Goal: Transaction & Acquisition: Book appointment/travel/reservation

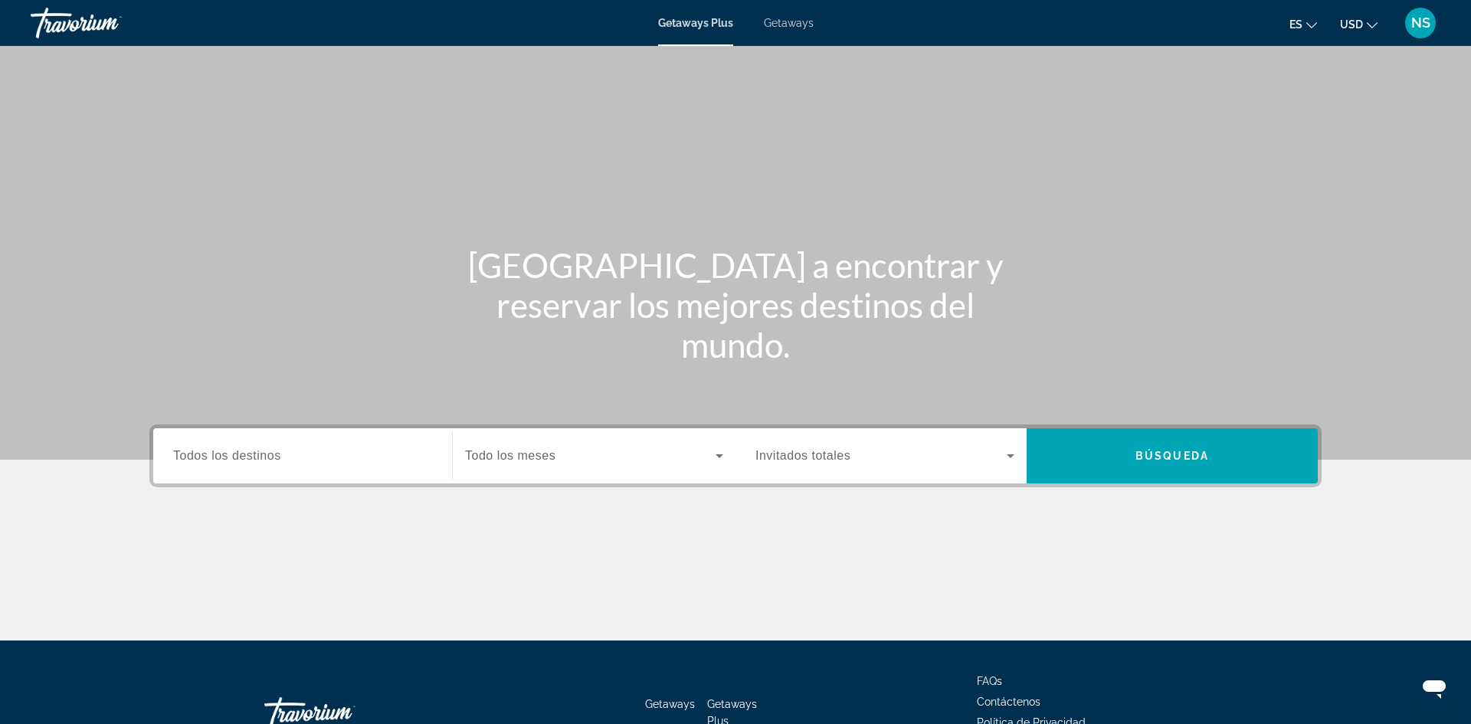
scroll to position [104, 0]
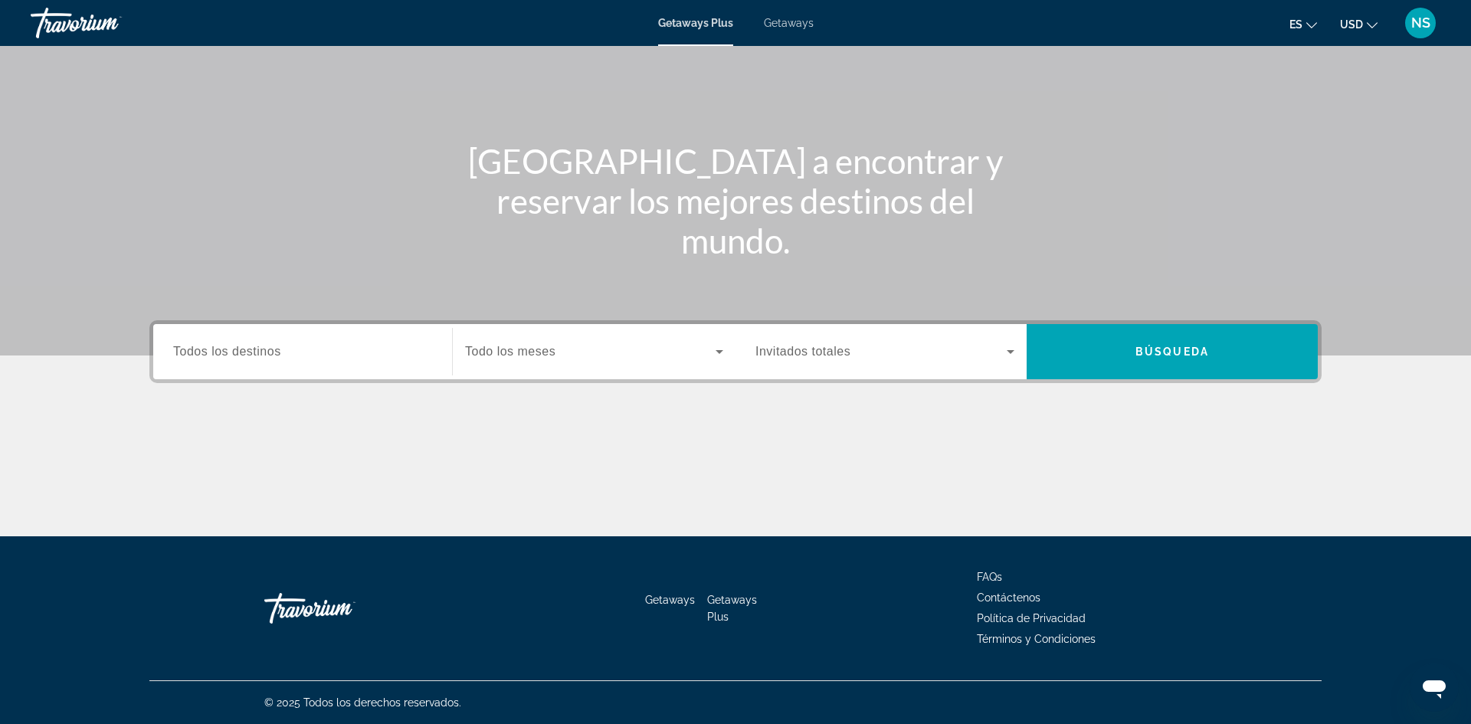
click at [57, 310] on div "Main content" at bounding box center [735, 126] width 1471 height 460
click at [371, 365] on div "Search widget" at bounding box center [302, 352] width 259 height 44
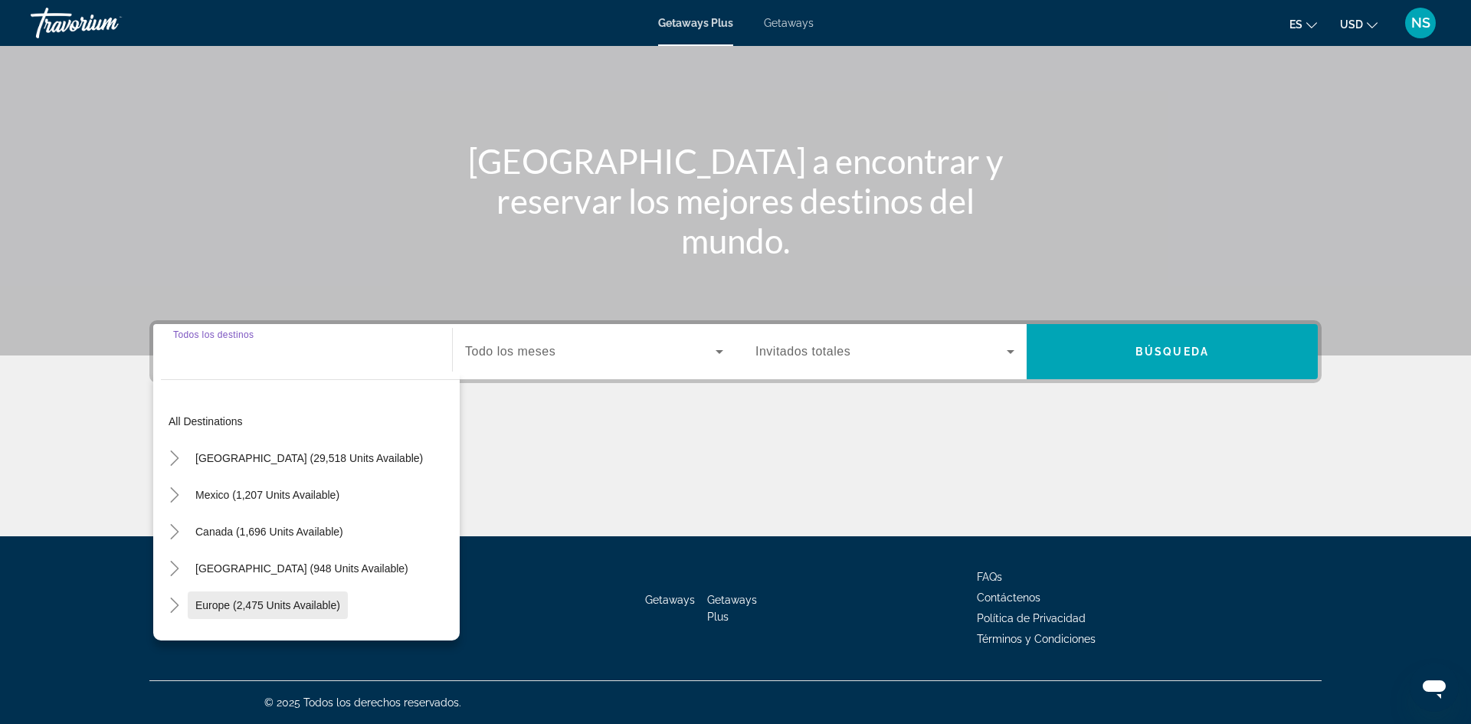
click at [307, 605] on span "Europe (2,475 units available)" at bounding box center [267, 605] width 145 height 12
type input "**********"
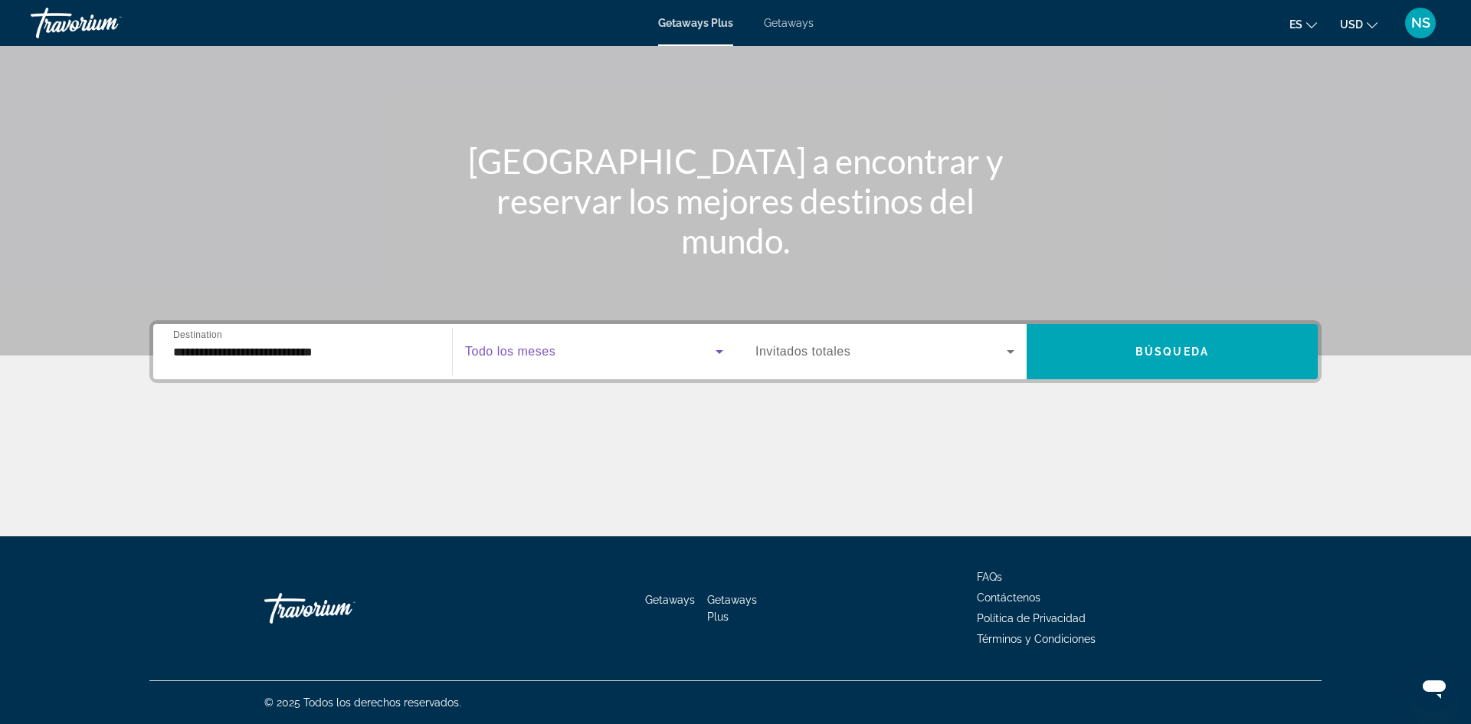
click at [721, 350] on icon "Search widget" at bounding box center [719, 352] width 8 height 4
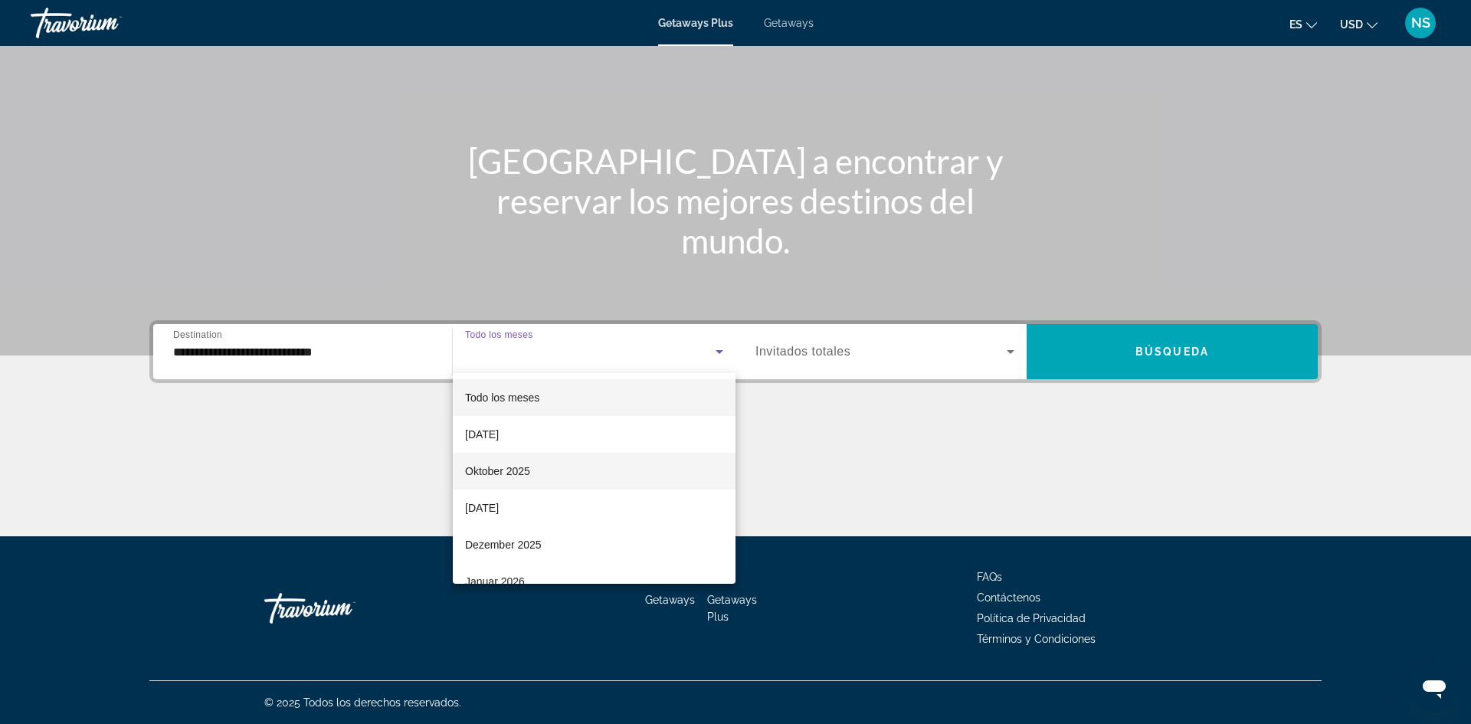
click at [582, 480] on mat-option "Oktober 2025" at bounding box center [594, 471] width 283 height 37
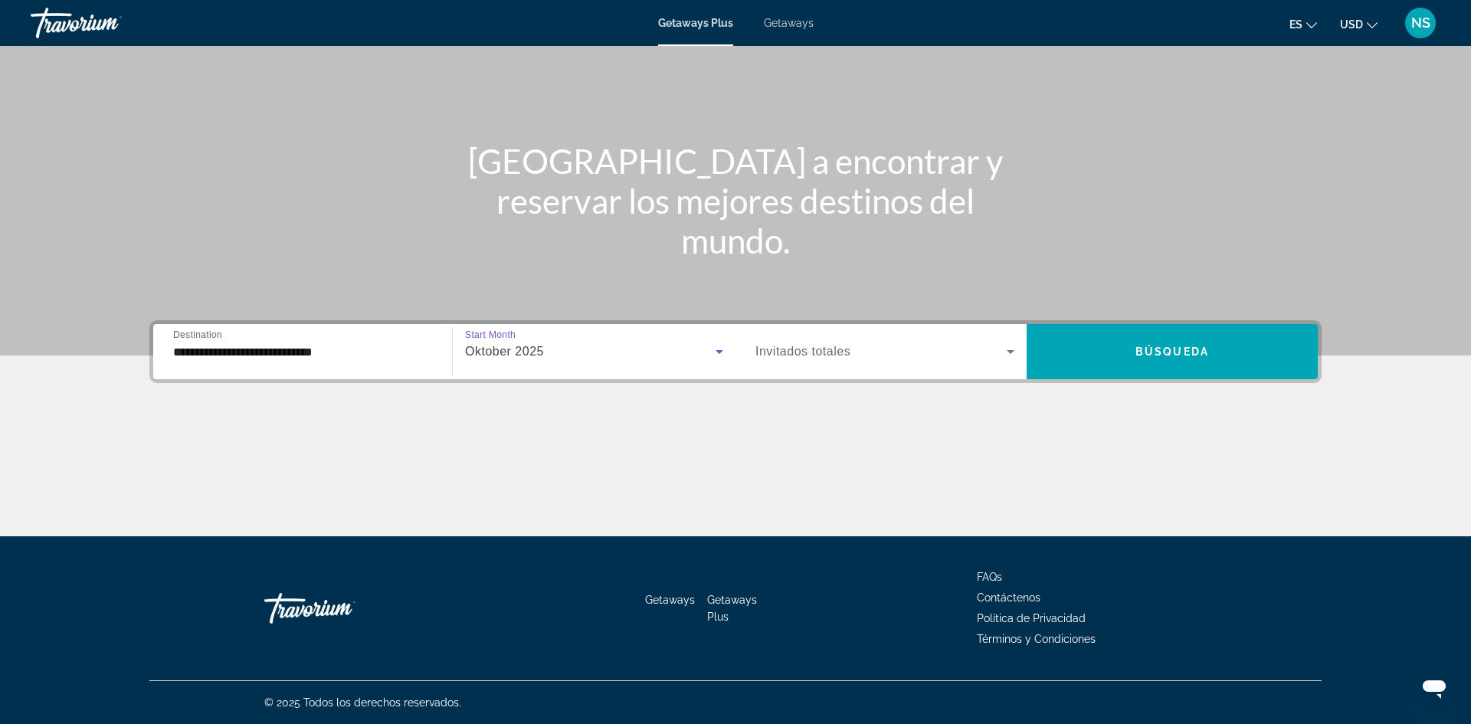
click at [1013, 348] on icon "Search widget" at bounding box center [1010, 351] width 18 height 18
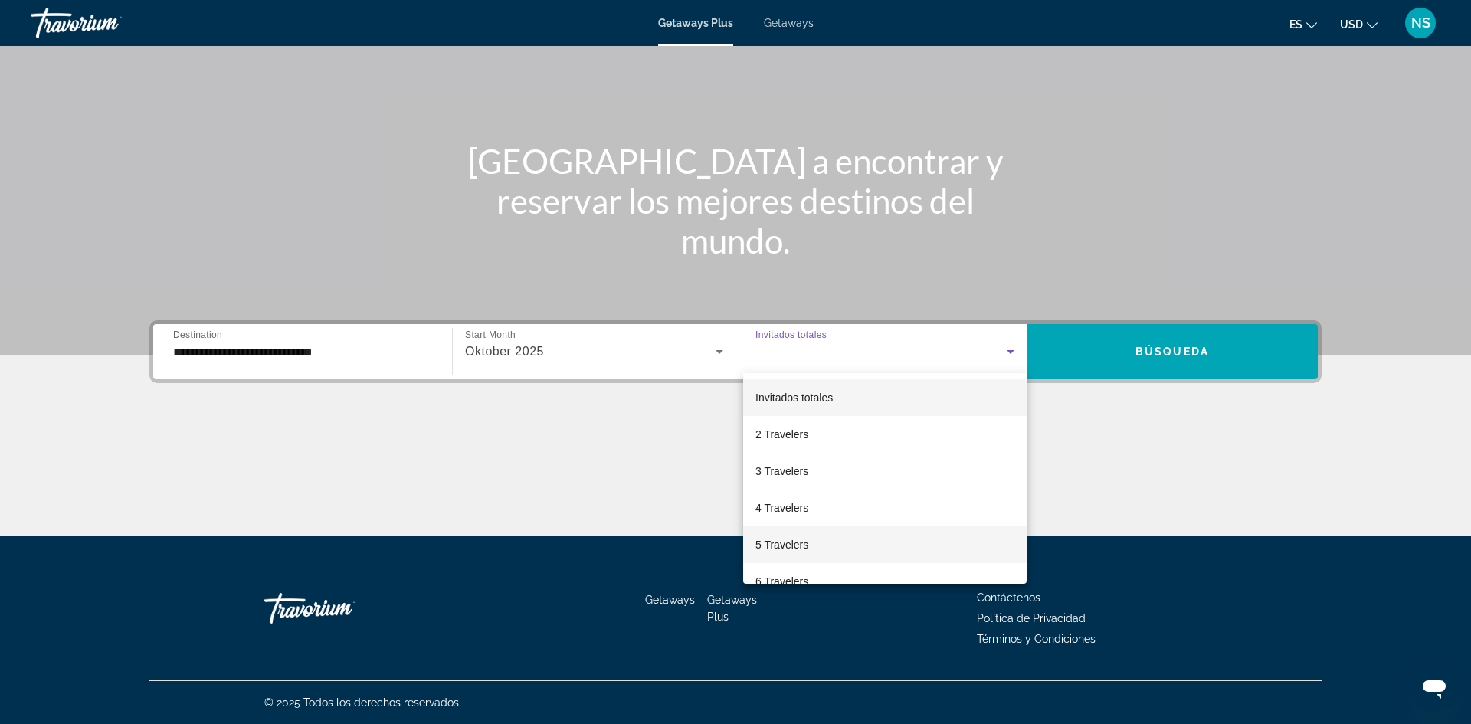
click at [923, 539] on mat-option "5 Travelers" at bounding box center [884, 544] width 283 height 37
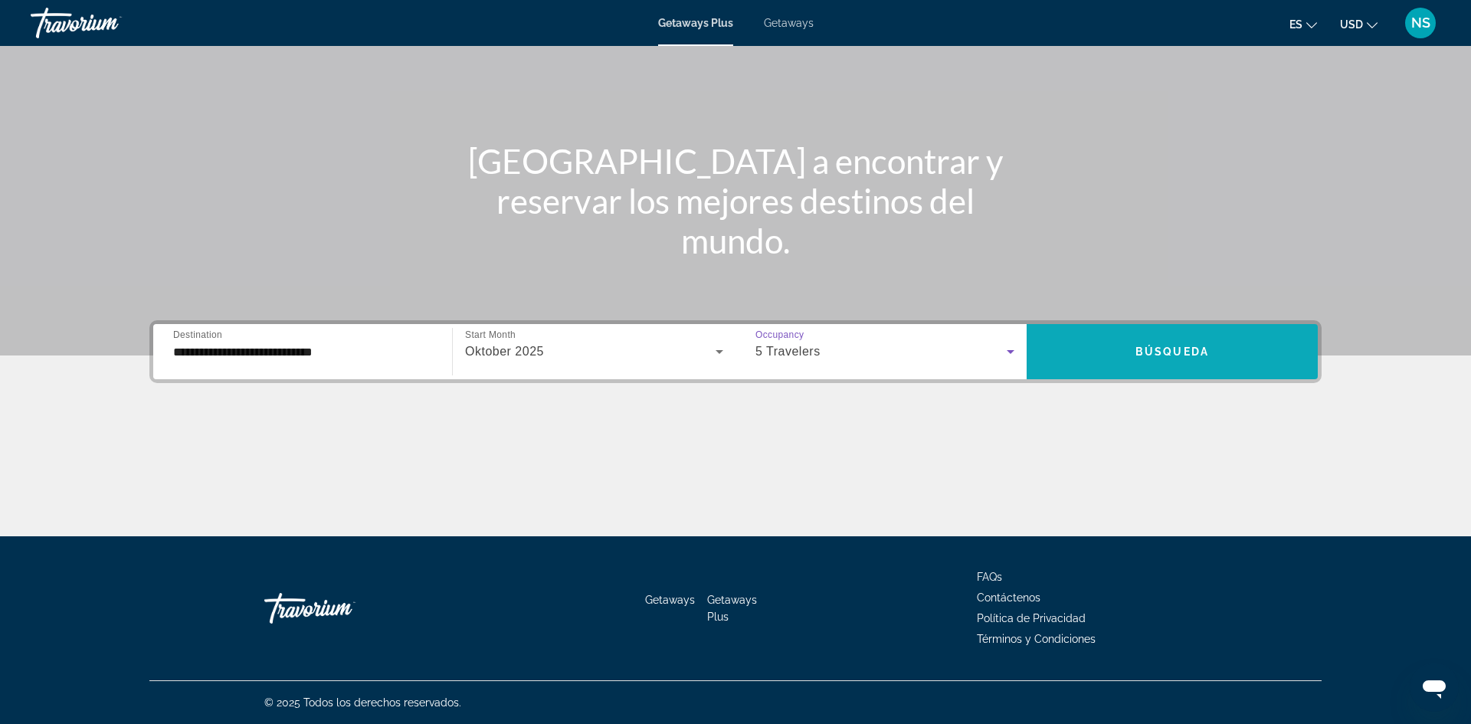
click at [1179, 348] on span "Búsqueda" at bounding box center [1172, 351] width 74 height 12
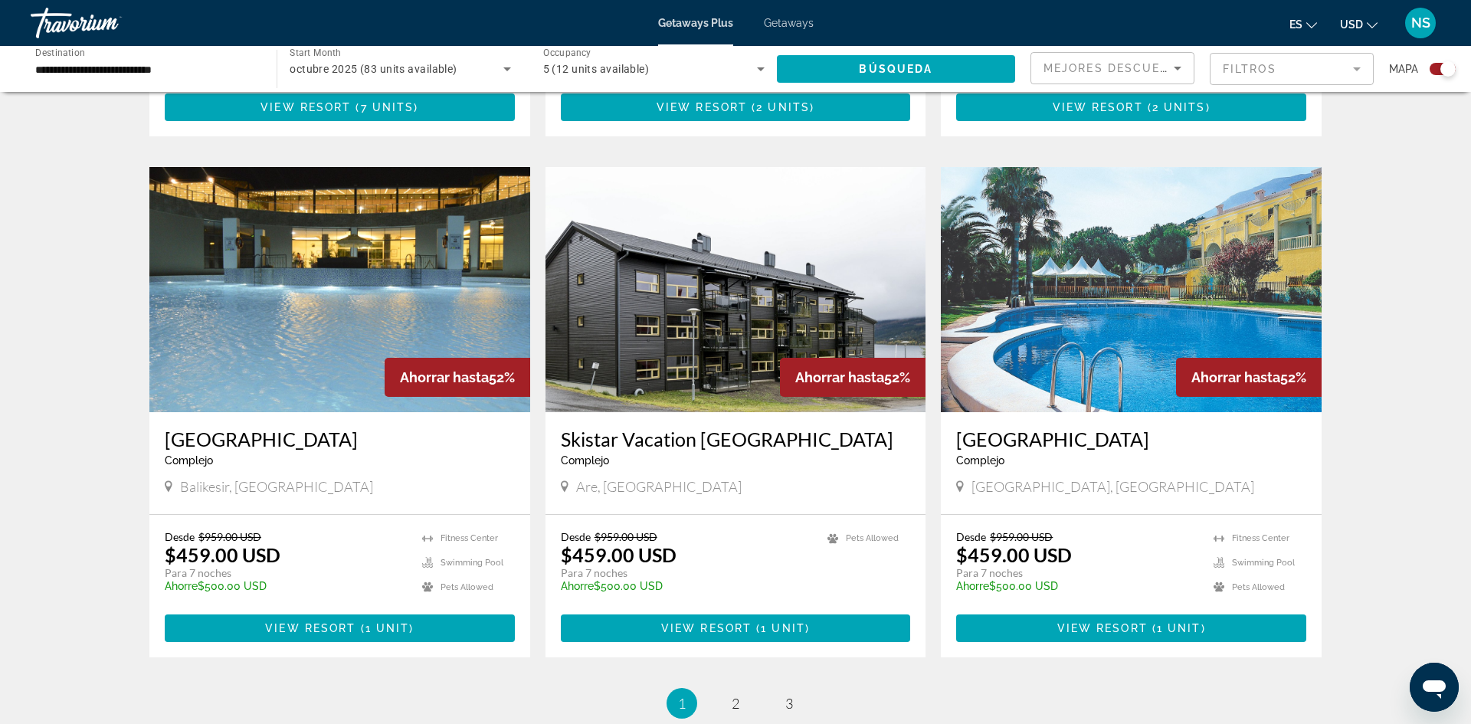
scroll to position [2038, 0]
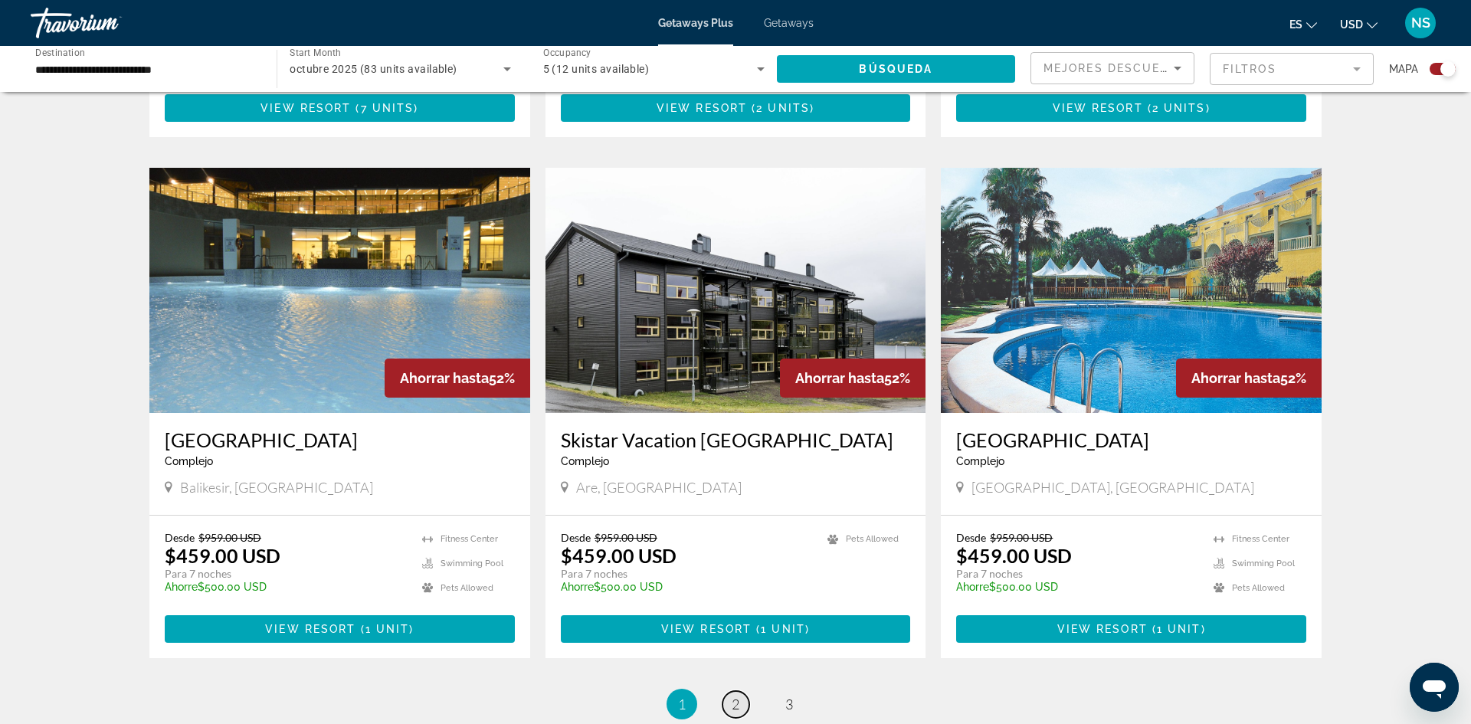
click at [731, 695] on span "2" at bounding box center [735, 703] width 8 height 17
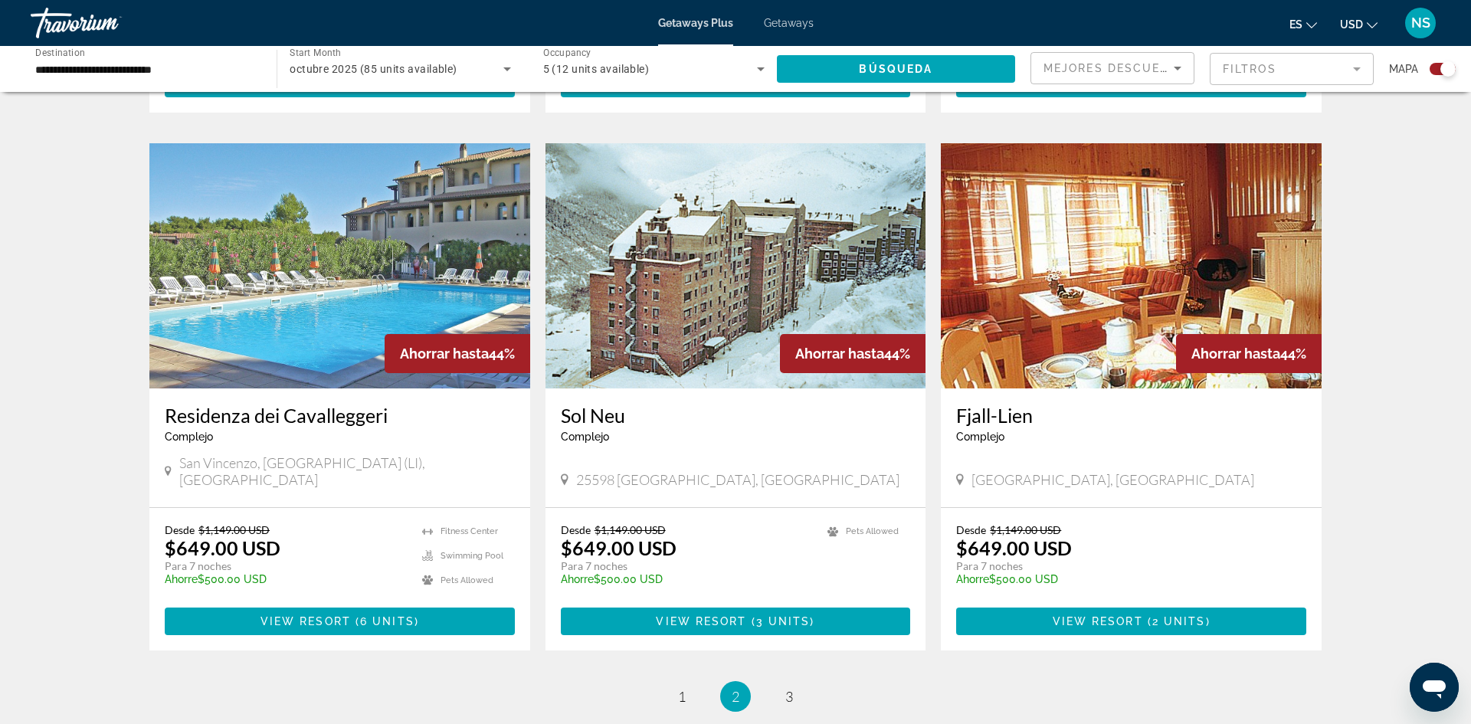
scroll to position [2229, 0]
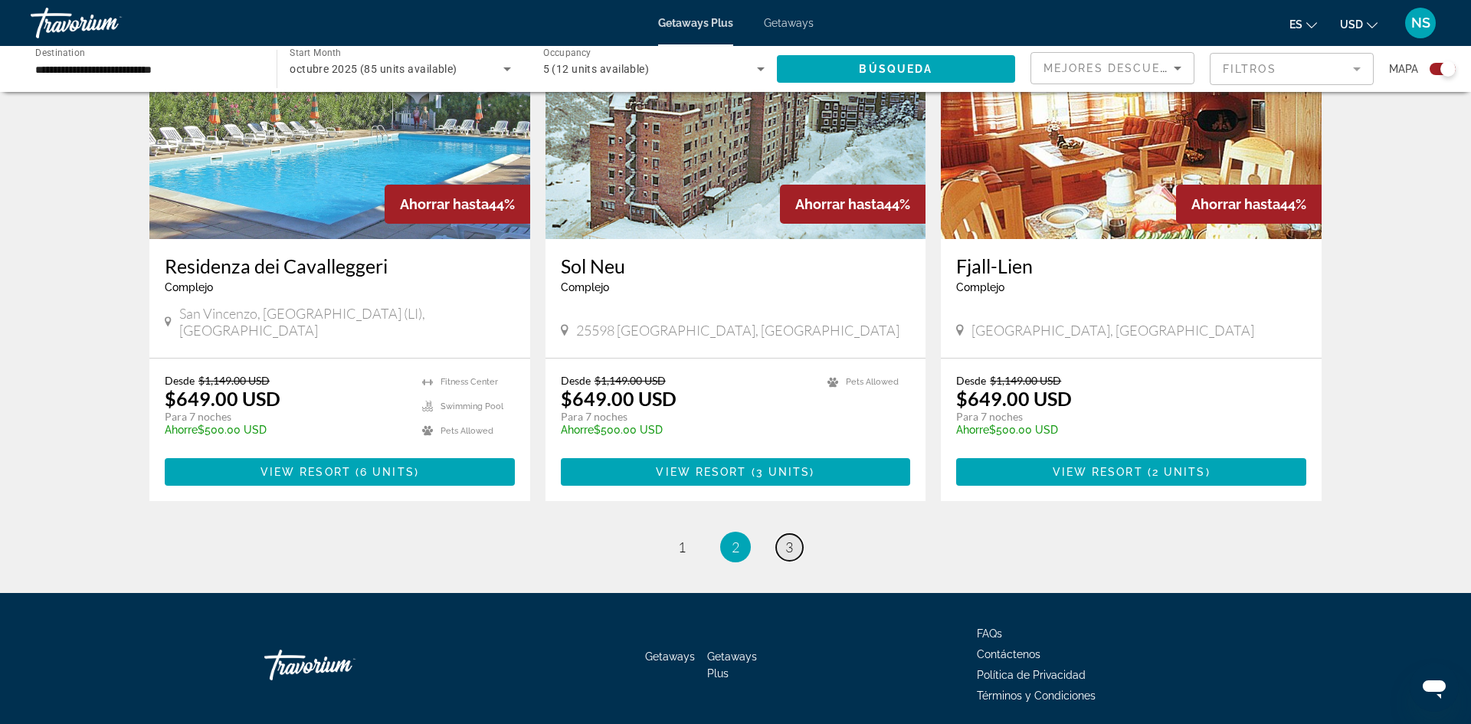
click at [790, 538] on span "3" at bounding box center [789, 546] width 8 height 17
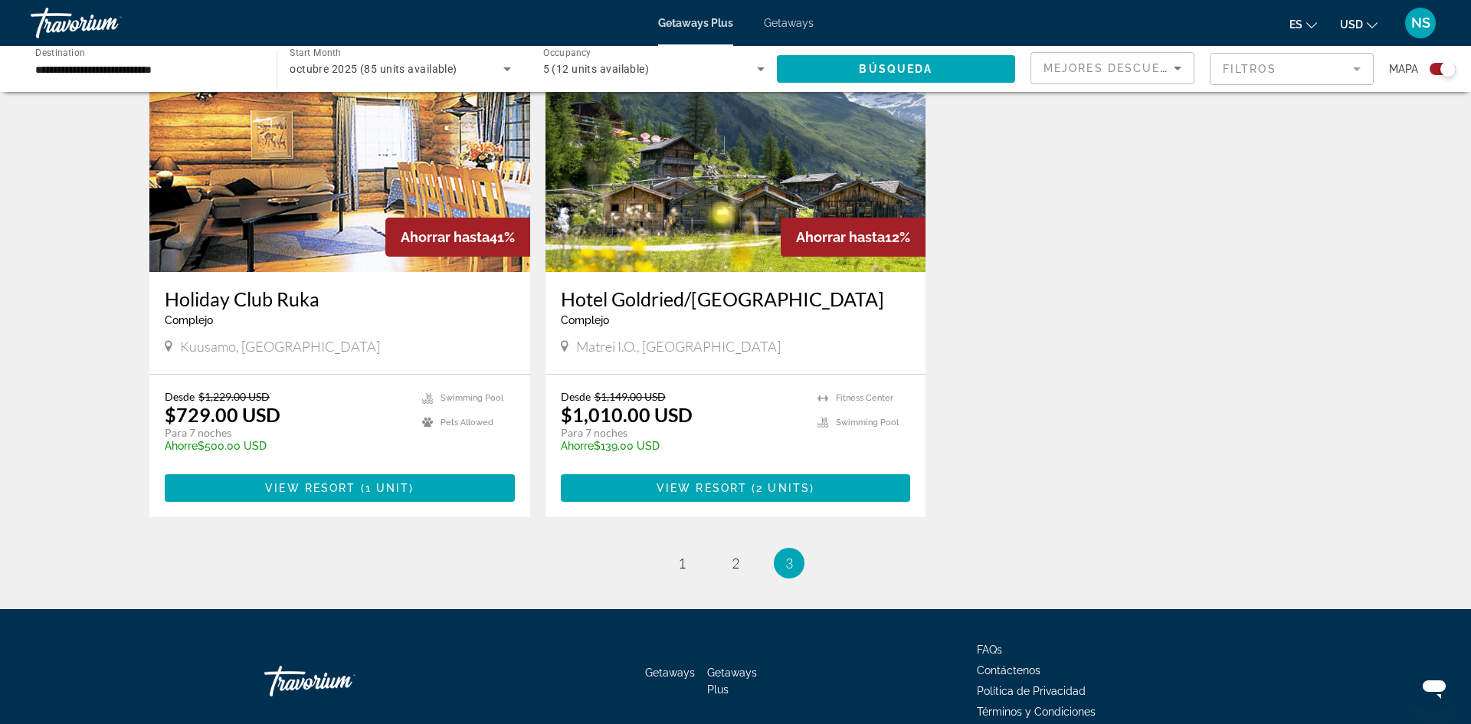
scroll to position [595, 0]
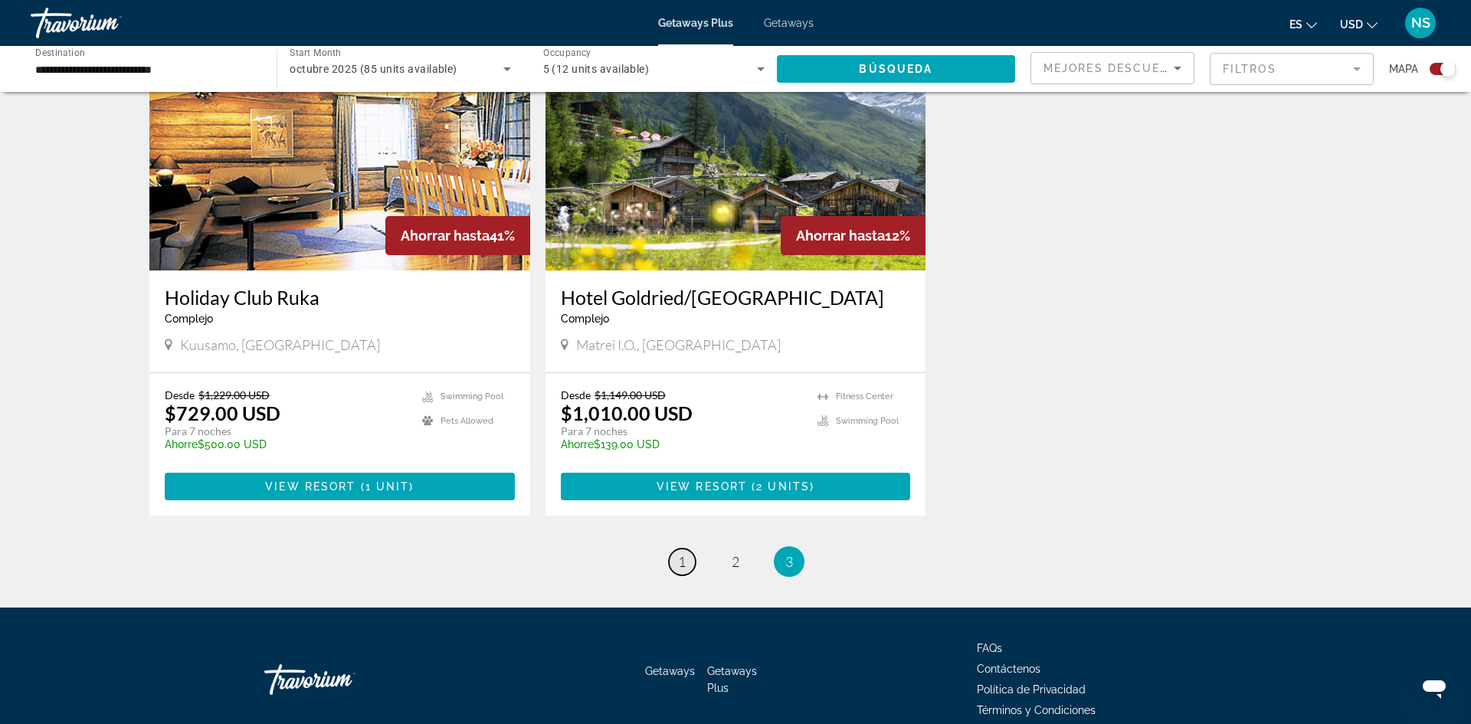
click at [683, 565] on span "1" at bounding box center [682, 561] width 8 height 17
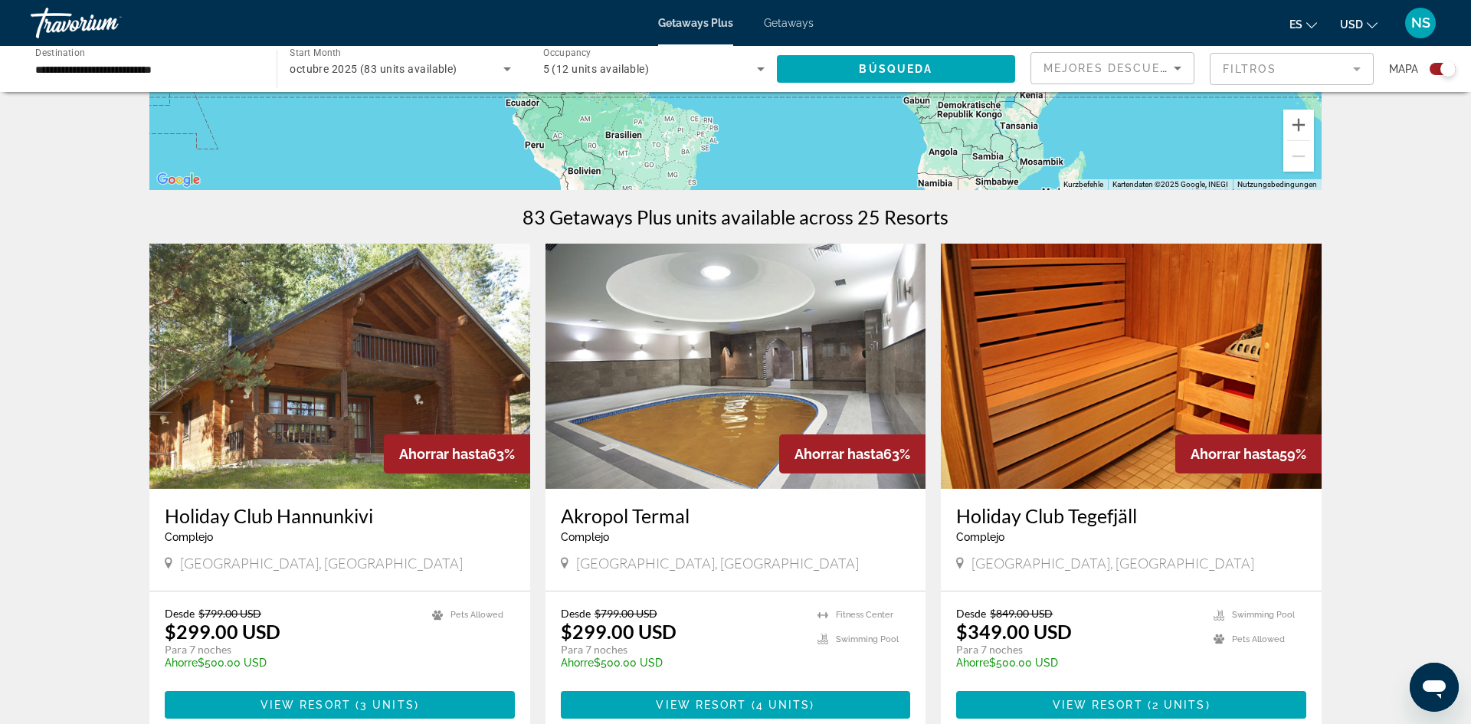
scroll to position [369, 0]
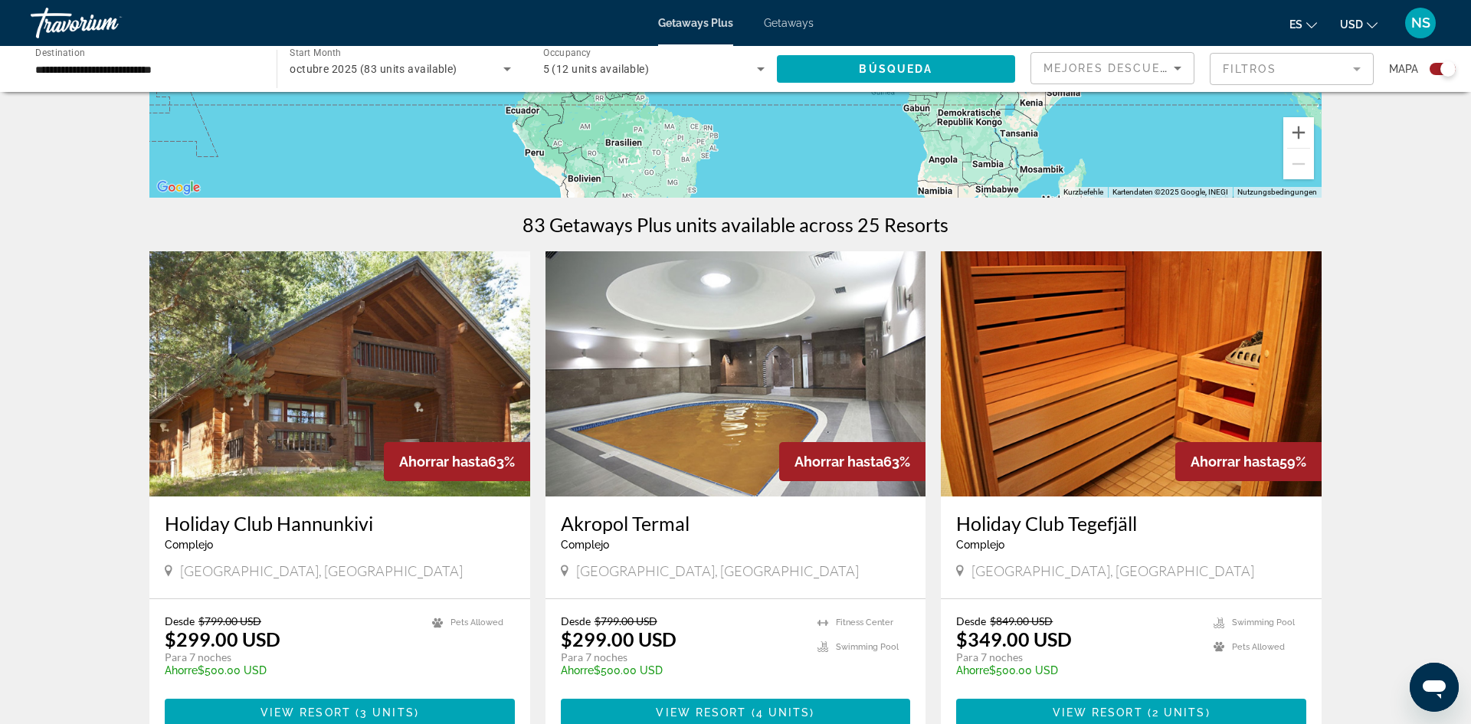
click at [182, 71] on input "**********" at bounding box center [145, 70] width 221 height 18
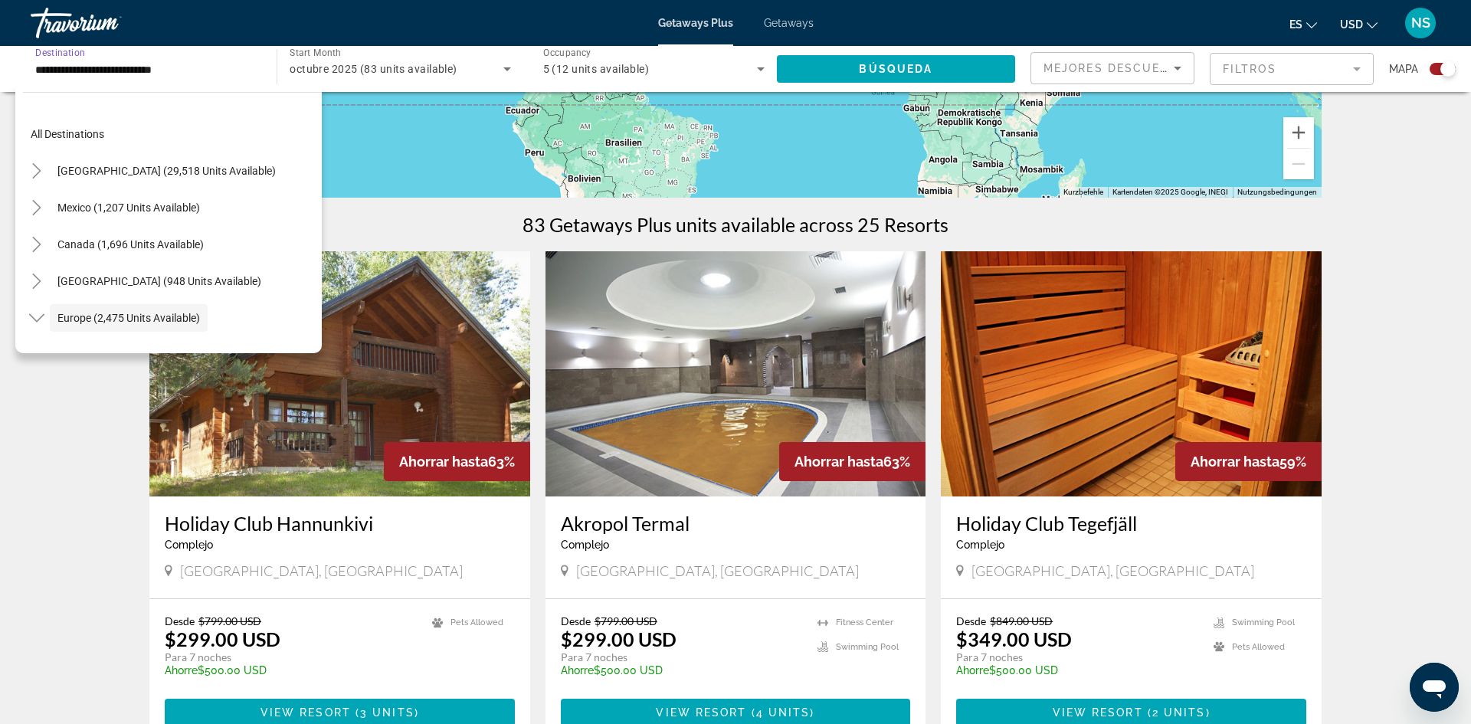
scroll to position [91, 0]
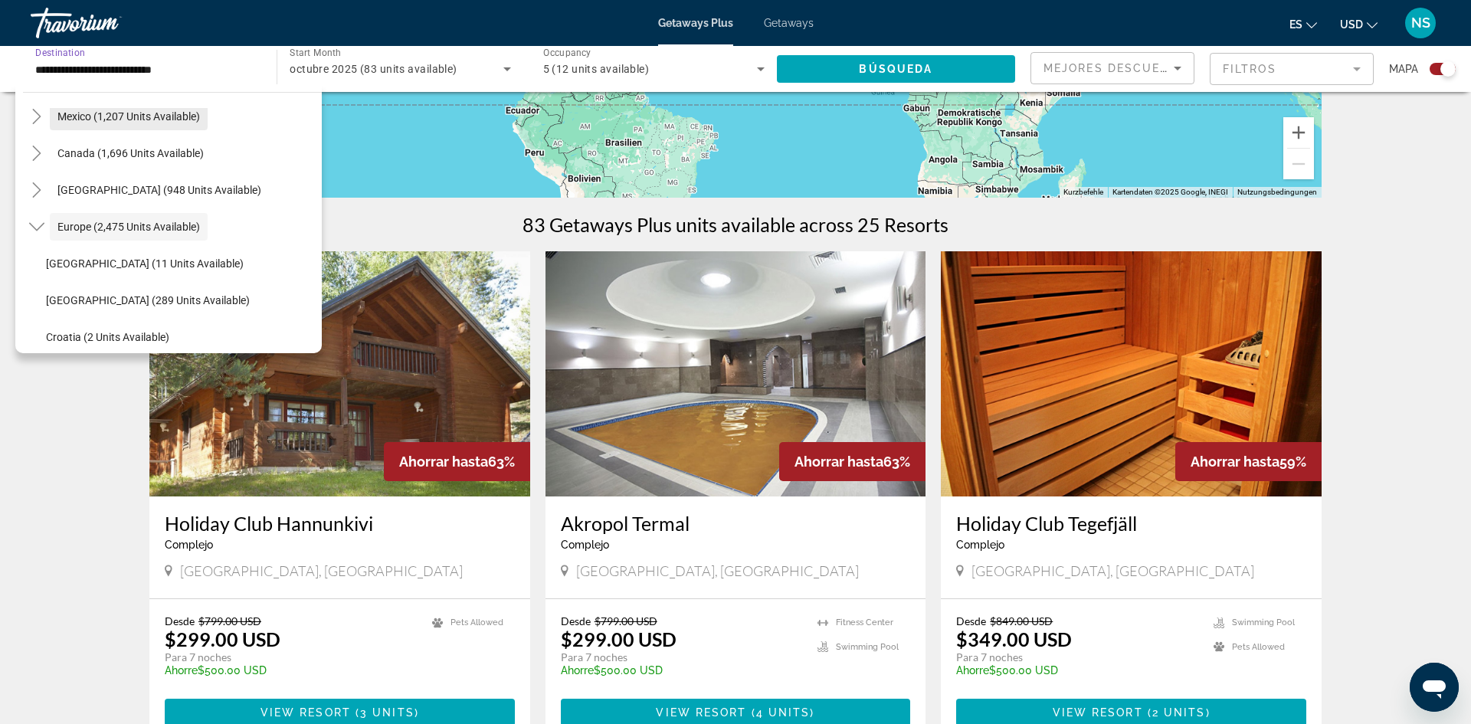
click at [172, 113] on span "Mexico (1,207 units available)" at bounding box center [128, 116] width 142 height 12
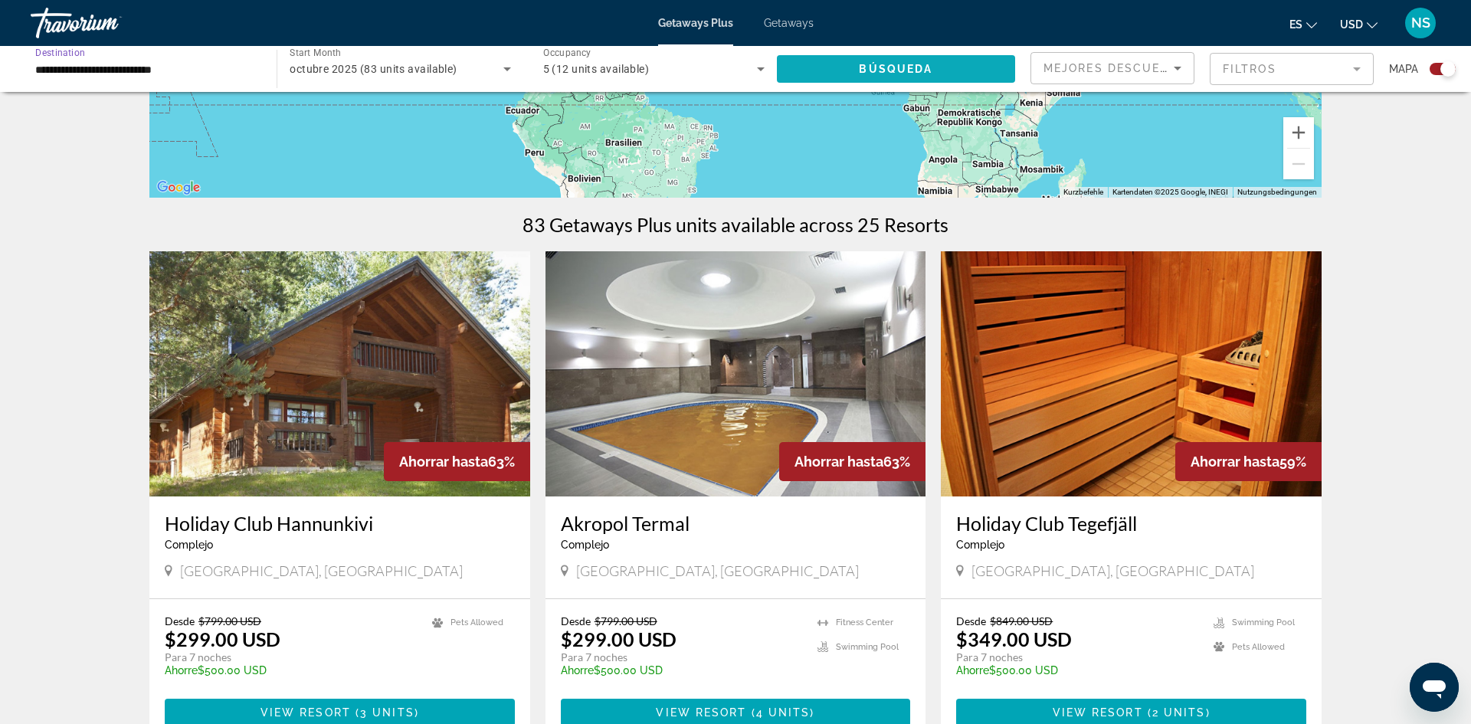
click at [892, 65] on span "Búsqueda" at bounding box center [896, 69] width 74 height 12
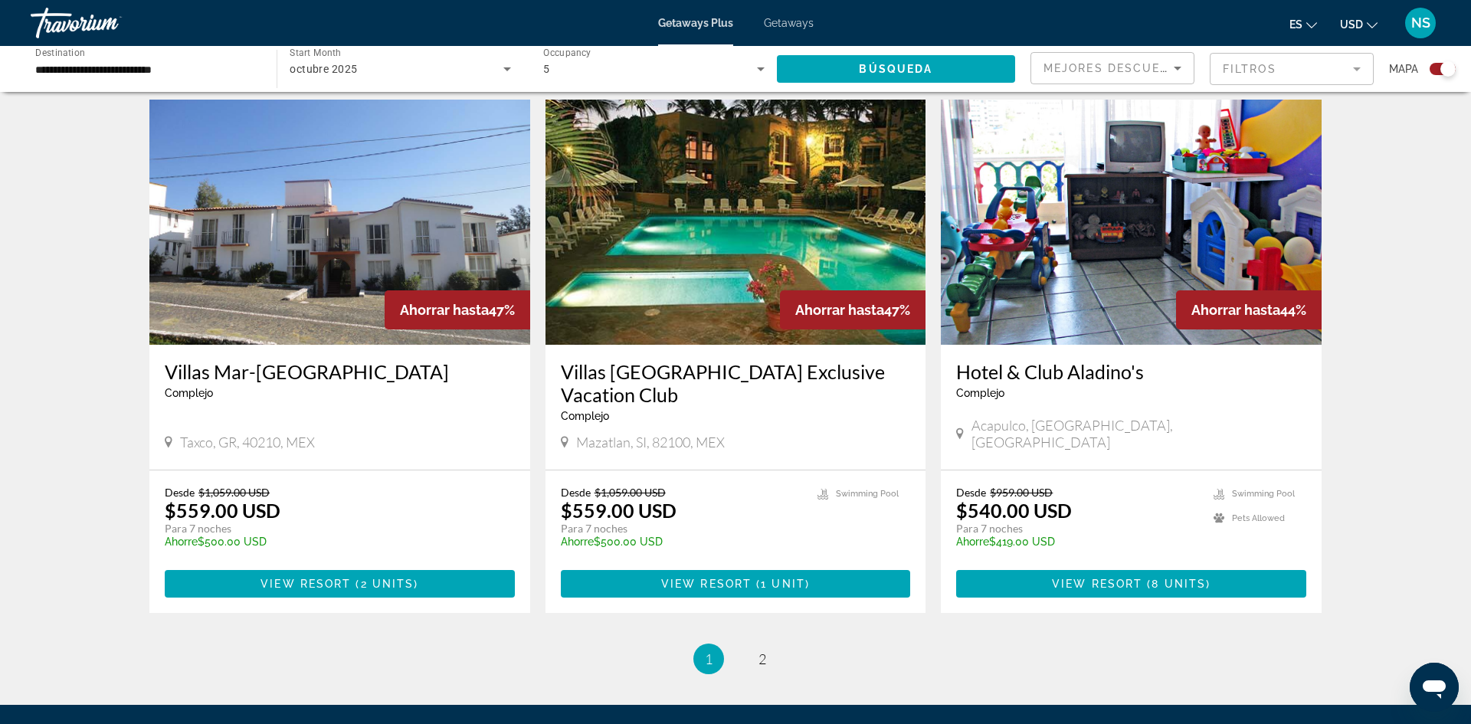
scroll to position [2173, 0]
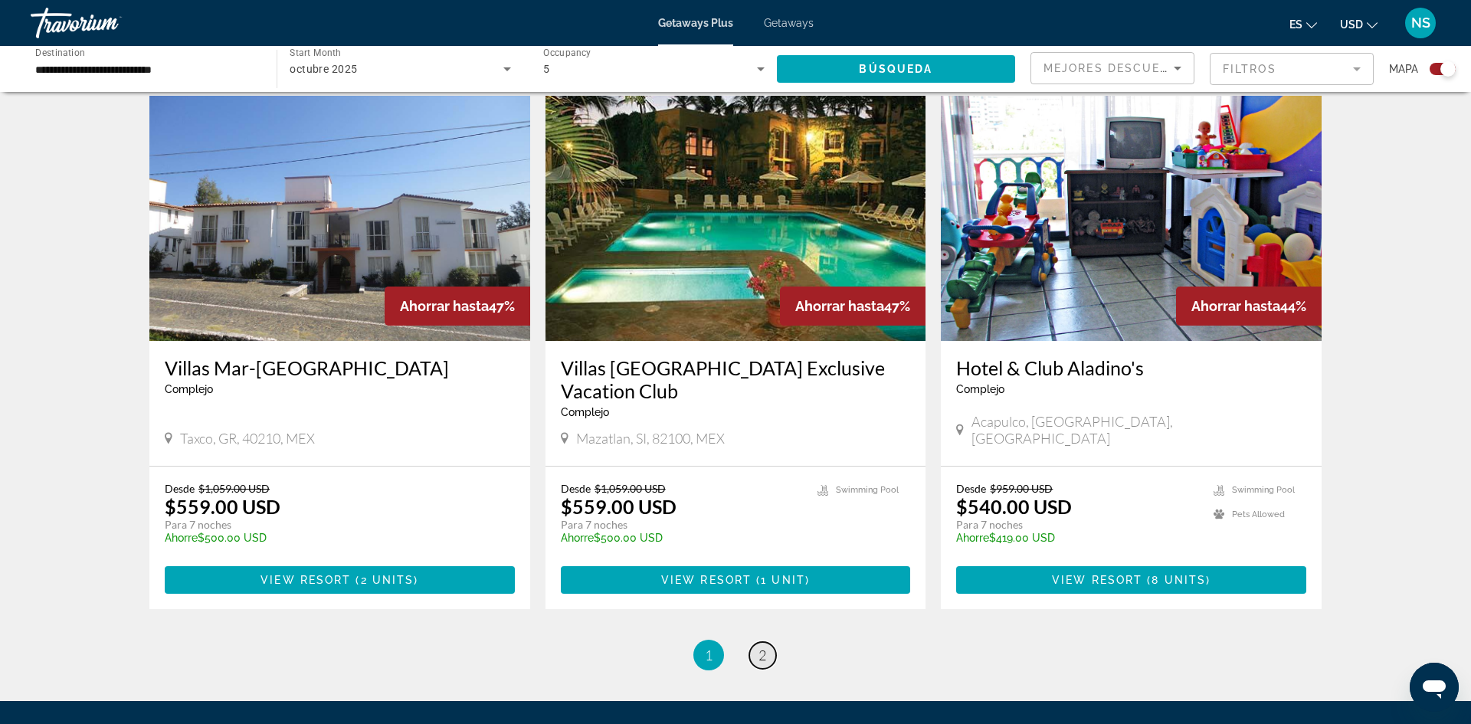
click at [763, 646] on span "2" at bounding box center [762, 654] width 8 height 17
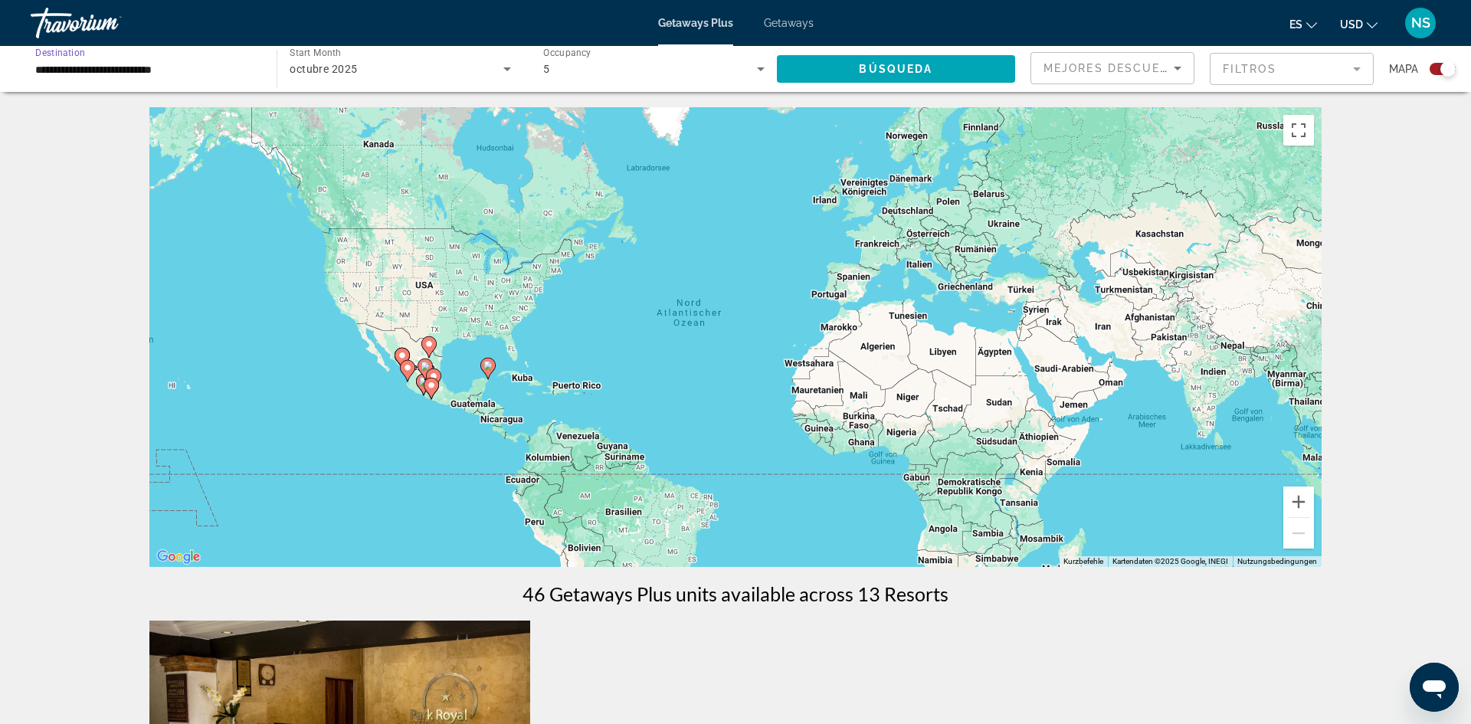
click at [195, 69] on input "**********" at bounding box center [145, 70] width 221 height 18
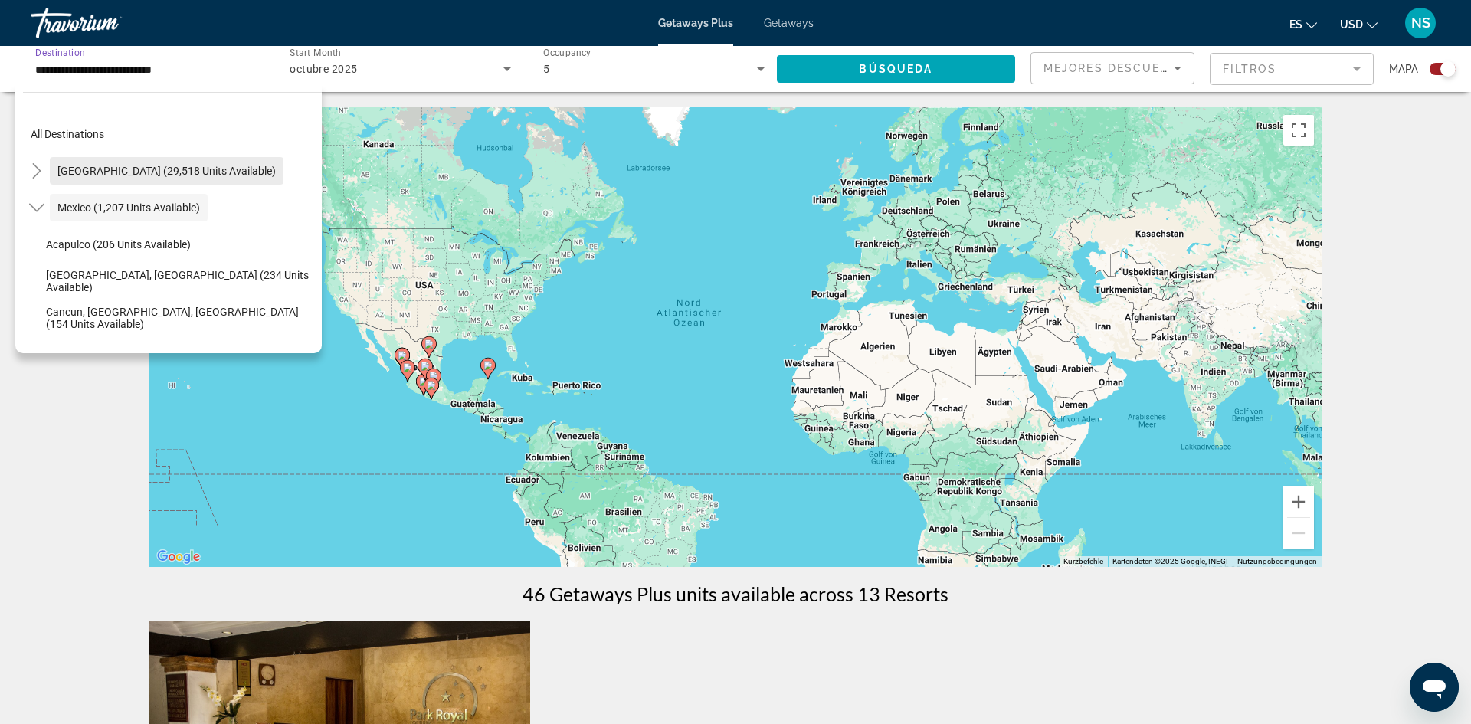
click at [182, 176] on span "United States (29,518 units available)" at bounding box center [166, 171] width 218 height 12
type input "**********"
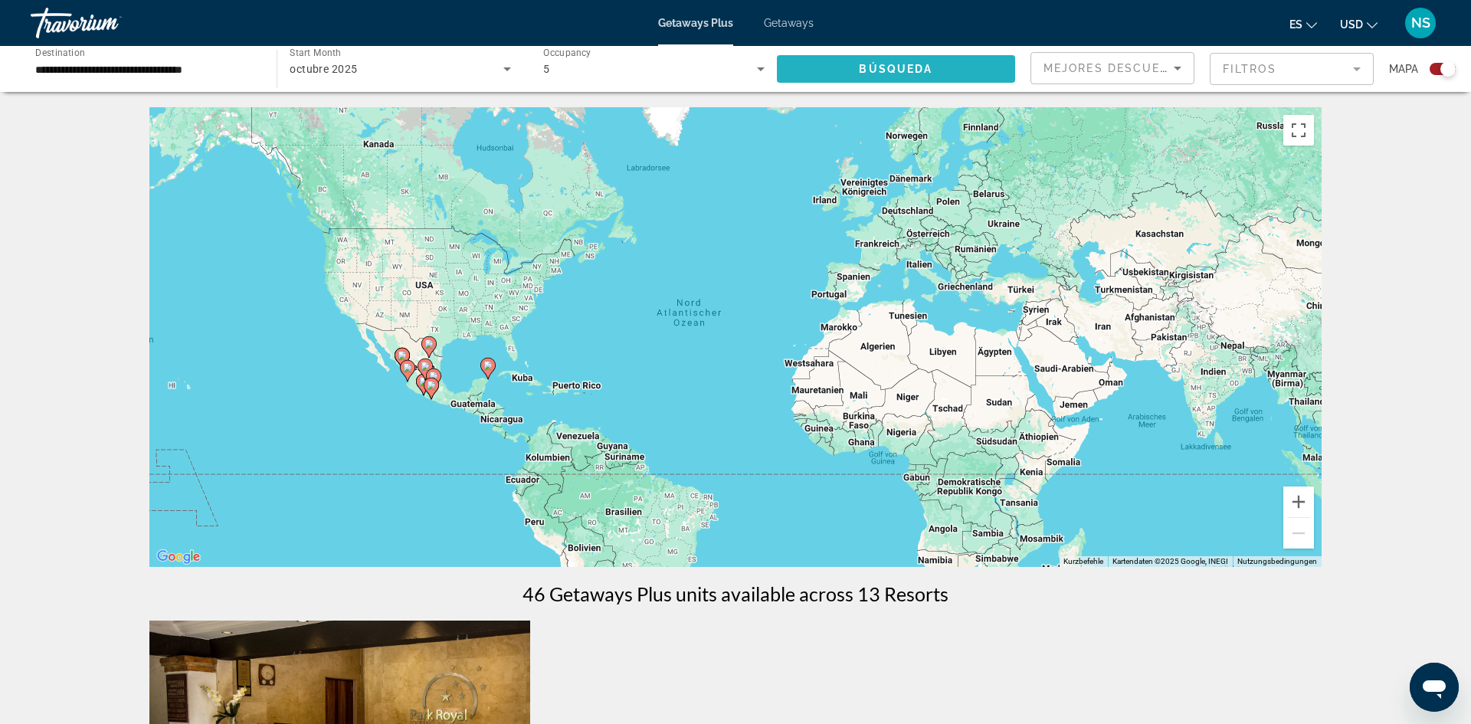
click at [894, 67] on span "Búsqueda" at bounding box center [896, 69] width 74 height 12
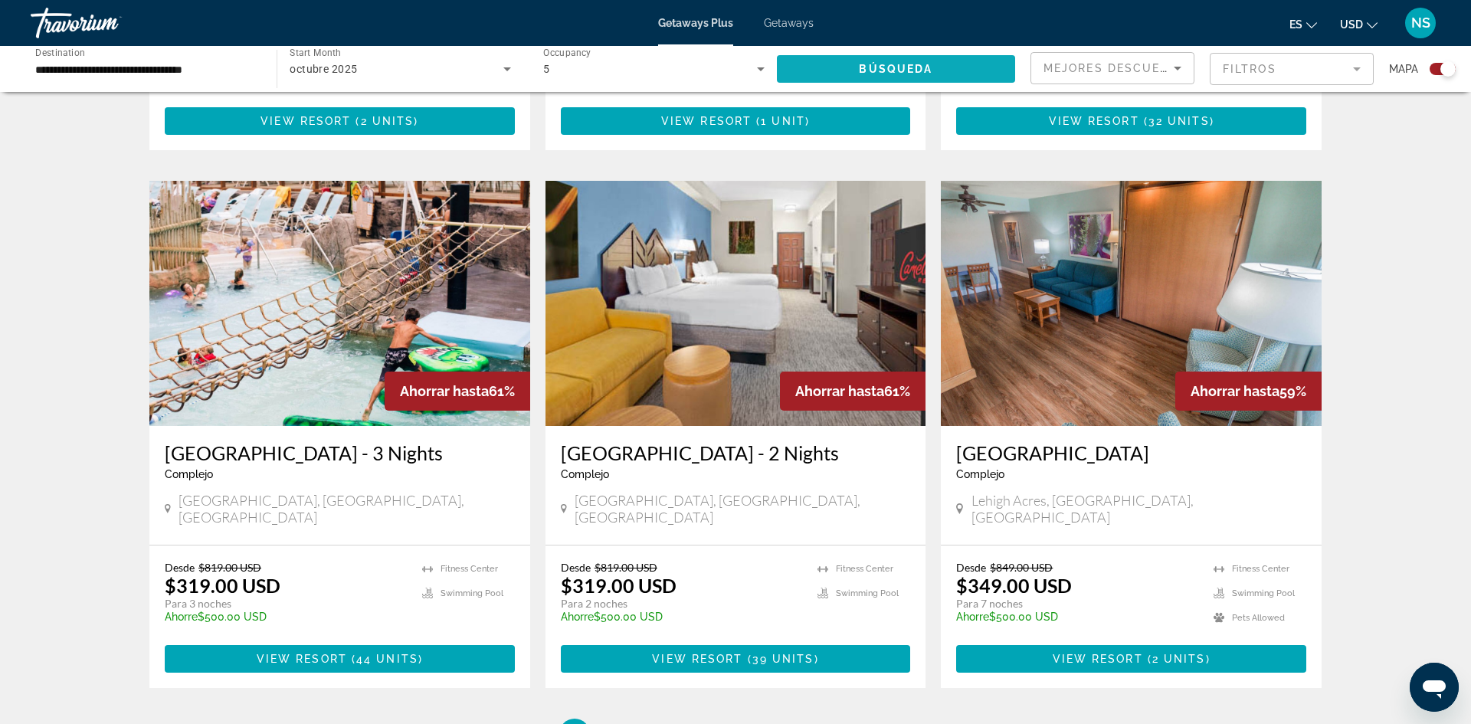
scroll to position [2129, 0]
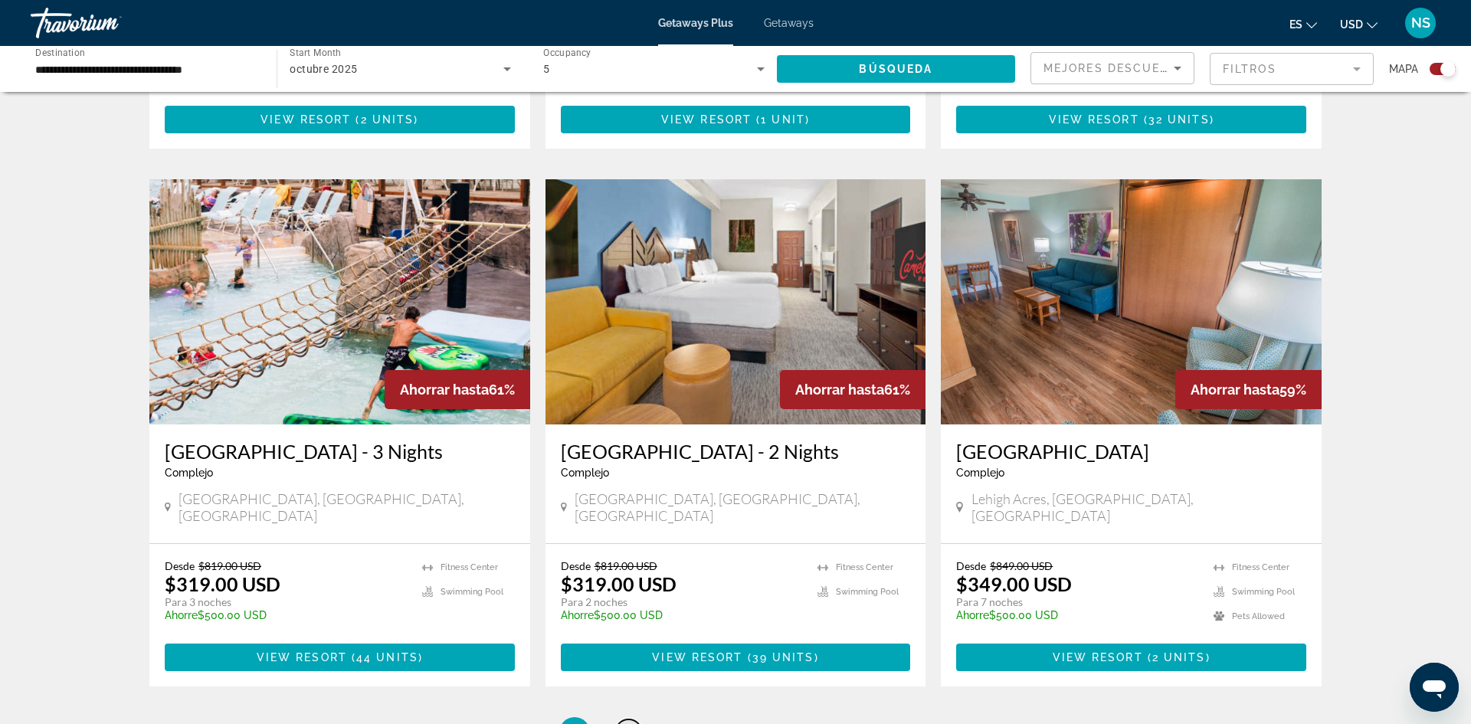
click at [629, 723] on span "2" at bounding box center [628, 732] width 8 height 17
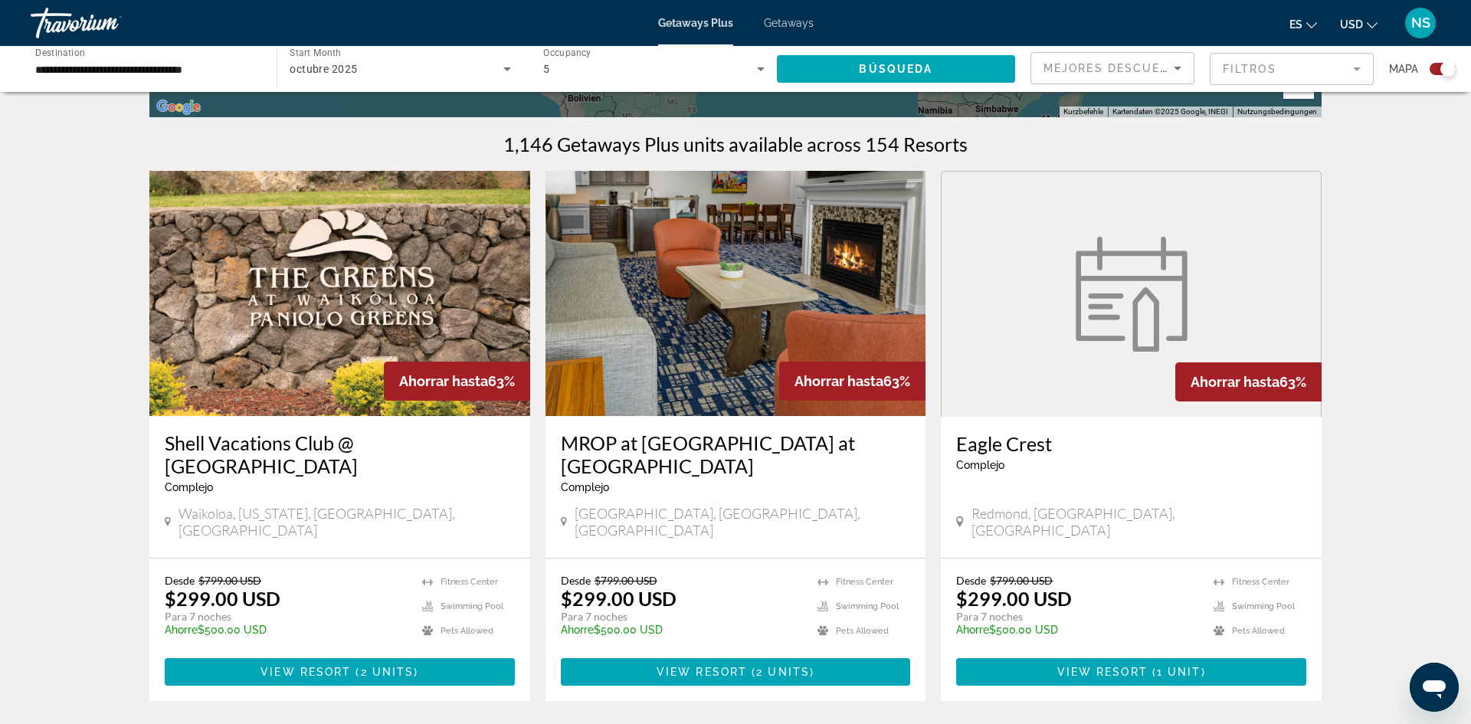
scroll to position [453, 0]
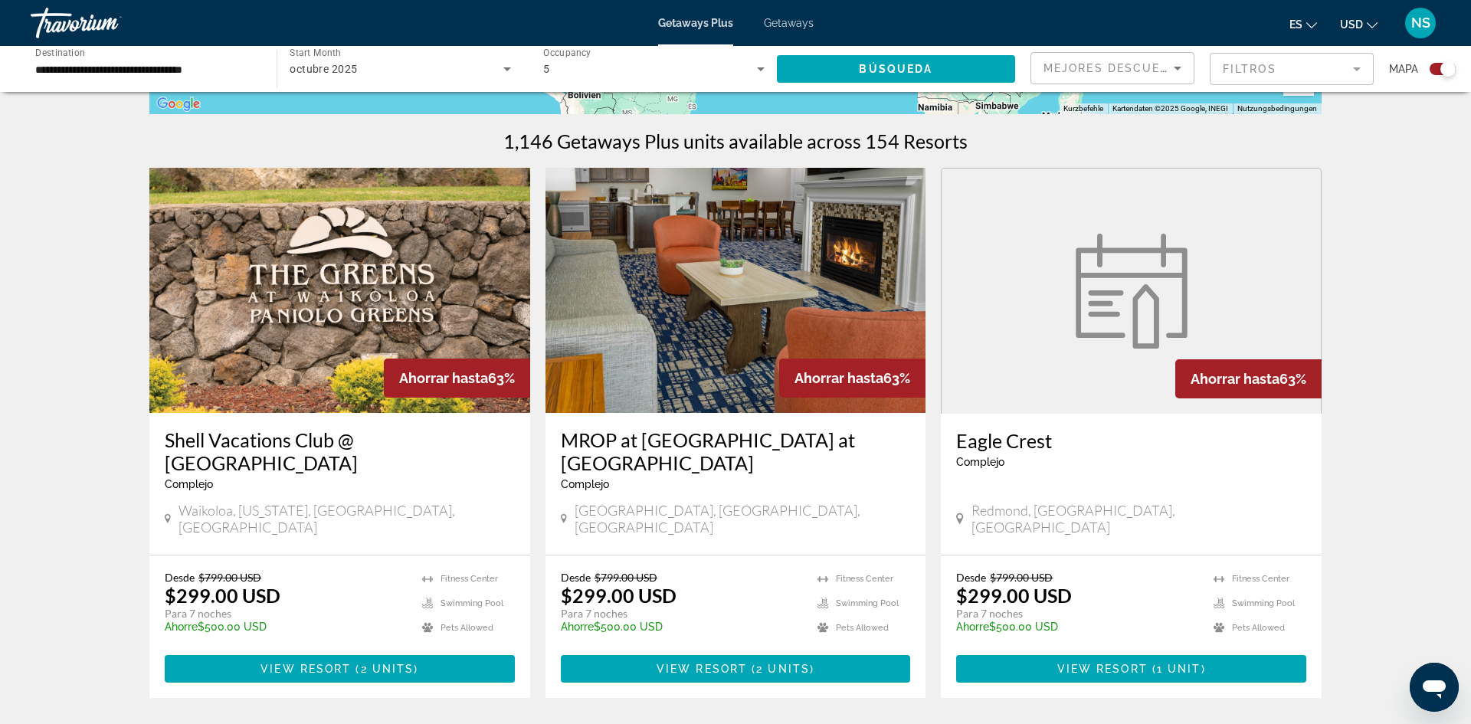
click at [208, 478] on span "Complejo" at bounding box center [189, 484] width 48 height 12
click at [204, 431] on h3 "Shell Vacations Club @ Paniolo Greens" at bounding box center [340, 451] width 350 height 46
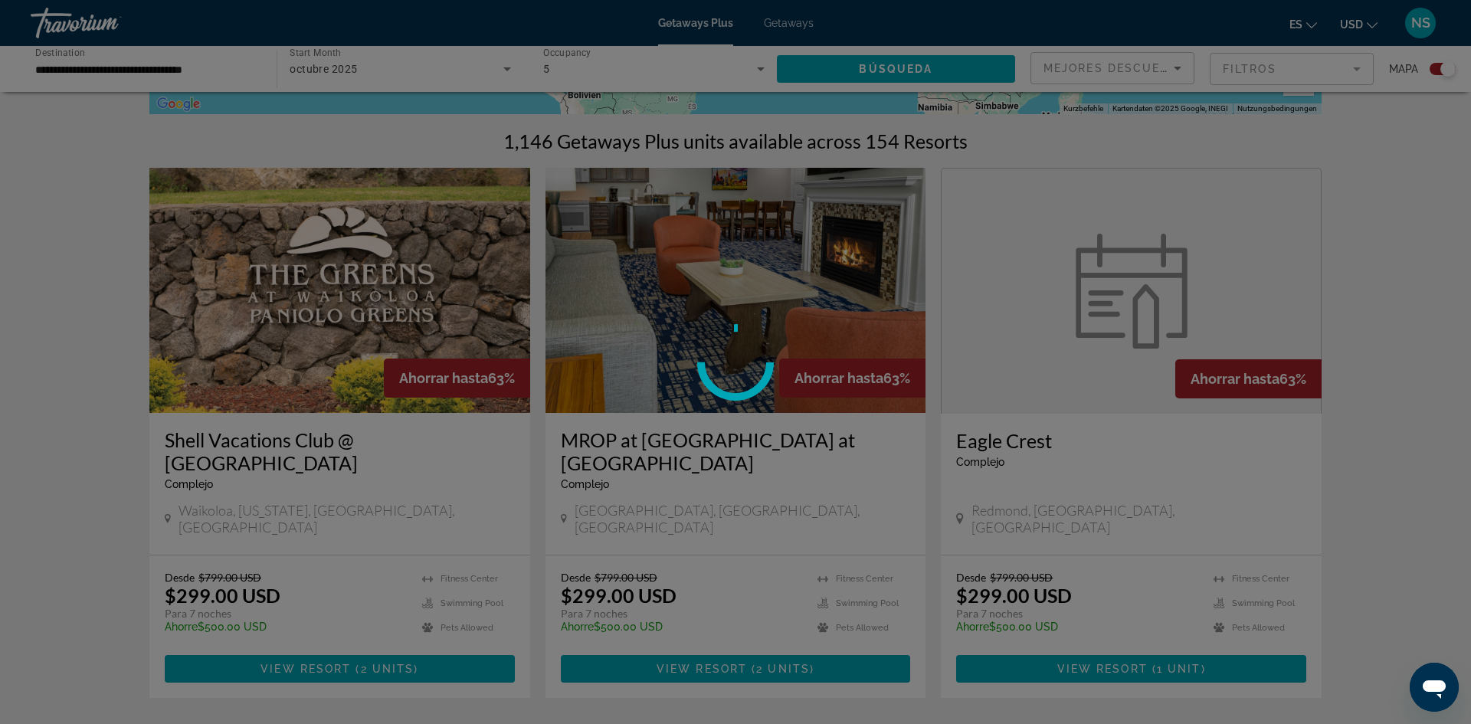
click at [197, 347] on div at bounding box center [735, 362] width 1471 height 724
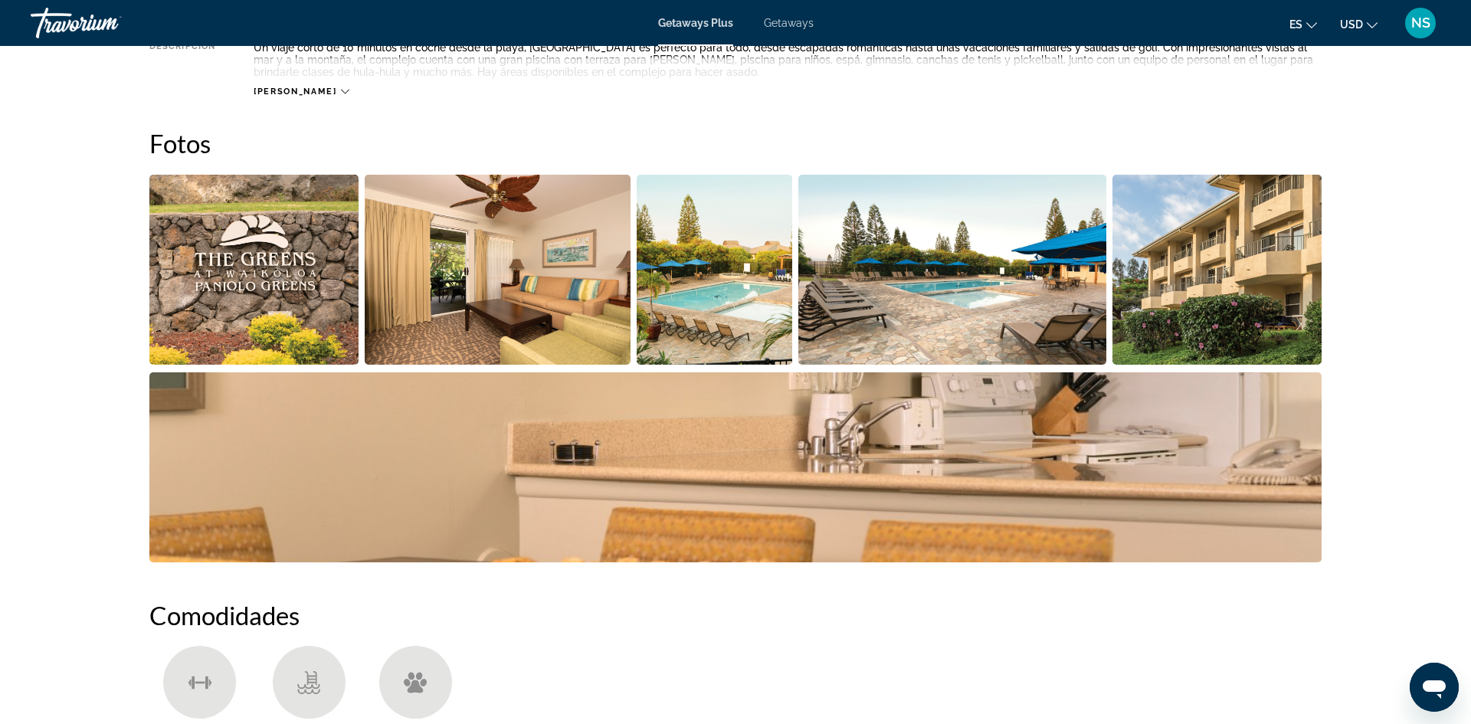
scroll to position [650, 0]
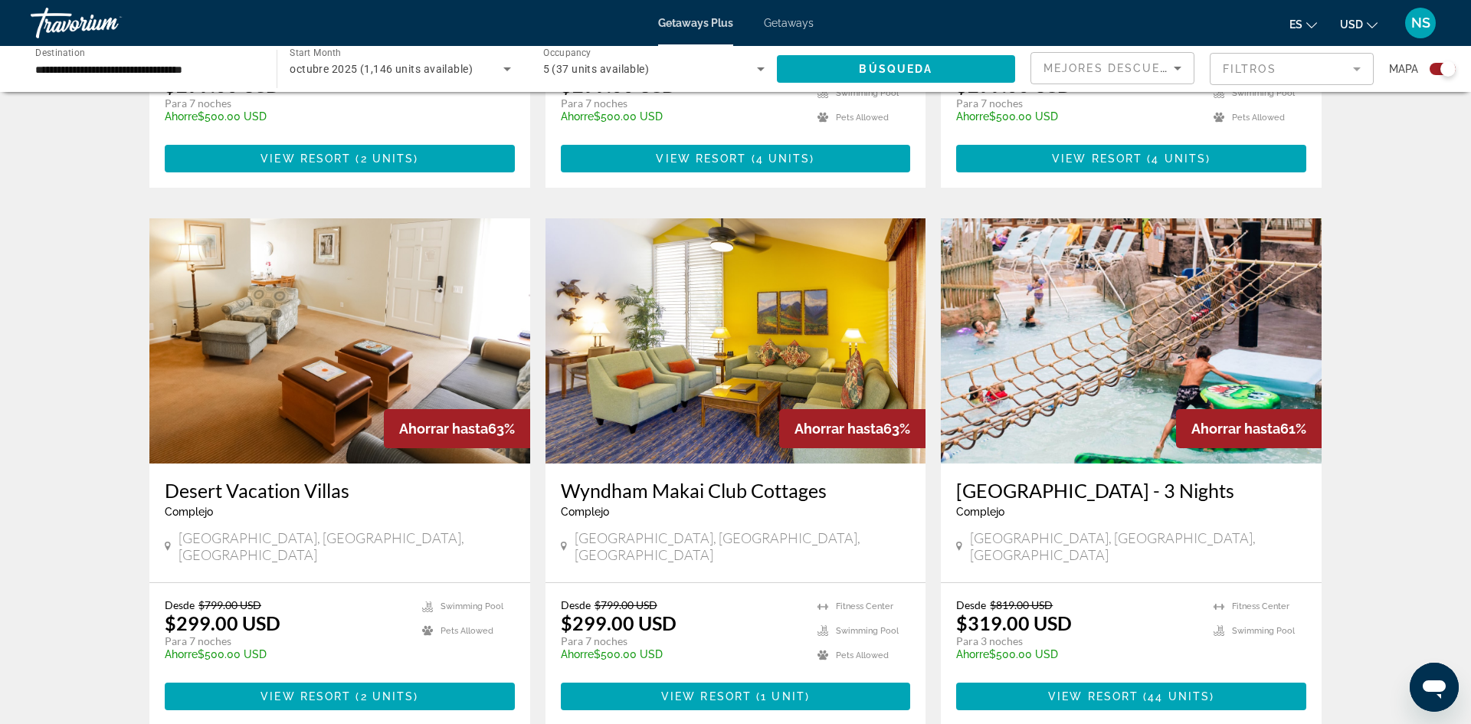
scroll to position [2044, 0]
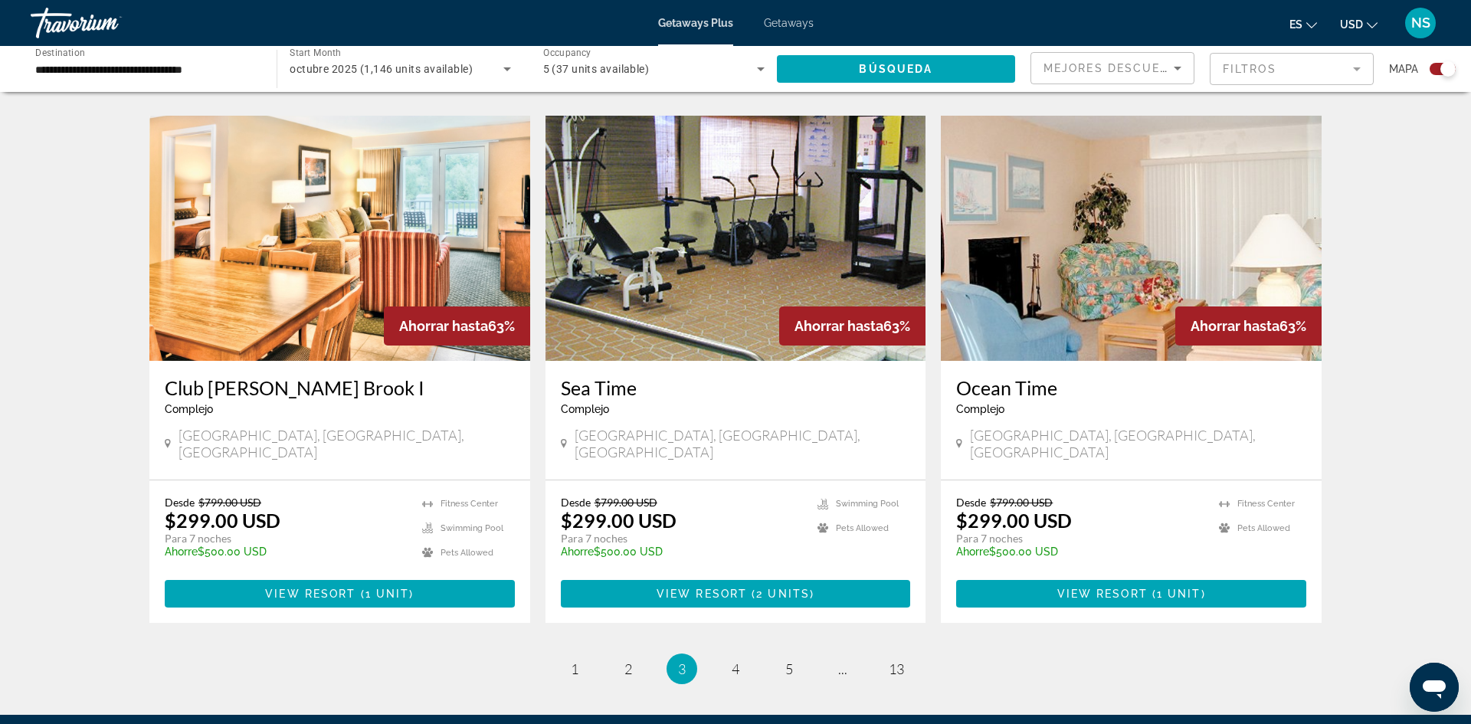
scroll to position [2122, 0]
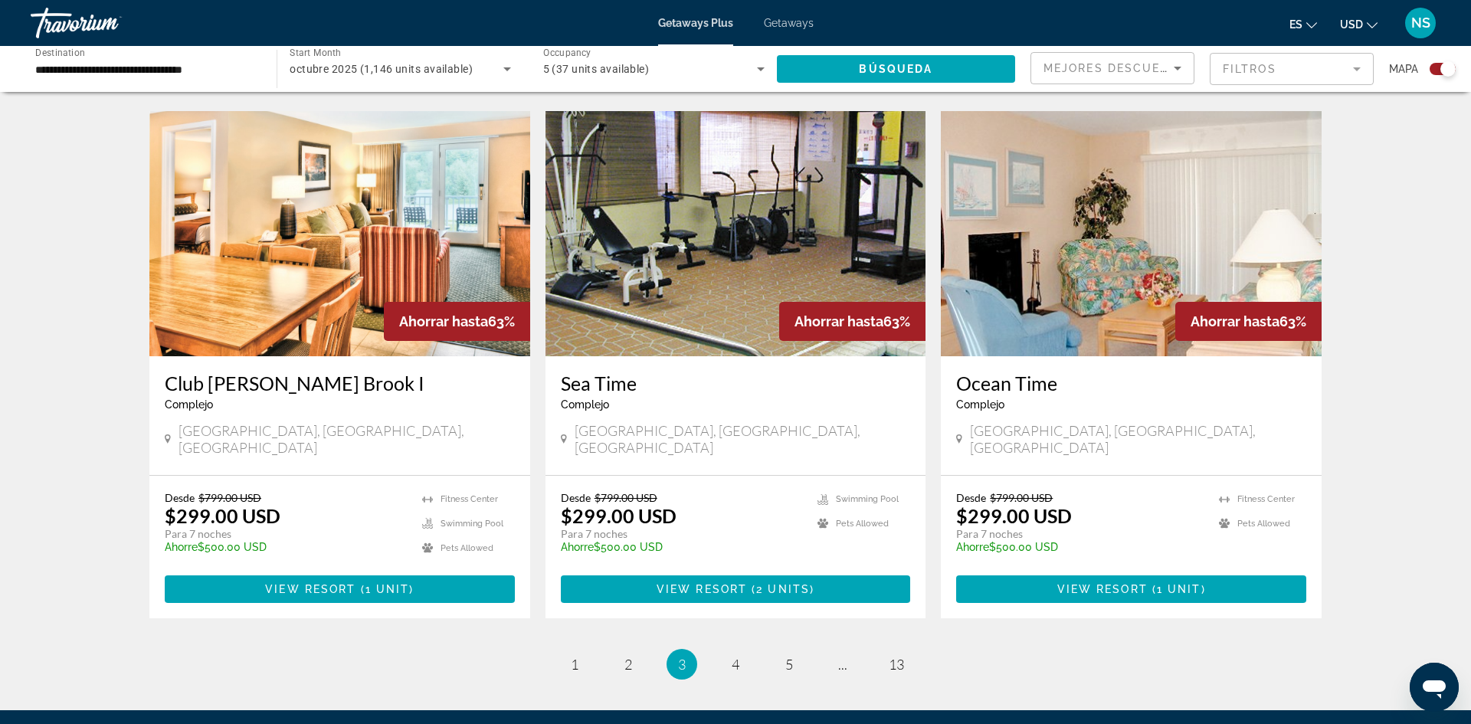
click at [723, 649] on li "page 4" at bounding box center [735, 664] width 31 height 31
click at [738, 656] on span "4" at bounding box center [735, 664] width 8 height 17
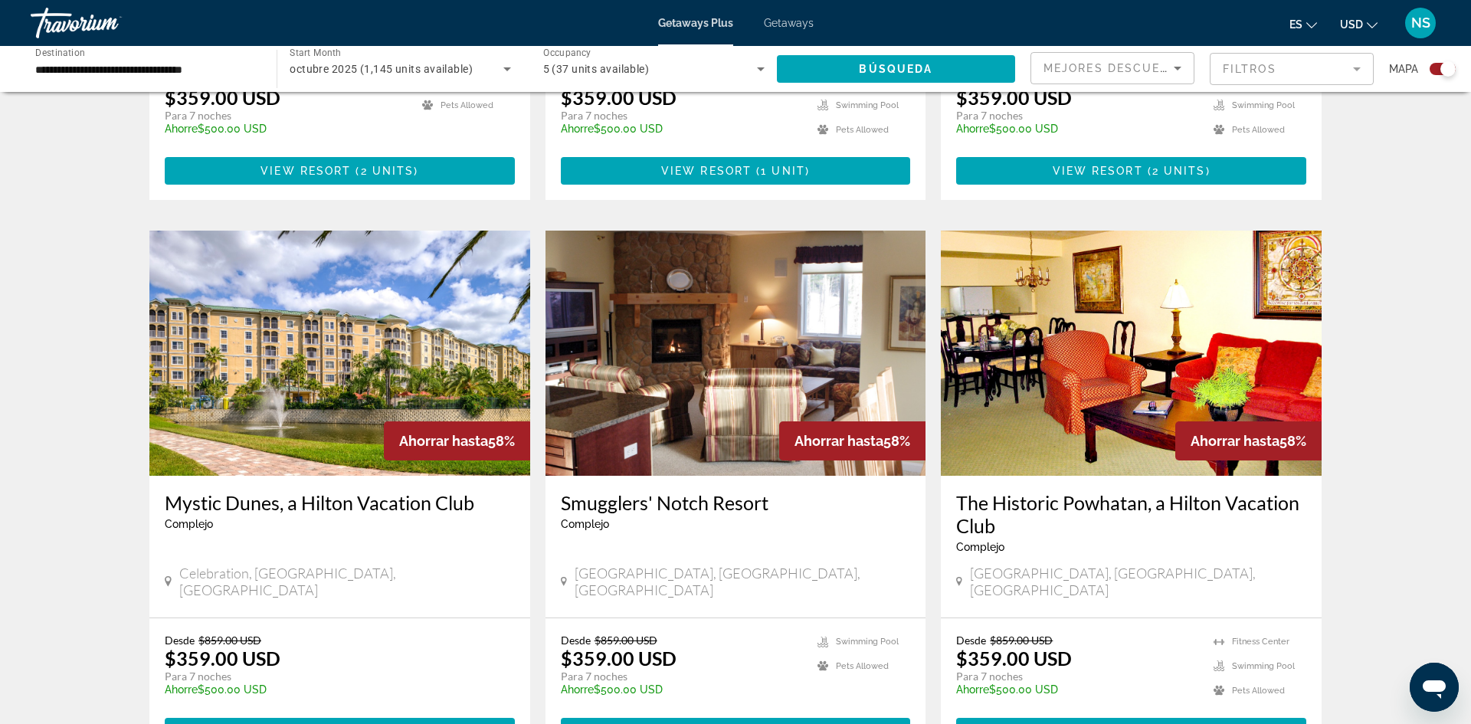
scroll to position [2039, 0]
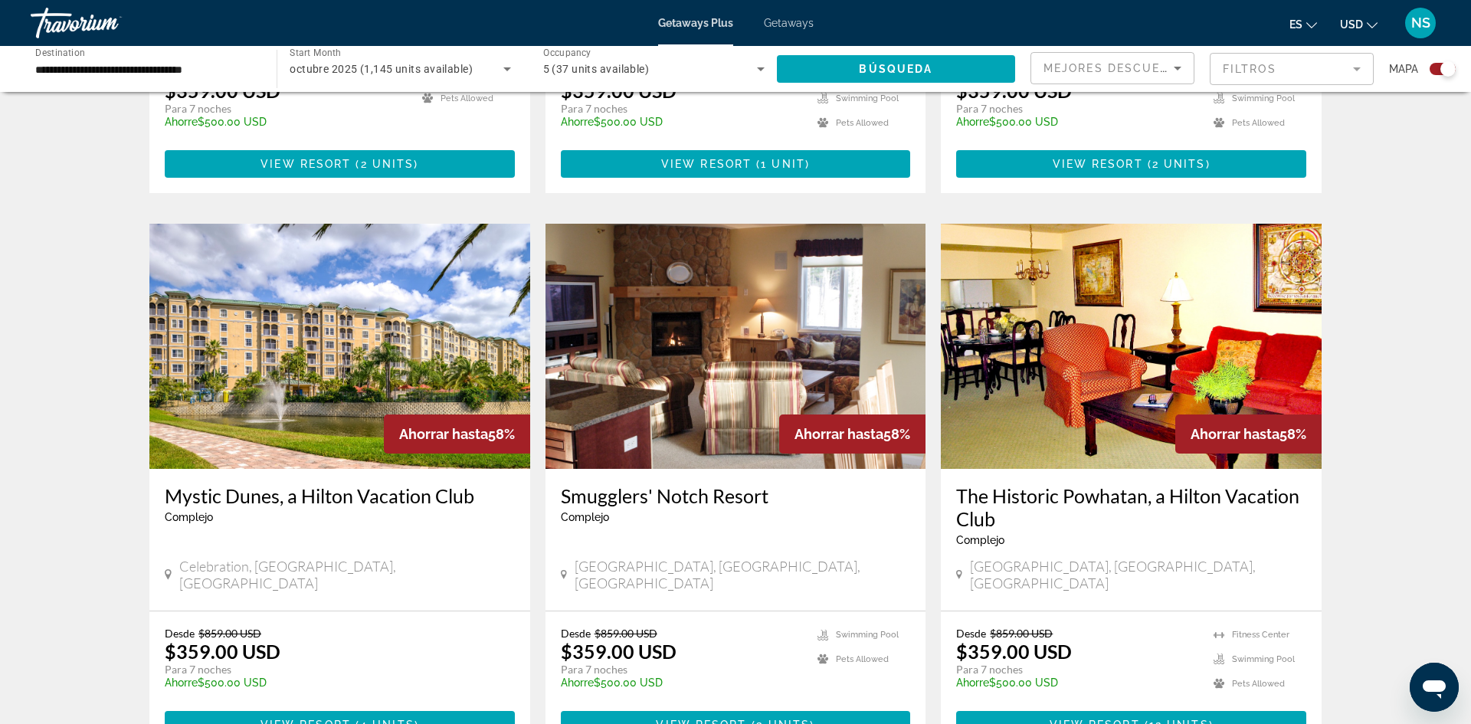
click at [470, 512] on div "Mystic Dunes, a Hilton Vacation Club Complejo - Este es un resort solo para adu…" at bounding box center [339, 540] width 381 height 142
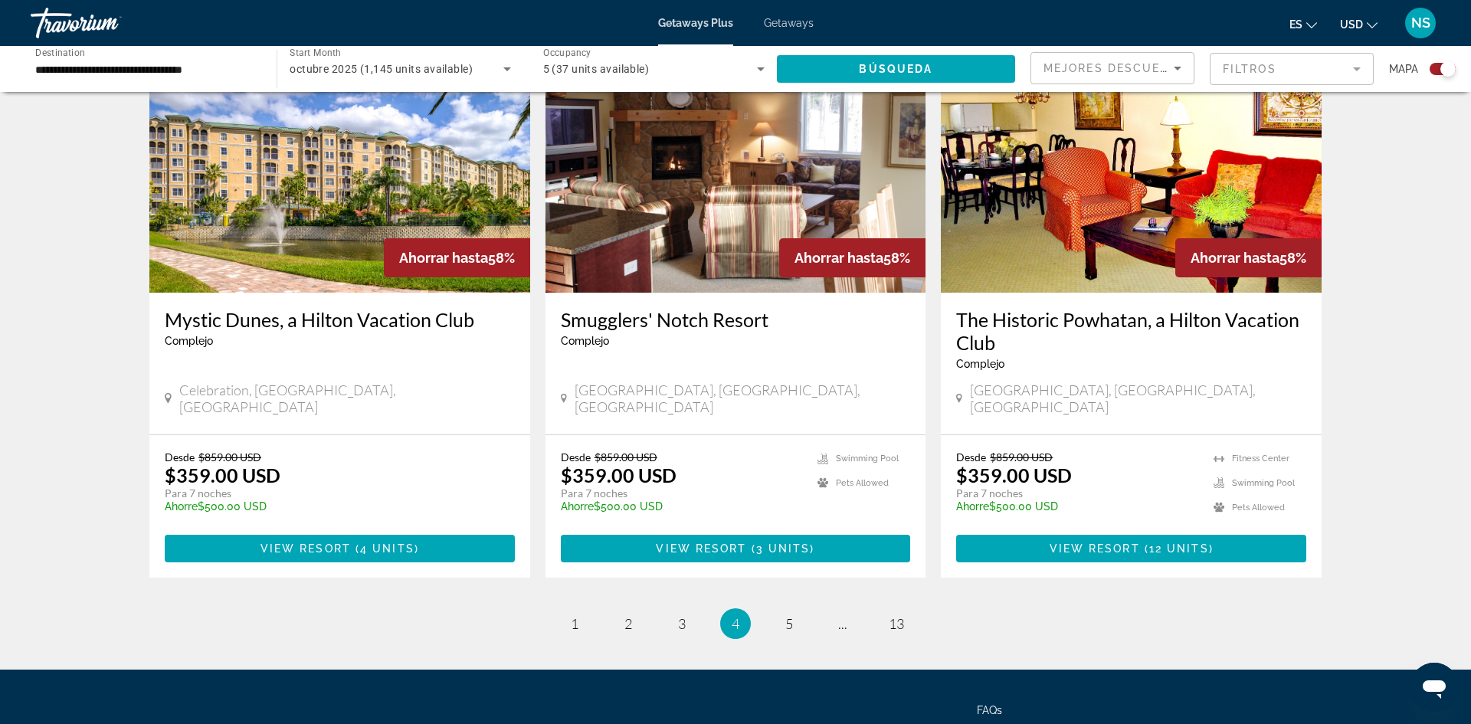
scroll to position [2223, 0]
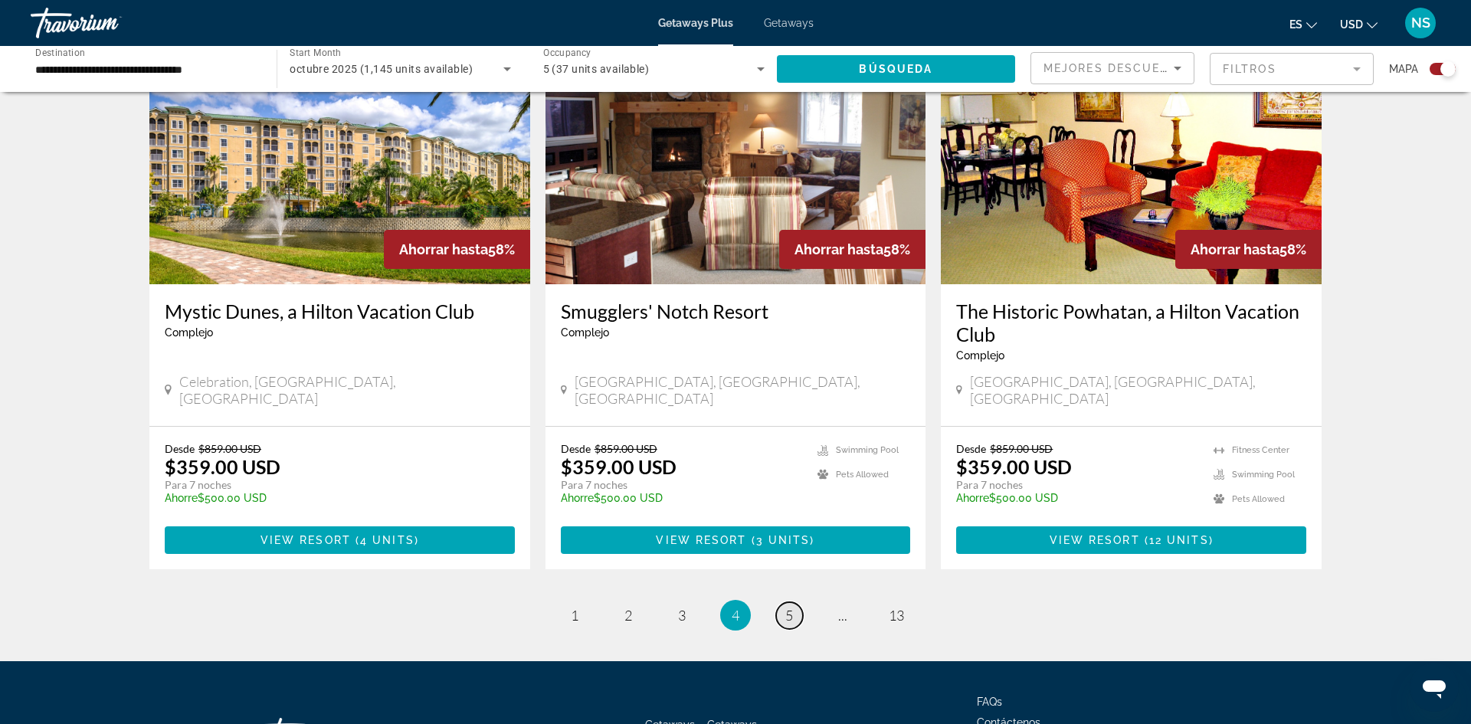
click at [790, 607] on span "5" at bounding box center [789, 615] width 8 height 17
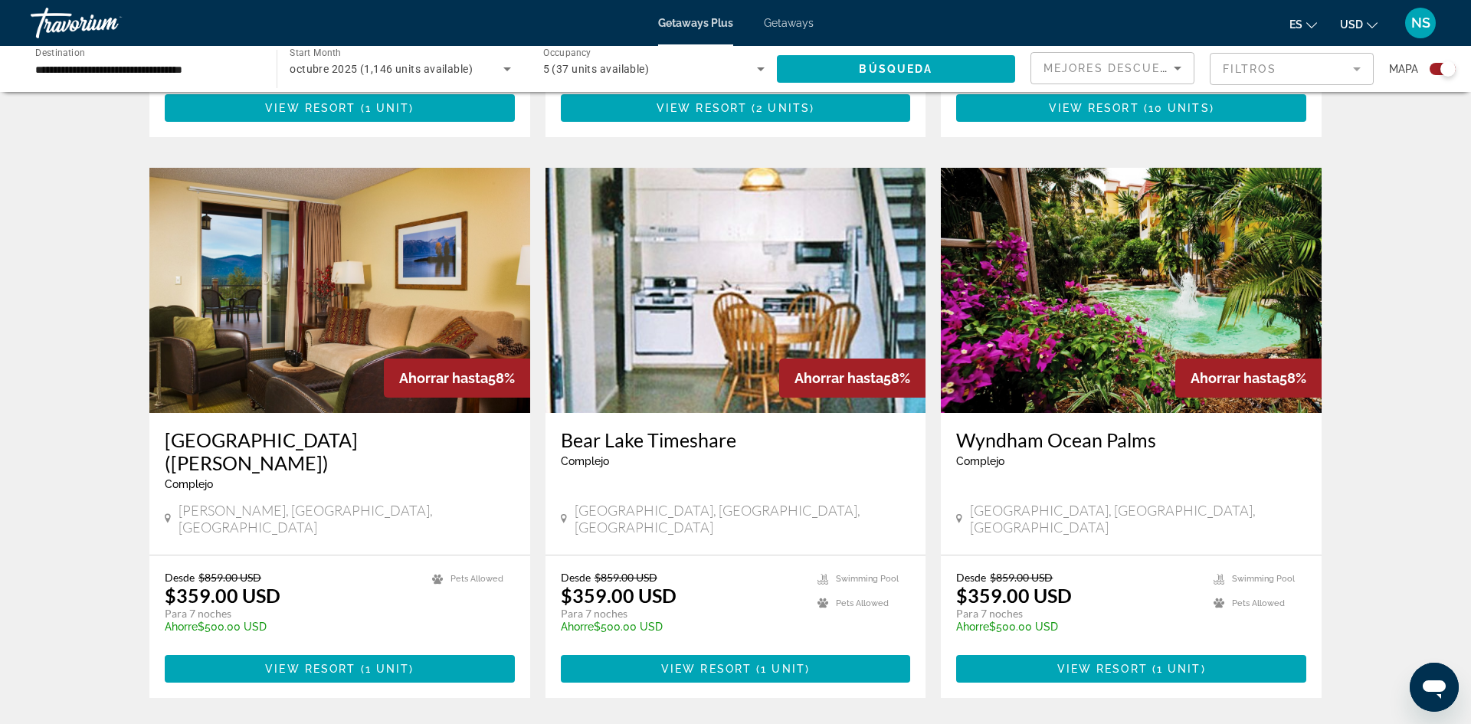
scroll to position [2112, 0]
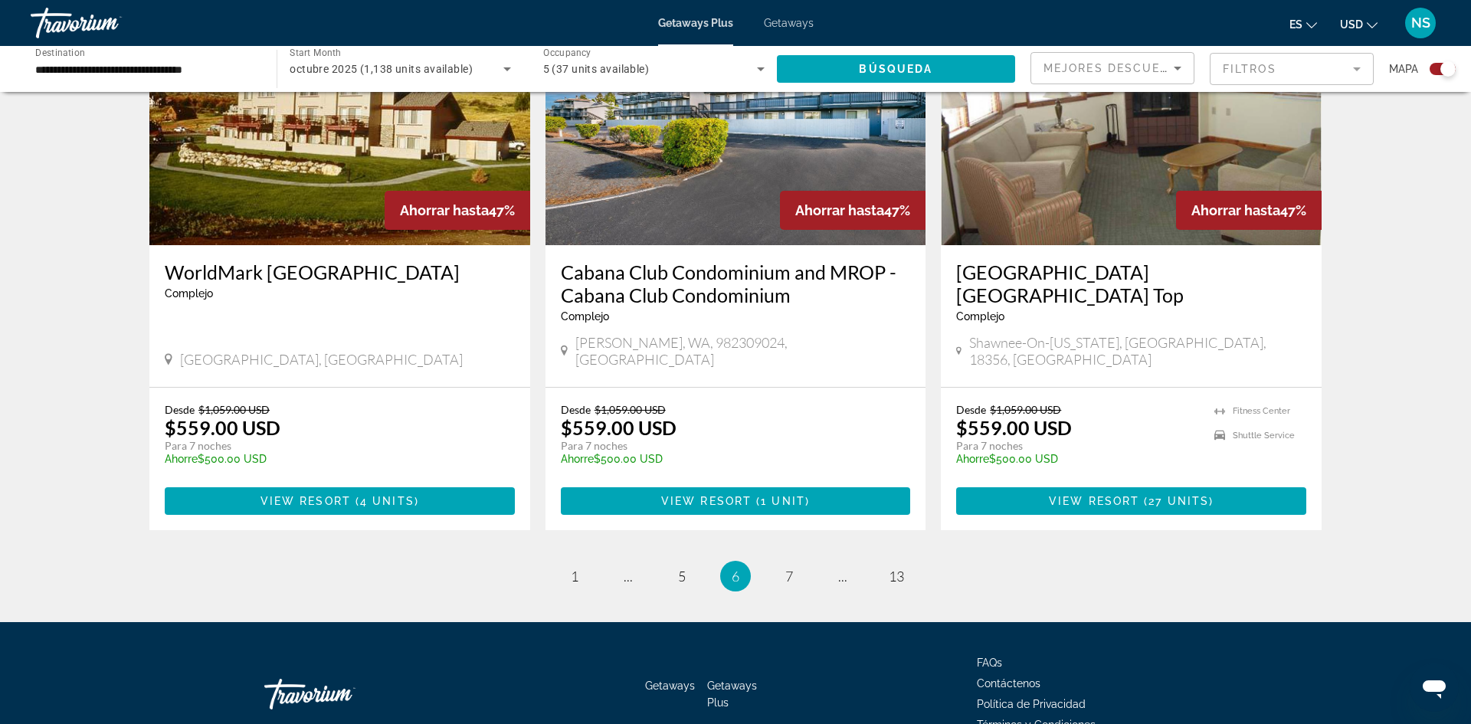
scroll to position [2243, 0]
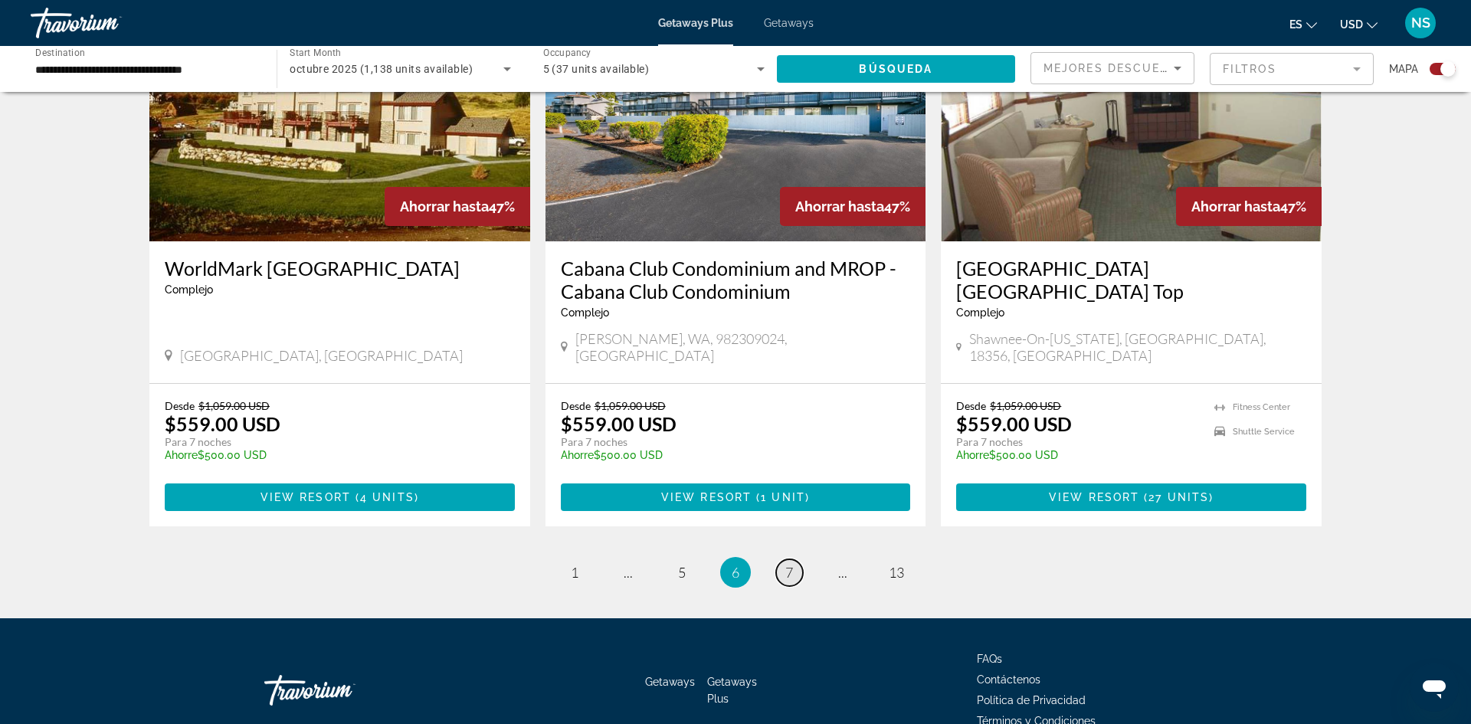
click at [790, 564] on span "7" at bounding box center [789, 572] width 8 height 17
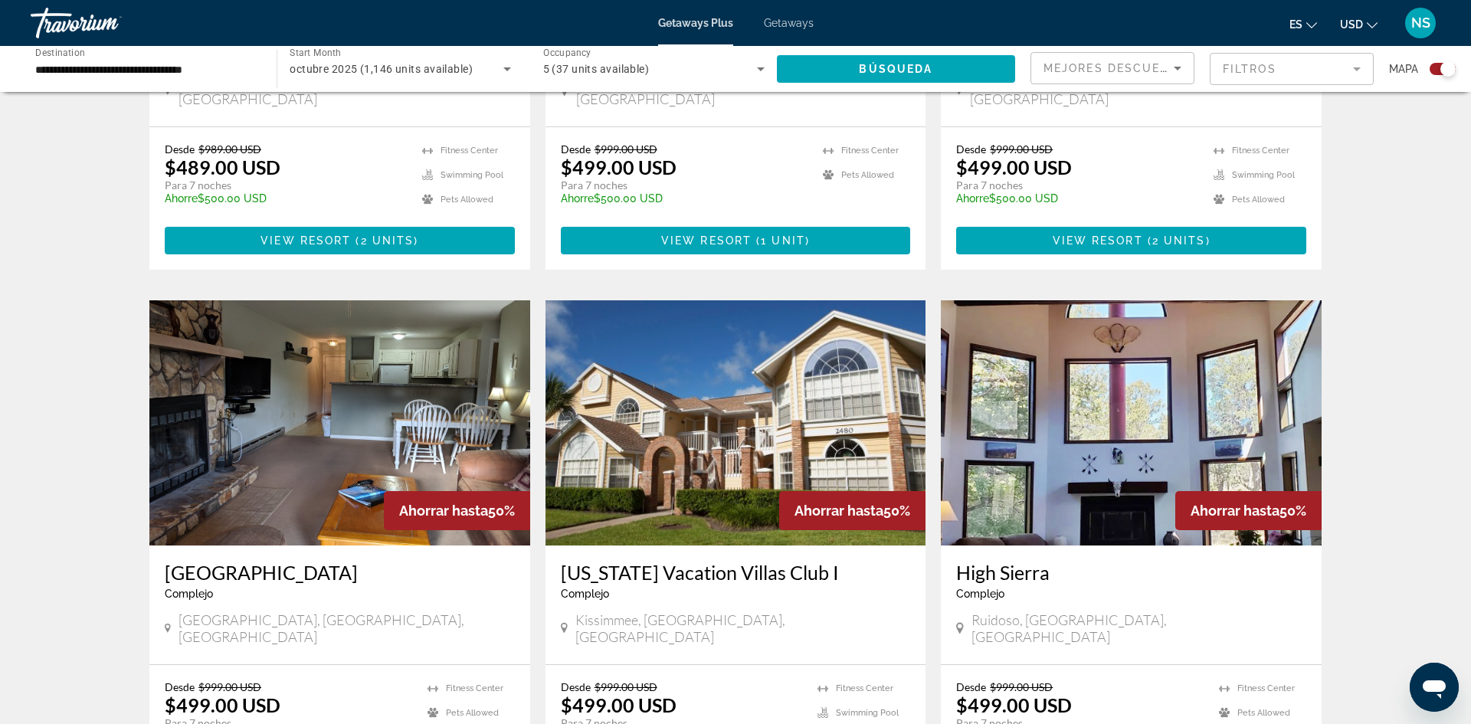
scroll to position [1386, 0]
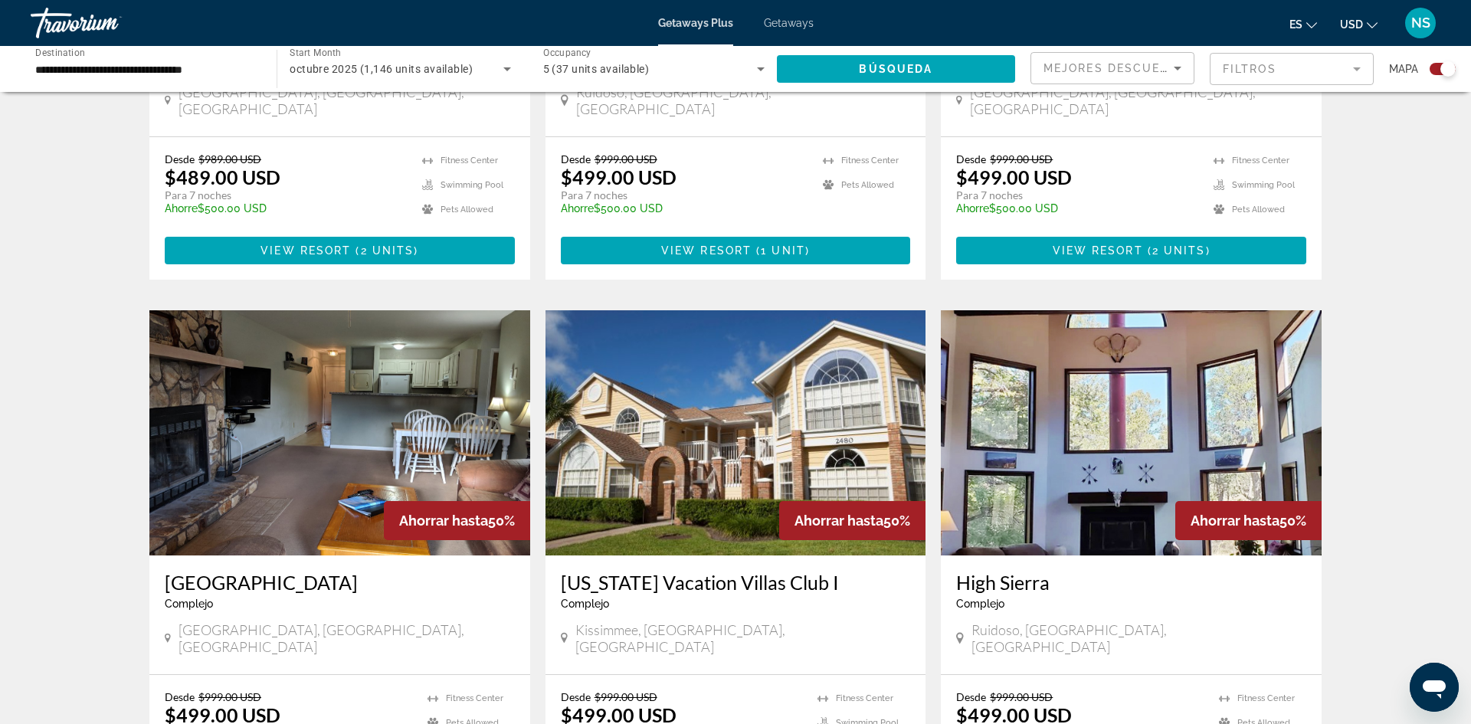
click at [230, 70] on input "**********" at bounding box center [145, 70] width 221 height 18
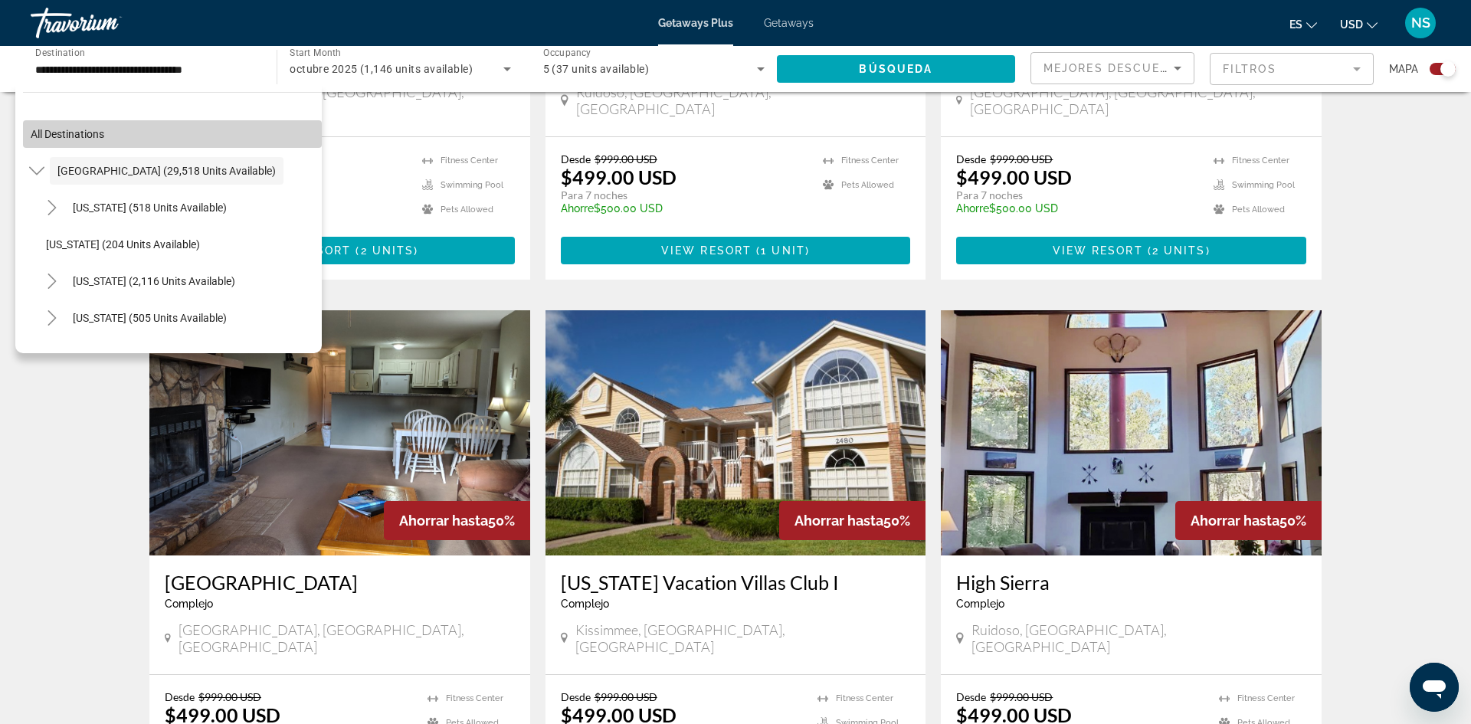
click at [78, 132] on span "All destinations" at bounding box center [68, 134] width 74 height 12
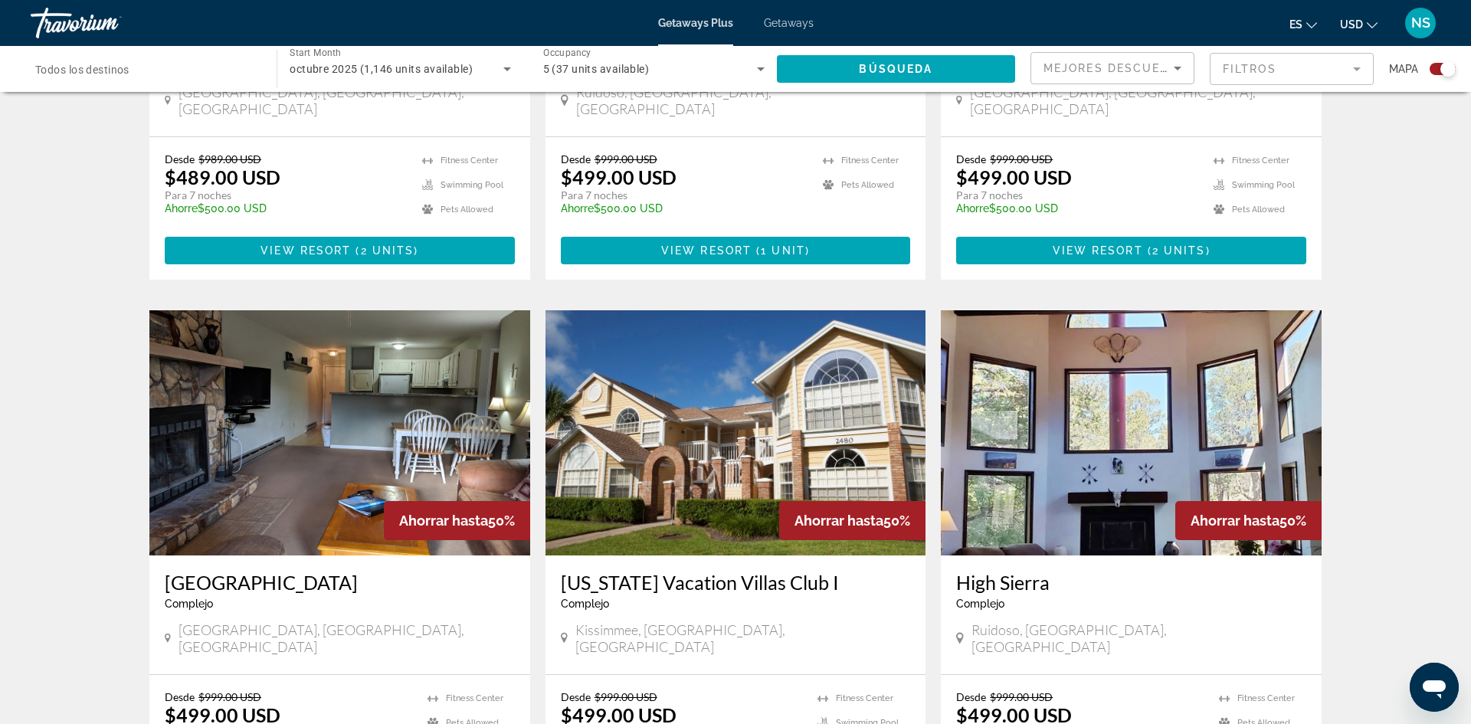
click at [137, 70] on input "Destination Todos los destinos" at bounding box center [145, 70] width 221 height 18
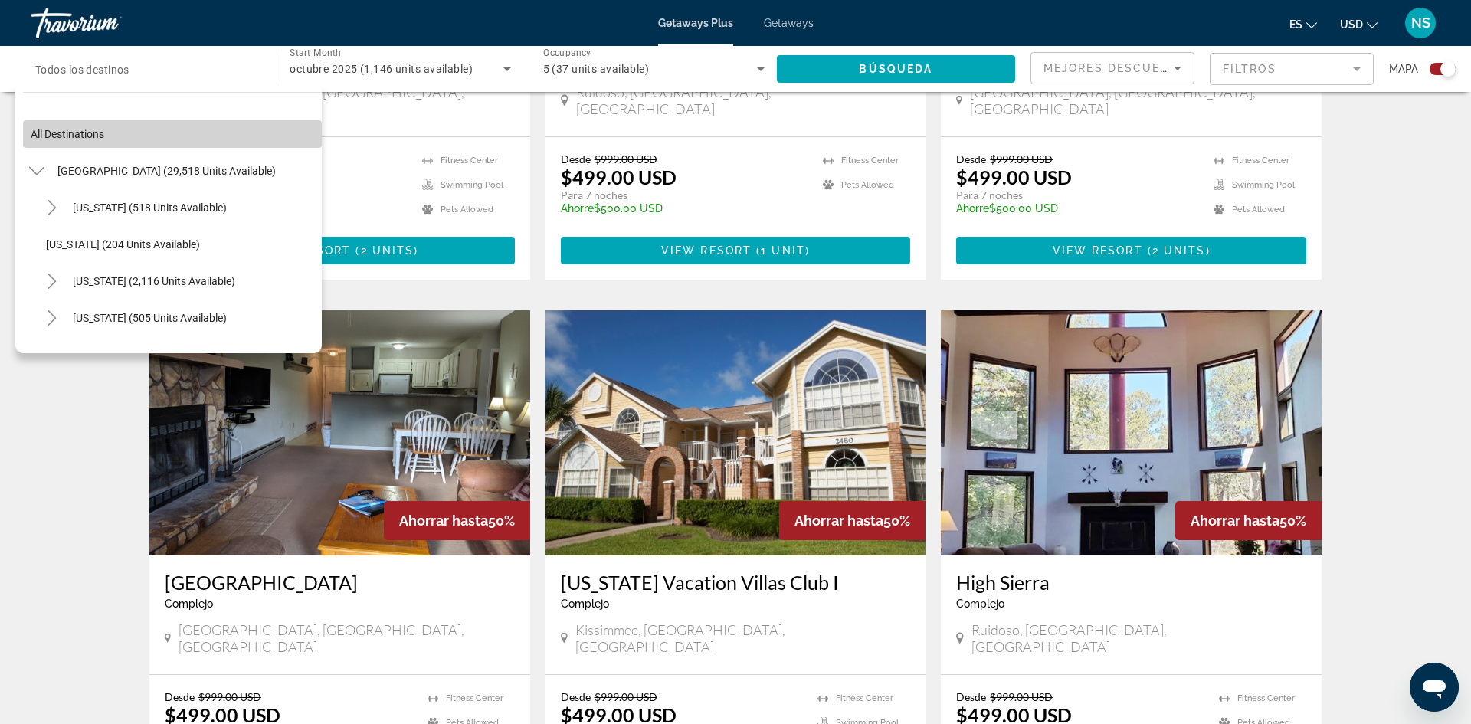
click at [106, 130] on span "Search widget" at bounding box center [172, 134] width 299 height 37
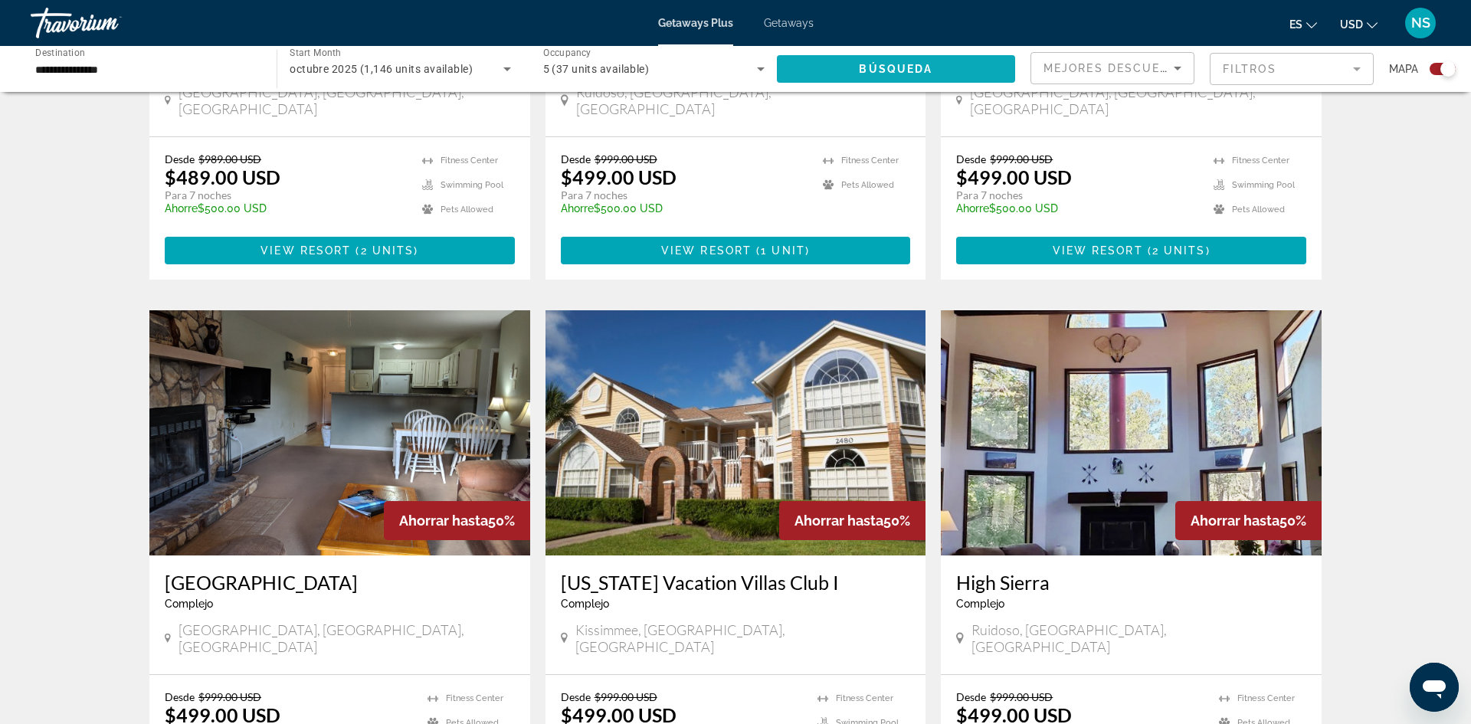
click at [891, 68] on span "Búsqueda" at bounding box center [896, 69] width 74 height 12
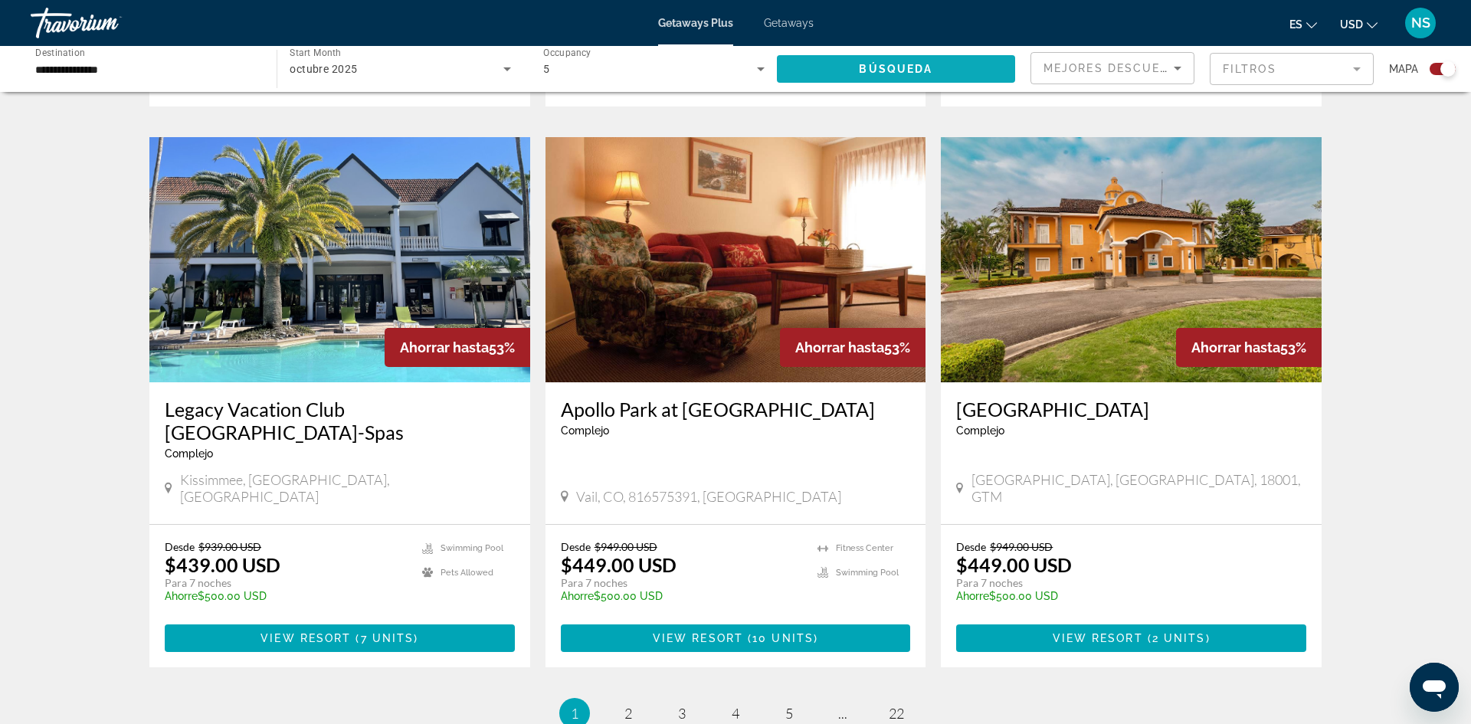
scroll to position [2144, 0]
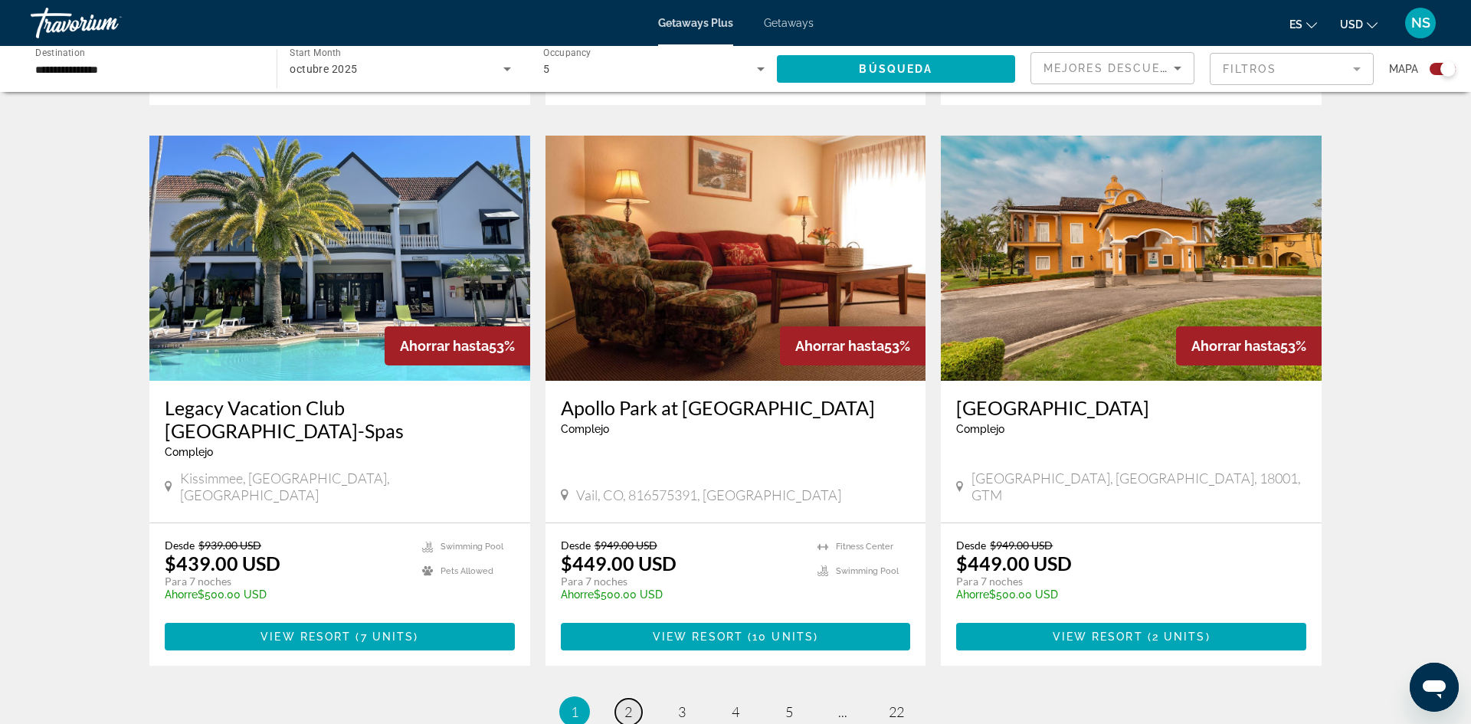
click at [631, 703] on span "2" at bounding box center [628, 711] width 8 height 17
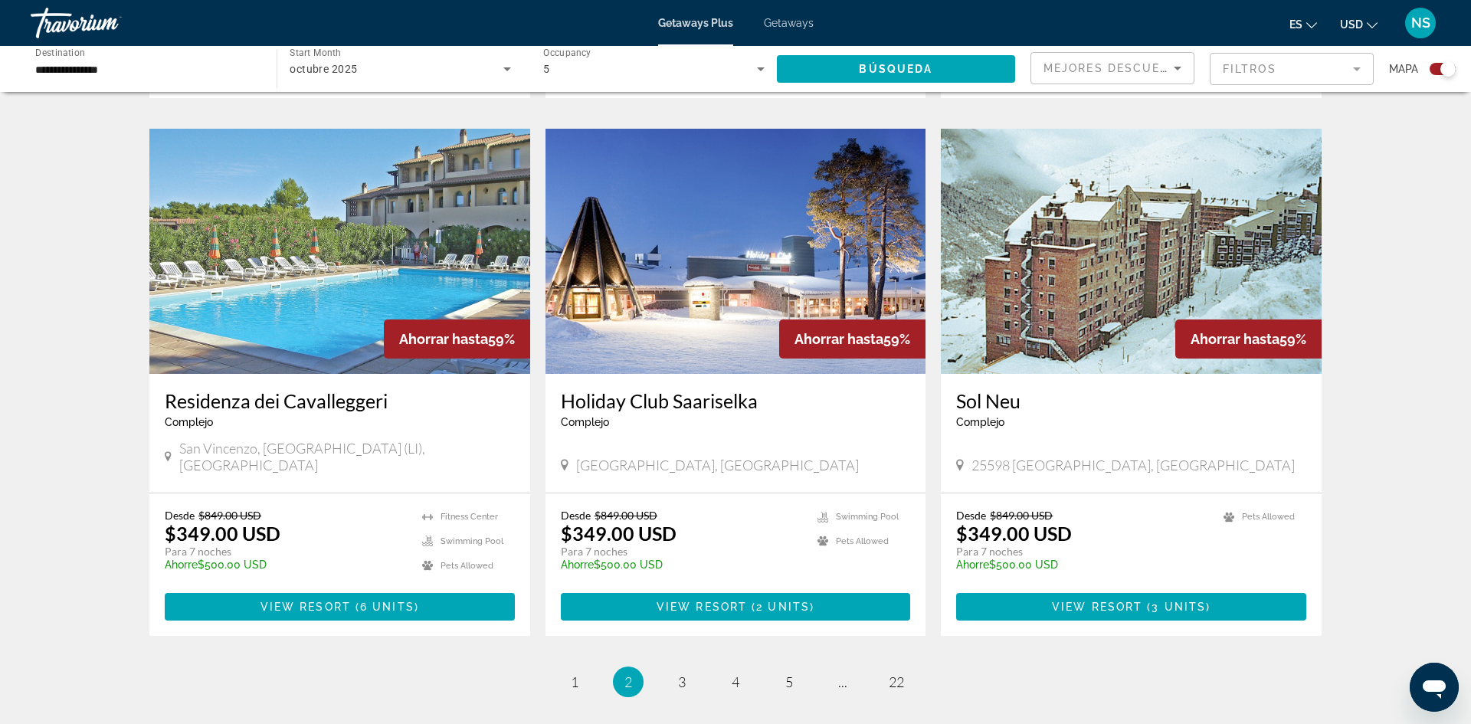
scroll to position [2155, 0]
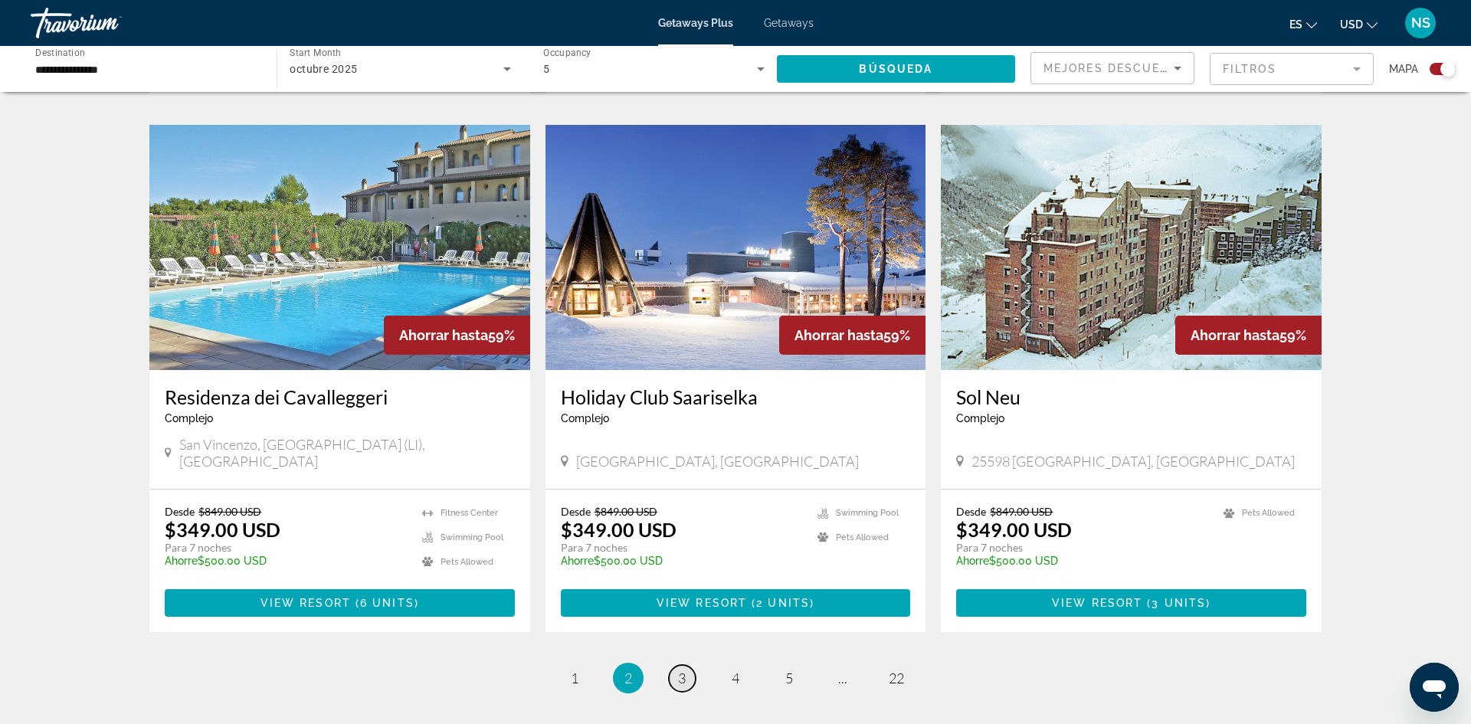
click at [681, 669] on span "3" at bounding box center [682, 677] width 8 height 17
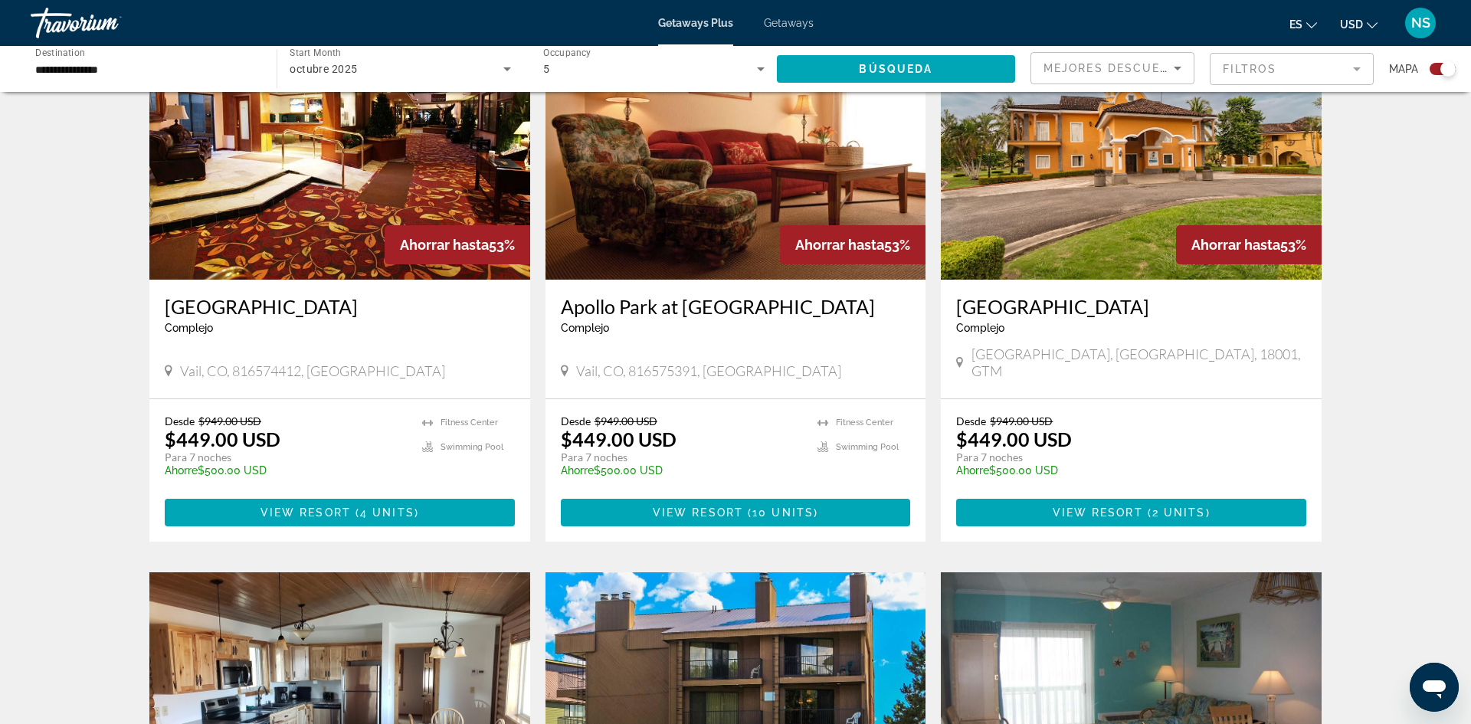
scroll to position [1147, 0]
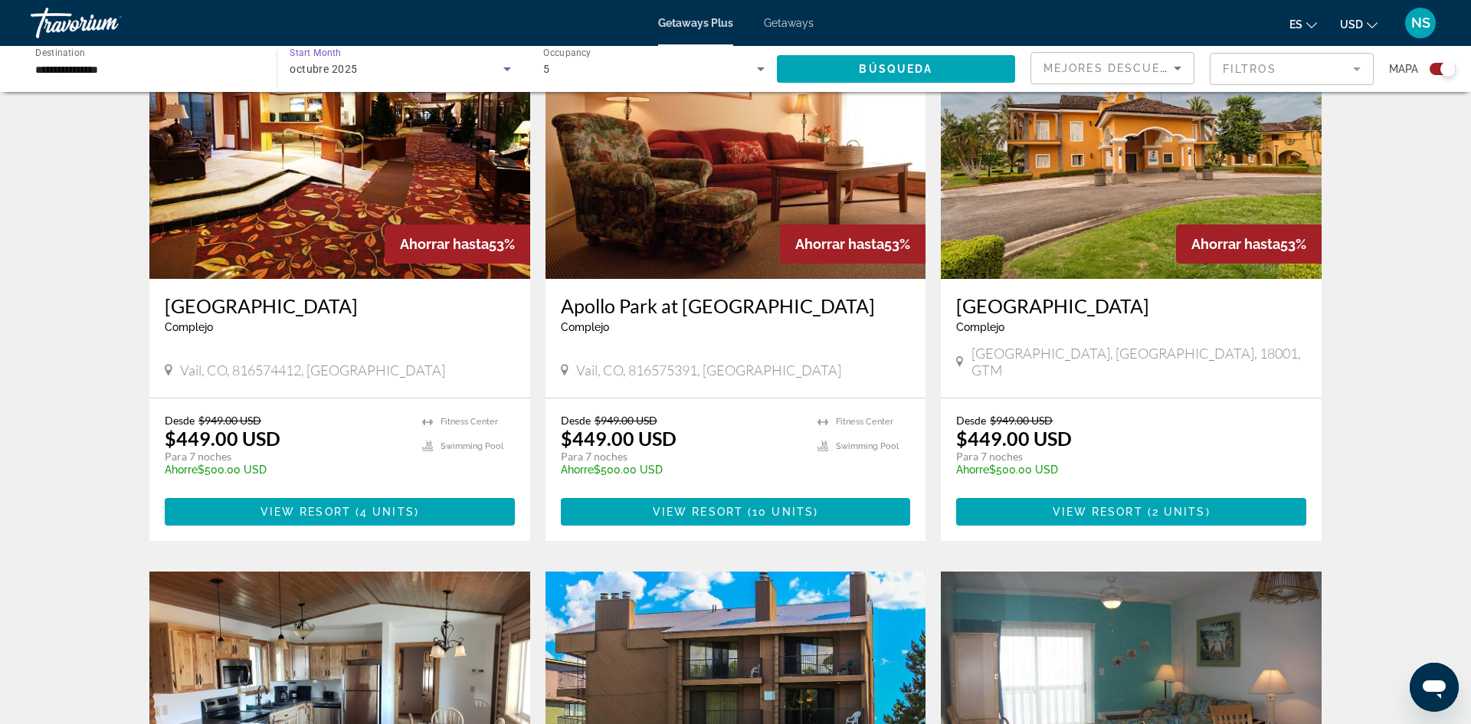
click at [506, 74] on icon "Search widget" at bounding box center [507, 69] width 18 height 18
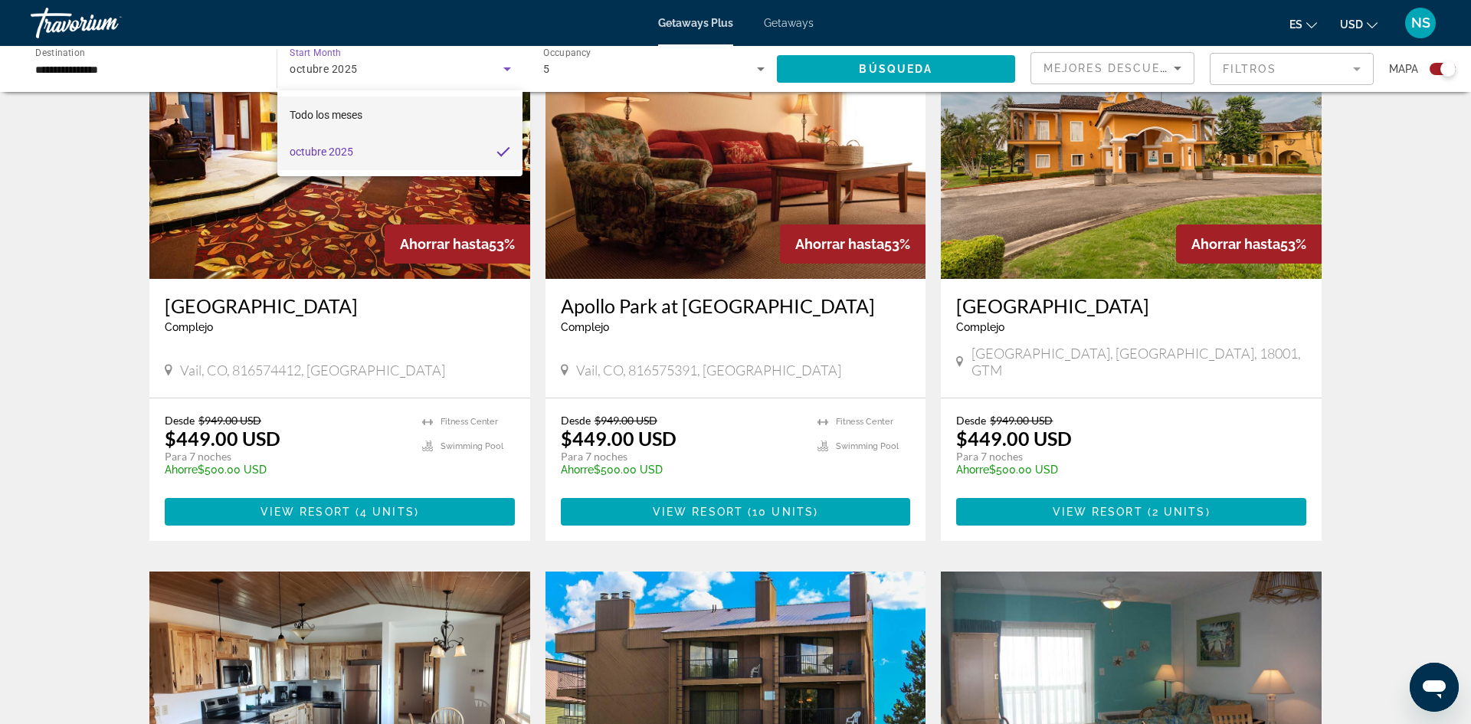
click at [376, 113] on mat-option "Todo los meses" at bounding box center [399, 115] width 245 height 37
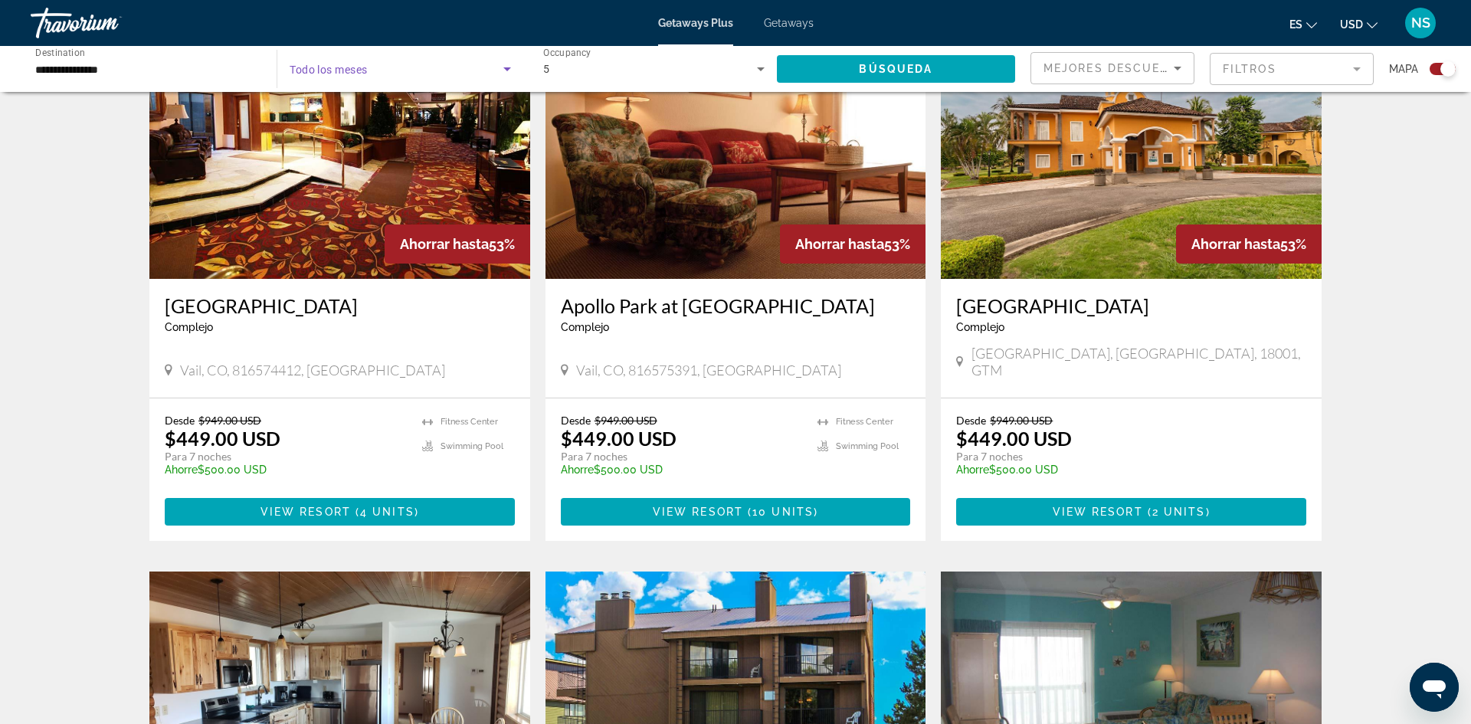
click at [505, 73] on icon "Search widget" at bounding box center [507, 69] width 18 height 18
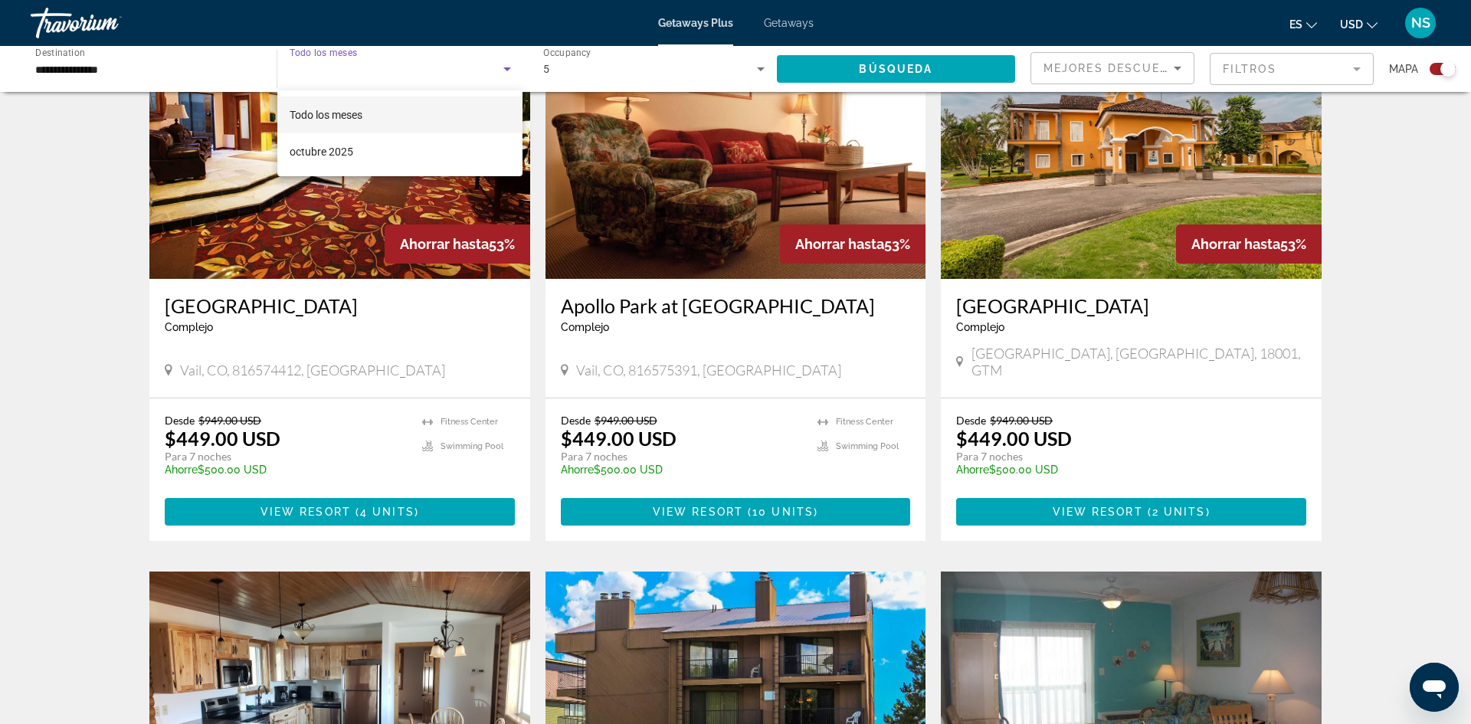
click at [340, 113] on span "Todo los meses" at bounding box center [326, 115] width 73 height 12
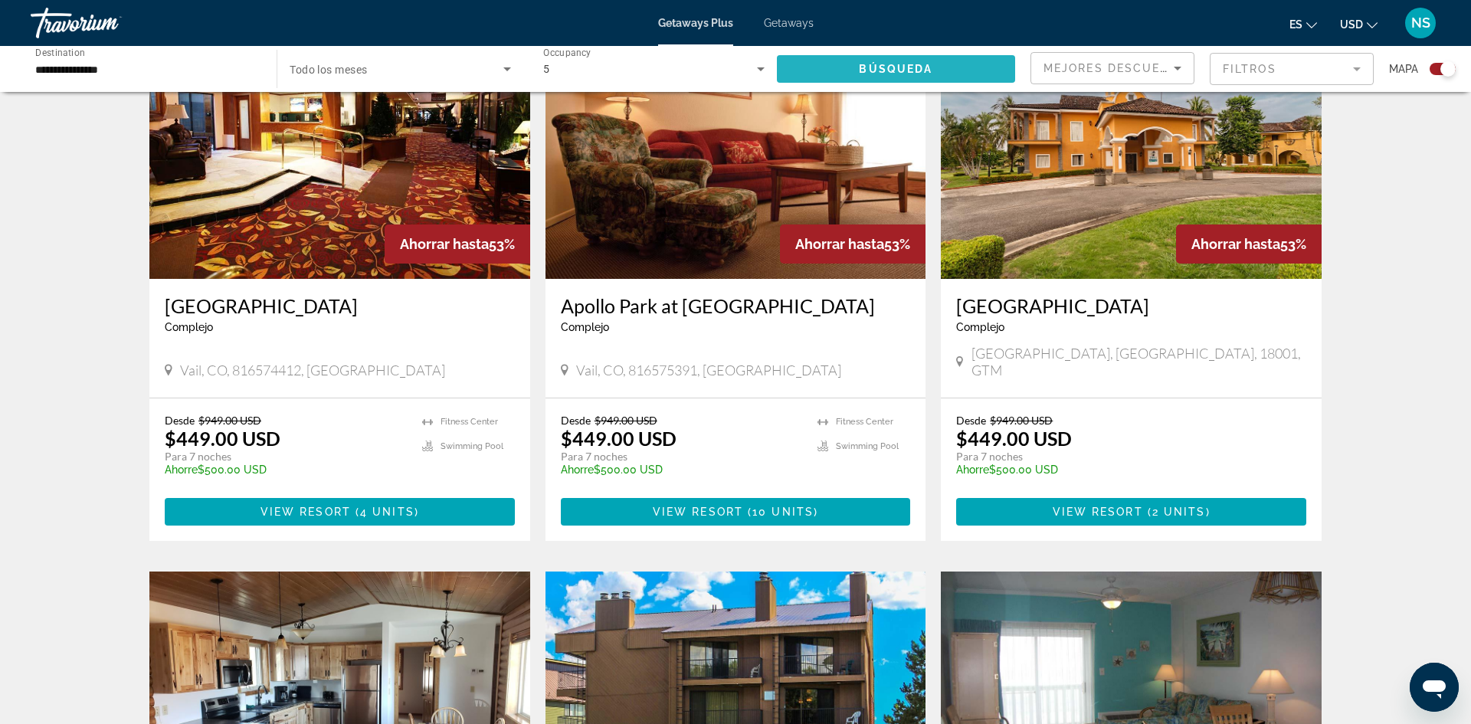
click at [891, 70] on span "Búsqueda" at bounding box center [896, 69] width 74 height 12
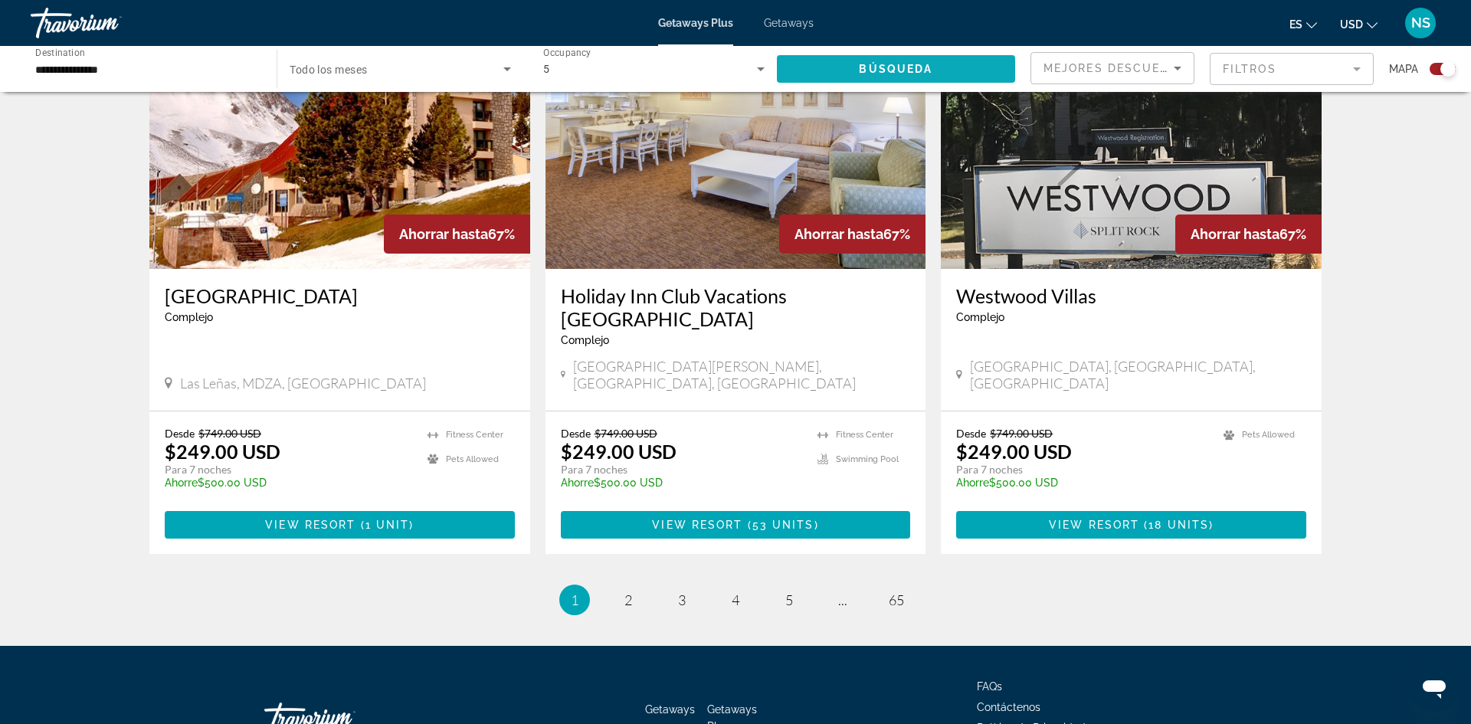
scroll to position [2252, 0]
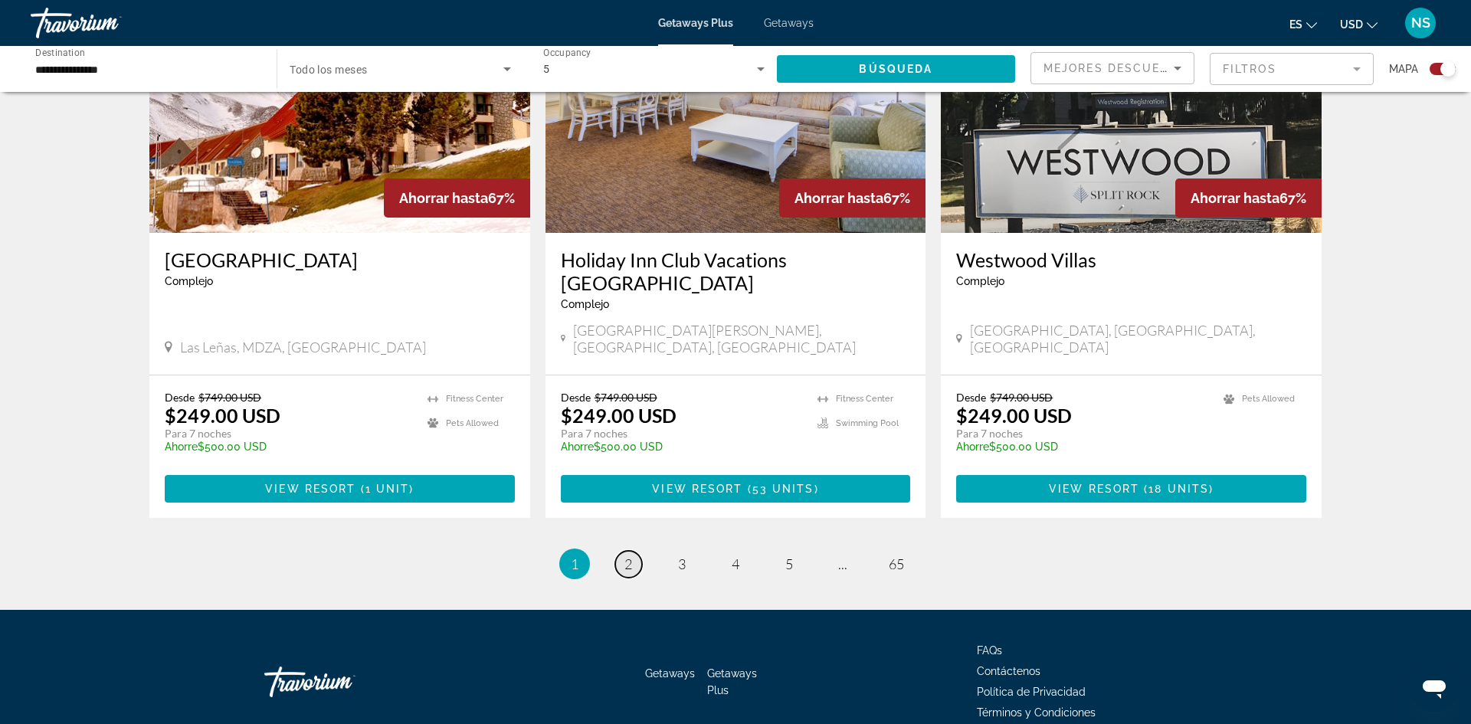
click at [625, 555] on span "2" at bounding box center [628, 563] width 8 height 17
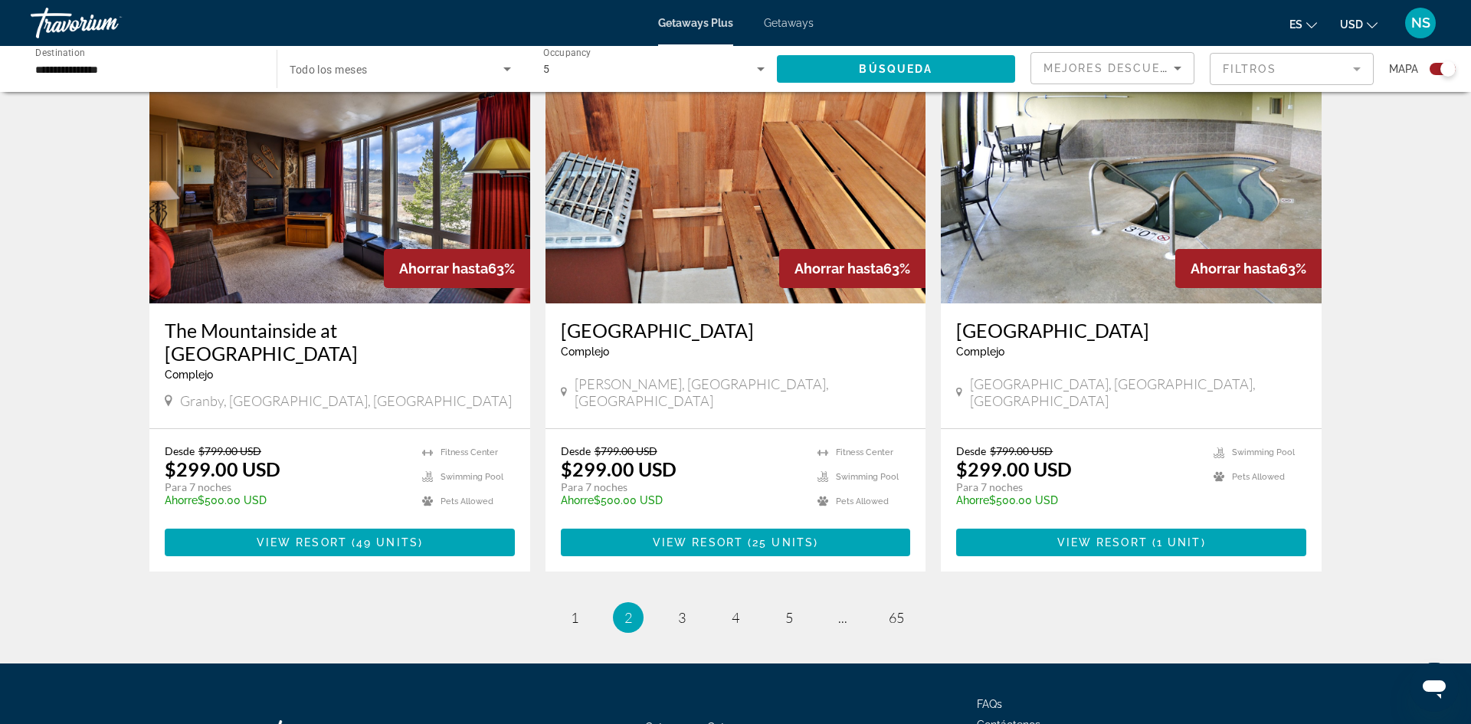
scroll to position [2206, 0]
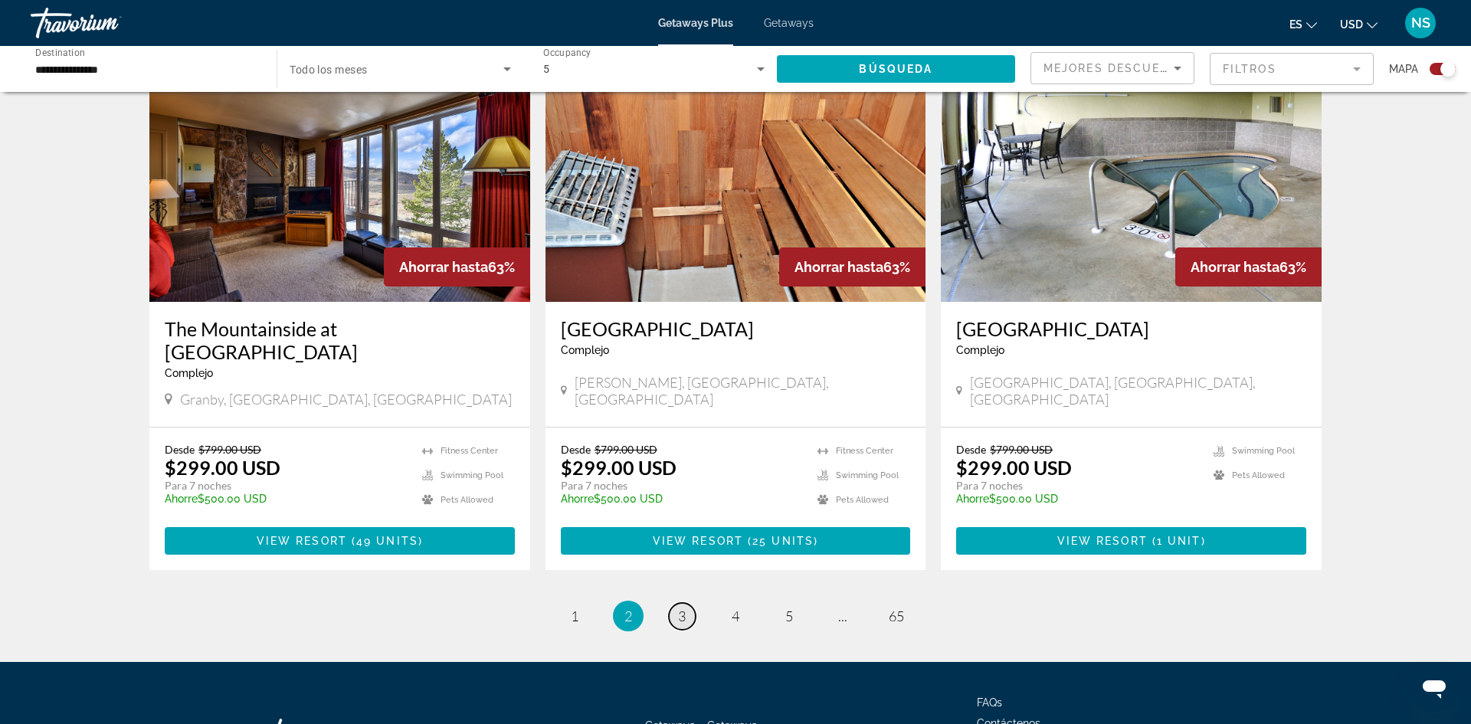
click at [676, 603] on link "page 3" at bounding box center [682, 616] width 27 height 27
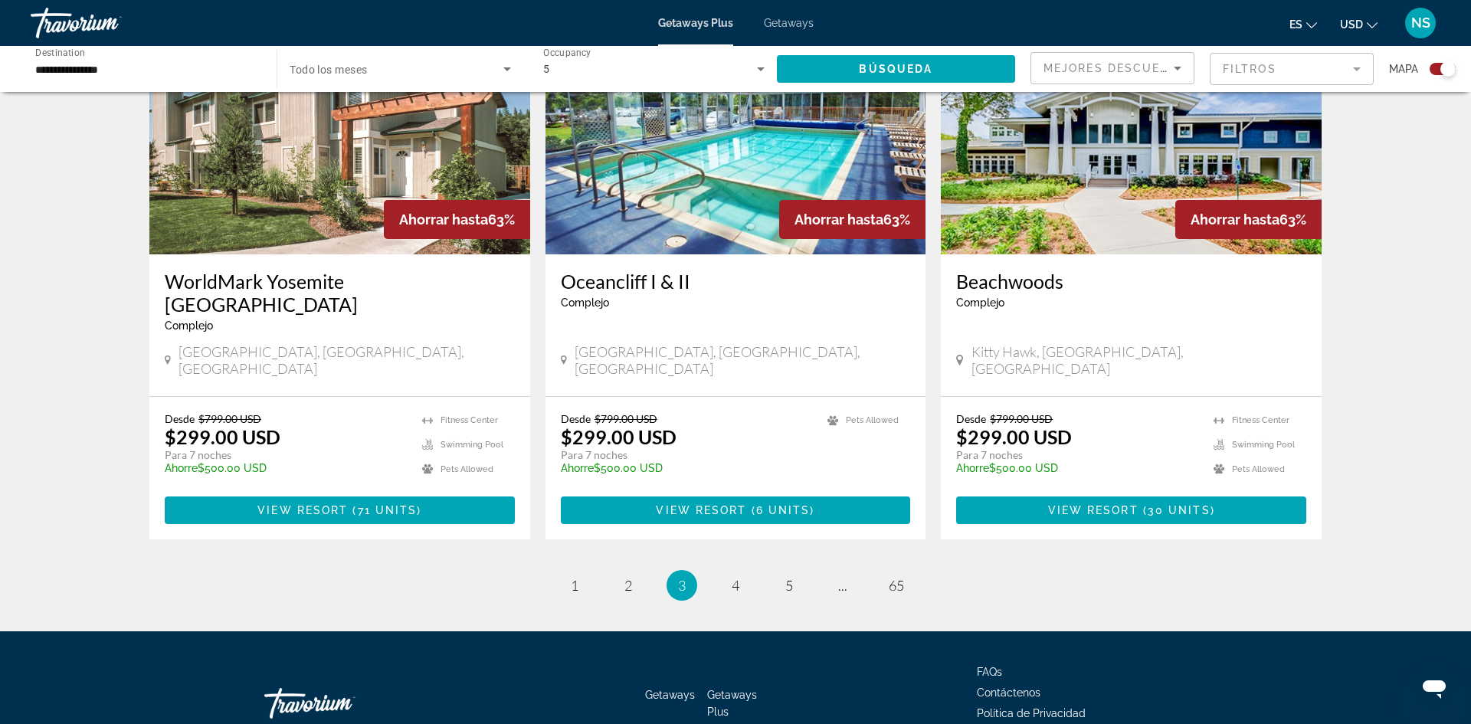
scroll to position [2241, 0]
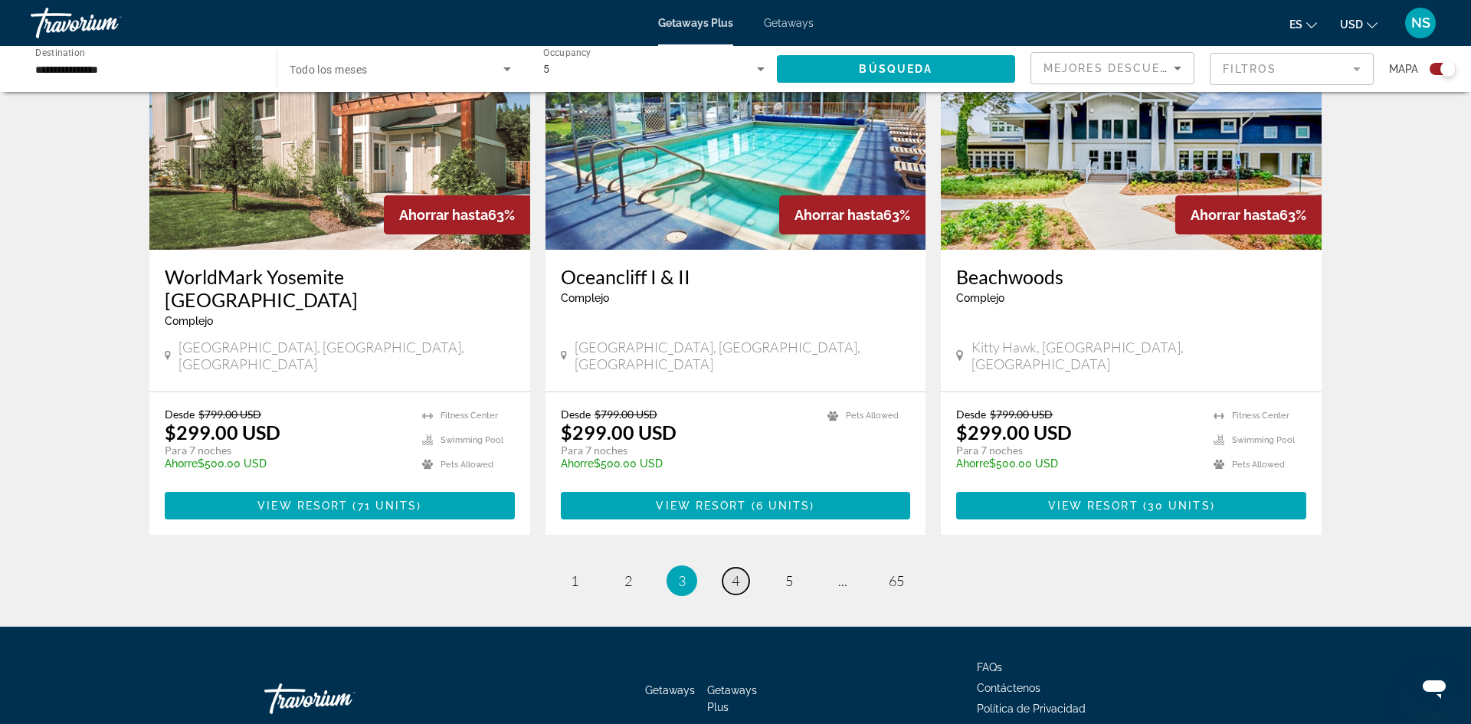
click at [735, 572] on span "4" at bounding box center [735, 580] width 8 height 17
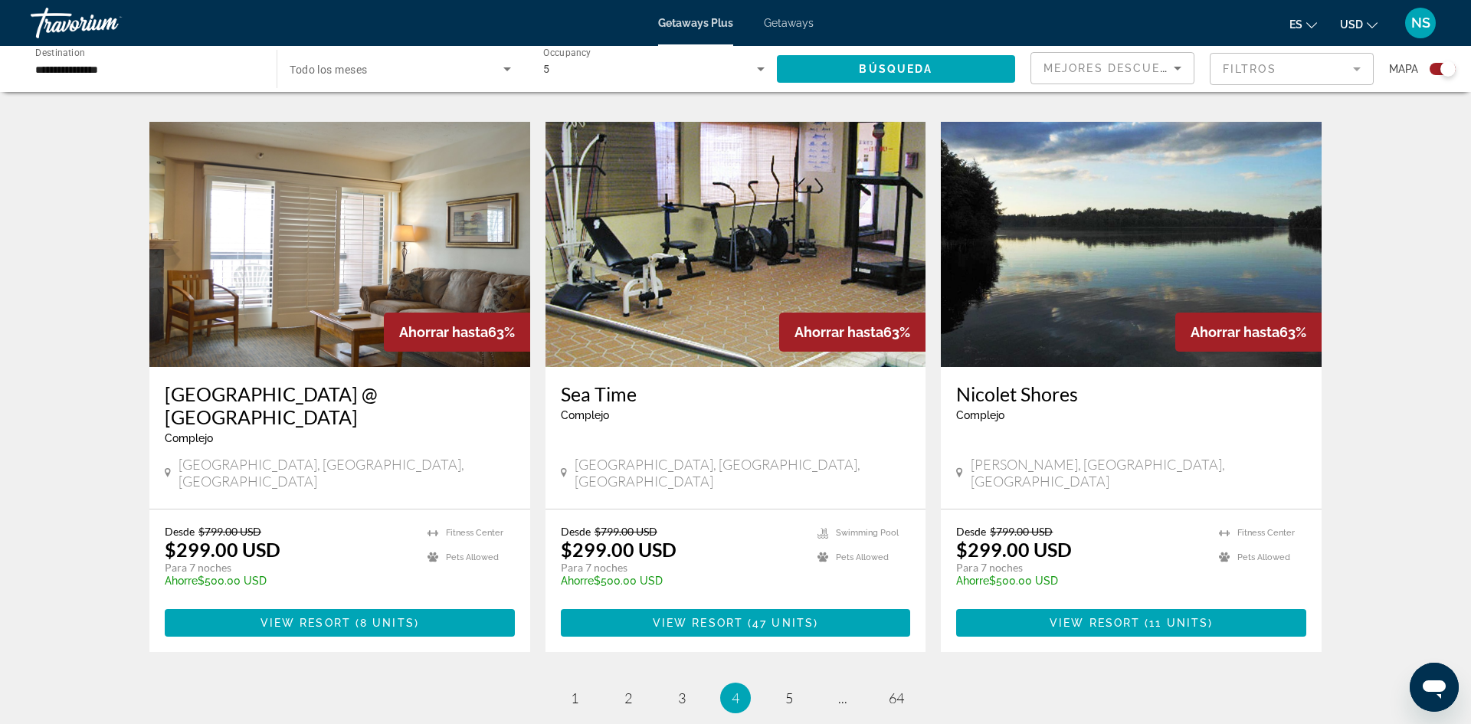
scroll to position [2126, 0]
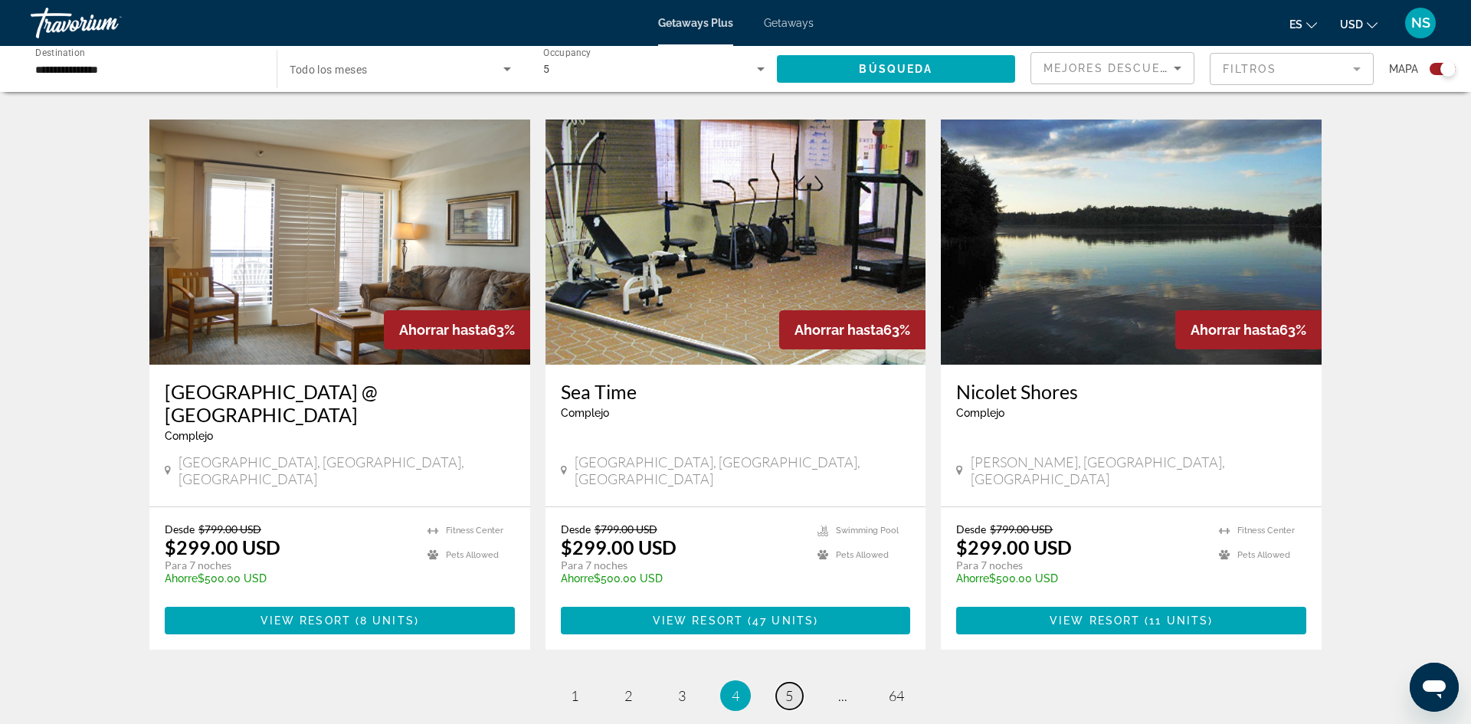
click at [788, 687] on span "5" at bounding box center [789, 695] width 8 height 17
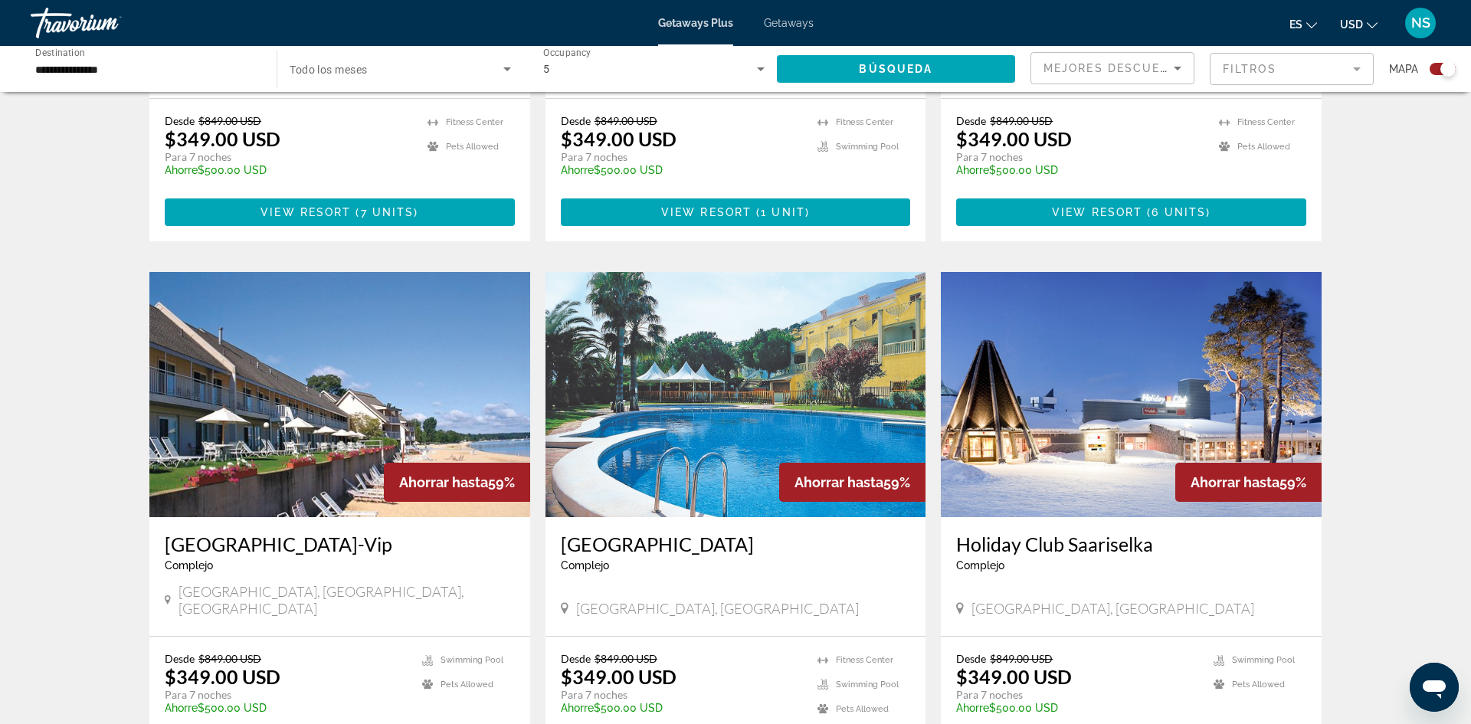
scroll to position [2056, 0]
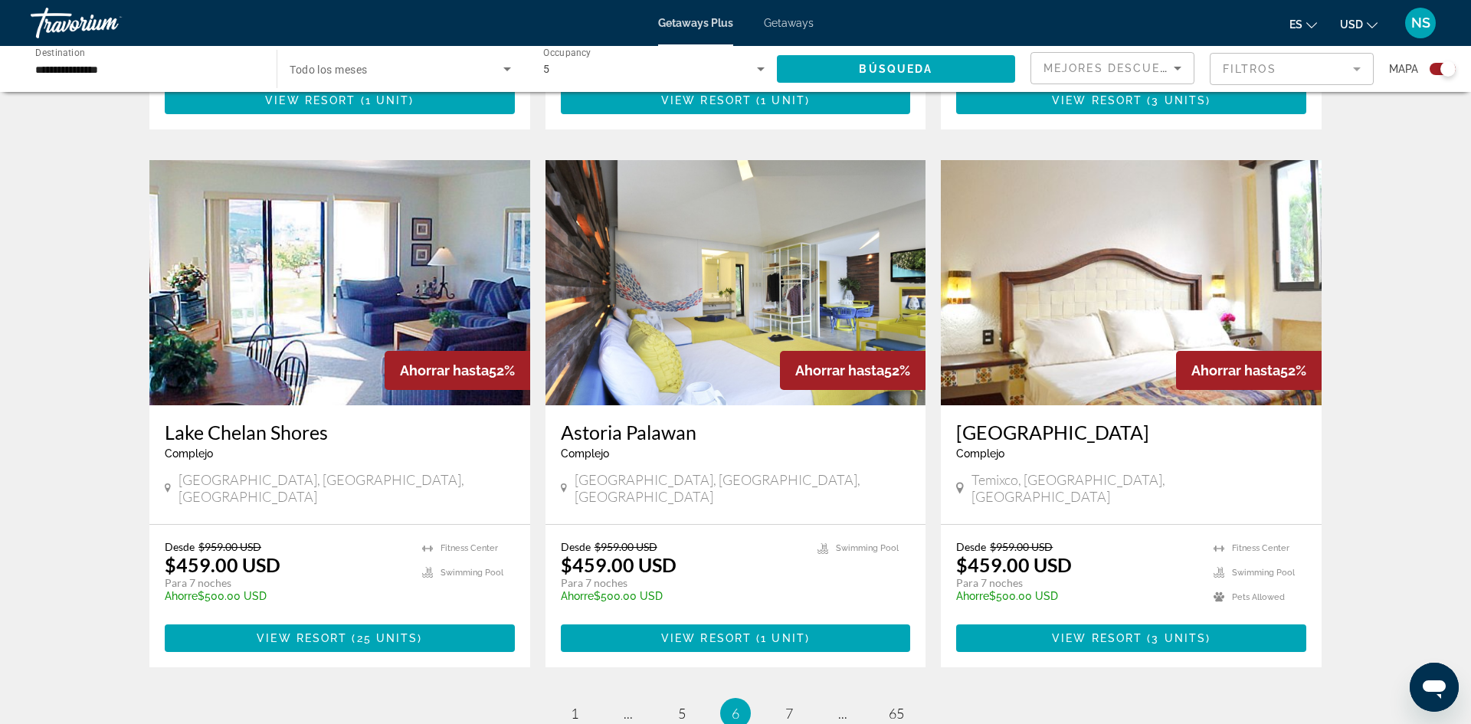
scroll to position [2143, 0]
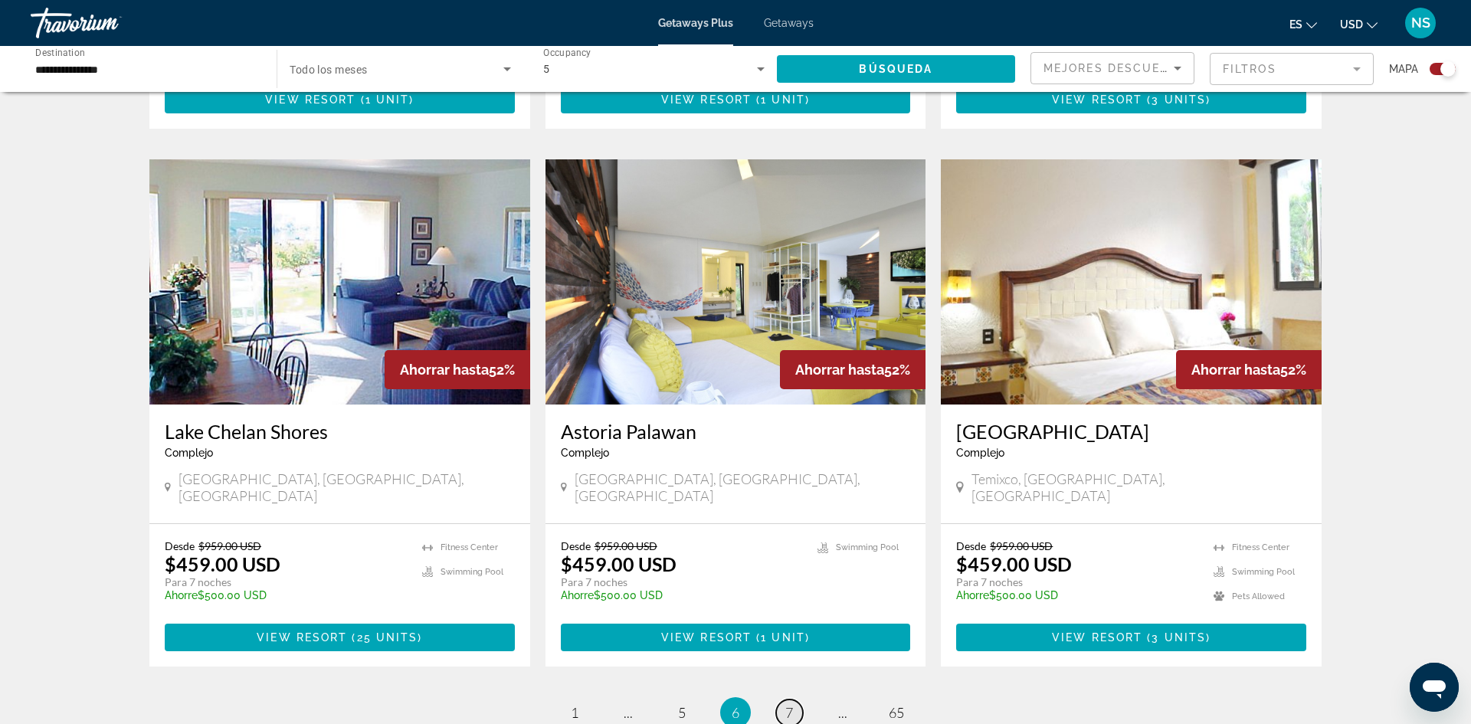
click at [788, 704] on span "7" at bounding box center [789, 712] width 8 height 17
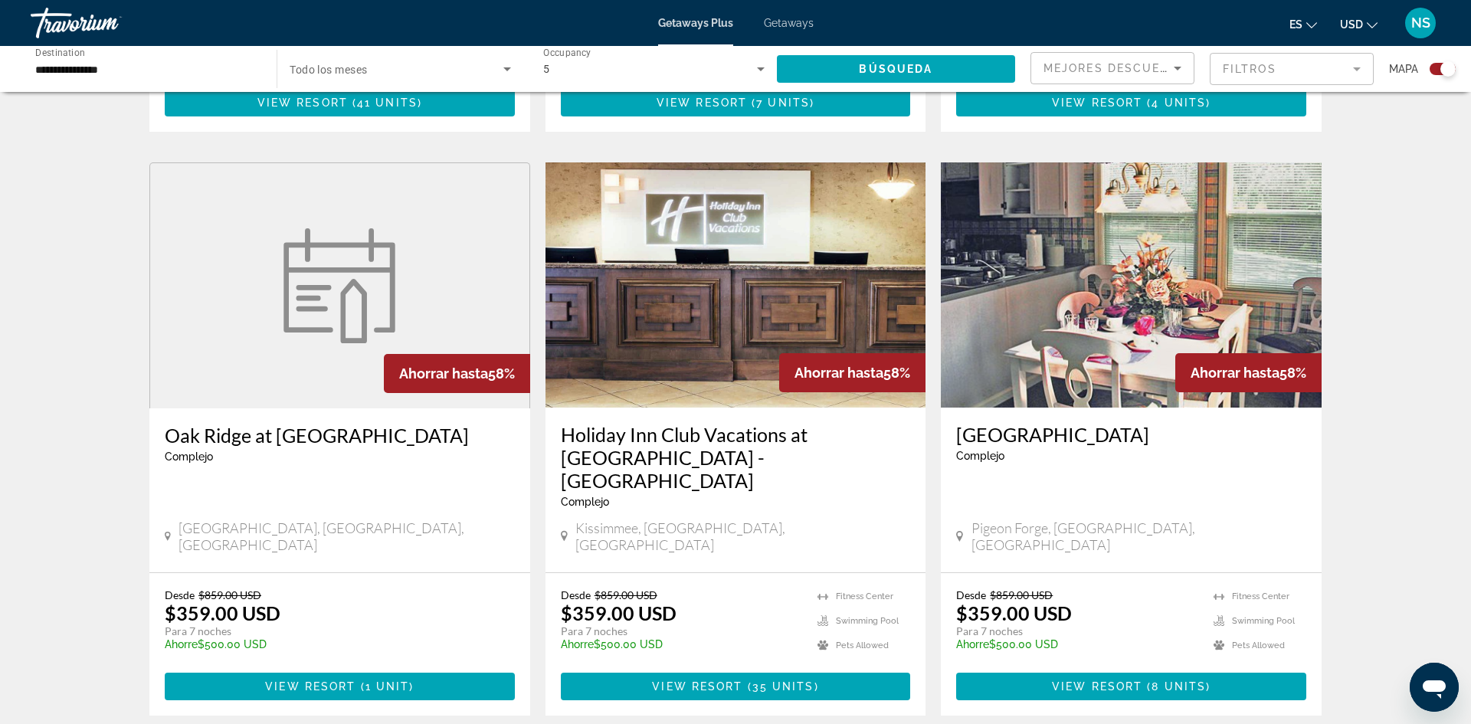
scroll to position [2076, 0]
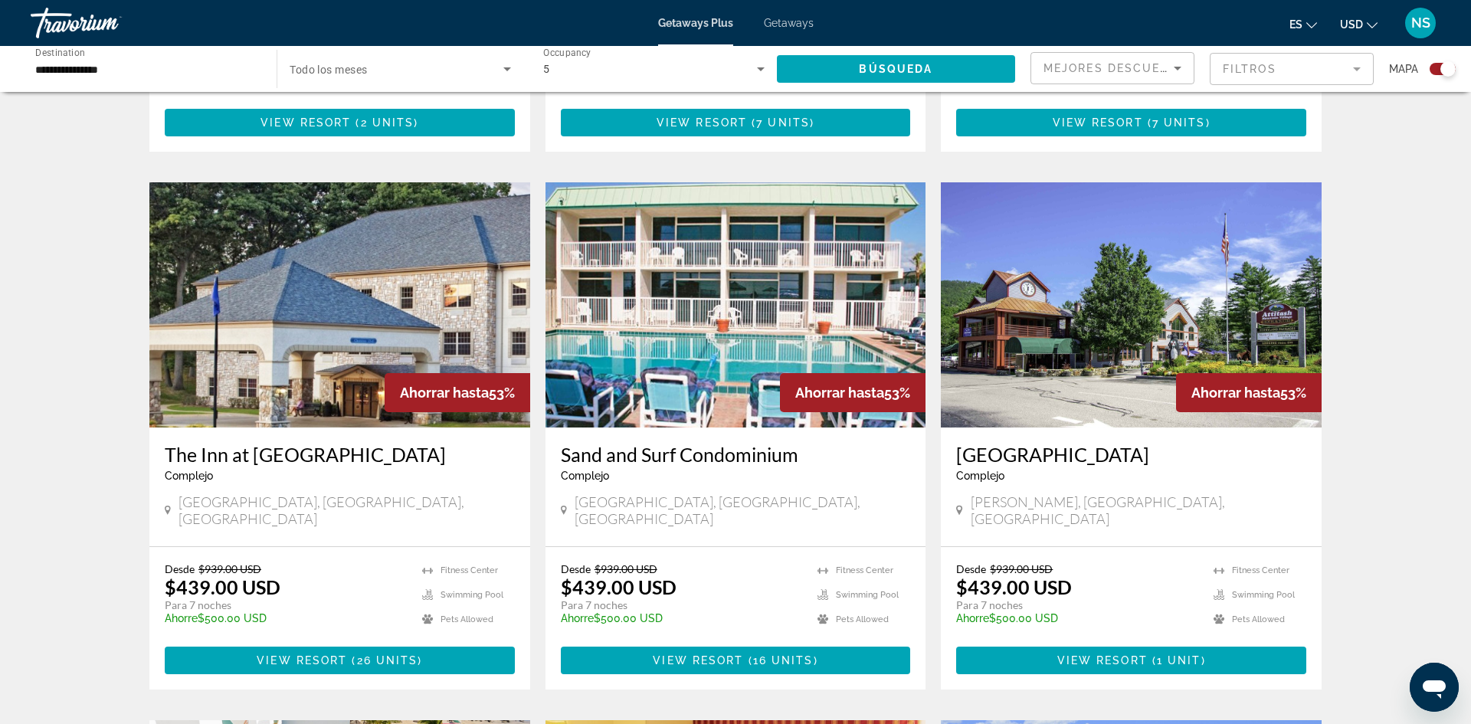
scroll to position [1498, 0]
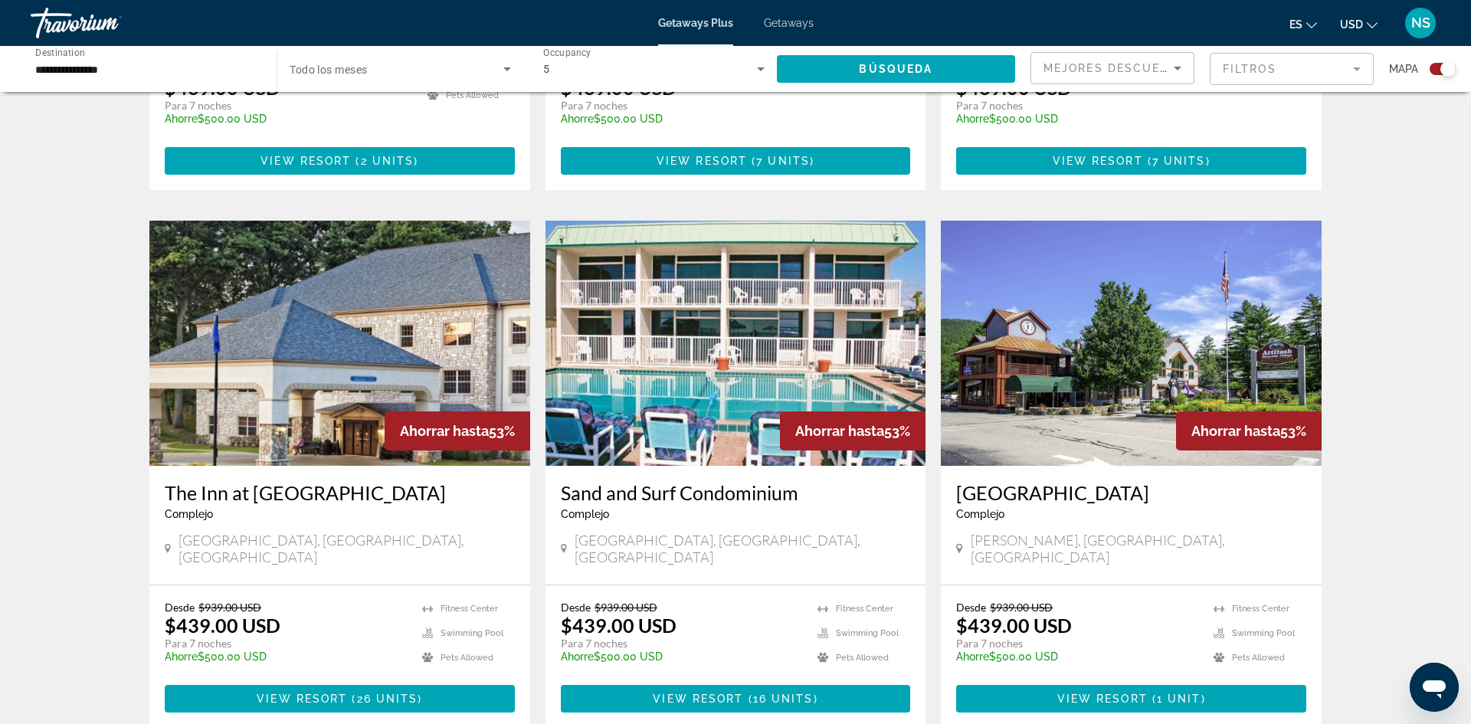
click at [503, 68] on icon "Search widget" at bounding box center [507, 69] width 8 height 4
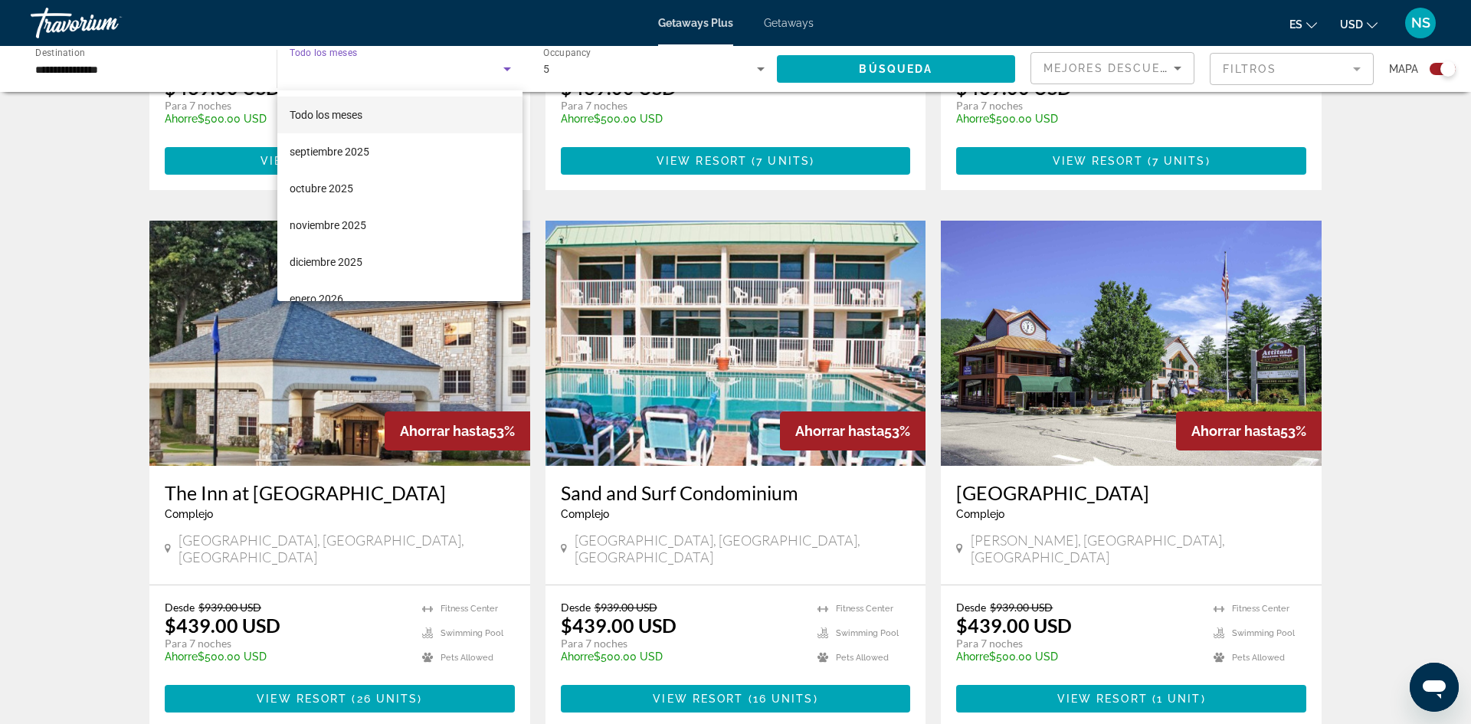
click at [71, 273] on div at bounding box center [735, 362] width 1471 height 724
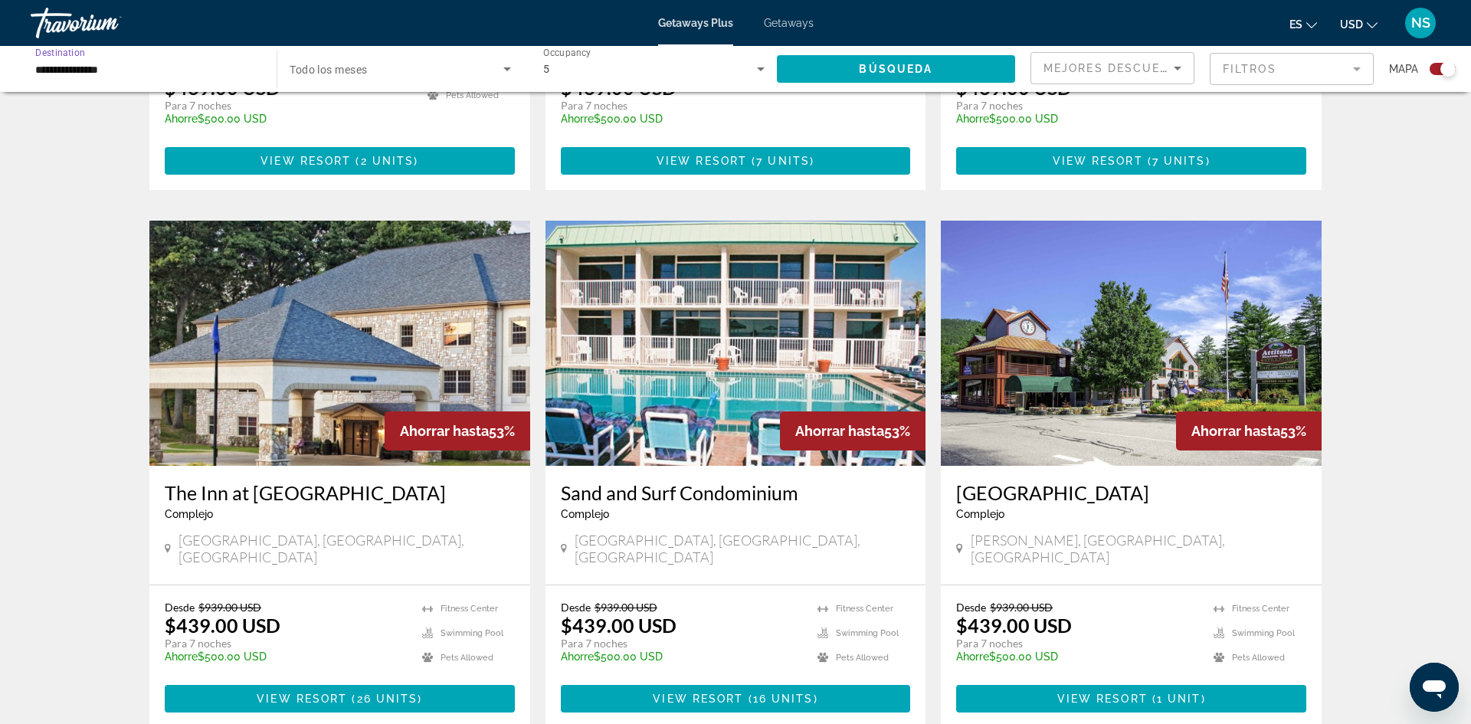
click at [117, 73] on input "**********" at bounding box center [145, 70] width 221 height 18
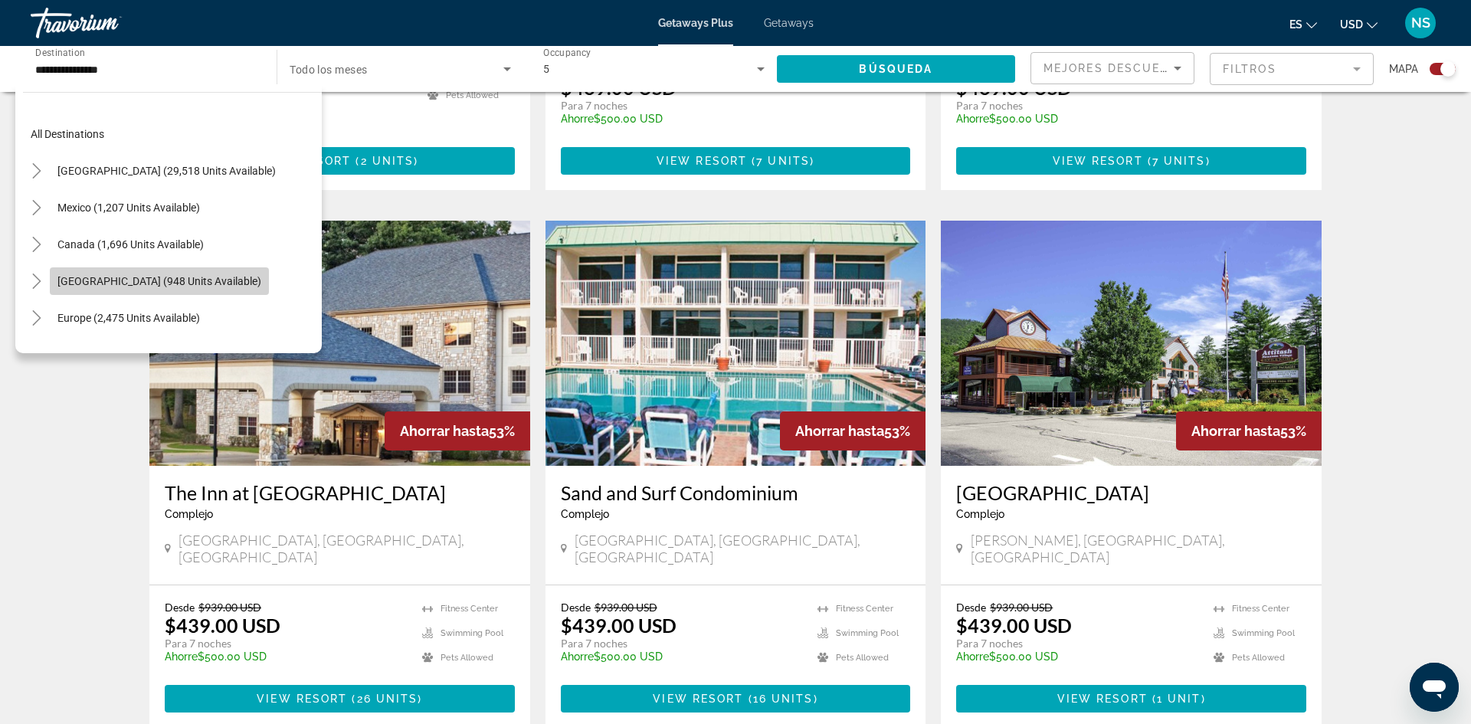
click at [93, 280] on span "Caribbean & Atlantic Islands (948 units available)" at bounding box center [159, 281] width 204 height 12
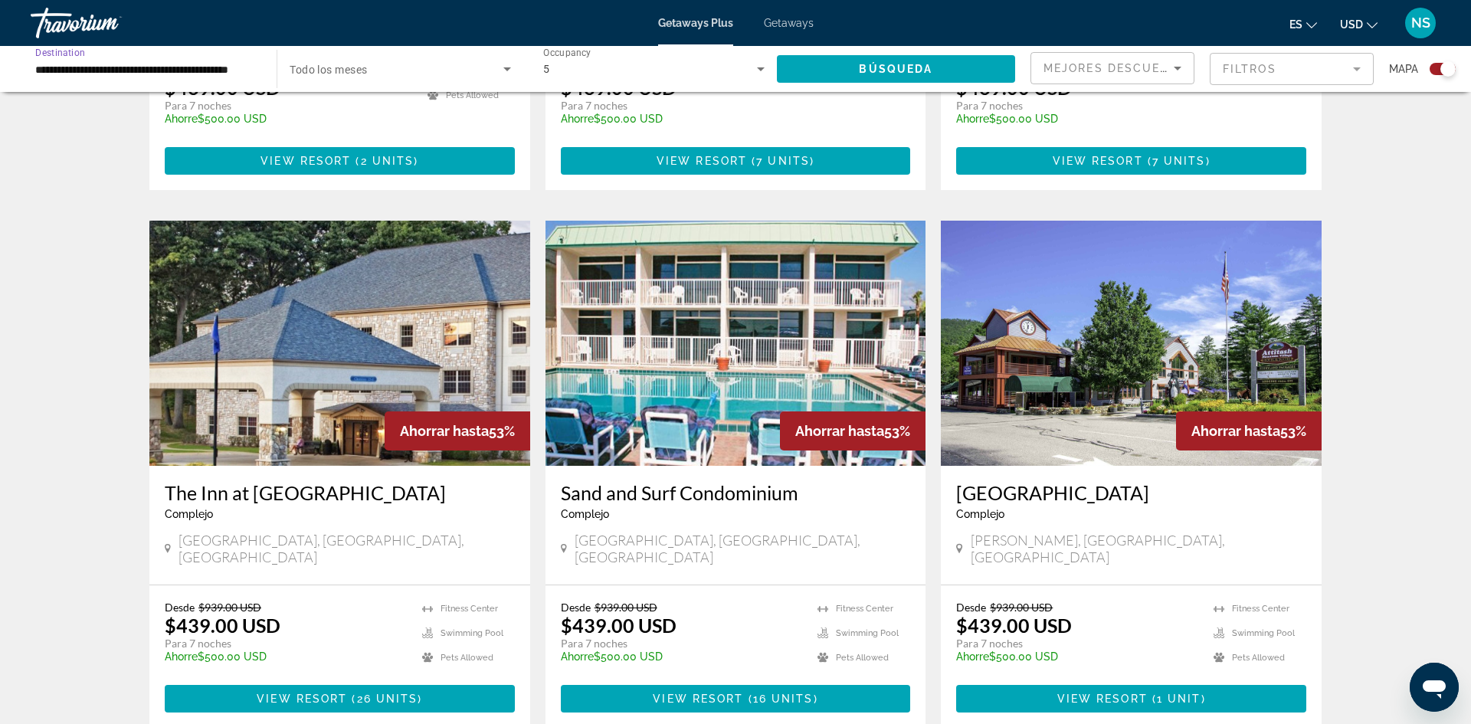
click at [761, 71] on icon "Search widget" at bounding box center [760, 69] width 18 height 18
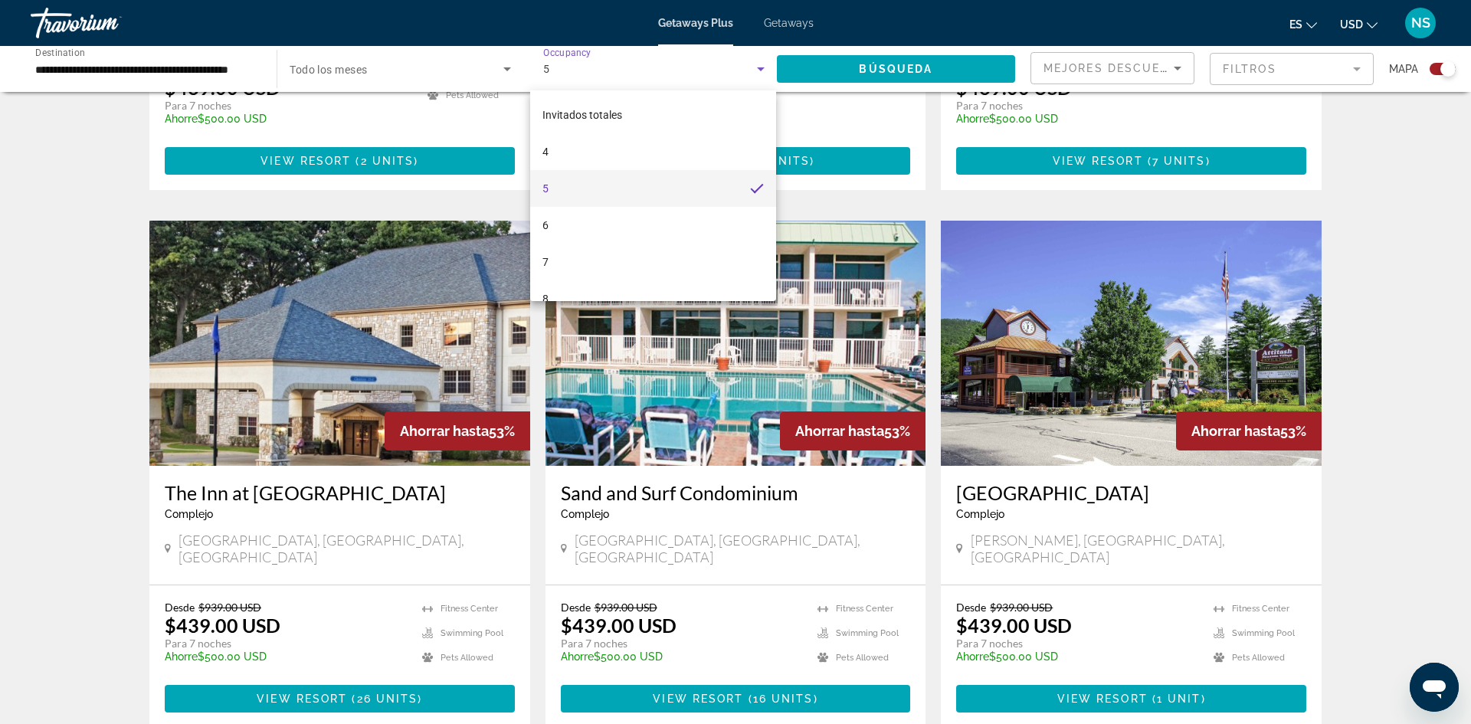
click at [504, 70] on div at bounding box center [735, 362] width 1471 height 724
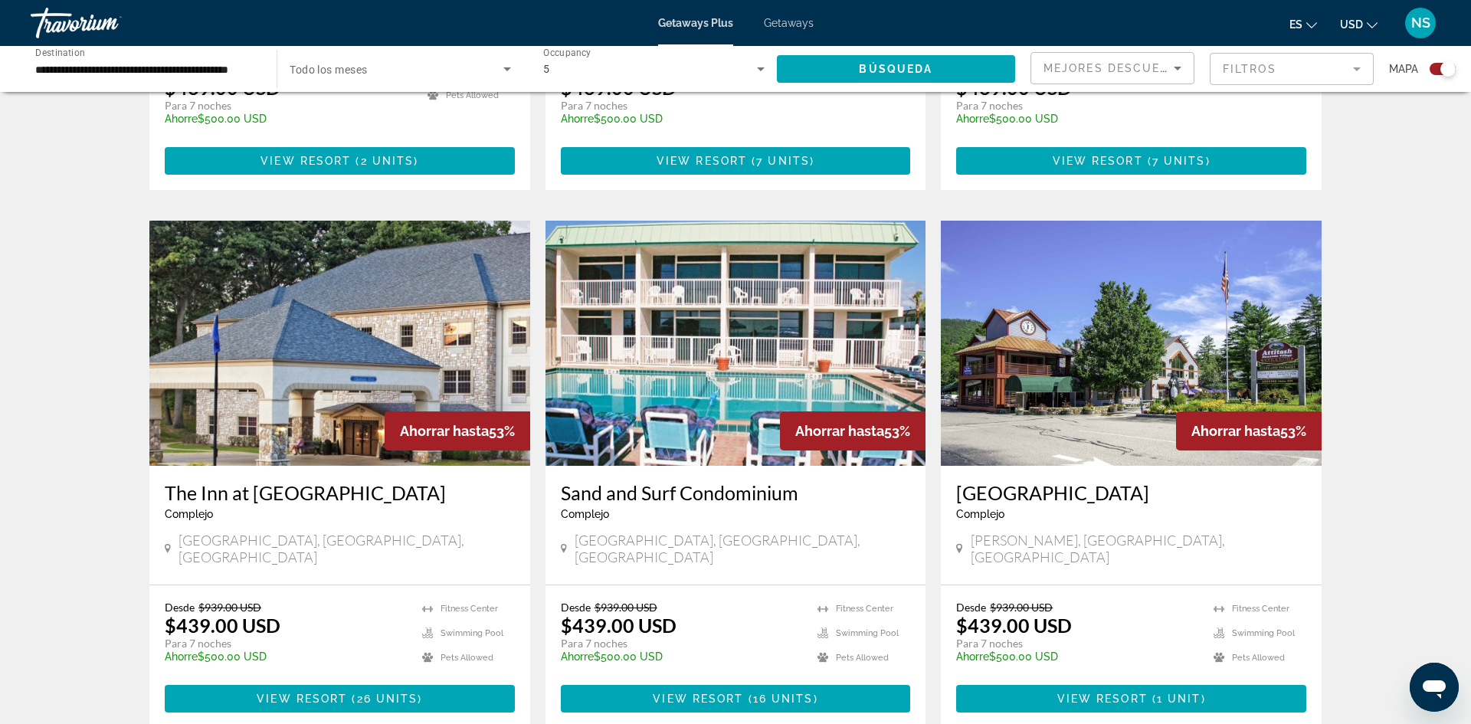
click at [506, 67] on icon "Search widget" at bounding box center [507, 69] width 8 height 4
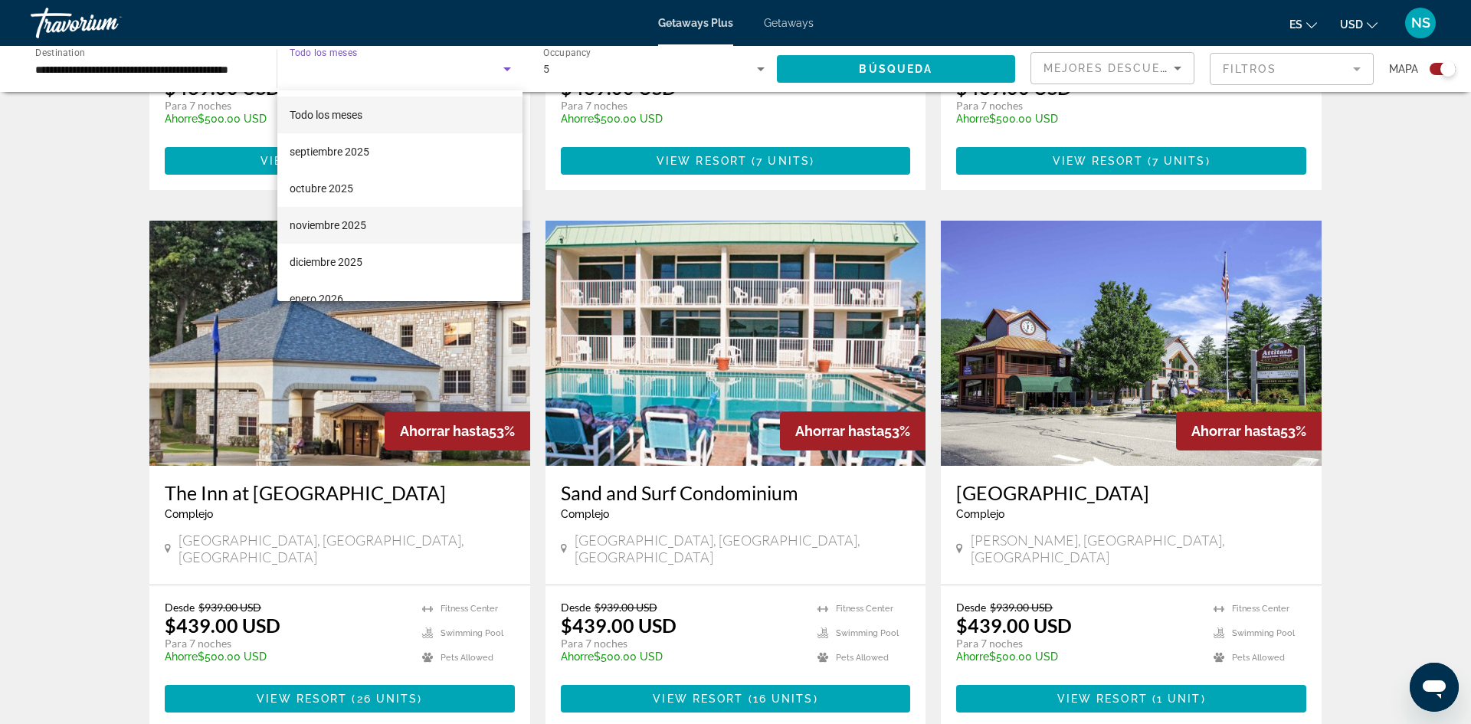
click at [349, 224] on span "noviembre 2025" at bounding box center [328, 225] width 77 height 18
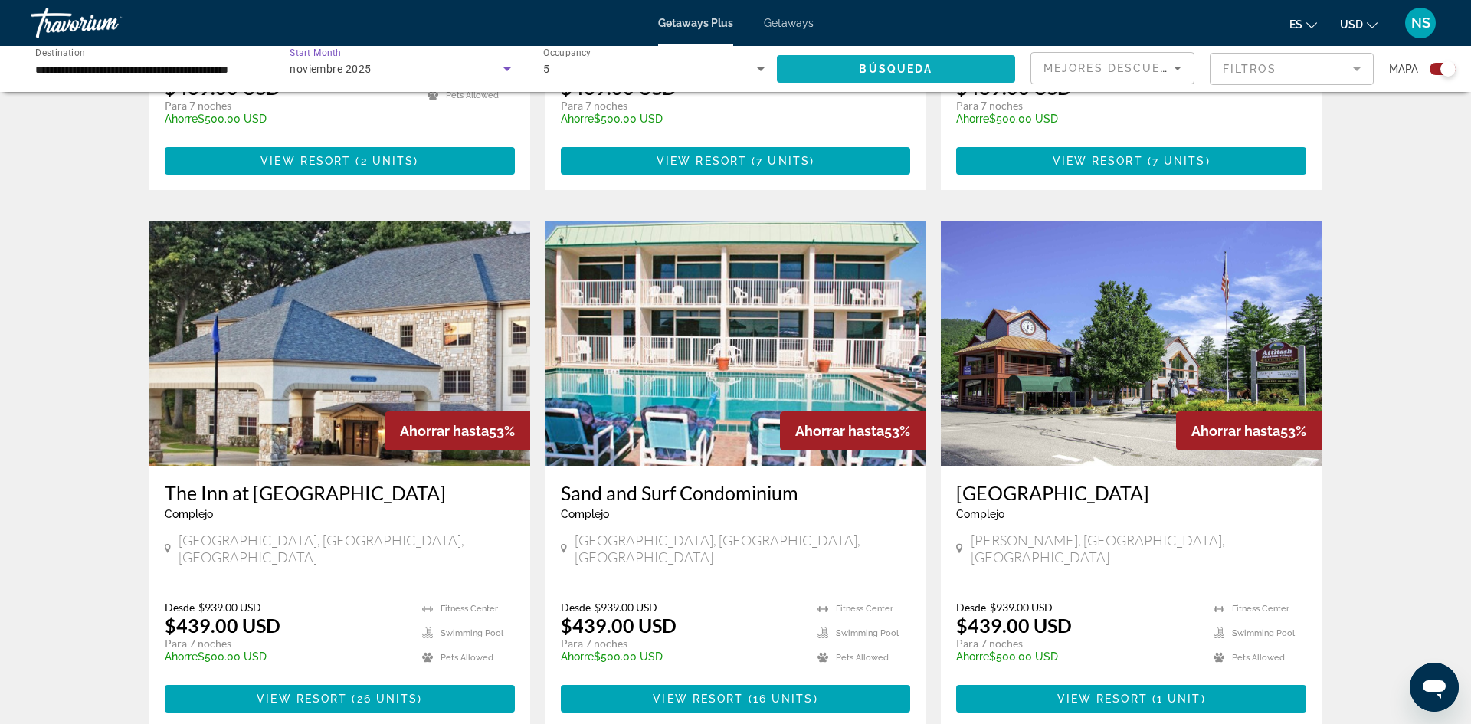
click at [885, 69] on span "Búsqueda" at bounding box center [896, 69] width 74 height 12
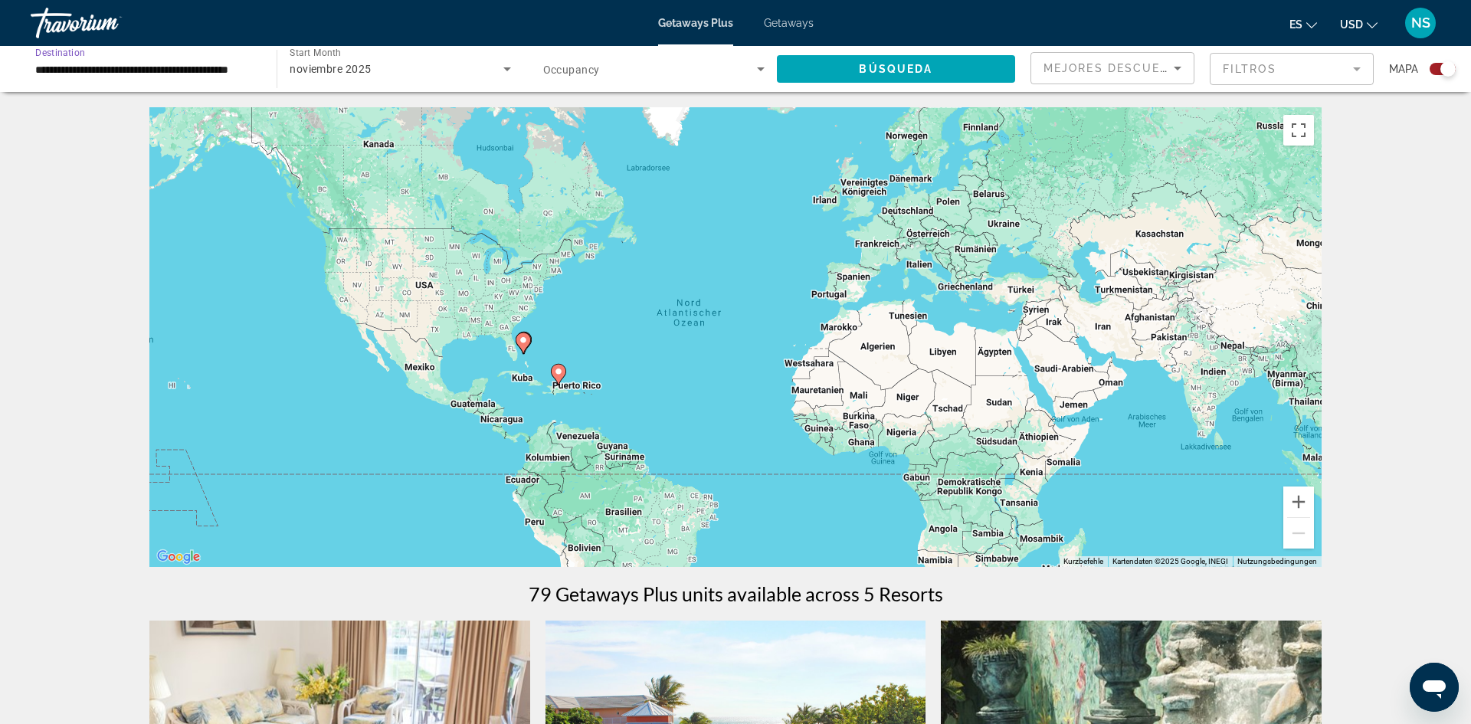
scroll to position [0, 1]
click at [249, 67] on input "**********" at bounding box center [145, 70] width 221 height 18
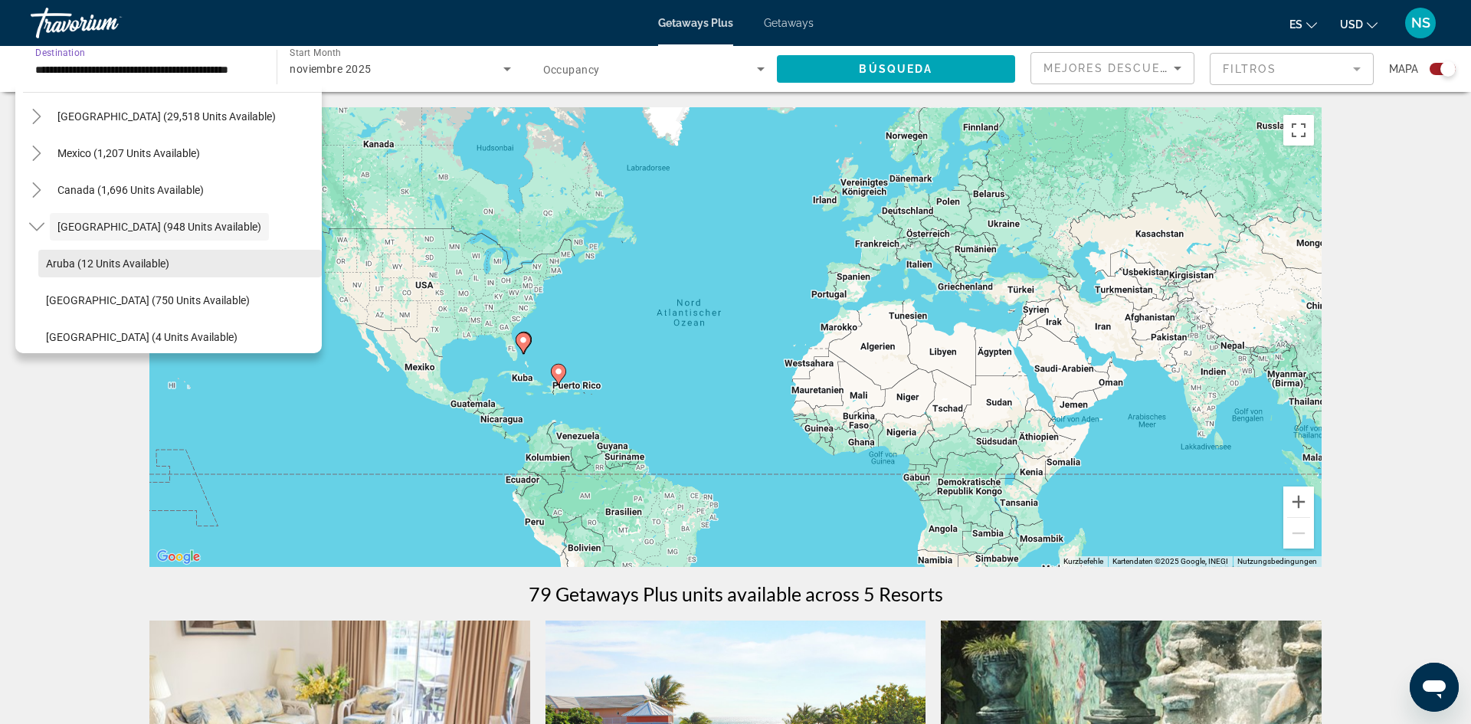
scroll to position [2, 0]
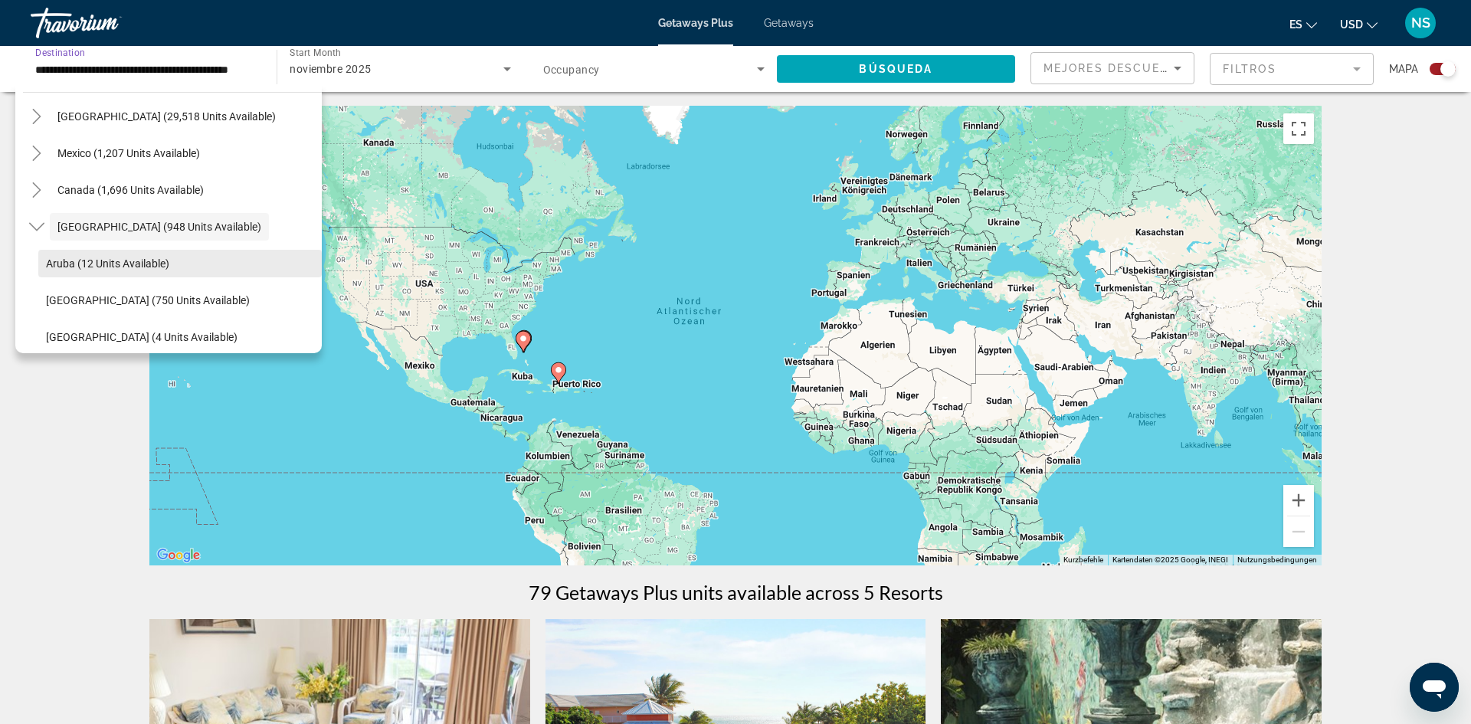
click at [153, 261] on span "Aruba (12 units available)" at bounding box center [107, 263] width 123 height 12
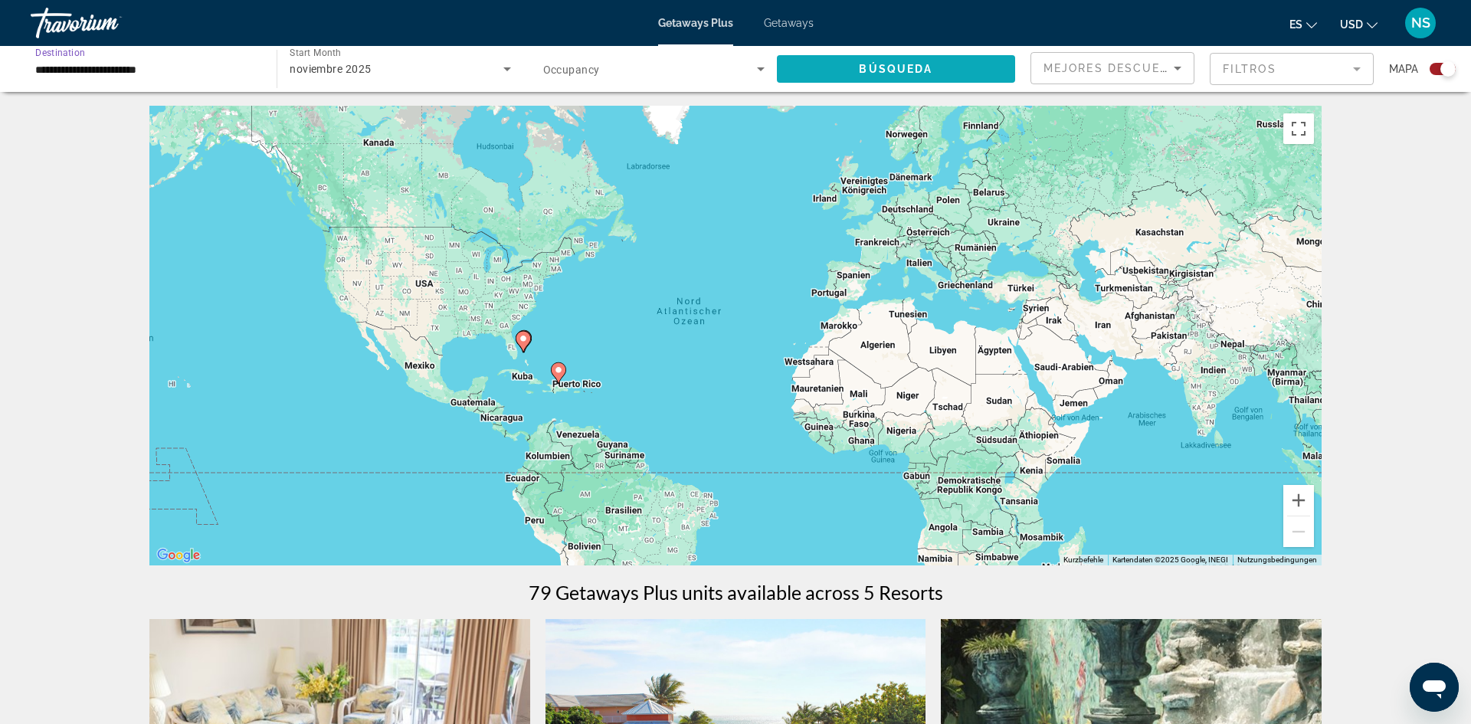
click at [897, 63] on span "Búsqueda" at bounding box center [896, 69] width 74 height 12
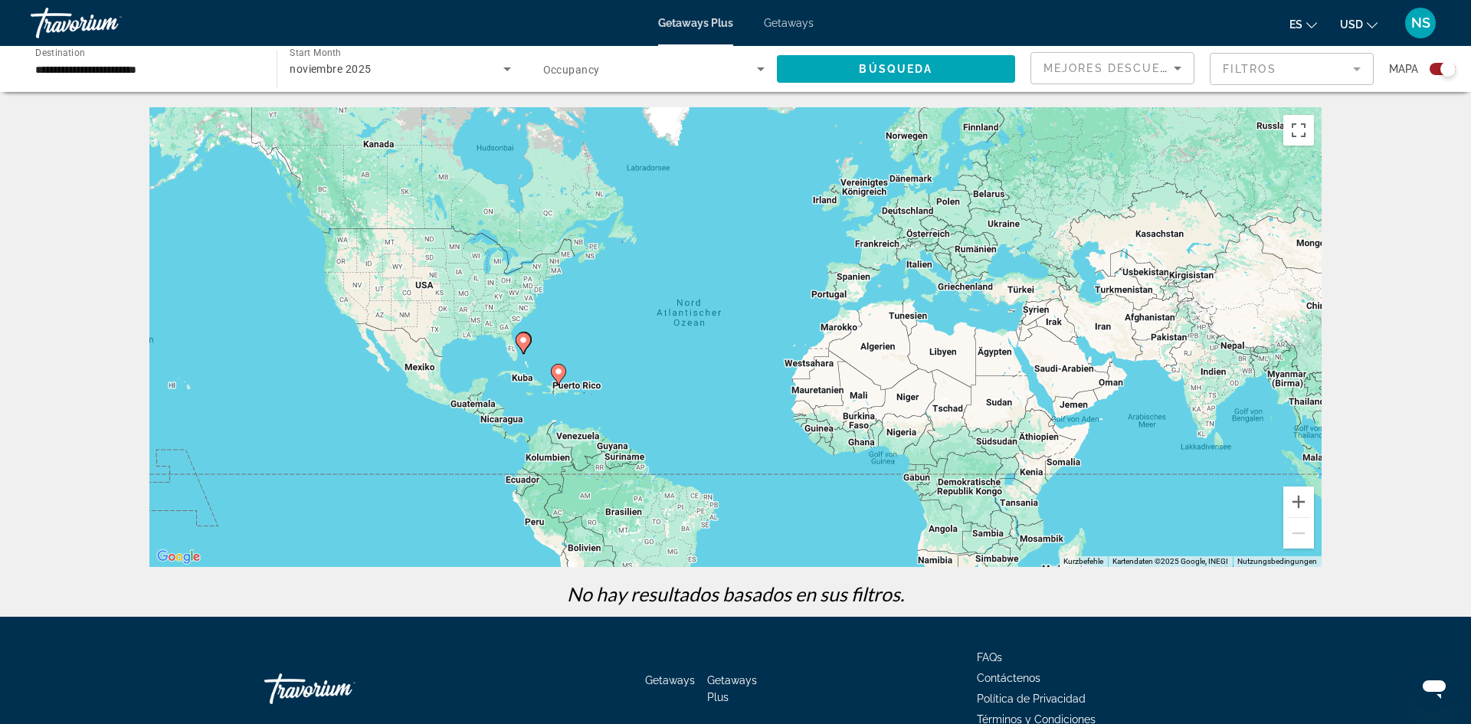
click at [164, 70] on input "**********" at bounding box center [145, 70] width 221 height 18
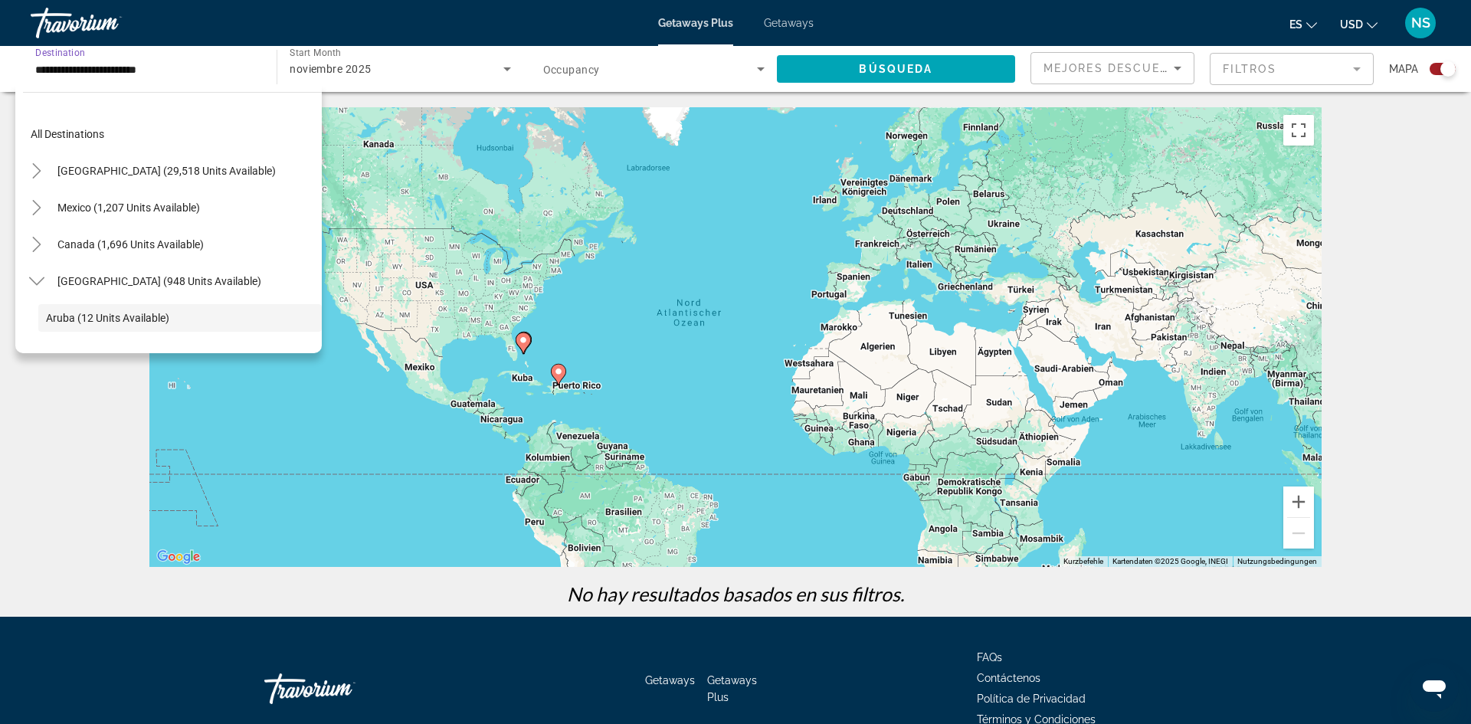
scroll to position [91, 0]
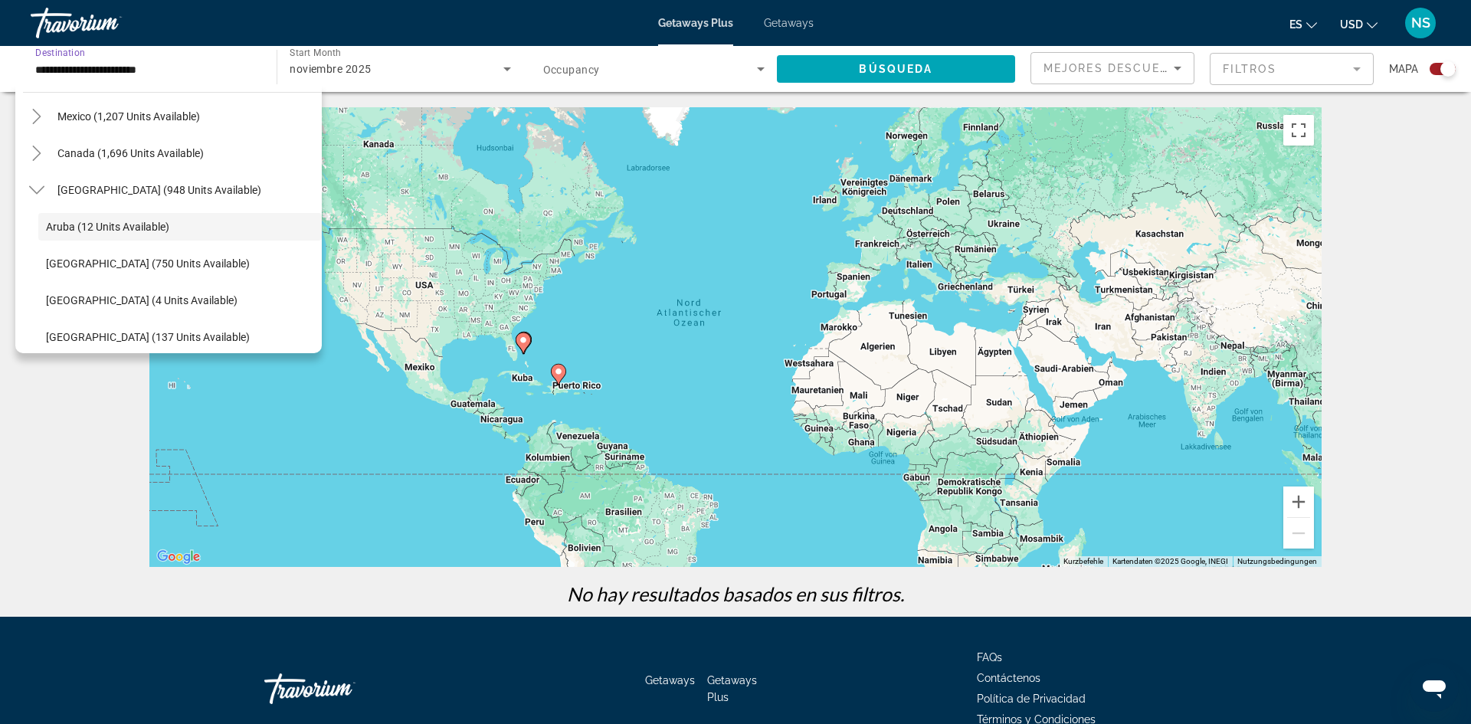
click at [172, 70] on input "**********" at bounding box center [145, 70] width 221 height 18
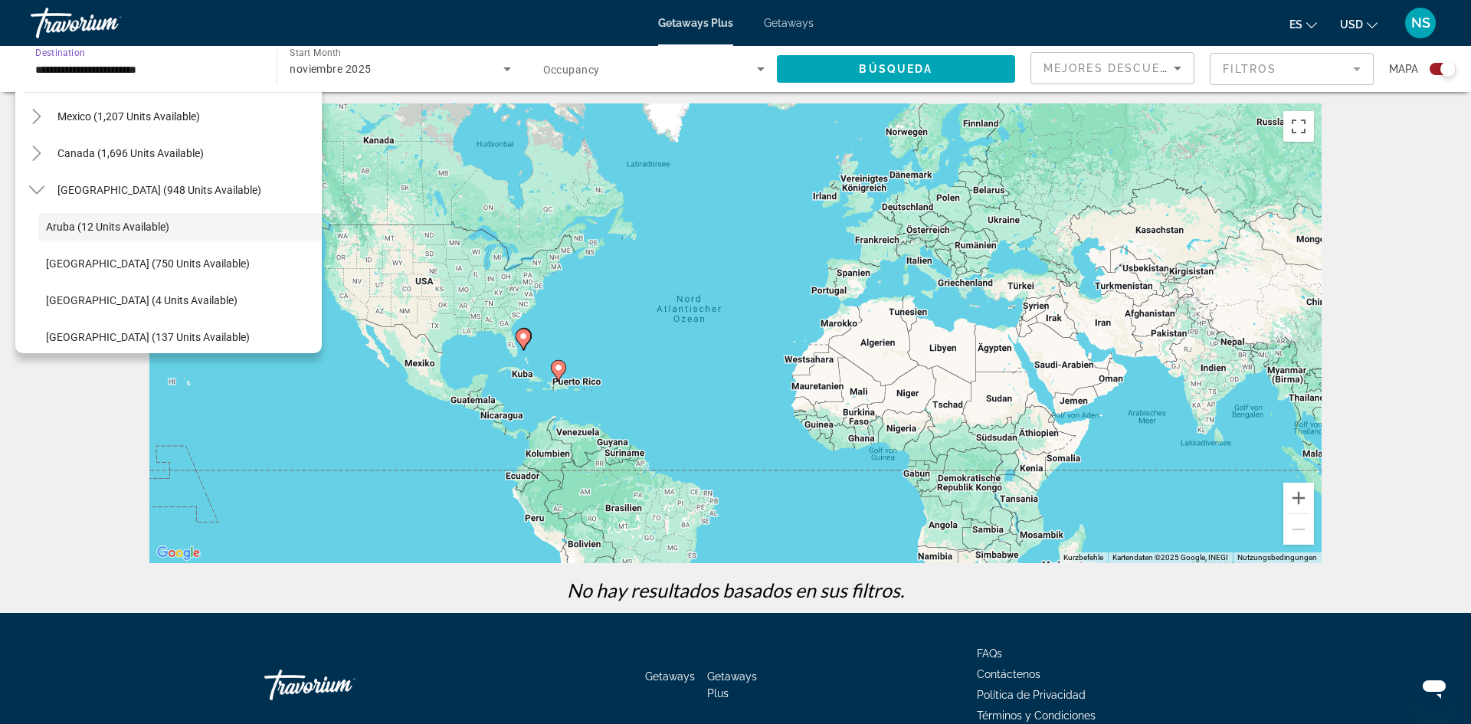
click at [202, 46] on div "**********" at bounding box center [146, 69] width 246 height 46
click at [159, 70] on input "**********" at bounding box center [145, 70] width 221 height 18
click at [155, 190] on span "Caribbean & Atlantic Islands (948 units available)" at bounding box center [159, 190] width 204 height 12
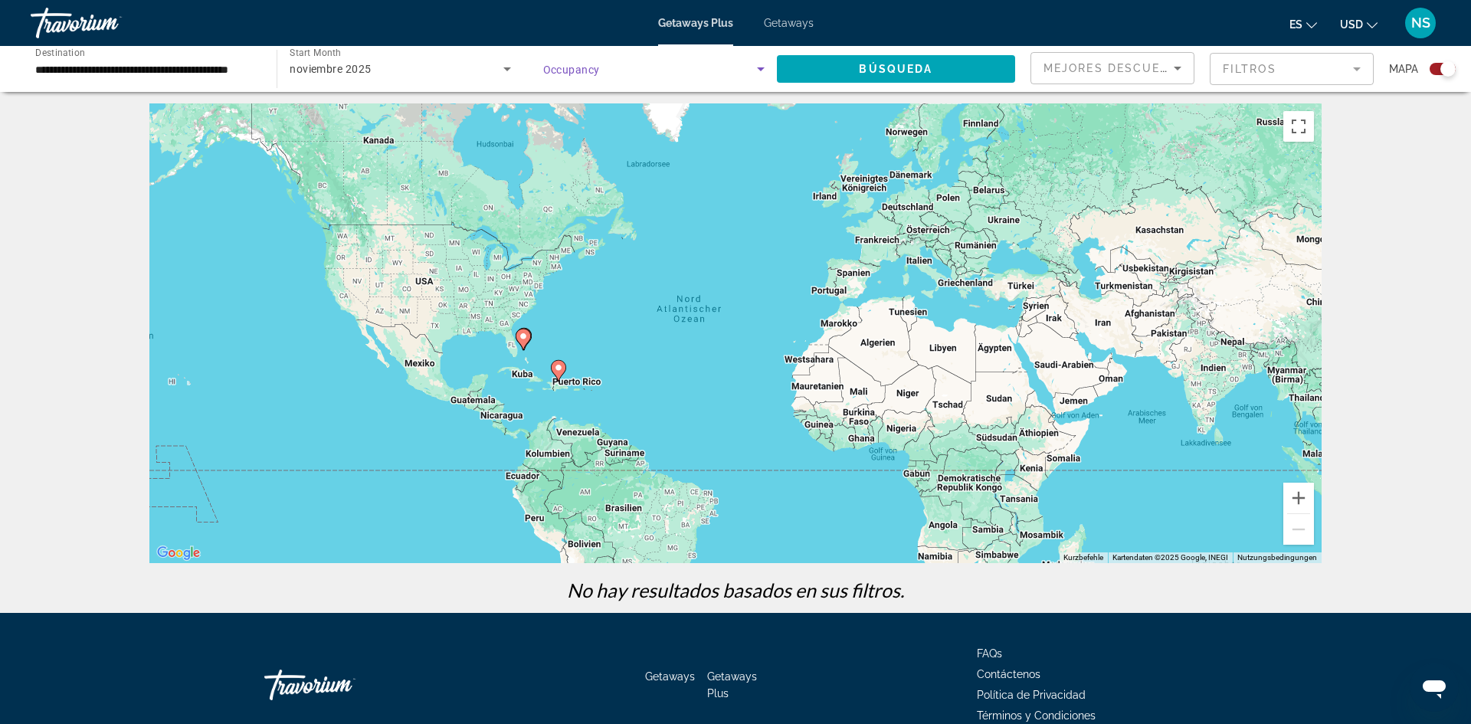
click at [764, 69] on icon "Search widget" at bounding box center [760, 69] width 18 height 18
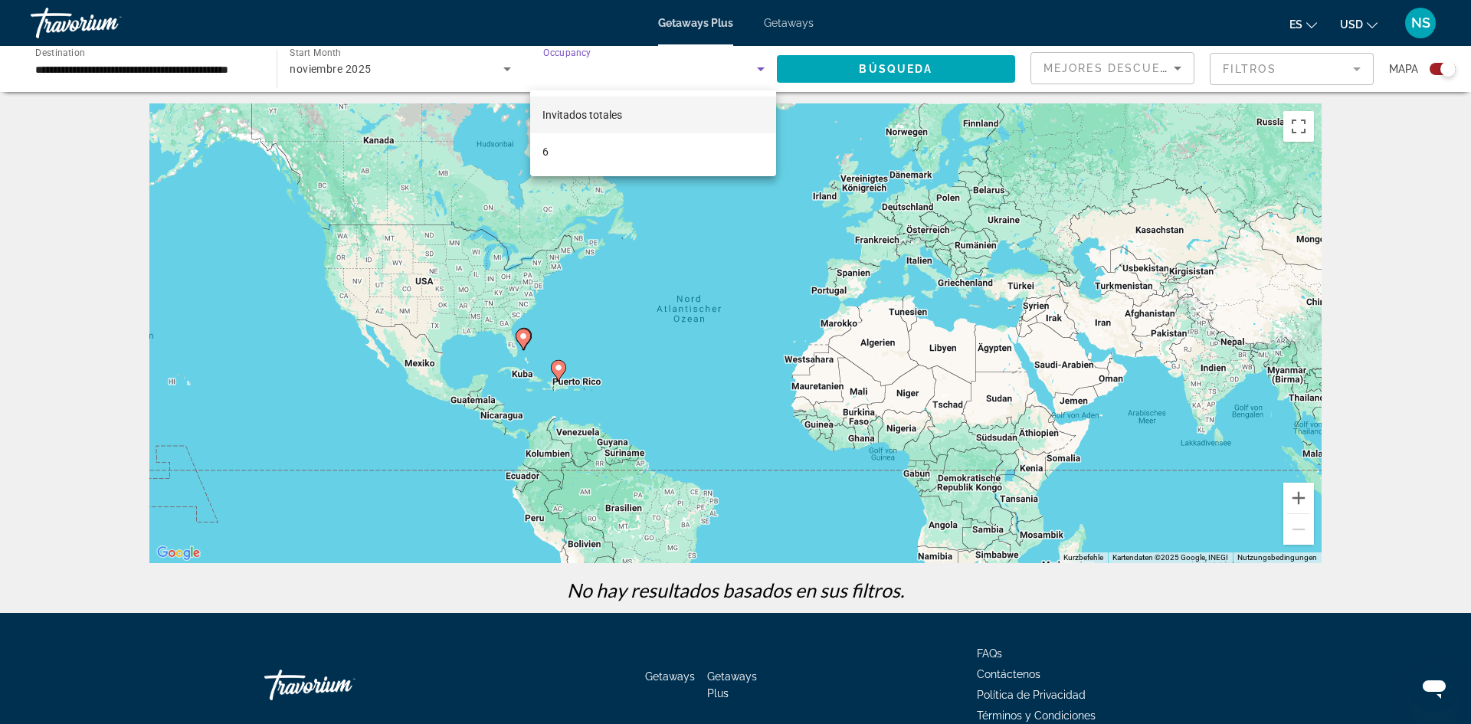
click at [606, 114] on span "Invitados totales" at bounding box center [582, 115] width 80 height 12
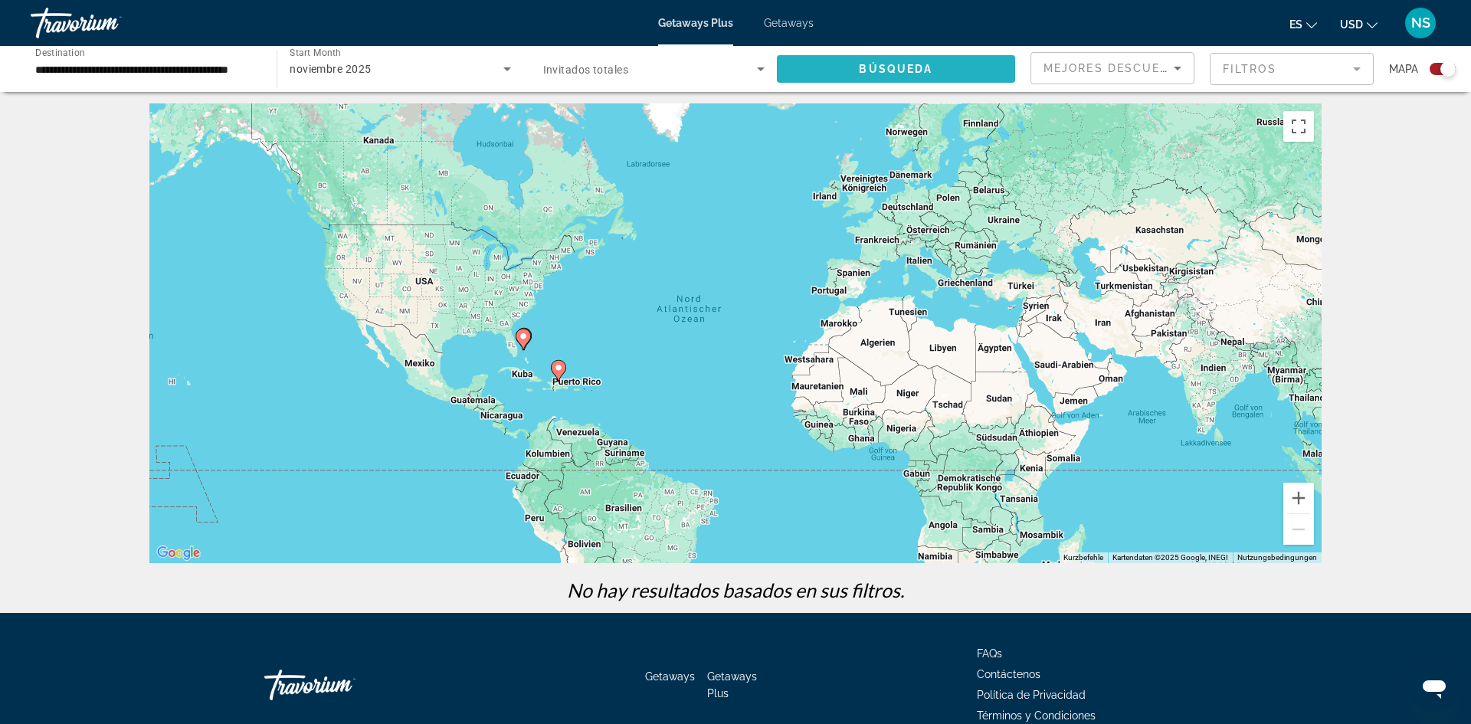
click at [903, 67] on span "Búsqueda" at bounding box center [896, 69] width 74 height 12
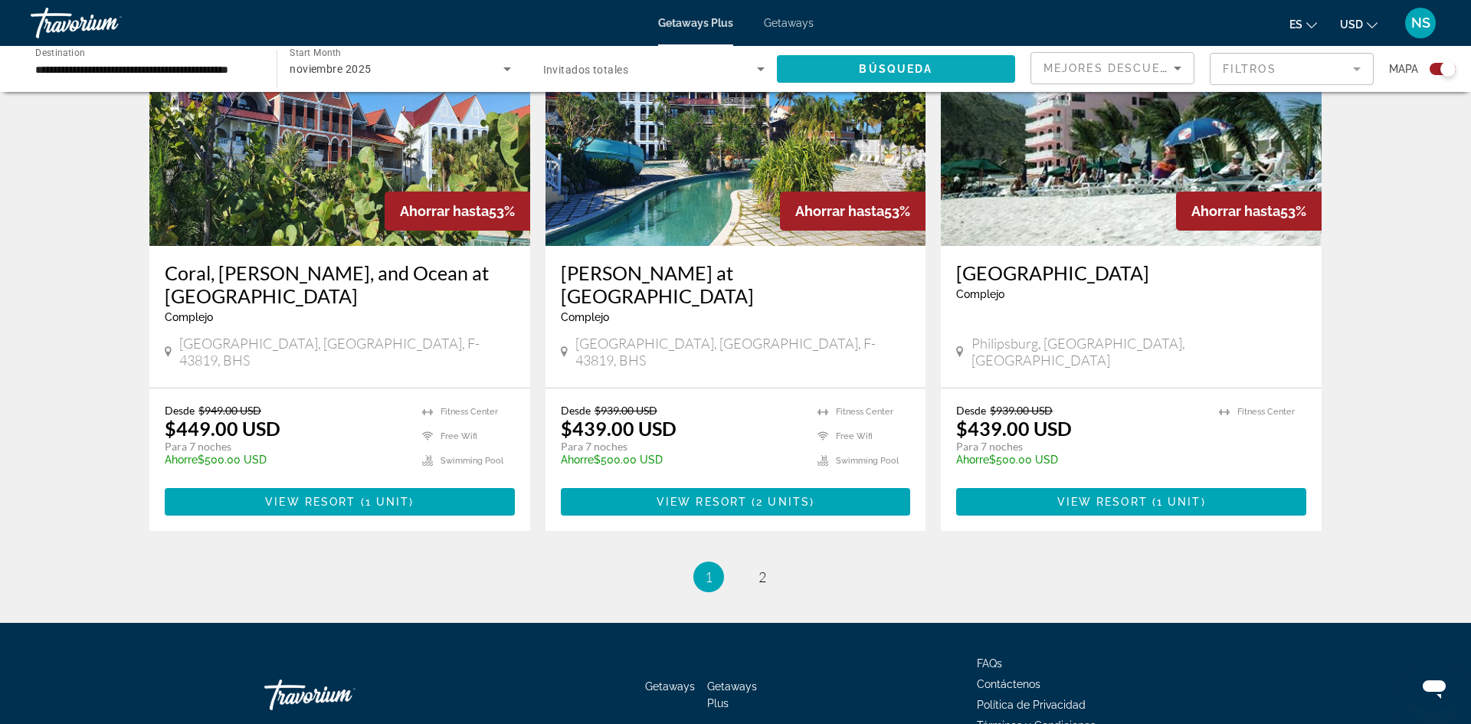
scroll to position [2252, 0]
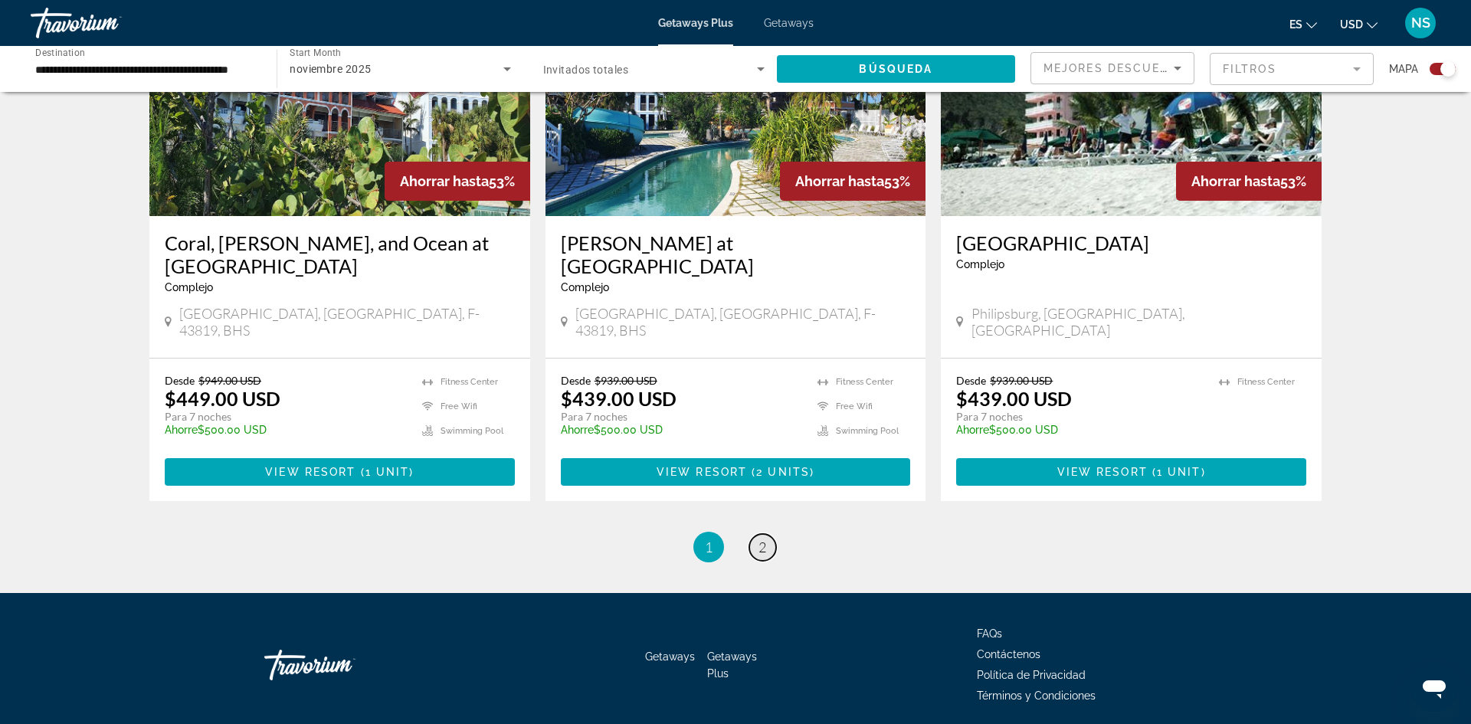
click at [759, 538] on span "2" at bounding box center [762, 546] width 8 height 17
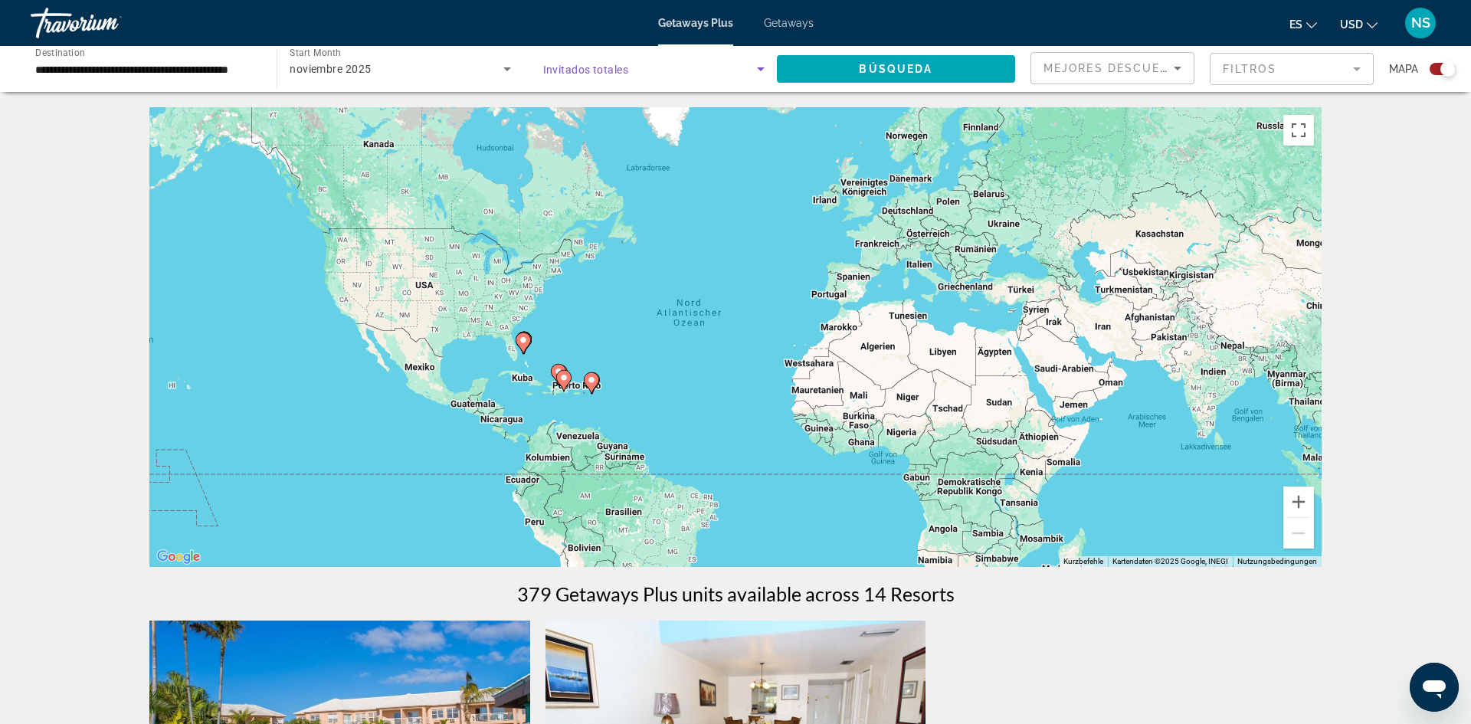
click at [757, 70] on icon "Search widget" at bounding box center [760, 69] width 18 height 18
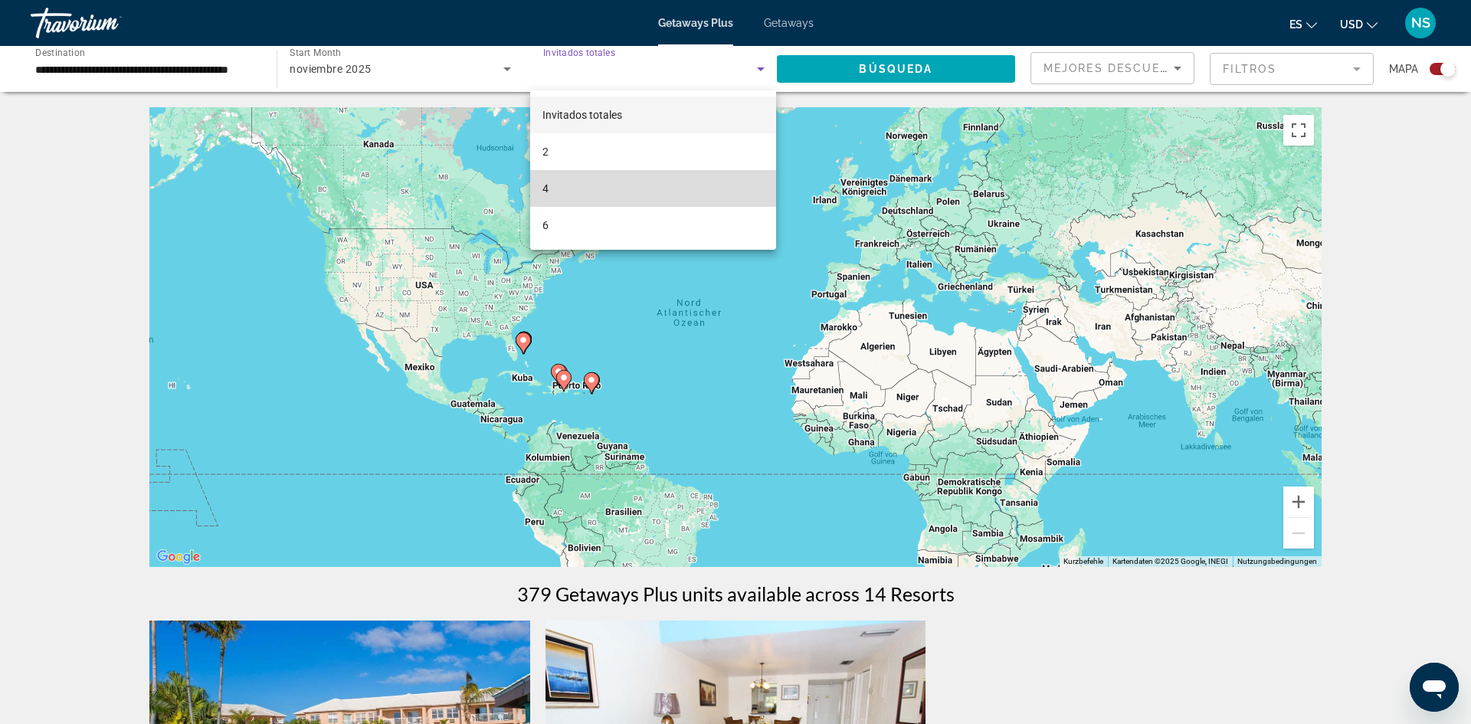
click at [613, 180] on mat-option "4" at bounding box center [653, 188] width 246 height 37
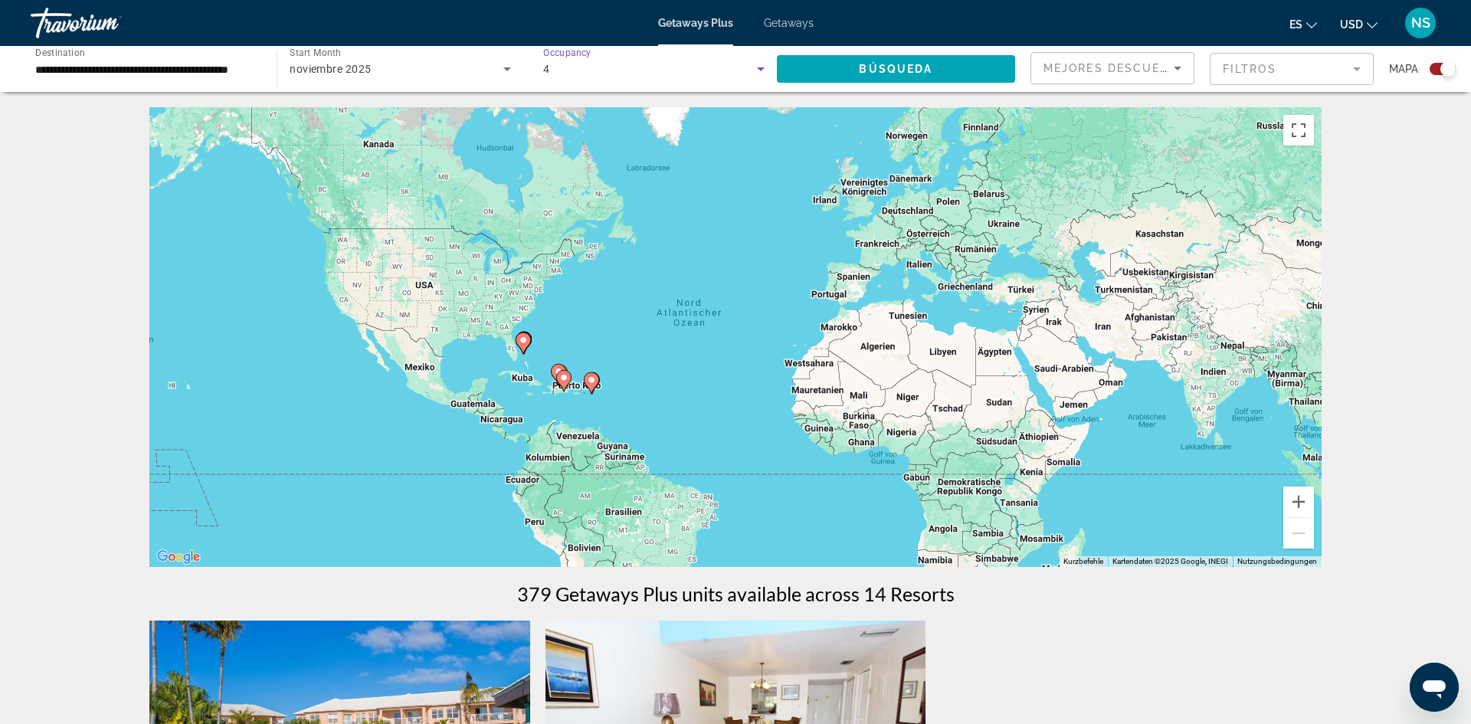
click at [256, 63] on input "**********" at bounding box center [145, 70] width 221 height 18
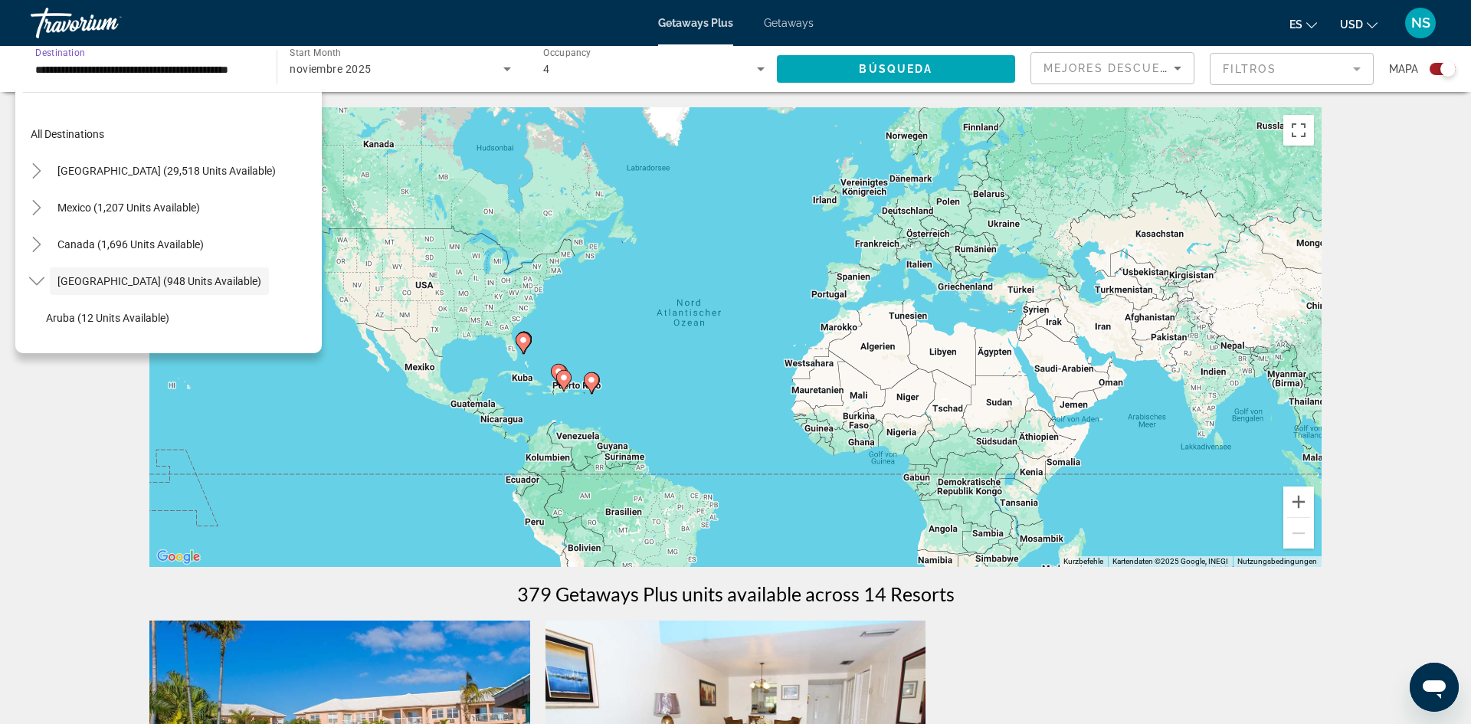
scroll to position [54, 0]
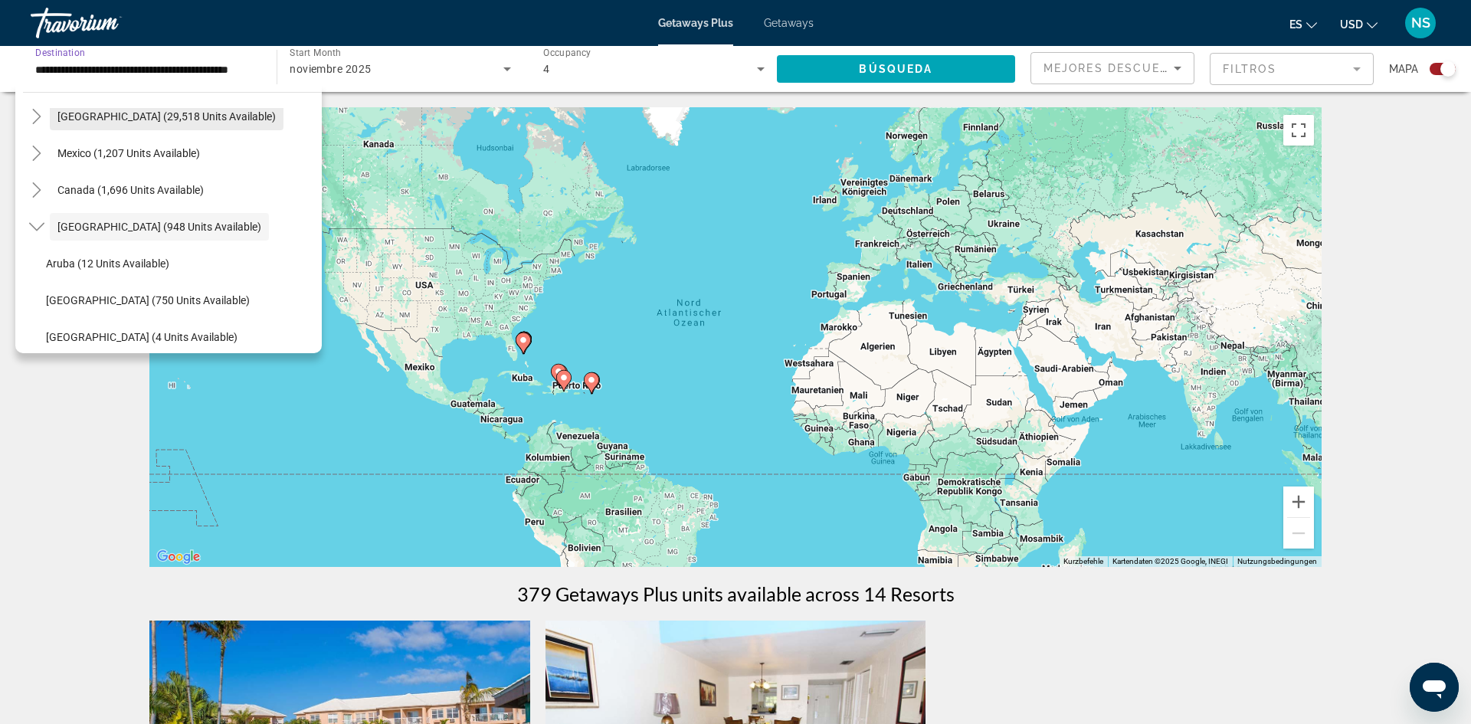
click at [209, 116] on span "United States (29,518 units available)" at bounding box center [166, 116] width 218 height 12
type input "**********"
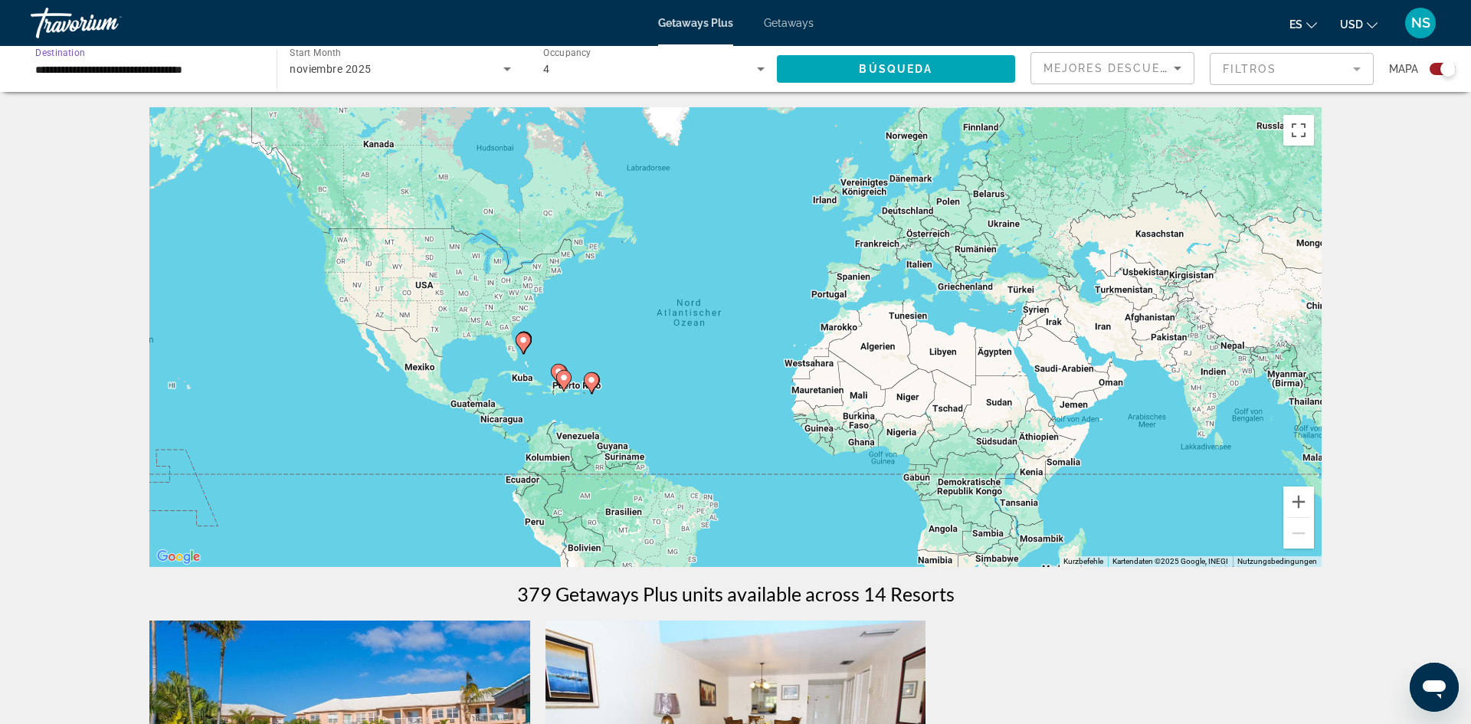
scroll to position [0, 0]
click at [906, 74] on span "Búsqueda" at bounding box center [896, 69] width 74 height 12
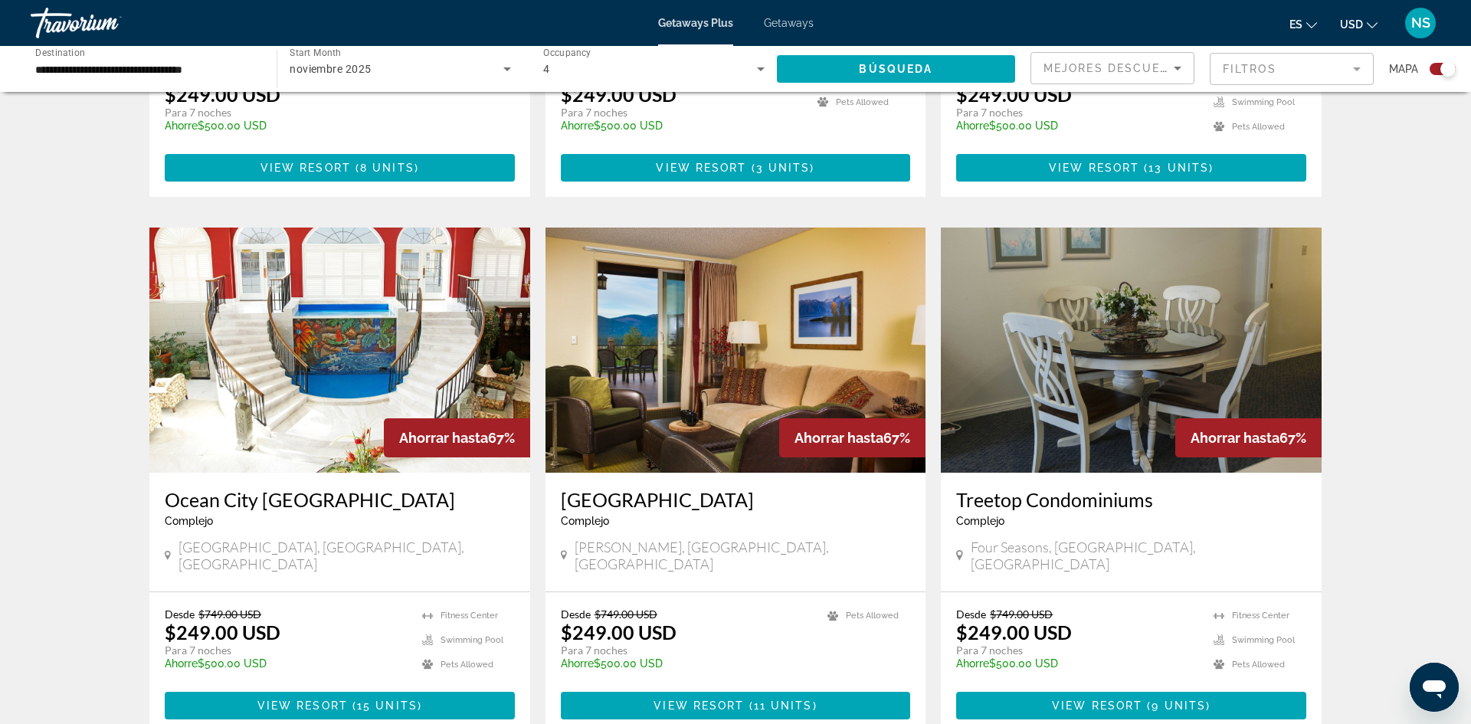
scroll to position [2099, 0]
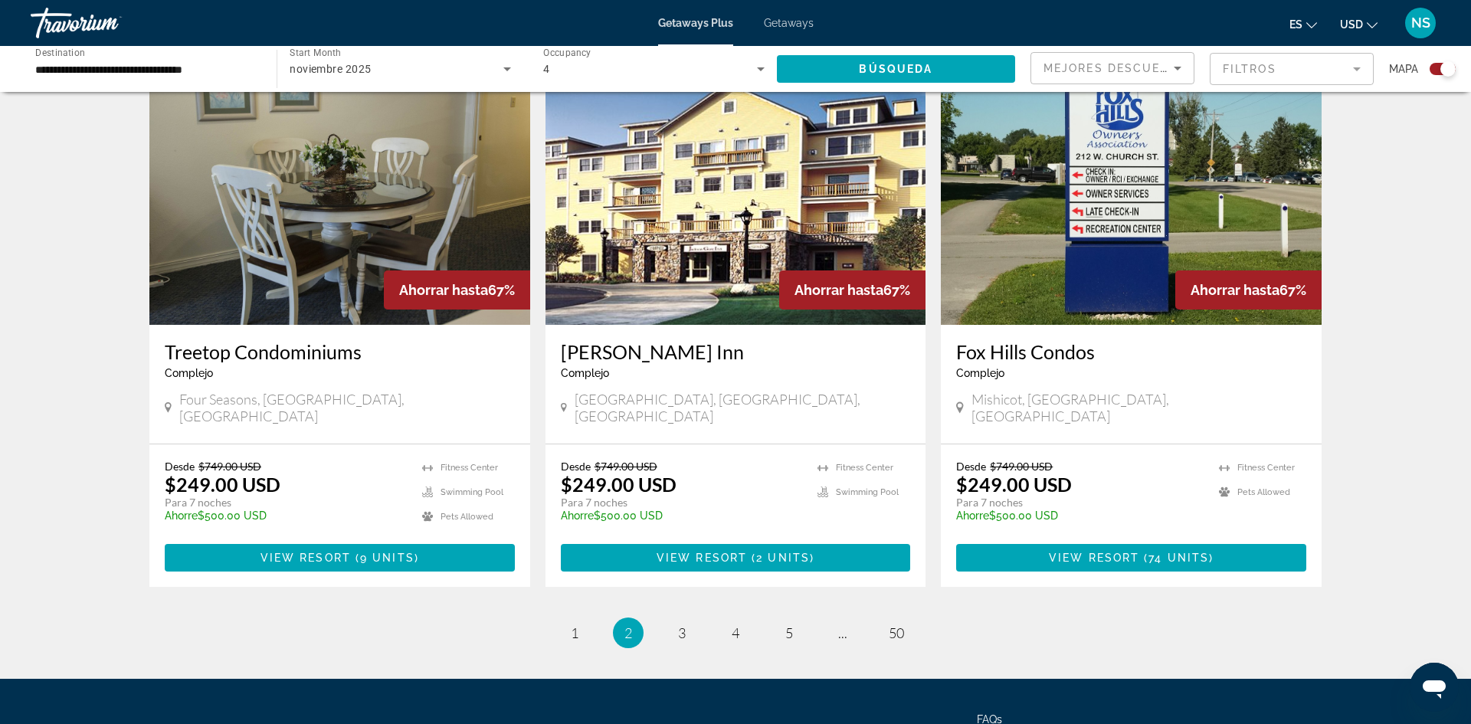
scroll to position [2227, 0]
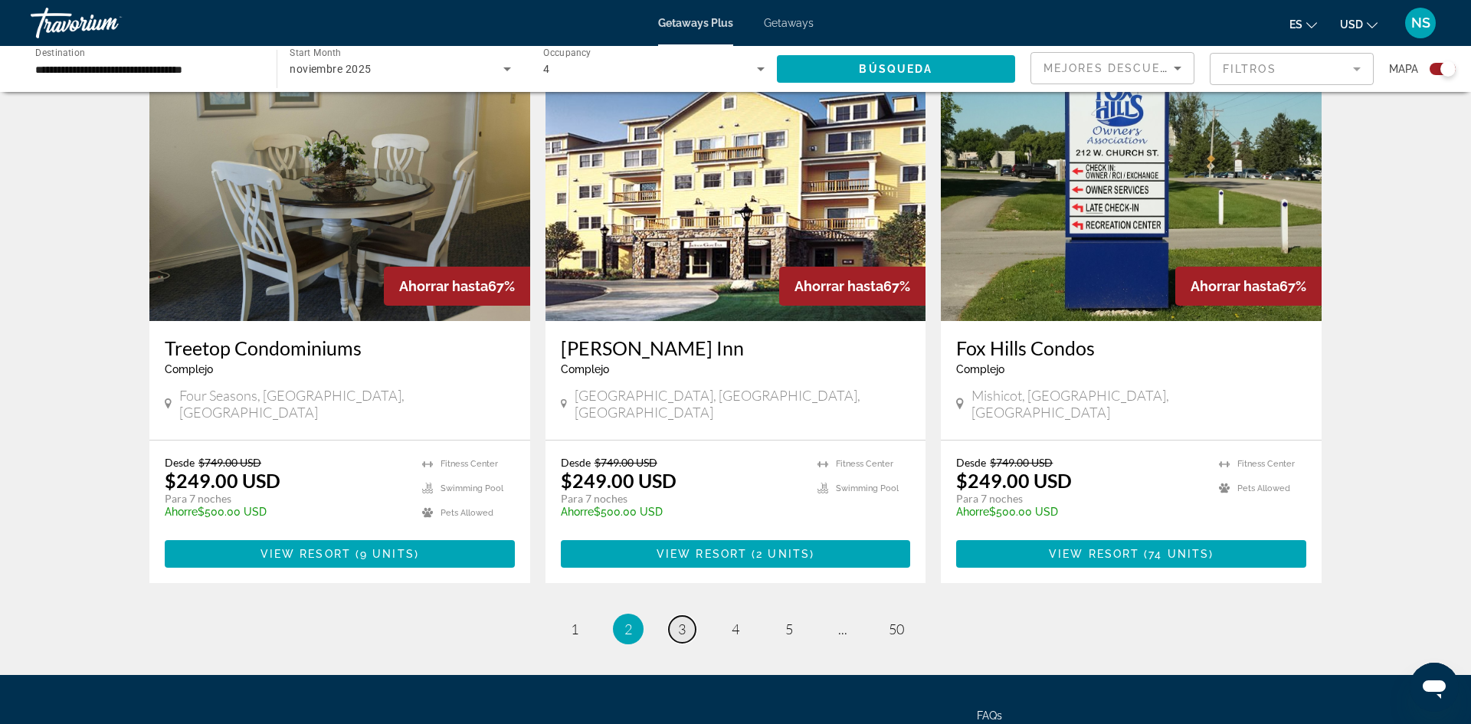
click at [684, 620] on span "3" at bounding box center [682, 628] width 8 height 17
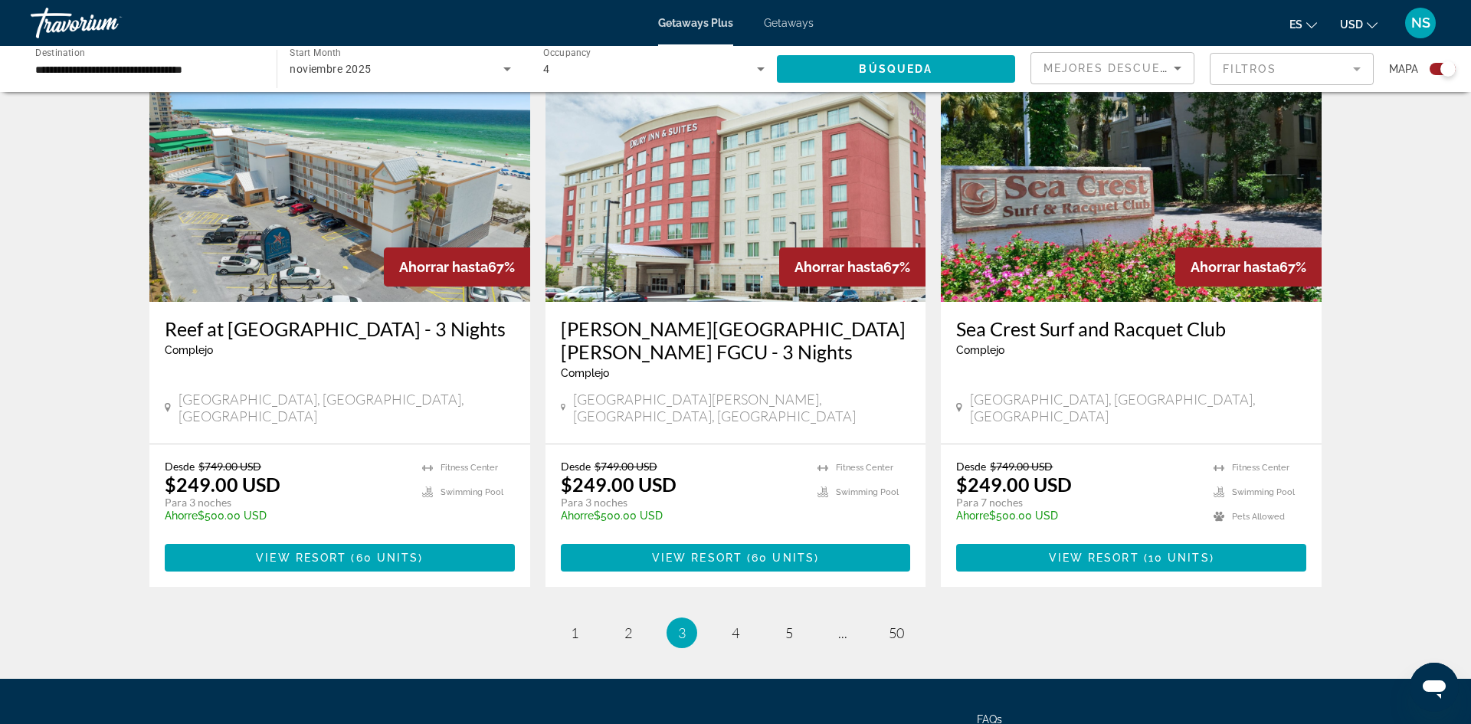
scroll to position [2252, 0]
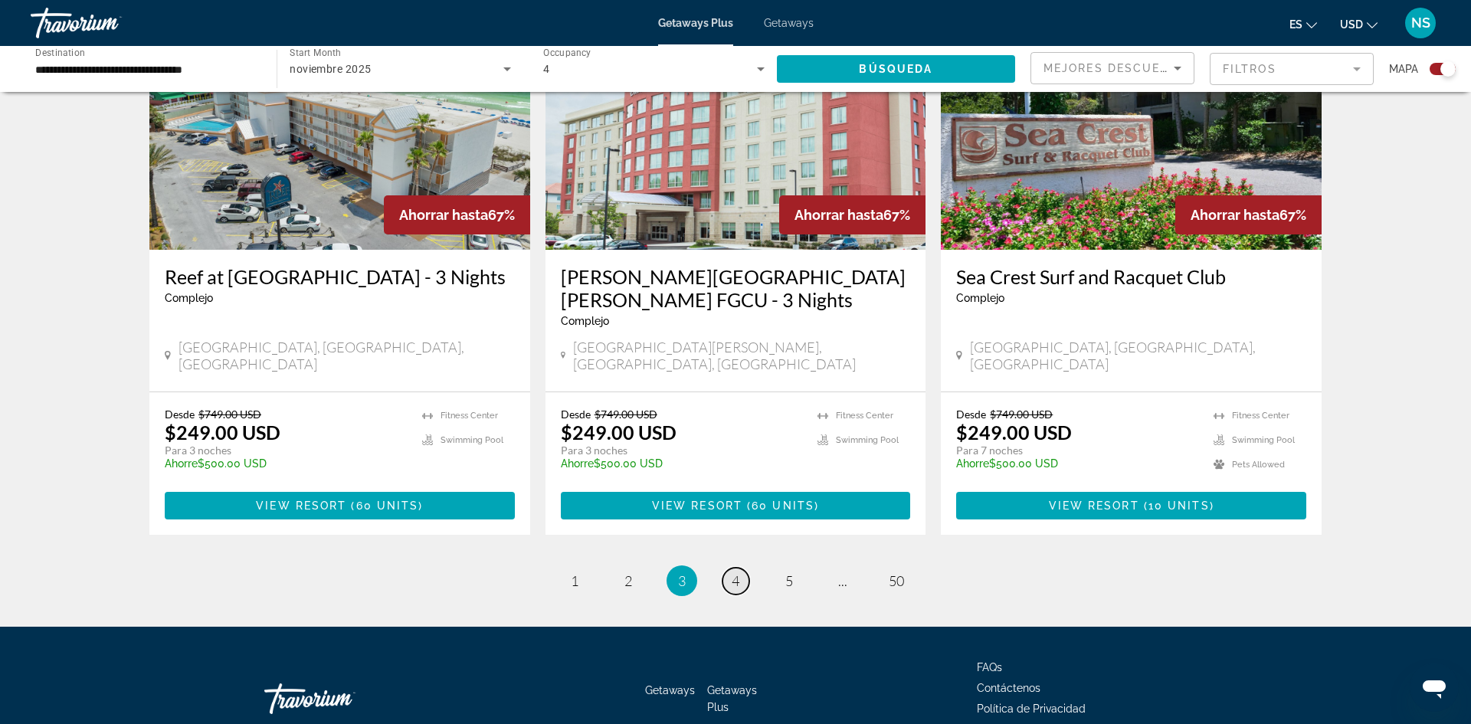
click at [732, 572] on span "4" at bounding box center [735, 580] width 8 height 17
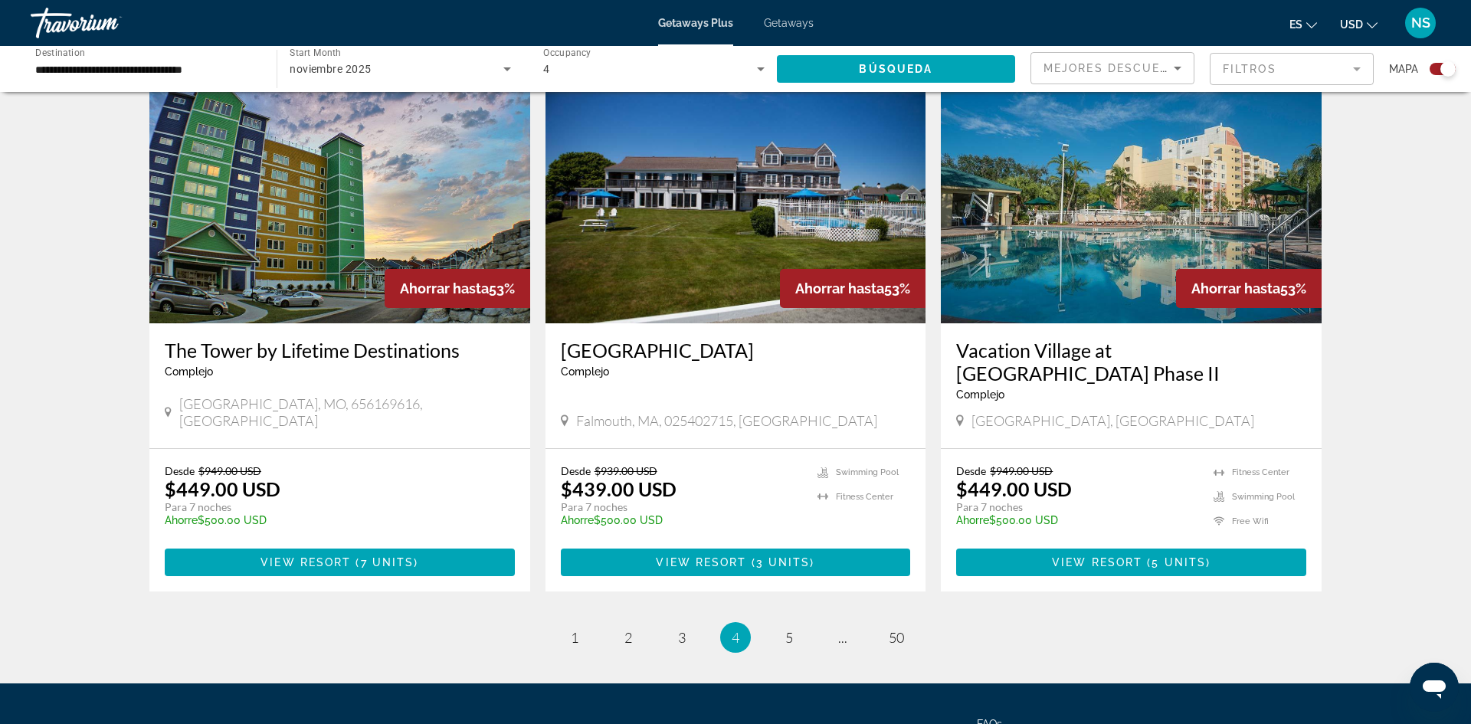
scroll to position [2227, 0]
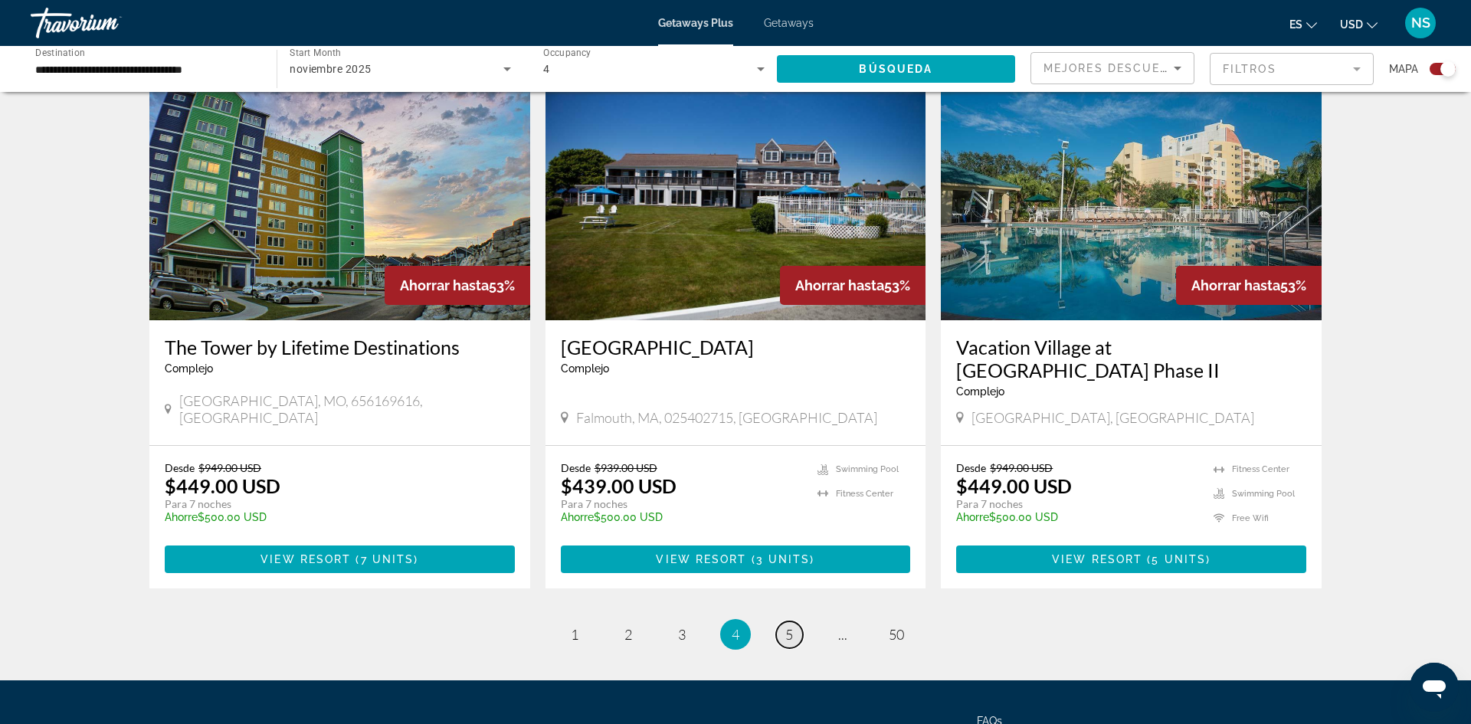
click at [790, 626] on span "5" at bounding box center [789, 634] width 8 height 17
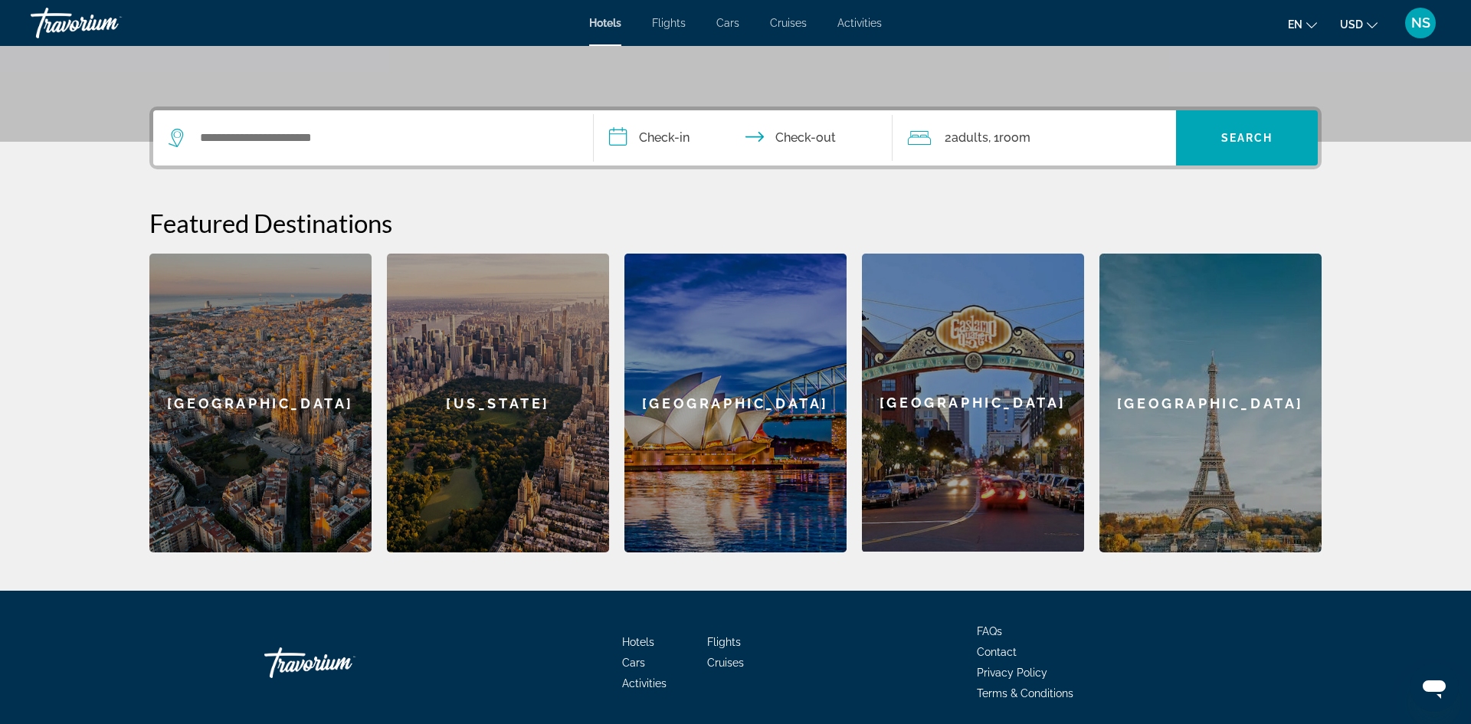
scroll to position [317, 0]
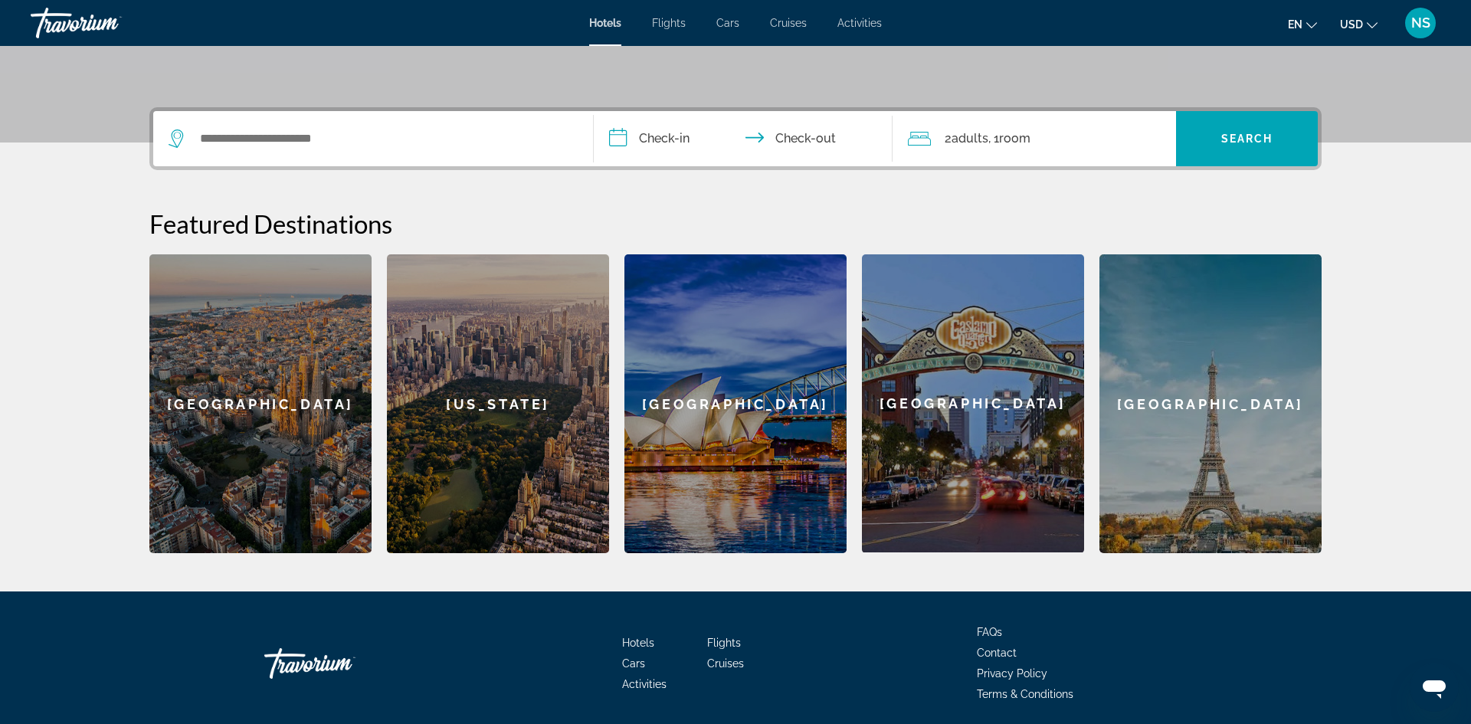
click at [1206, 385] on div "[GEOGRAPHIC_DATA]" at bounding box center [1210, 403] width 222 height 299
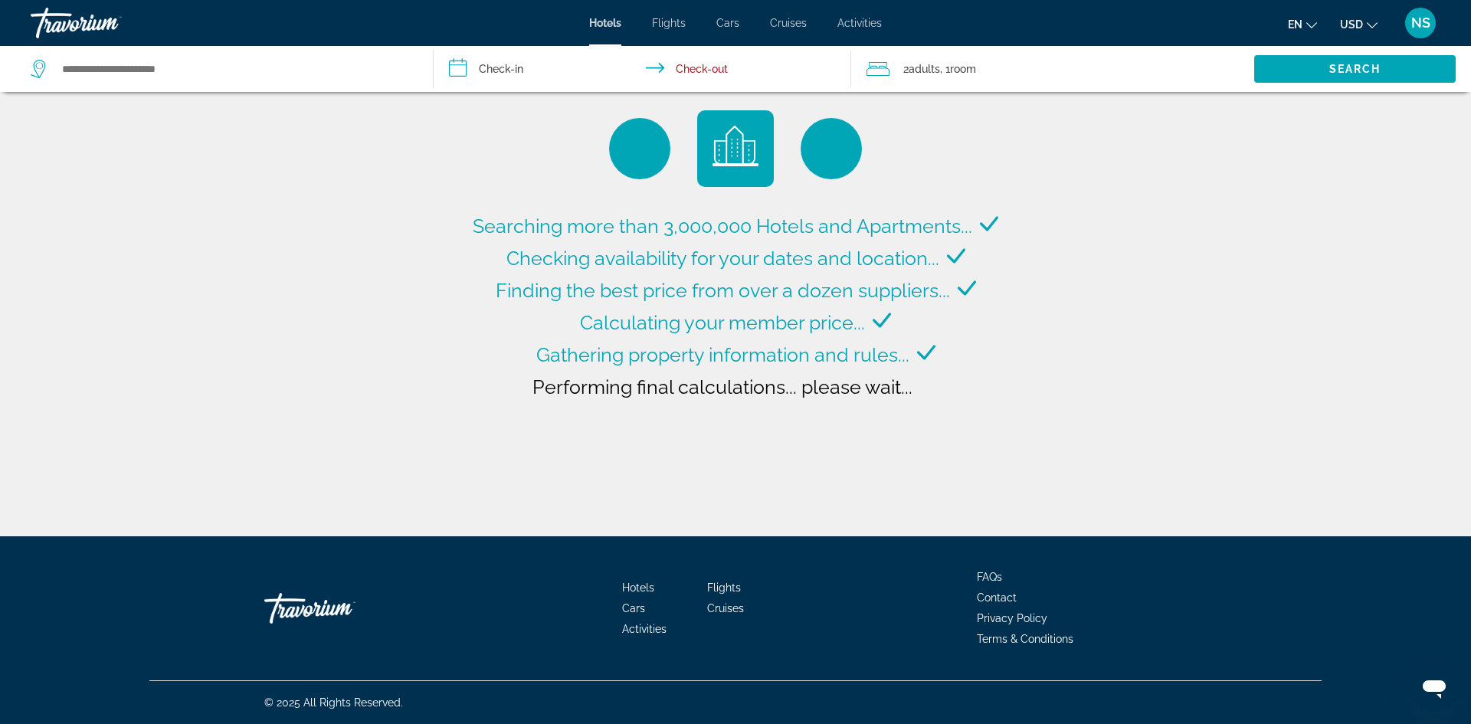
type input "**********"
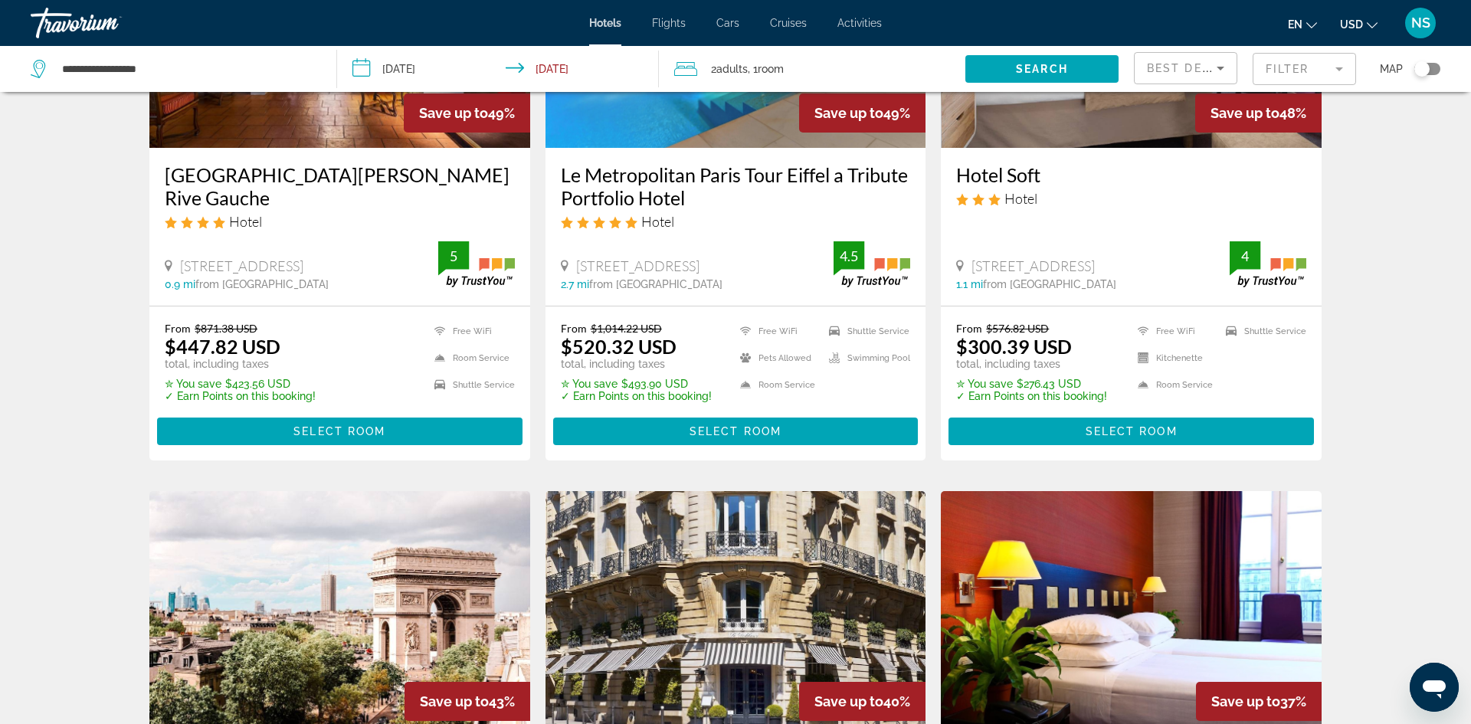
scroll to position [831, 0]
click at [790, 67] on div "2 Adult Adults , 1 Room rooms" at bounding box center [819, 68] width 291 height 21
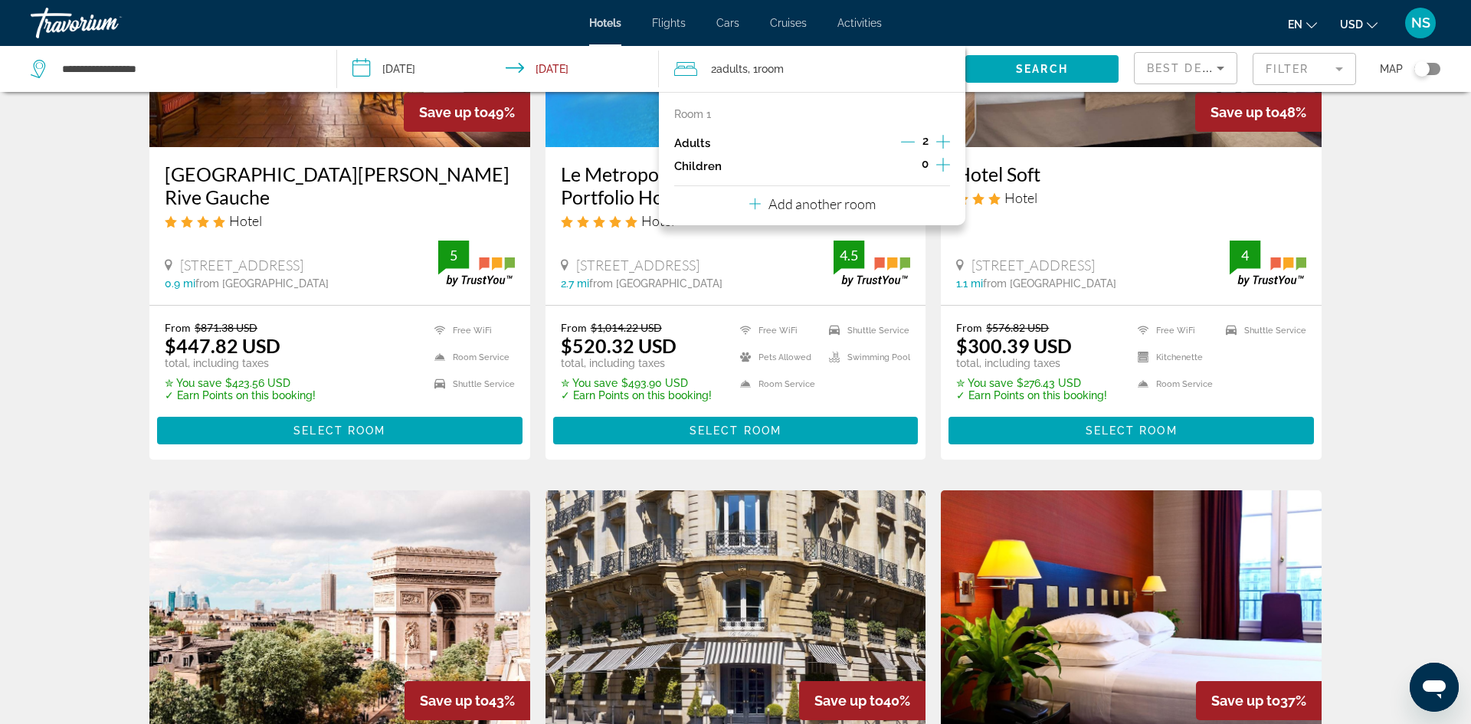
click at [942, 143] on icon "Increment adults" at bounding box center [943, 142] width 14 height 18
click at [1054, 73] on span "Search" at bounding box center [1042, 69] width 52 height 12
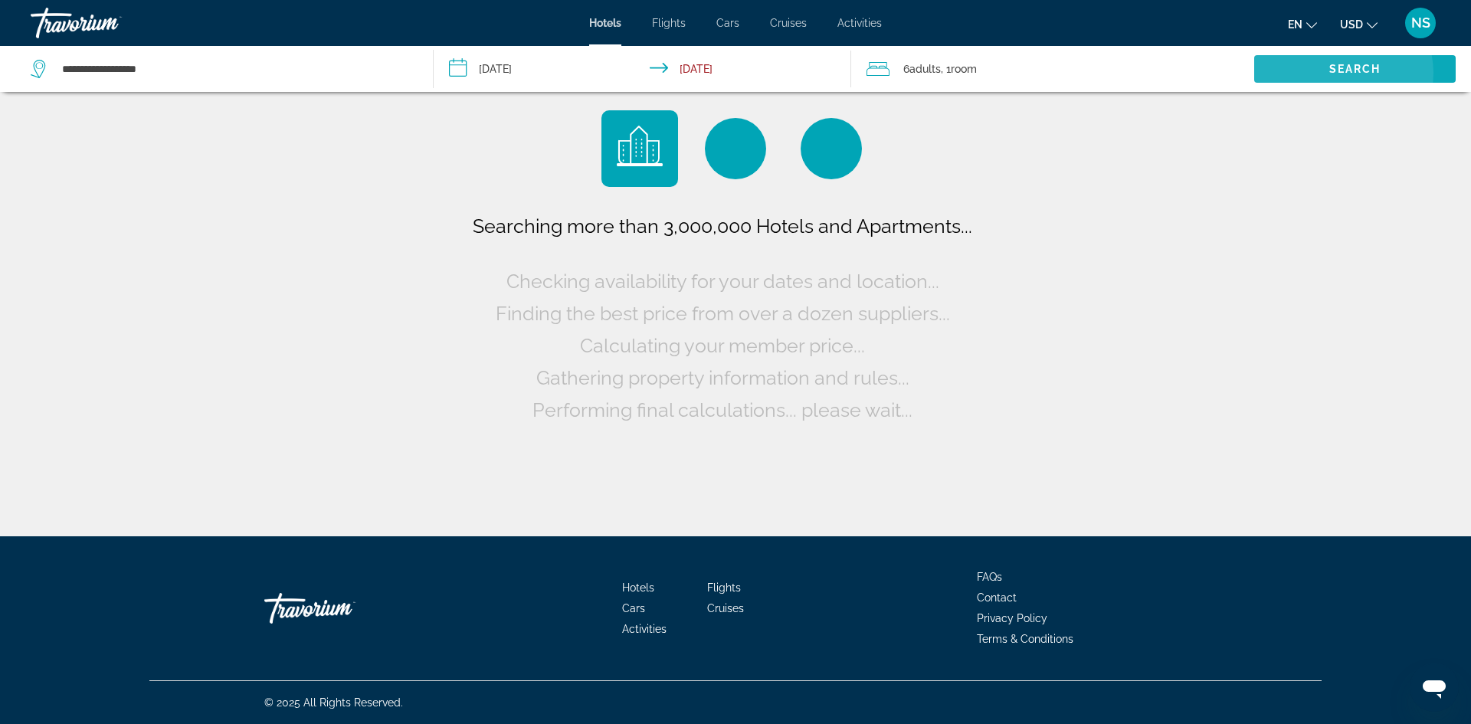
scroll to position [0, 0]
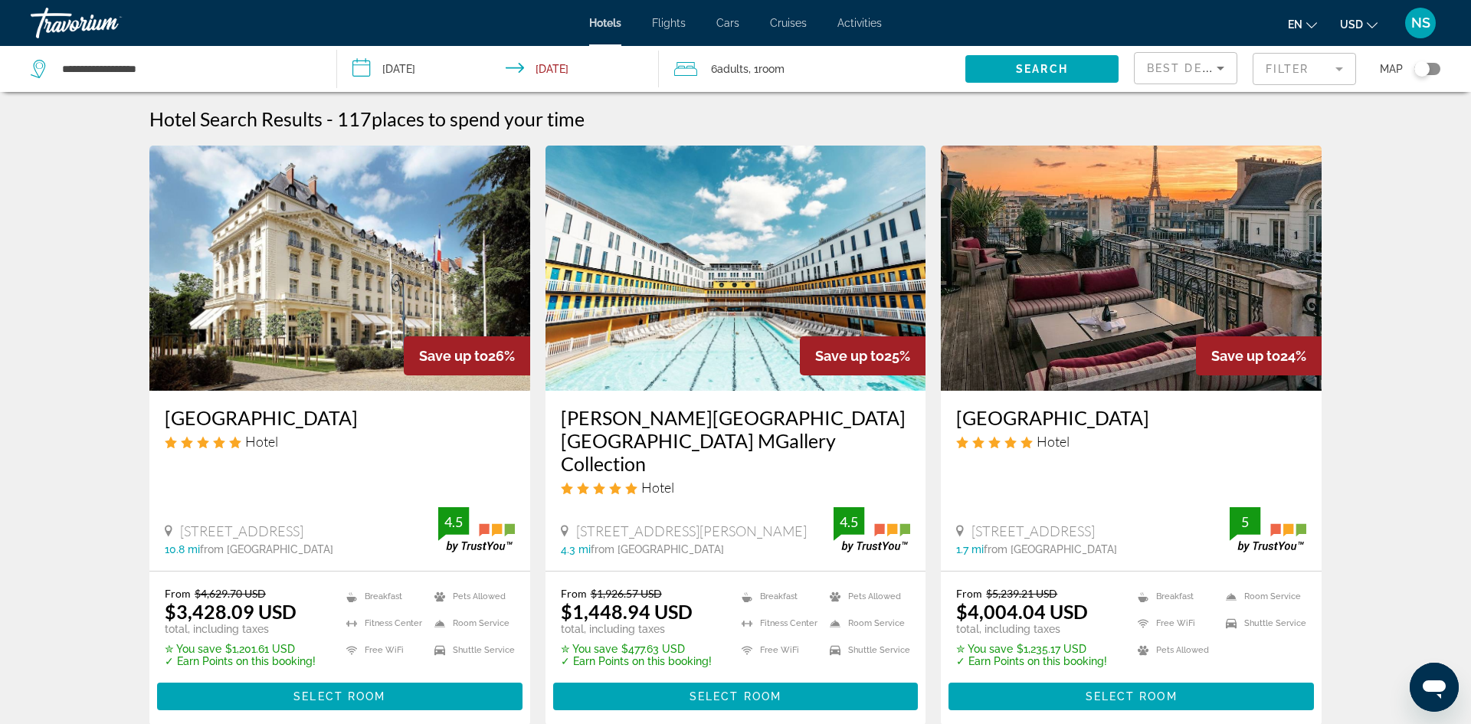
click at [433, 68] on input "**********" at bounding box center [501, 71] width 328 height 51
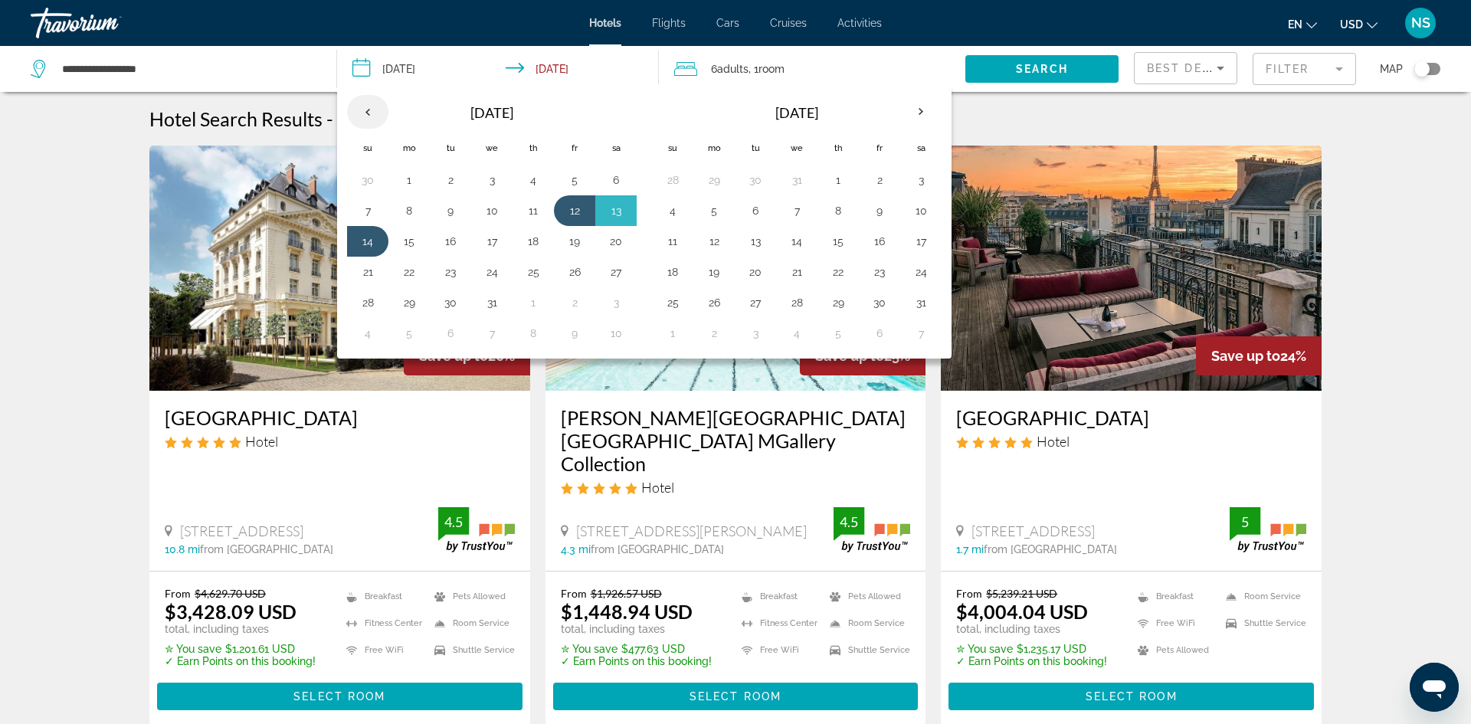
click at [367, 110] on th "Previous month" at bounding box center [367, 112] width 41 height 34
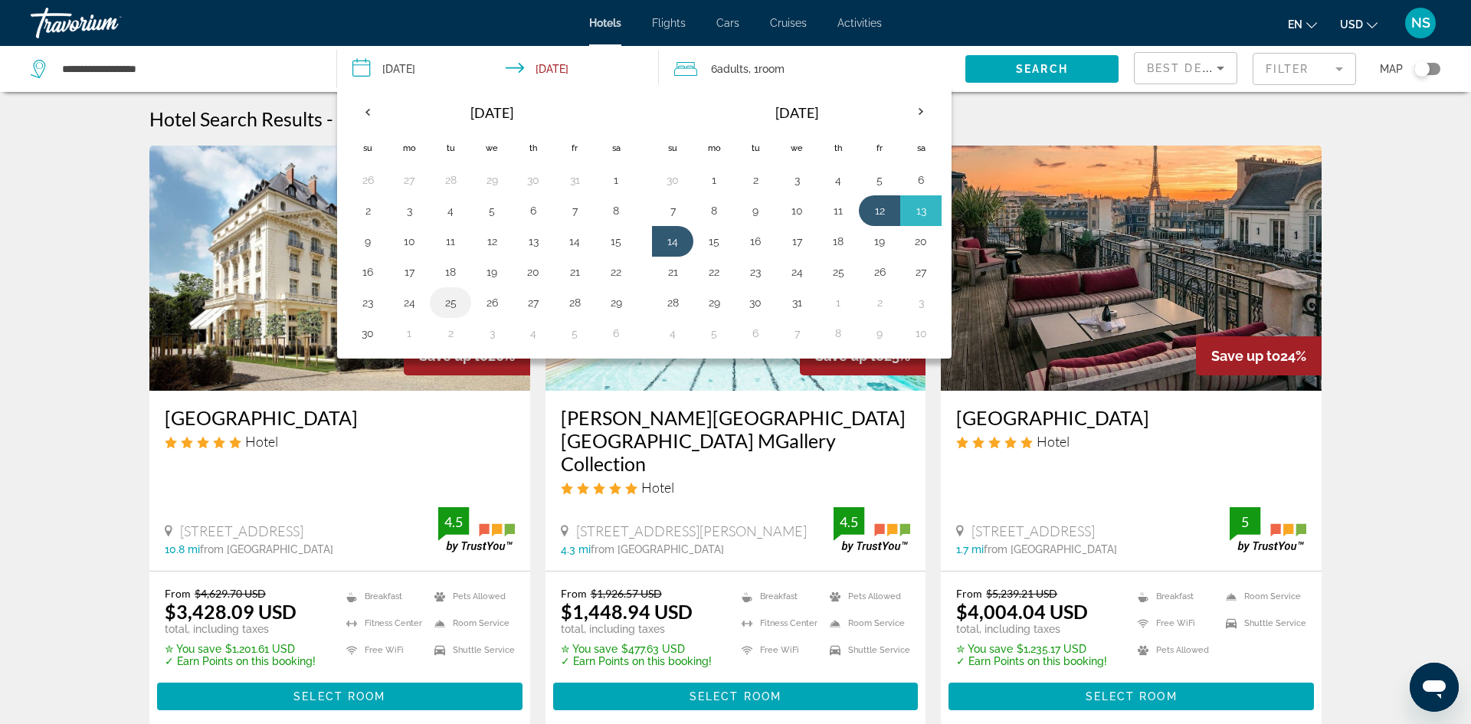
click at [453, 305] on button "25" at bounding box center [450, 302] width 25 height 21
click at [452, 299] on button "25" at bounding box center [450, 302] width 25 height 21
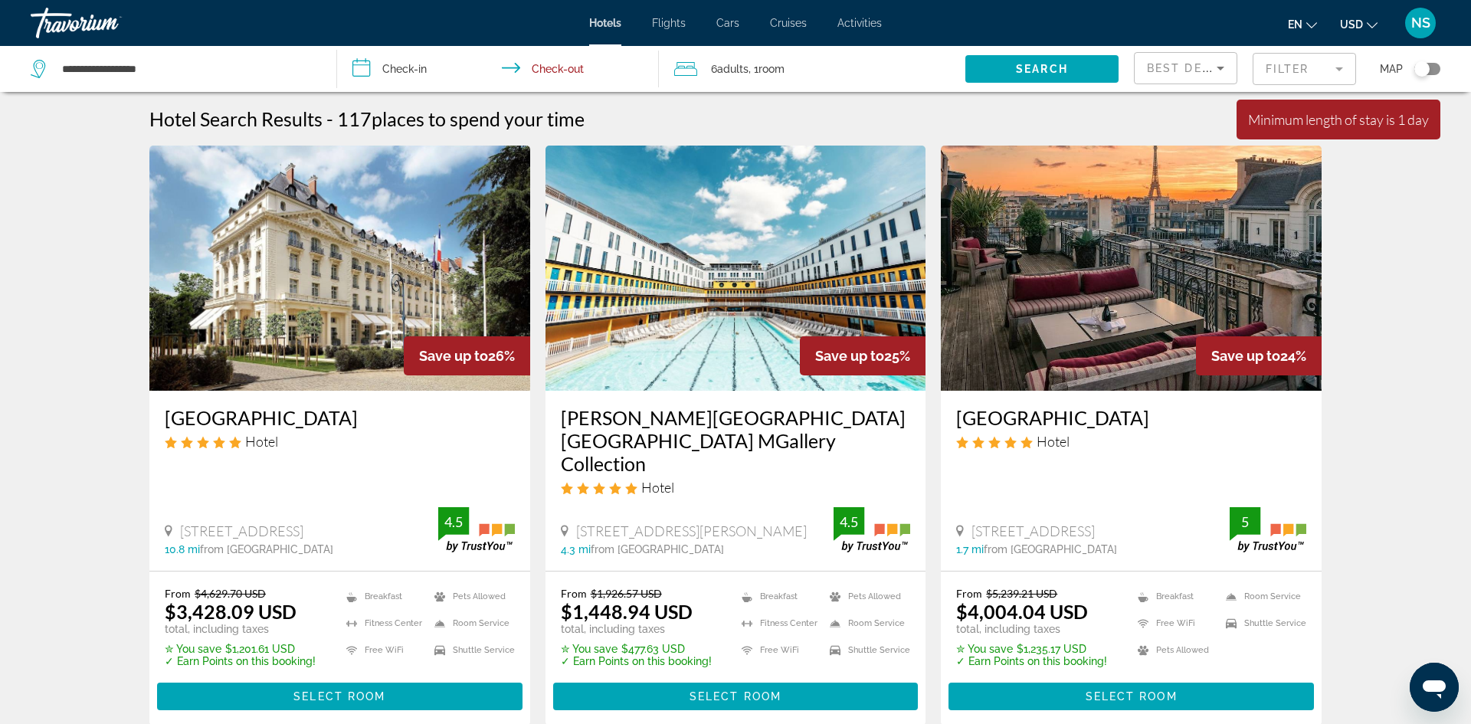
click at [402, 69] on input "**********" at bounding box center [501, 71] width 328 height 51
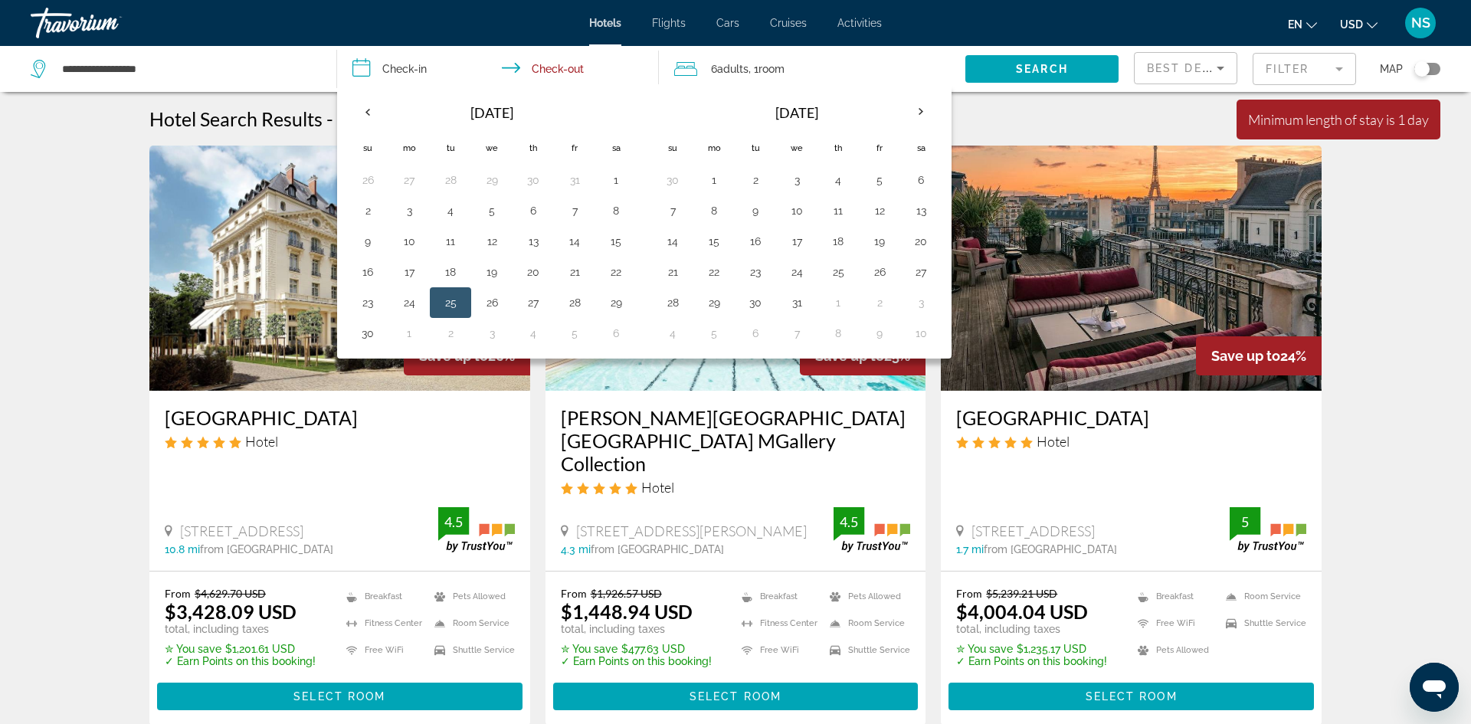
click at [447, 303] on button "25" at bounding box center [450, 302] width 25 height 21
click at [573, 69] on input "**********" at bounding box center [501, 71] width 328 height 51
click at [369, 335] on button "30" at bounding box center [367, 332] width 25 height 21
type input "**********"
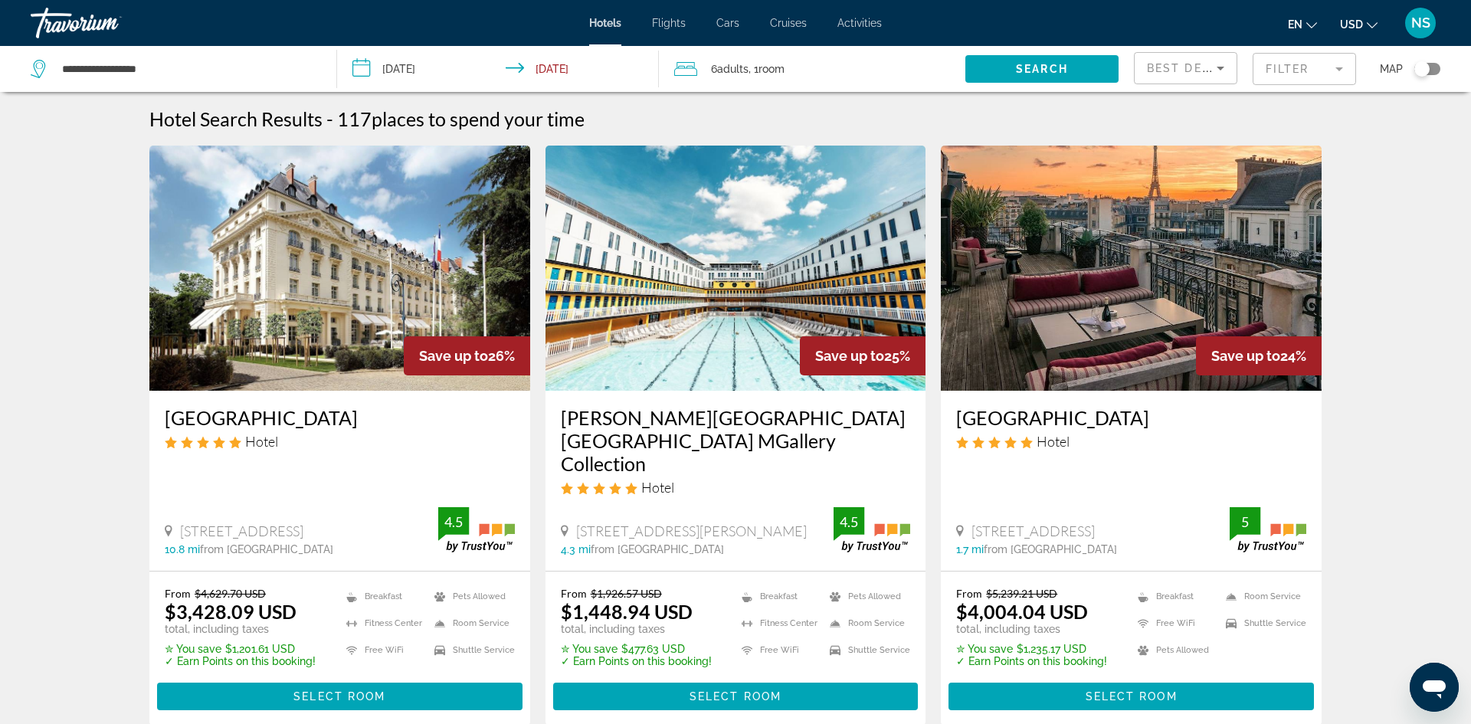
click at [369, 335] on img "Main content" at bounding box center [339, 268] width 381 height 245
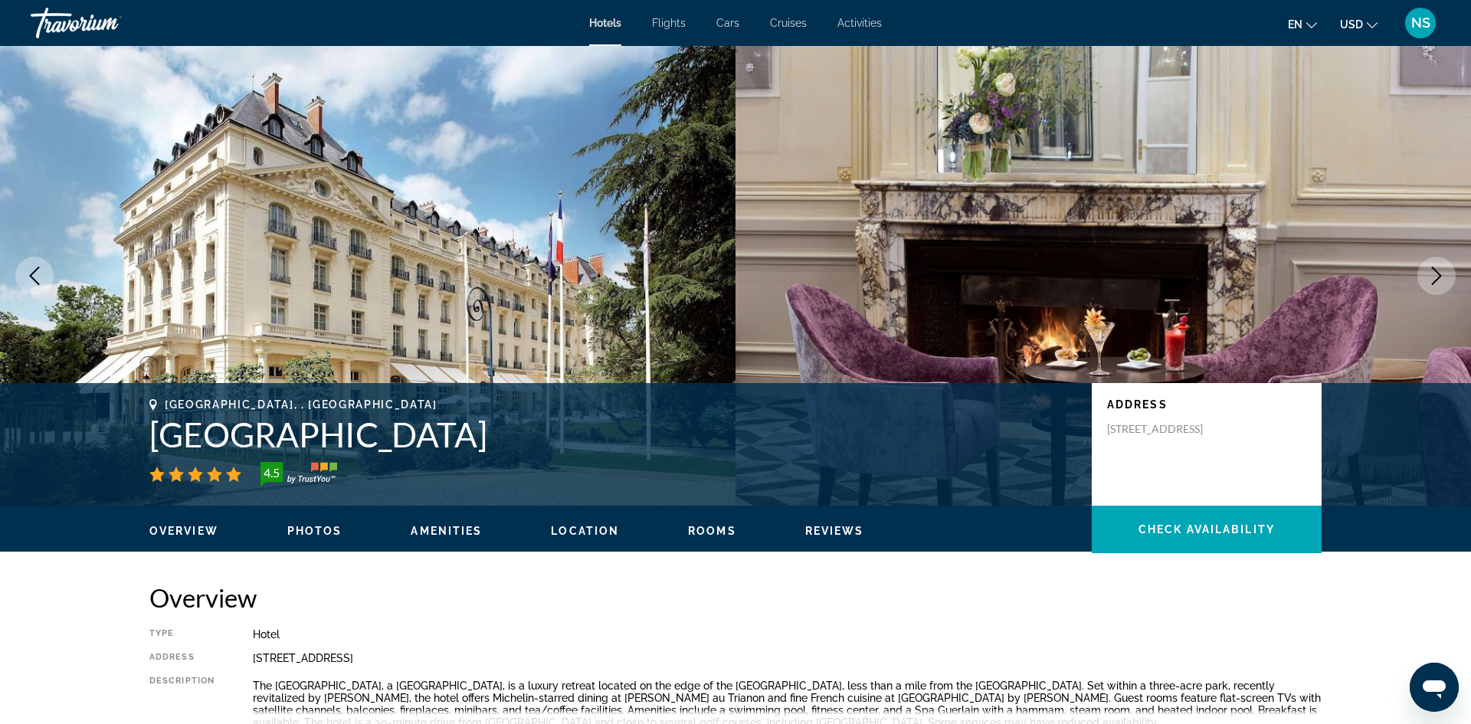
click at [1442, 279] on icon "Next image" at bounding box center [1436, 276] width 18 height 18
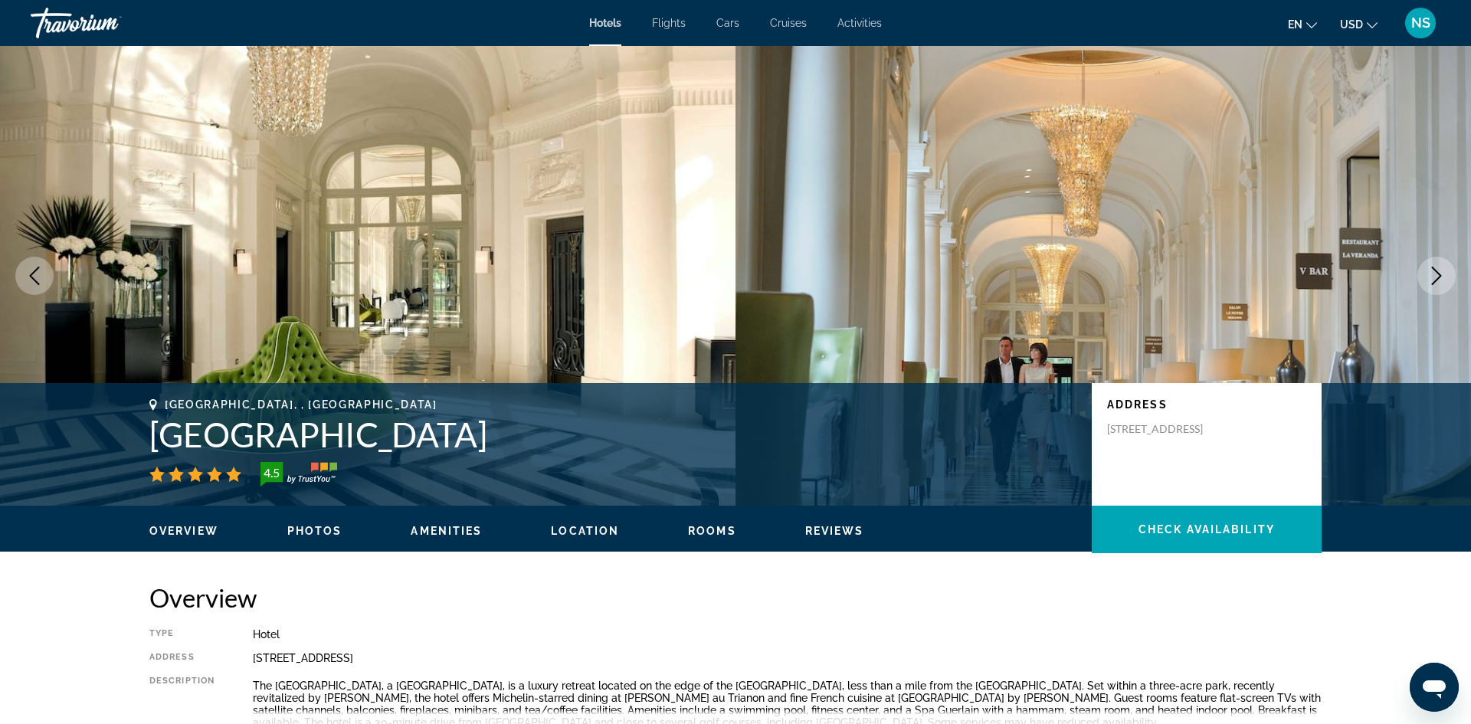
click at [1442, 279] on icon "Next image" at bounding box center [1436, 276] width 18 height 18
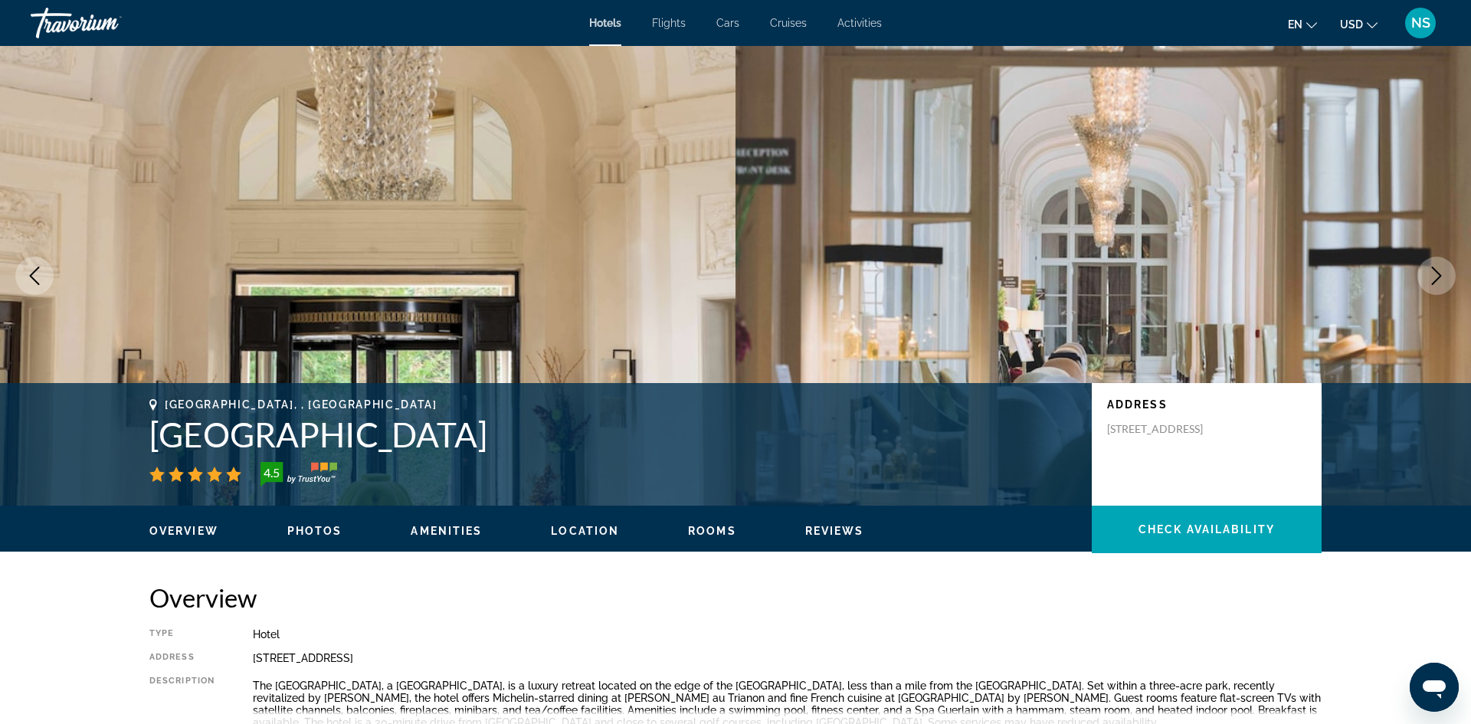
click at [1442, 279] on icon "Next image" at bounding box center [1436, 276] width 18 height 18
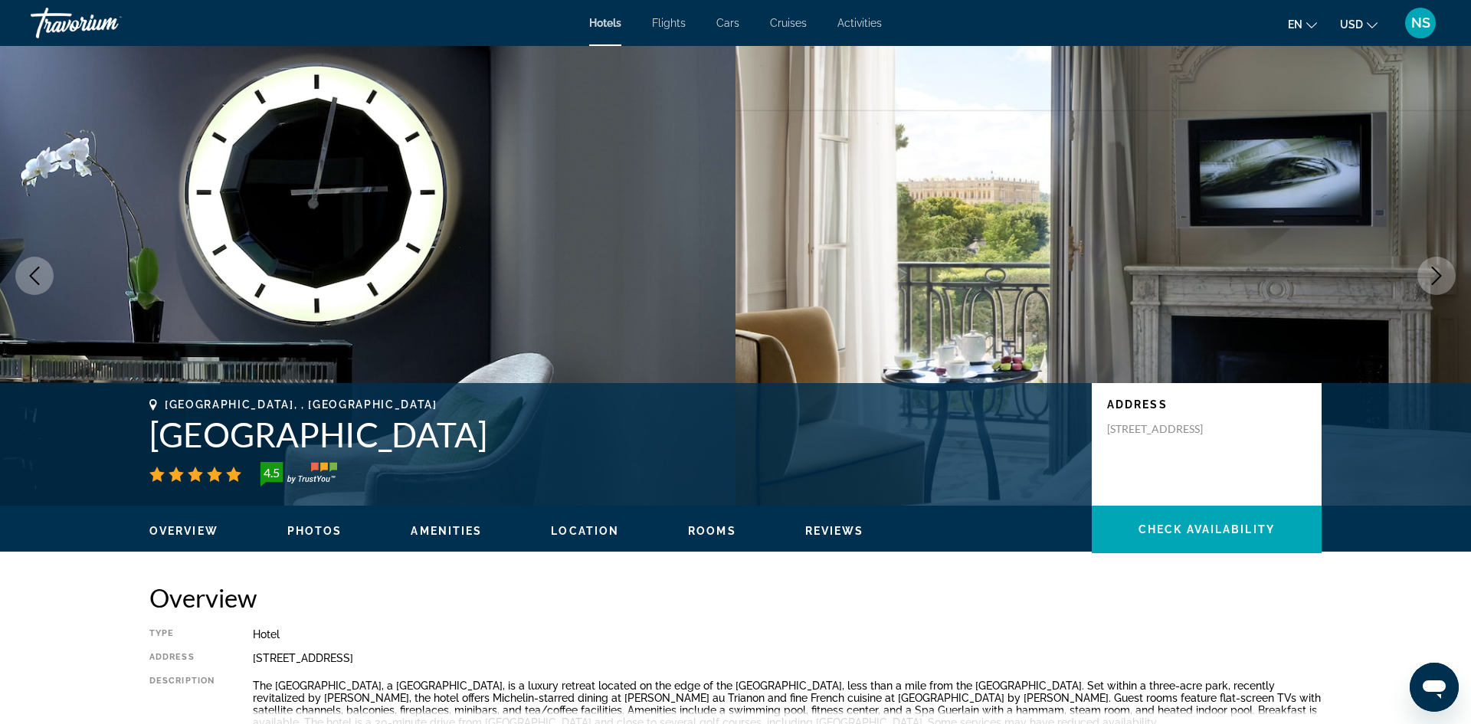
click at [1442, 279] on icon "Next image" at bounding box center [1436, 276] width 18 height 18
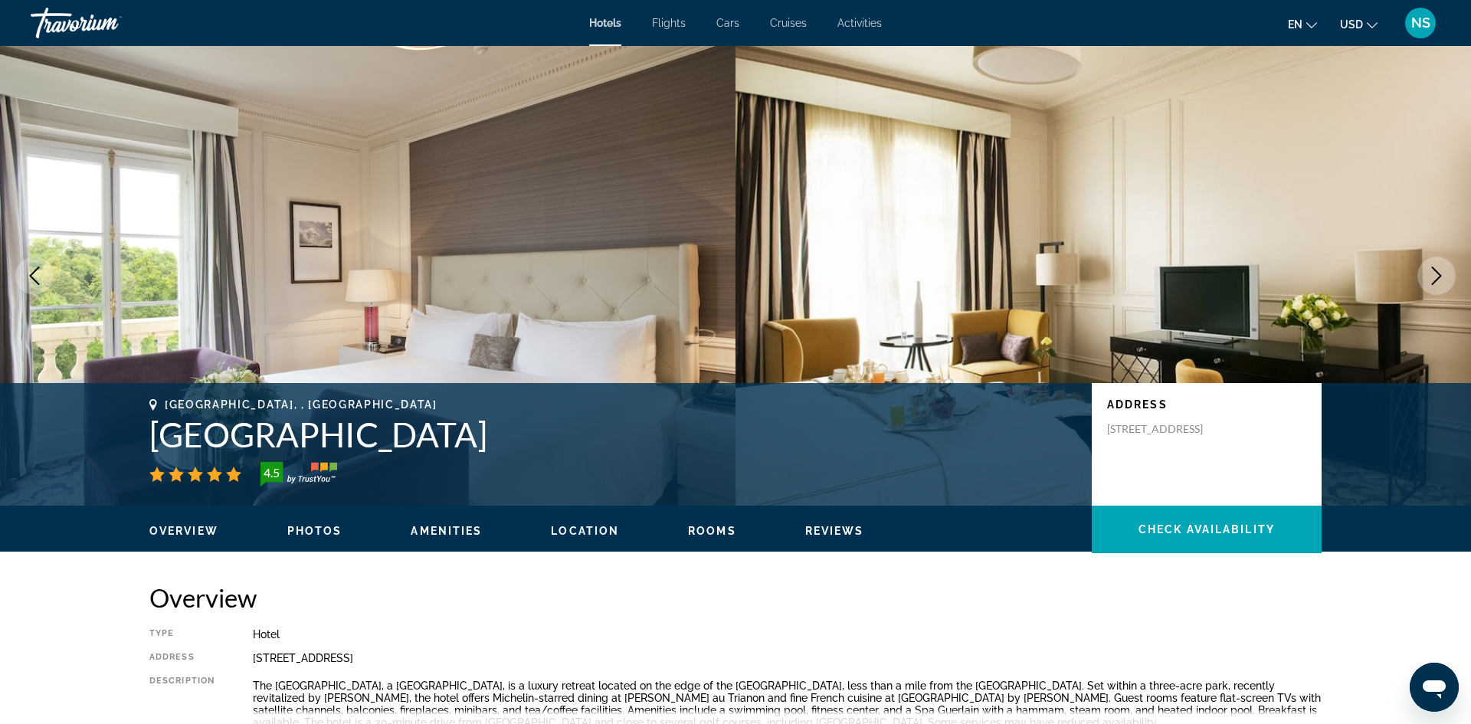
click at [1442, 279] on icon "Next image" at bounding box center [1436, 276] width 18 height 18
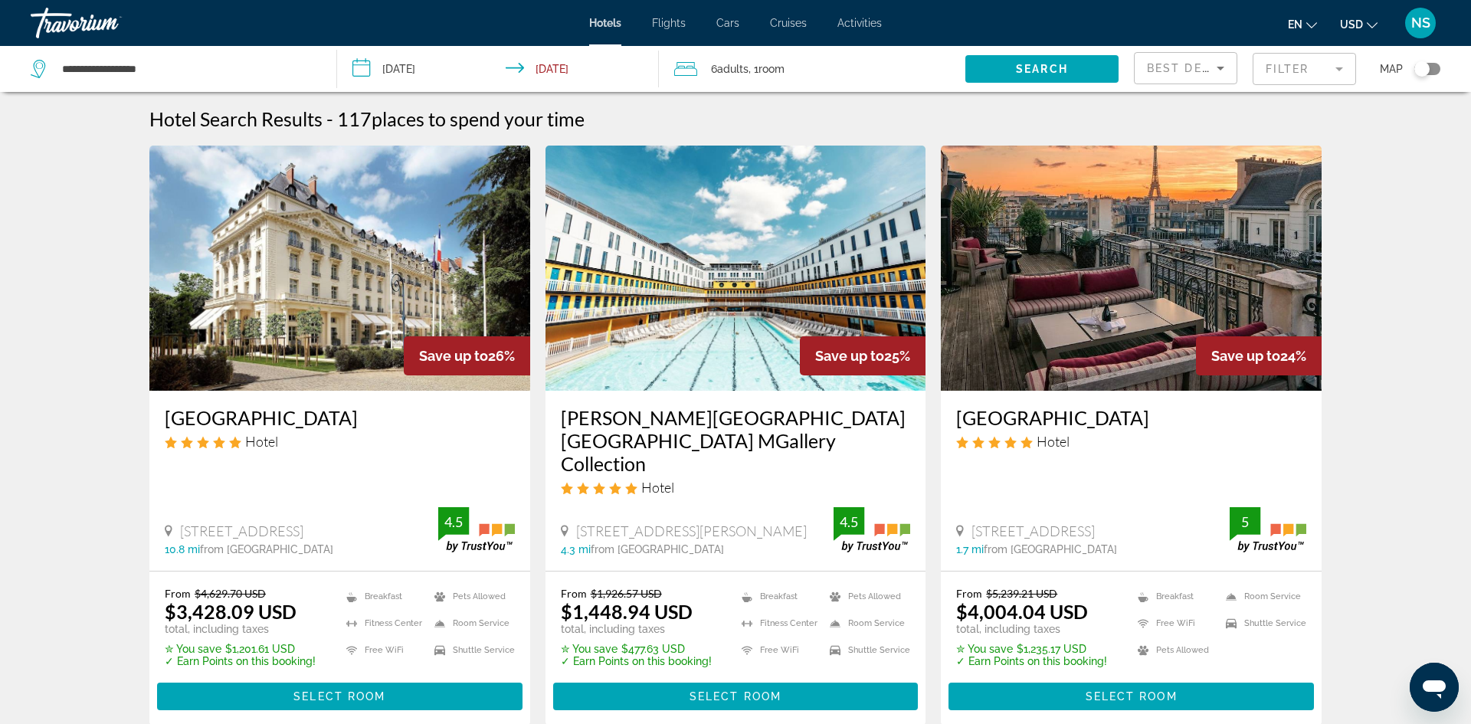
click at [421, 68] on input "**********" at bounding box center [501, 71] width 328 height 51
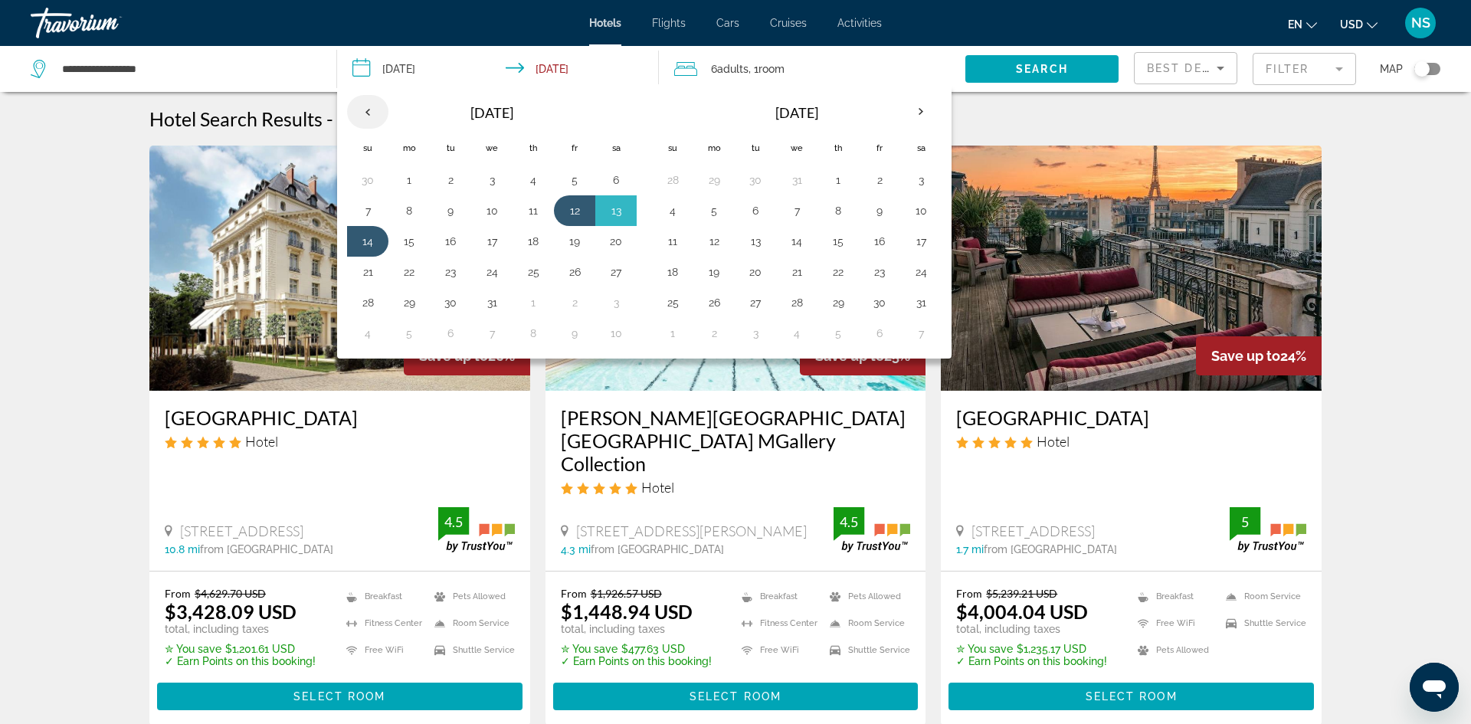
click at [371, 111] on th "Previous month" at bounding box center [367, 112] width 41 height 34
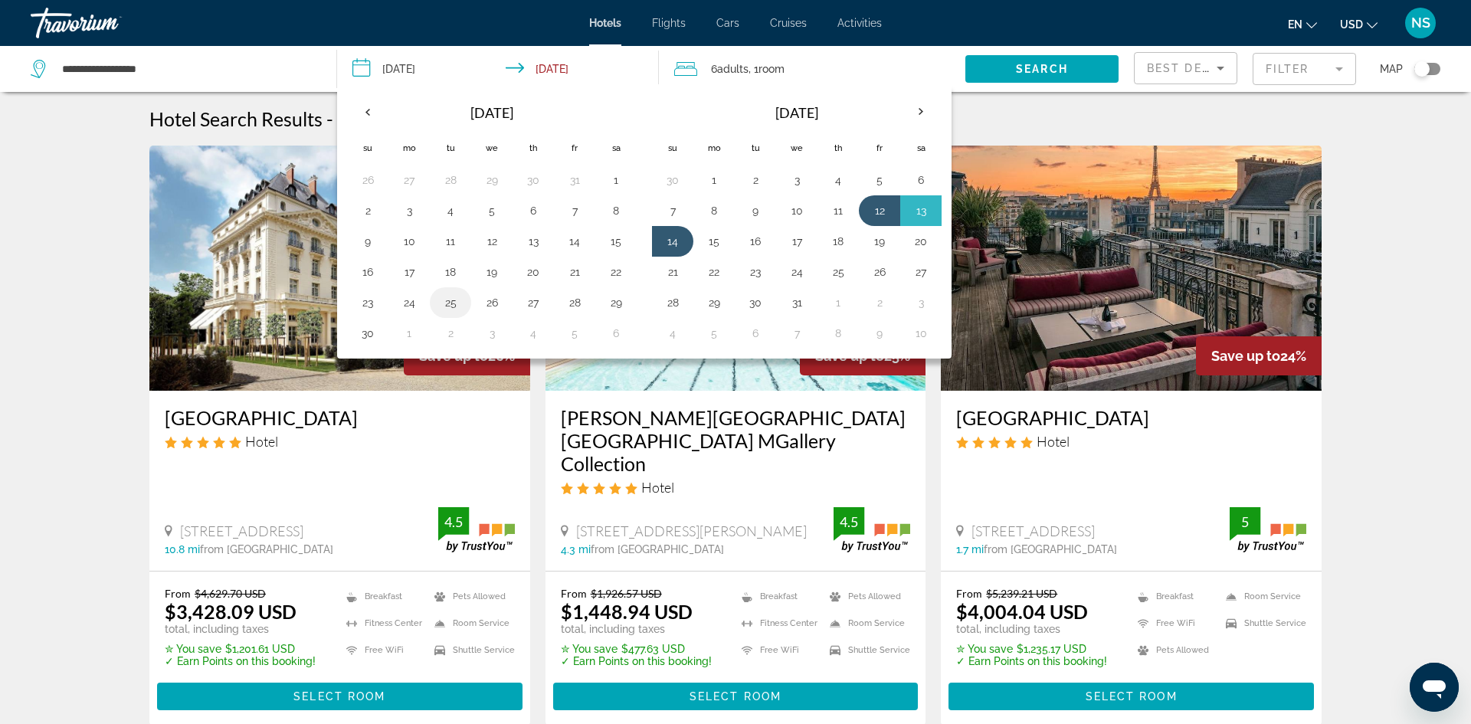
click at [448, 306] on button "25" at bounding box center [450, 302] width 25 height 21
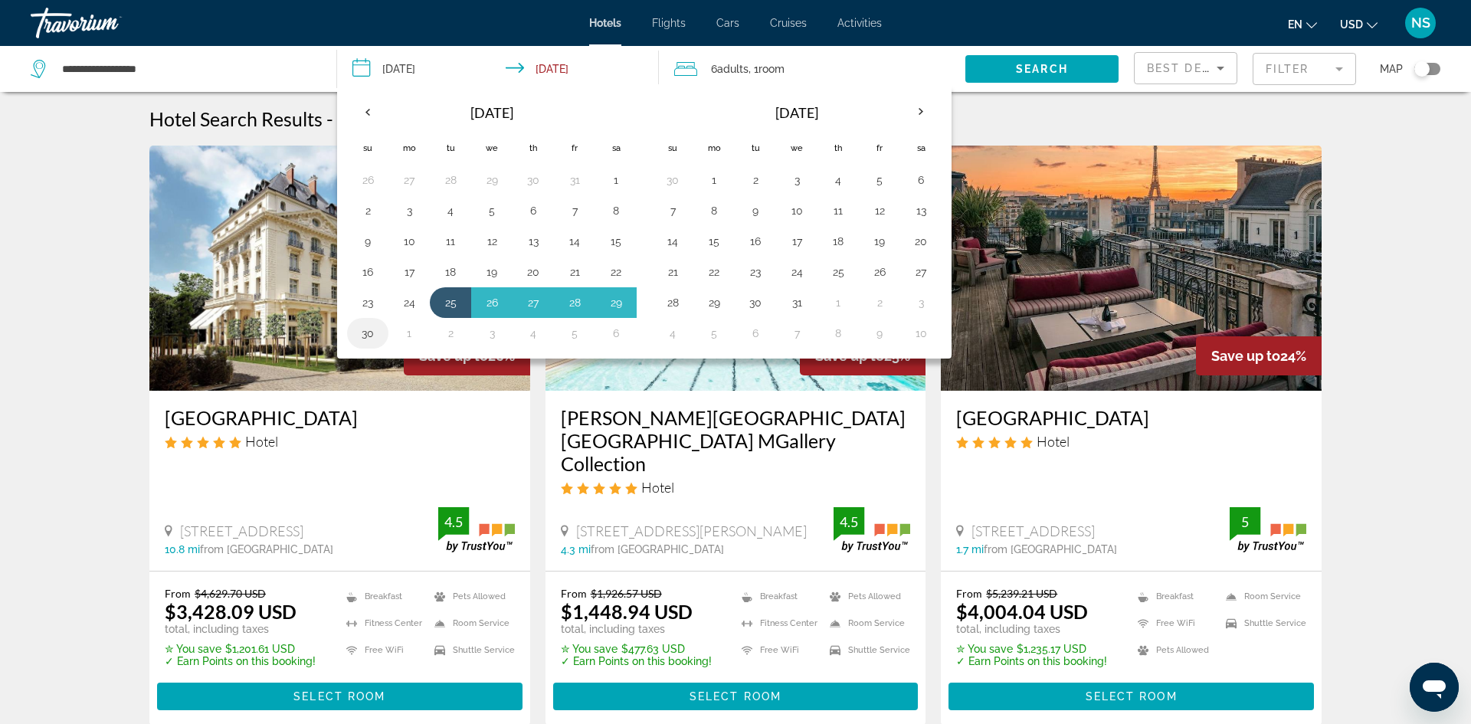
click at [367, 329] on button "30" at bounding box center [367, 332] width 25 height 21
type input "**********"
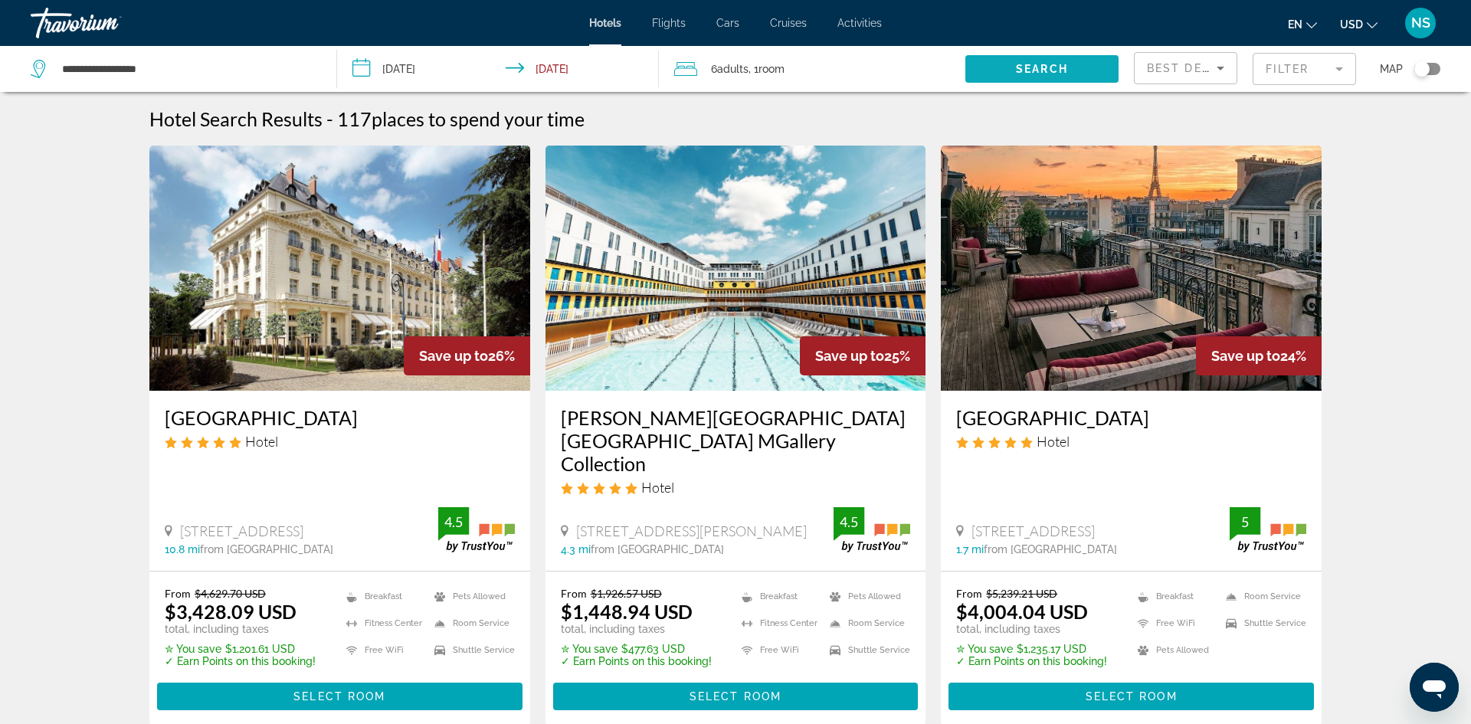
click at [1041, 70] on span "Search" at bounding box center [1042, 69] width 52 height 12
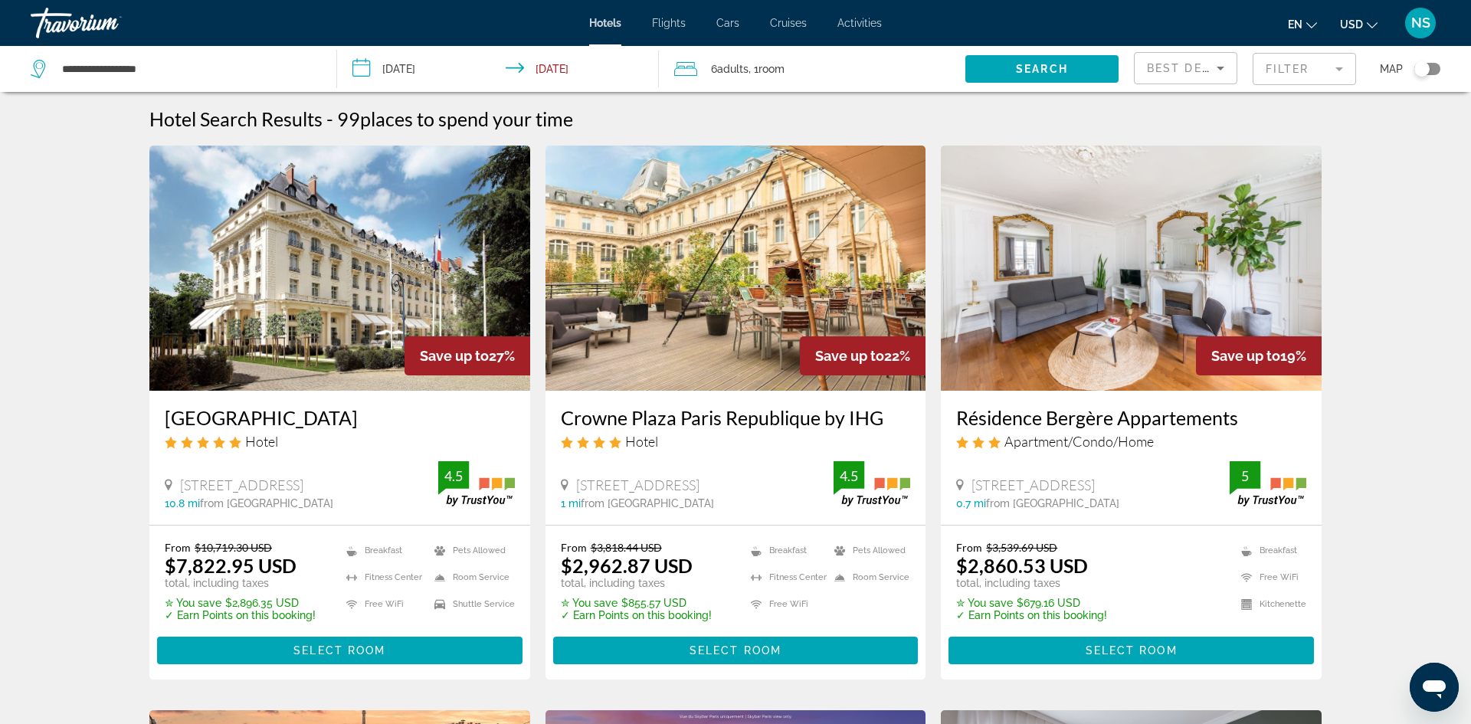
click at [748, 70] on span "Adults" at bounding box center [732, 69] width 31 height 12
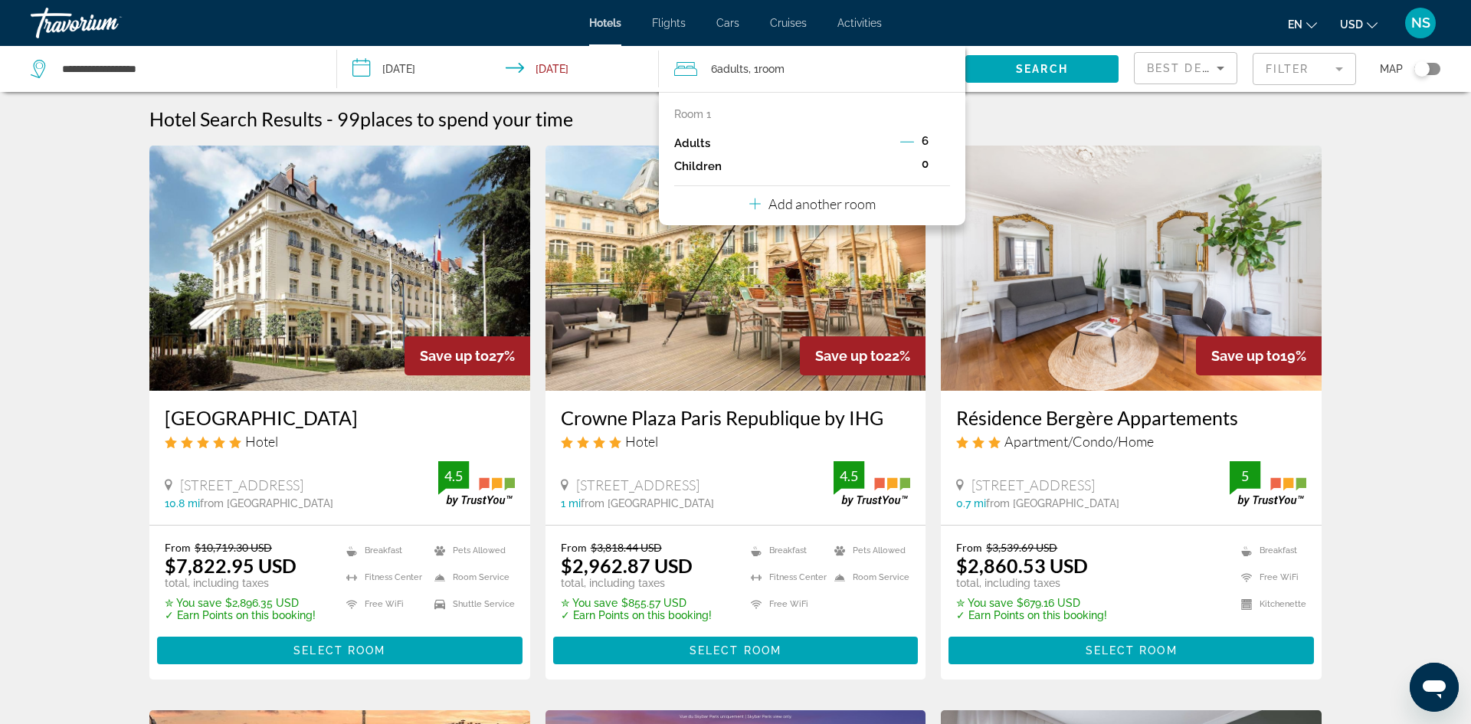
click at [903, 138] on icon "Decrement adults" at bounding box center [907, 142] width 14 height 14
click at [903, 138] on icon "Decrement adults" at bounding box center [908, 142] width 14 height 14
click at [1049, 63] on span "Search" at bounding box center [1042, 69] width 52 height 12
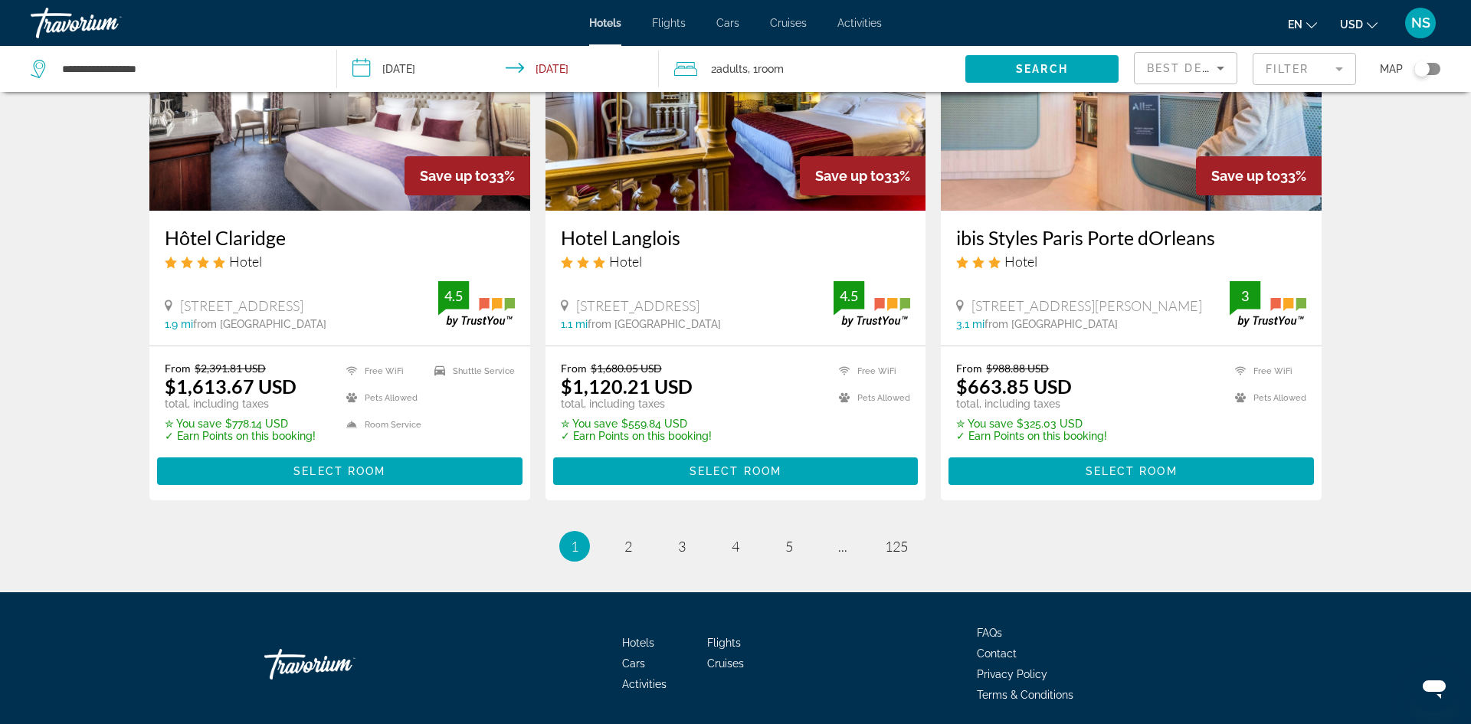
scroll to position [1977, 0]
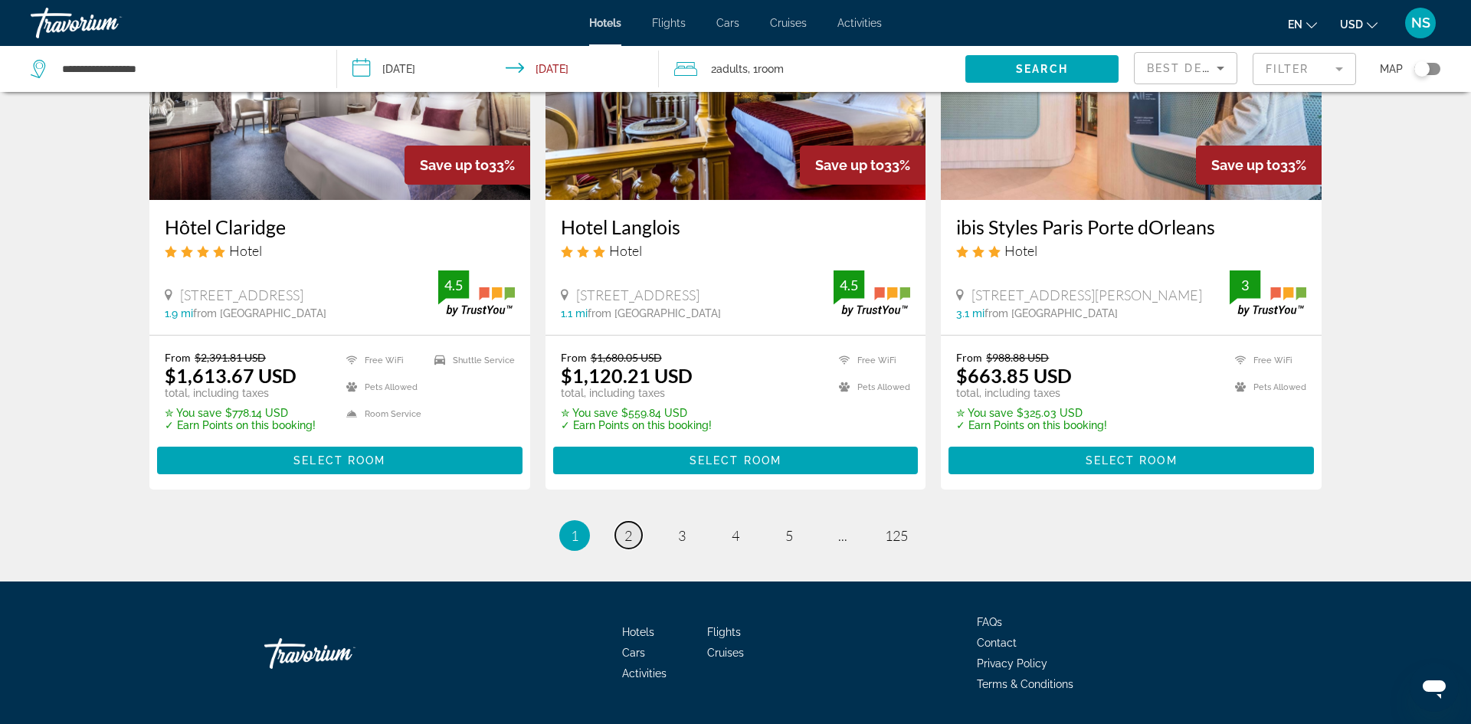
click at [624, 527] on span "2" at bounding box center [628, 535] width 8 height 17
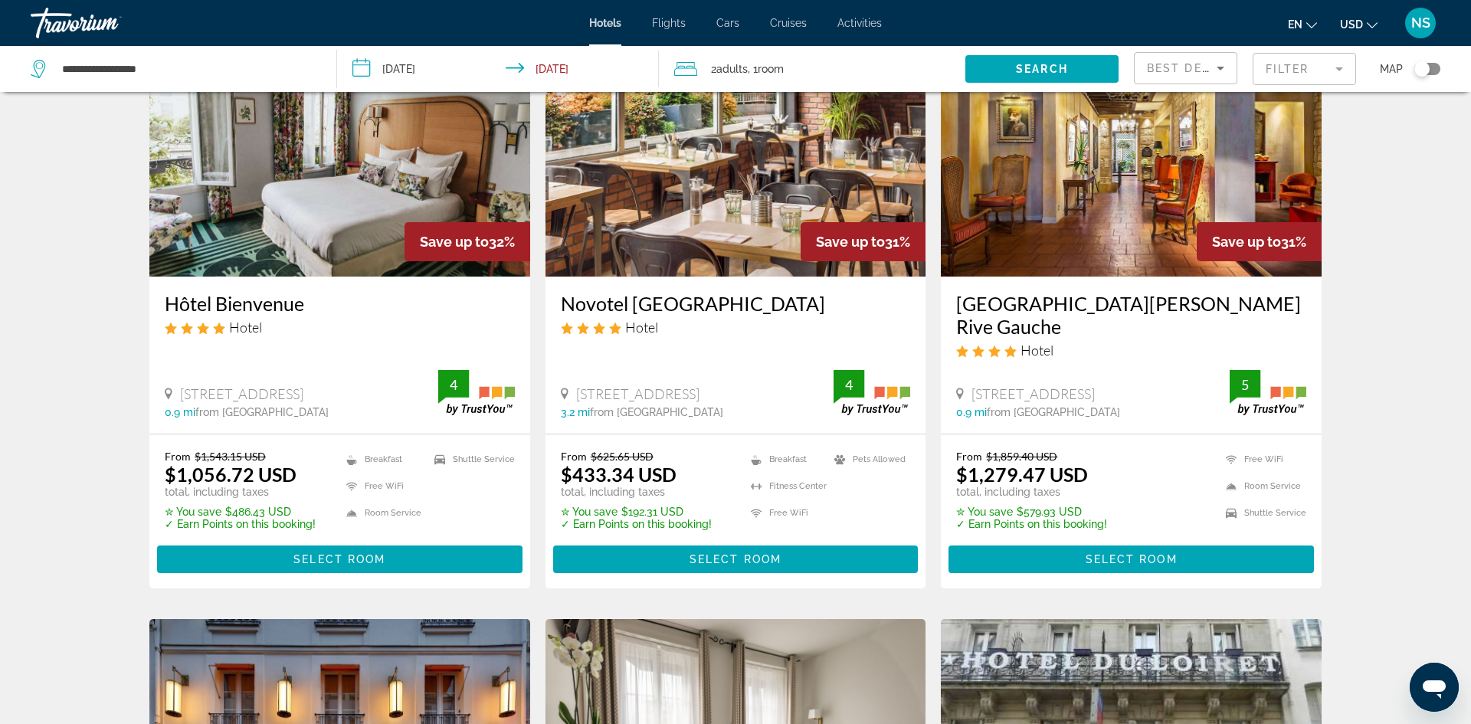
scroll to position [115, 0]
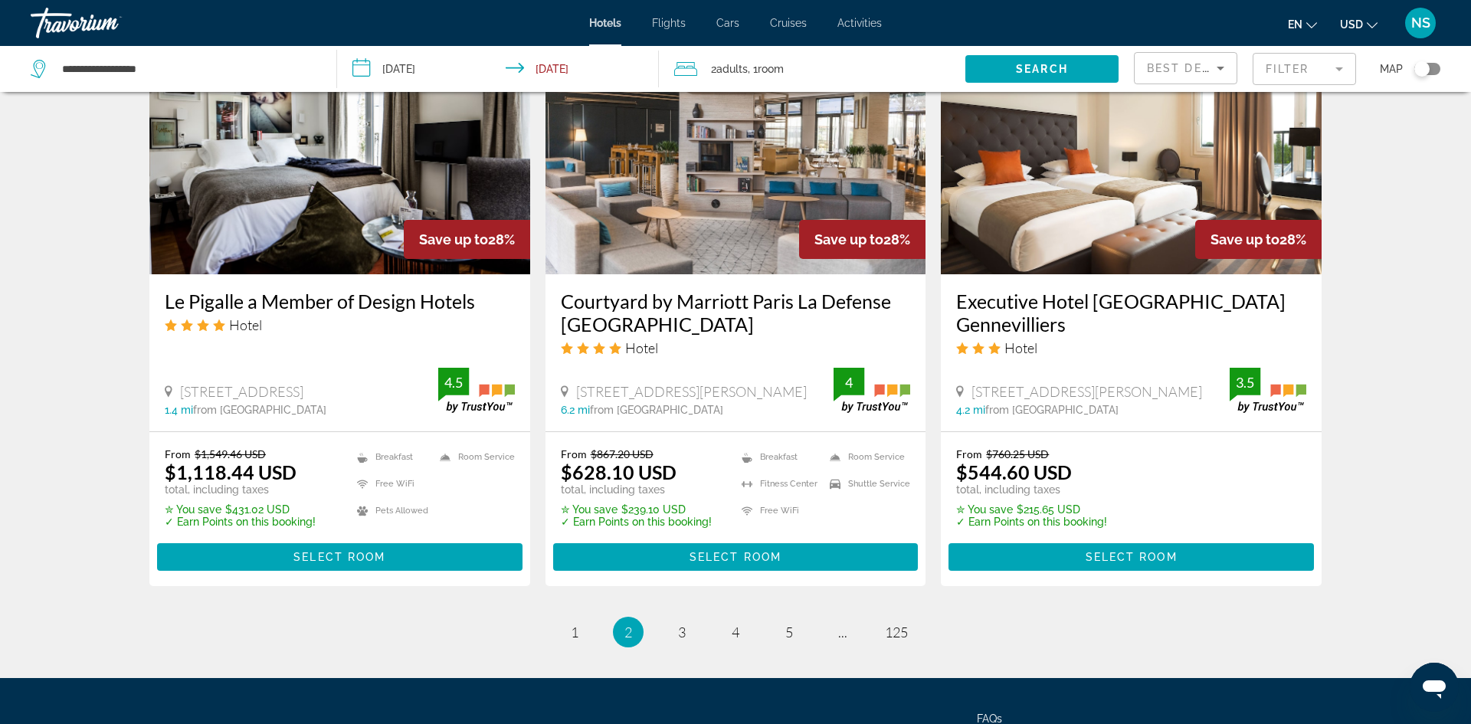
scroll to position [1886, 0]
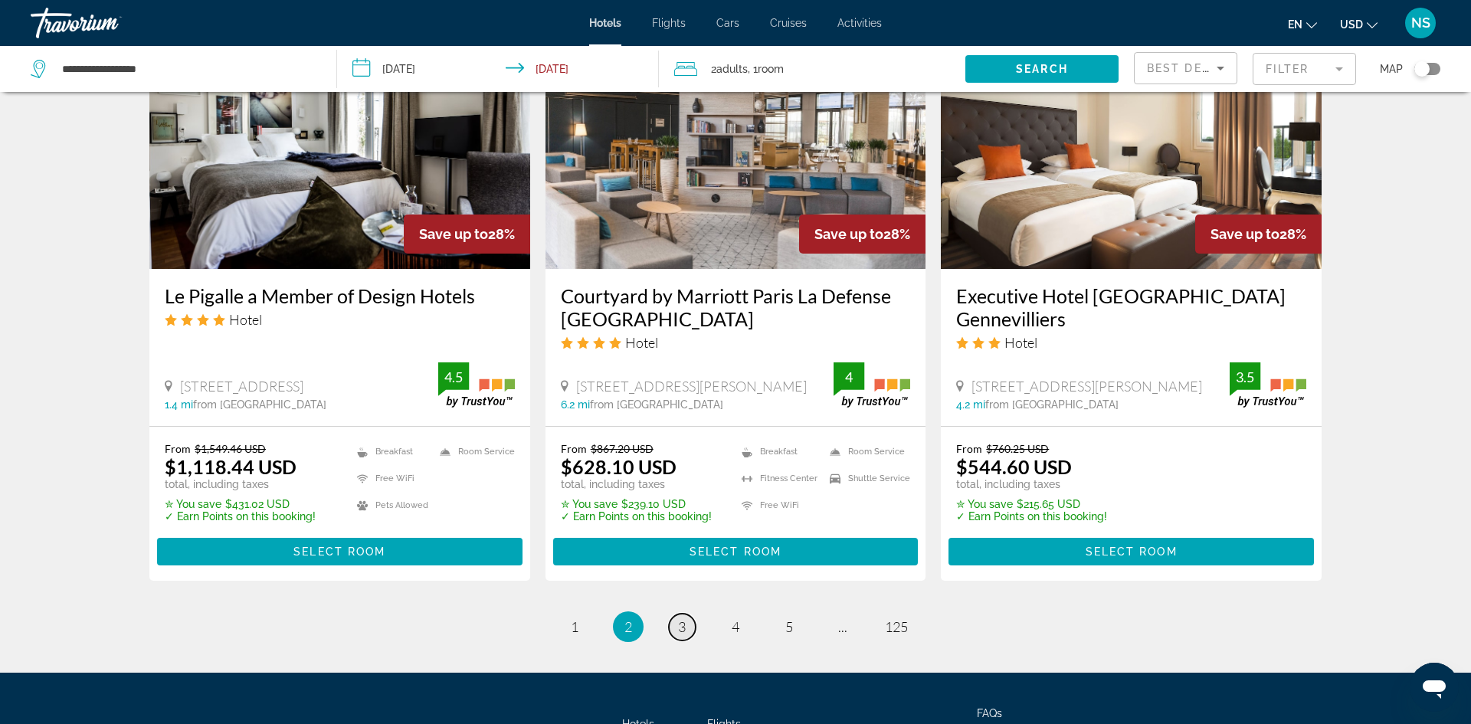
click at [685, 613] on link "page 3" at bounding box center [682, 626] width 27 height 27
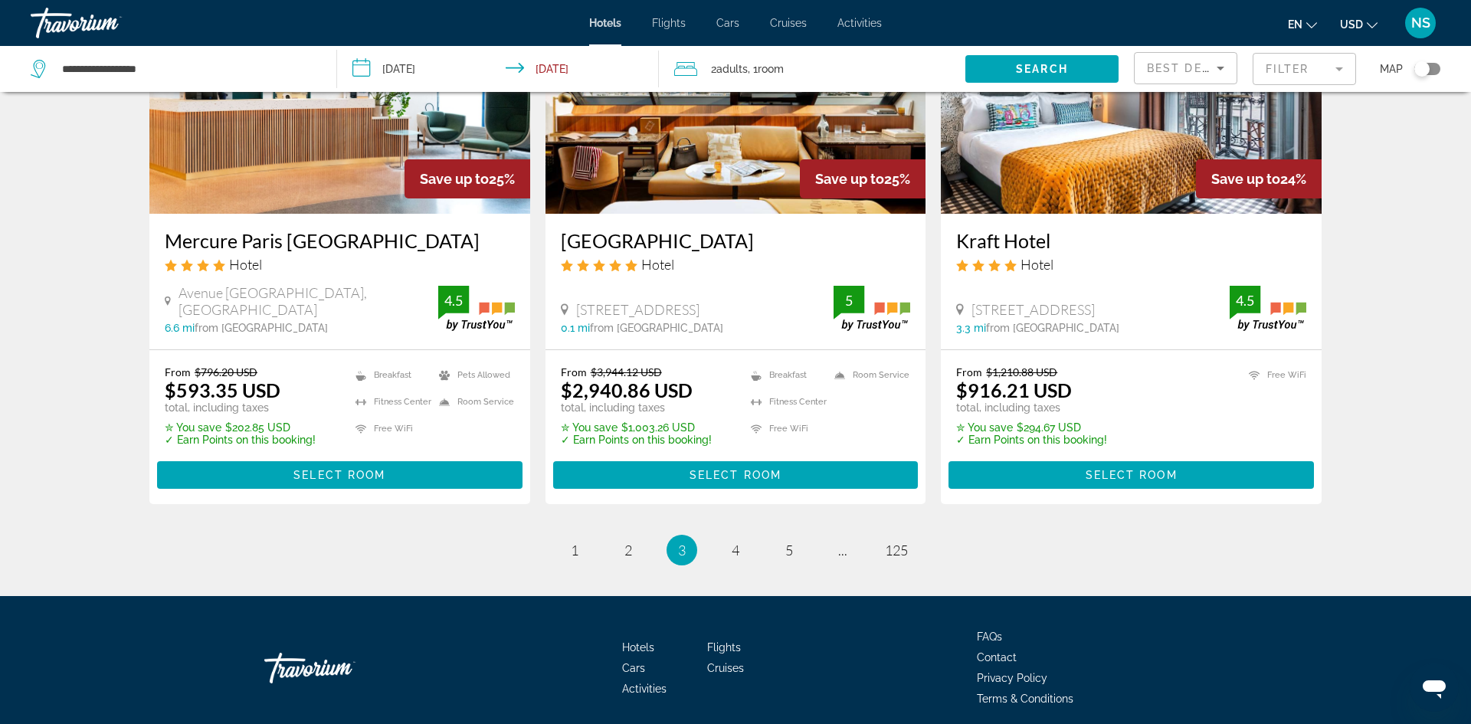
scroll to position [1900, 0]
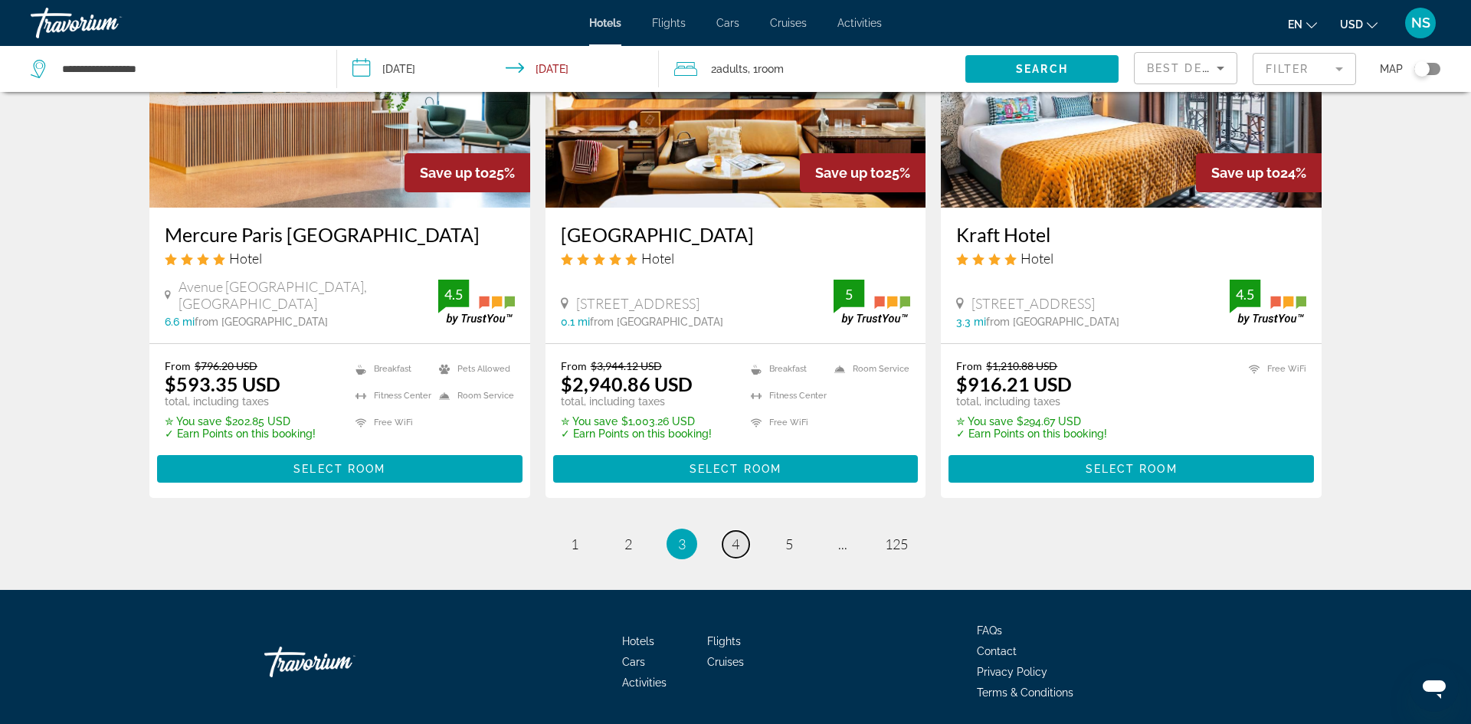
click at [738, 547] on span "4" at bounding box center [735, 543] width 8 height 17
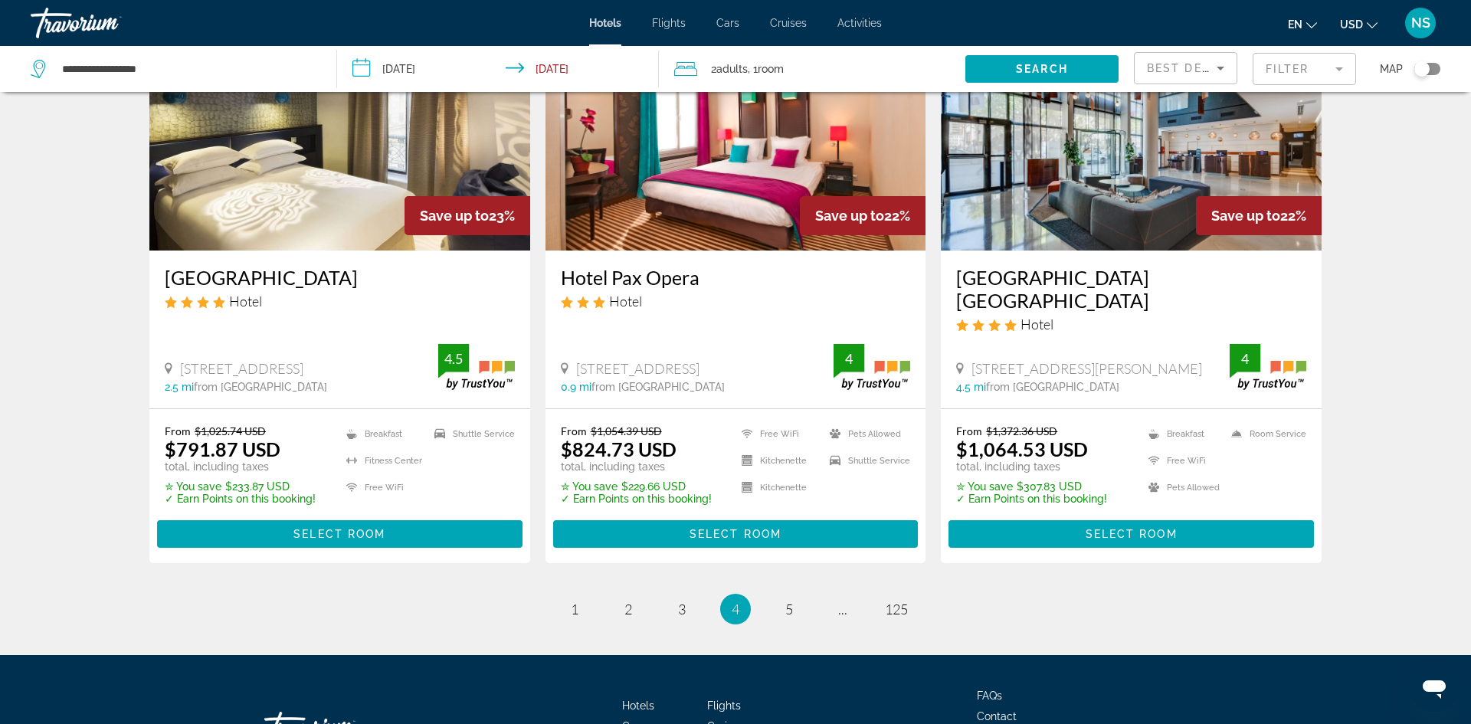
scroll to position [1894, 0]
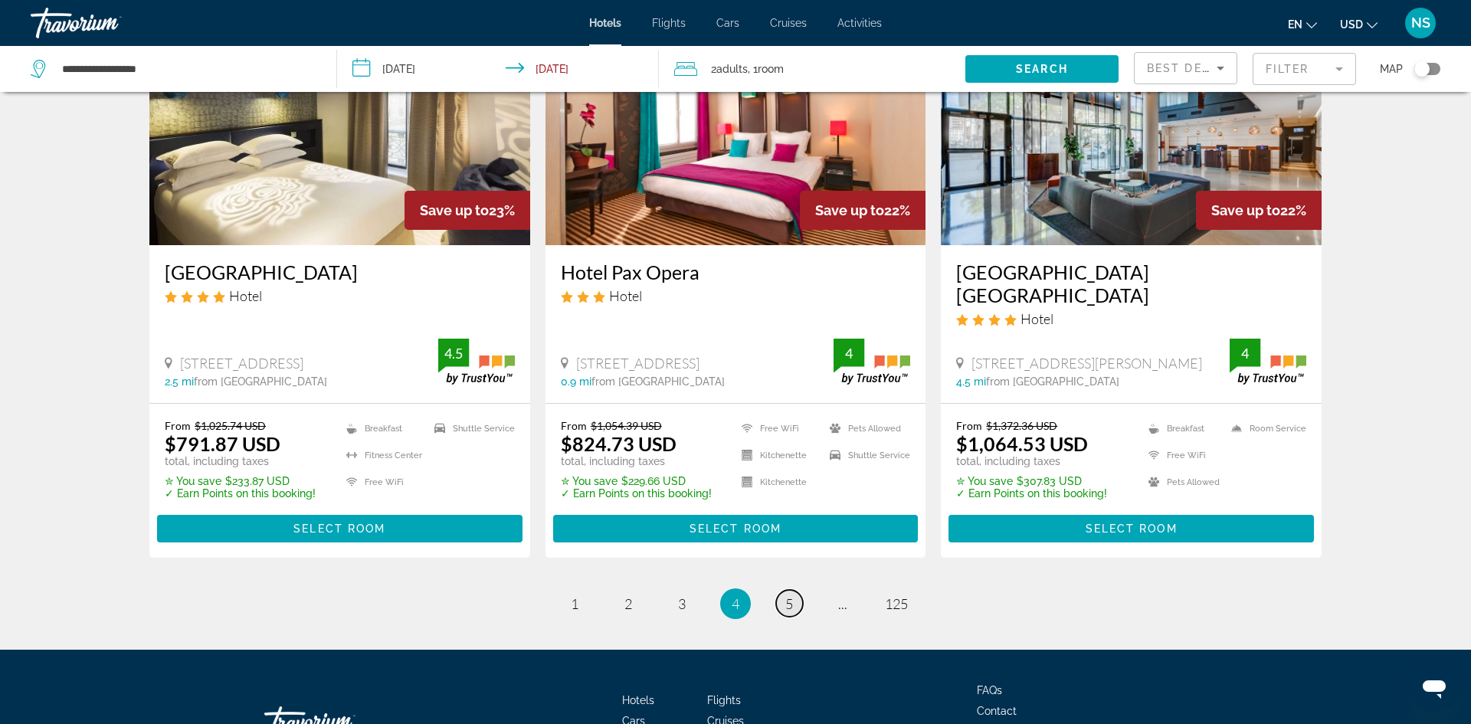
click at [789, 595] on span "5" at bounding box center [789, 603] width 8 height 17
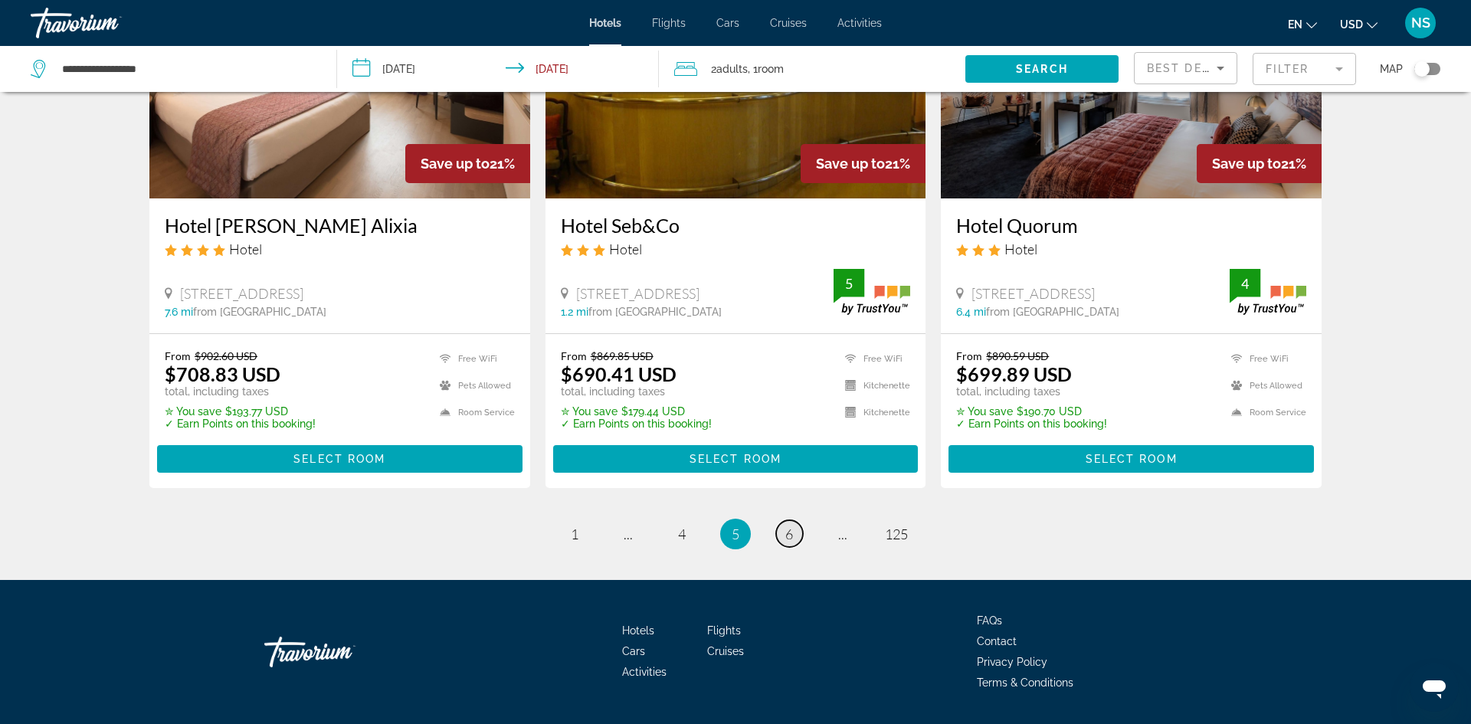
scroll to position [1978, 0]
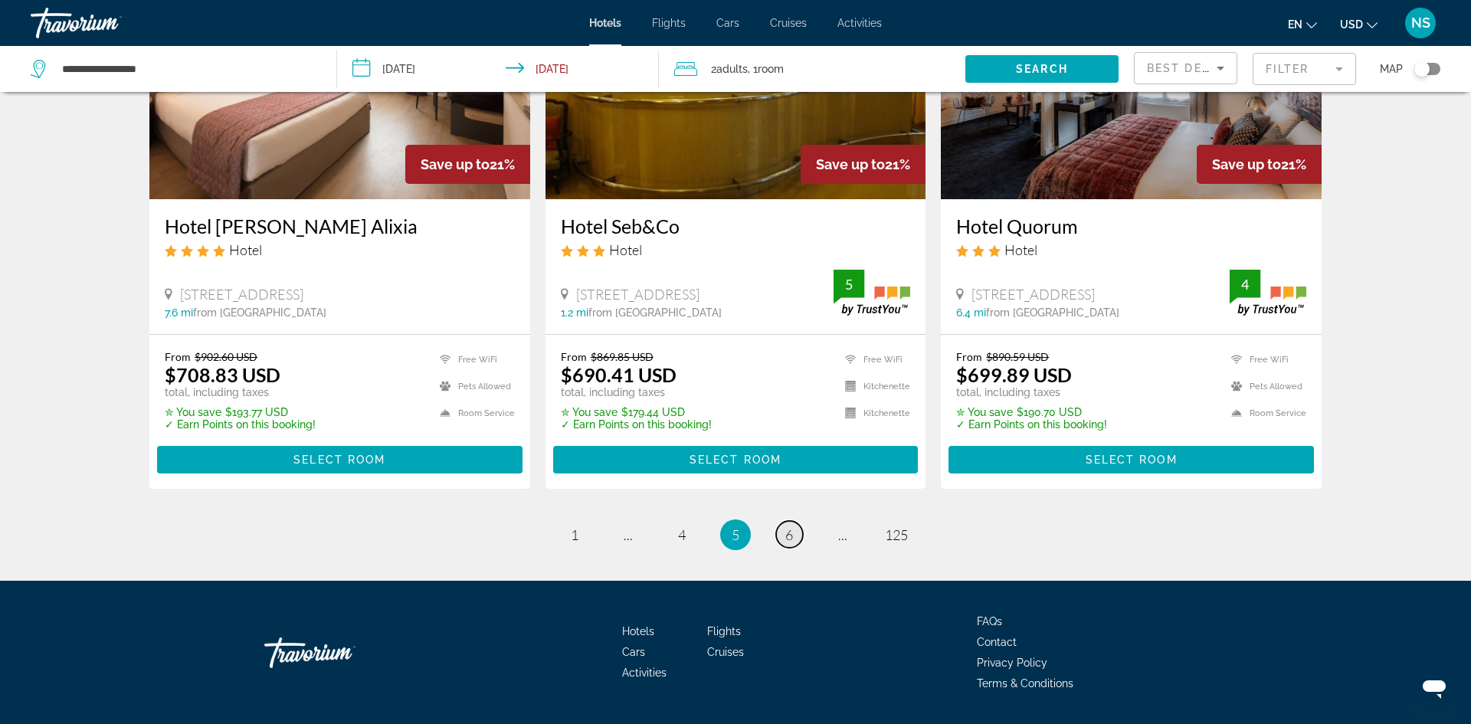
click at [790, 526] on span "6" at bounding box center [789, 534] width 8 height 17
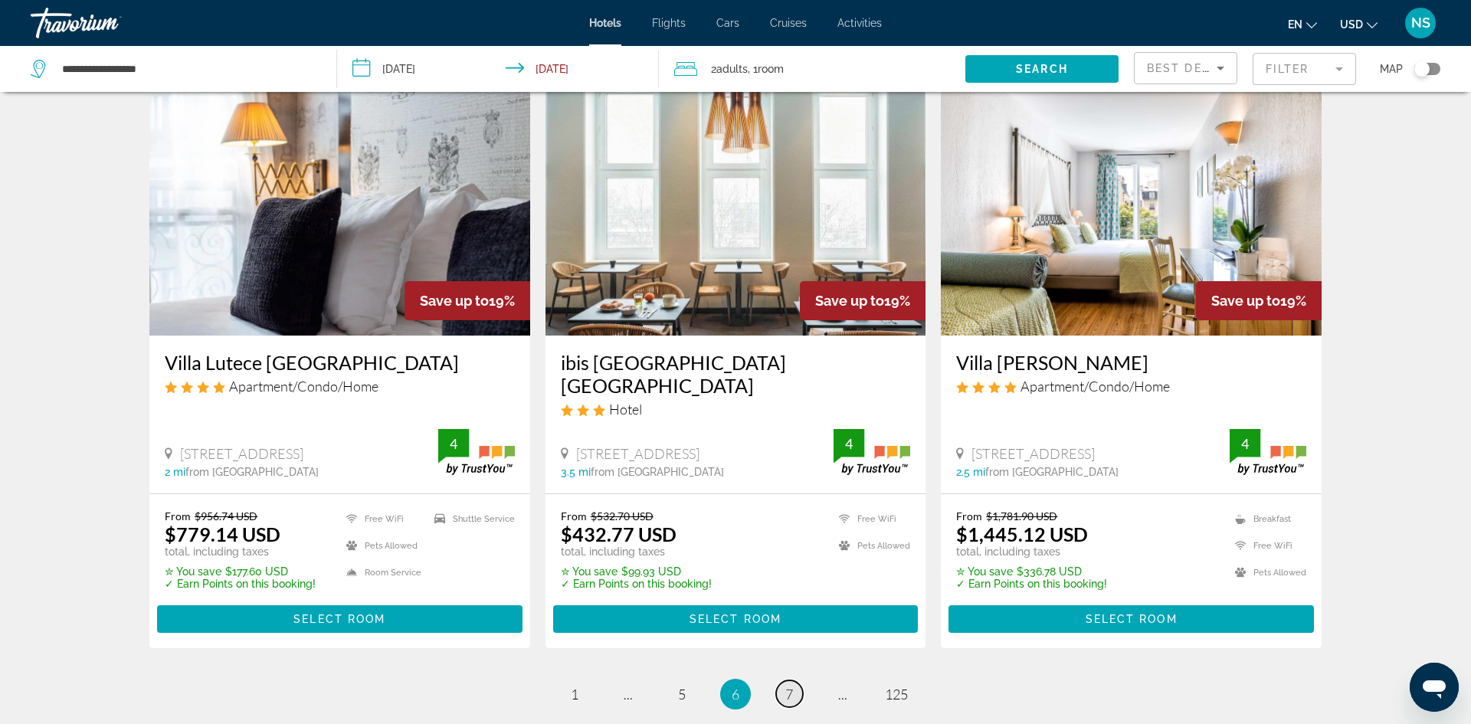
scroll to position [1751, 0]
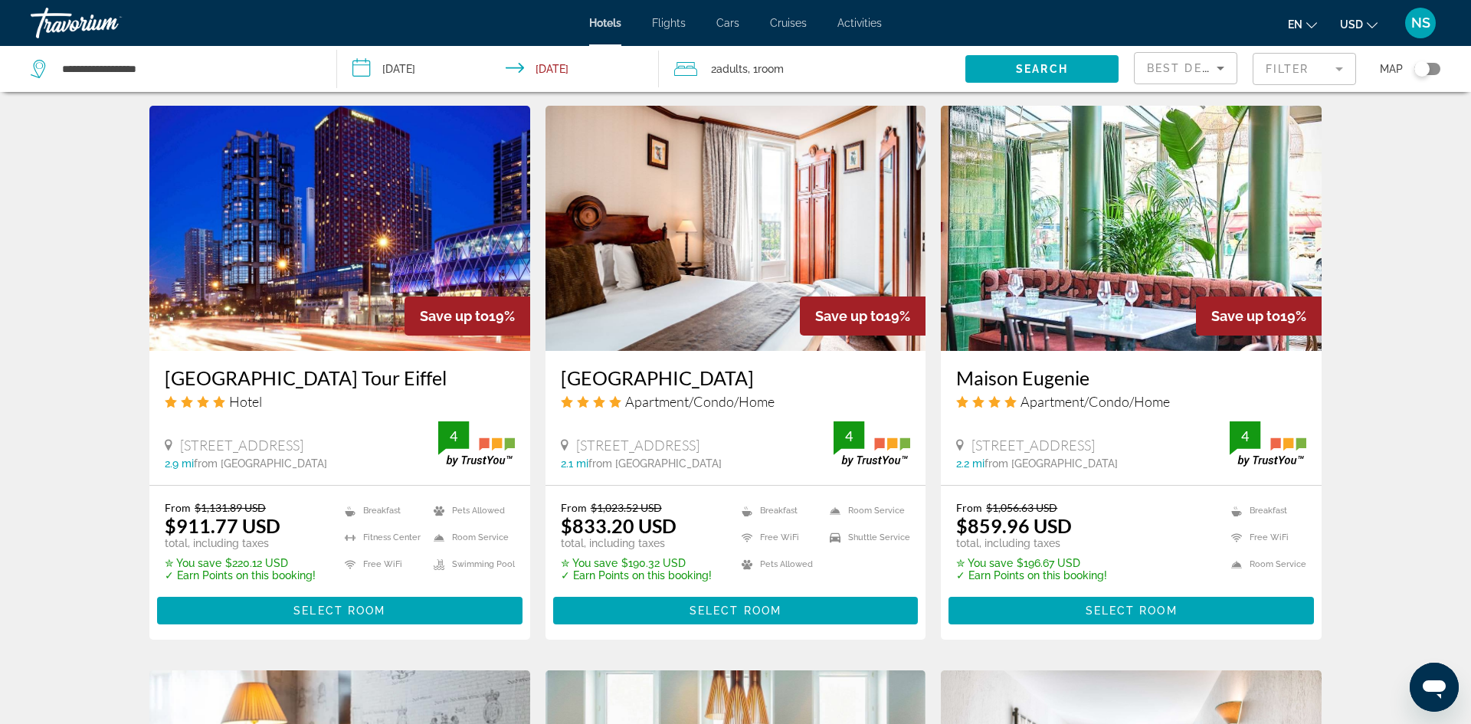
click at [54, 358] on div "Hotel Search Results - 1500 places to spend your time Save up to 21% Maison urb…" at bounding box center [735, 113] width 1471 height 2351
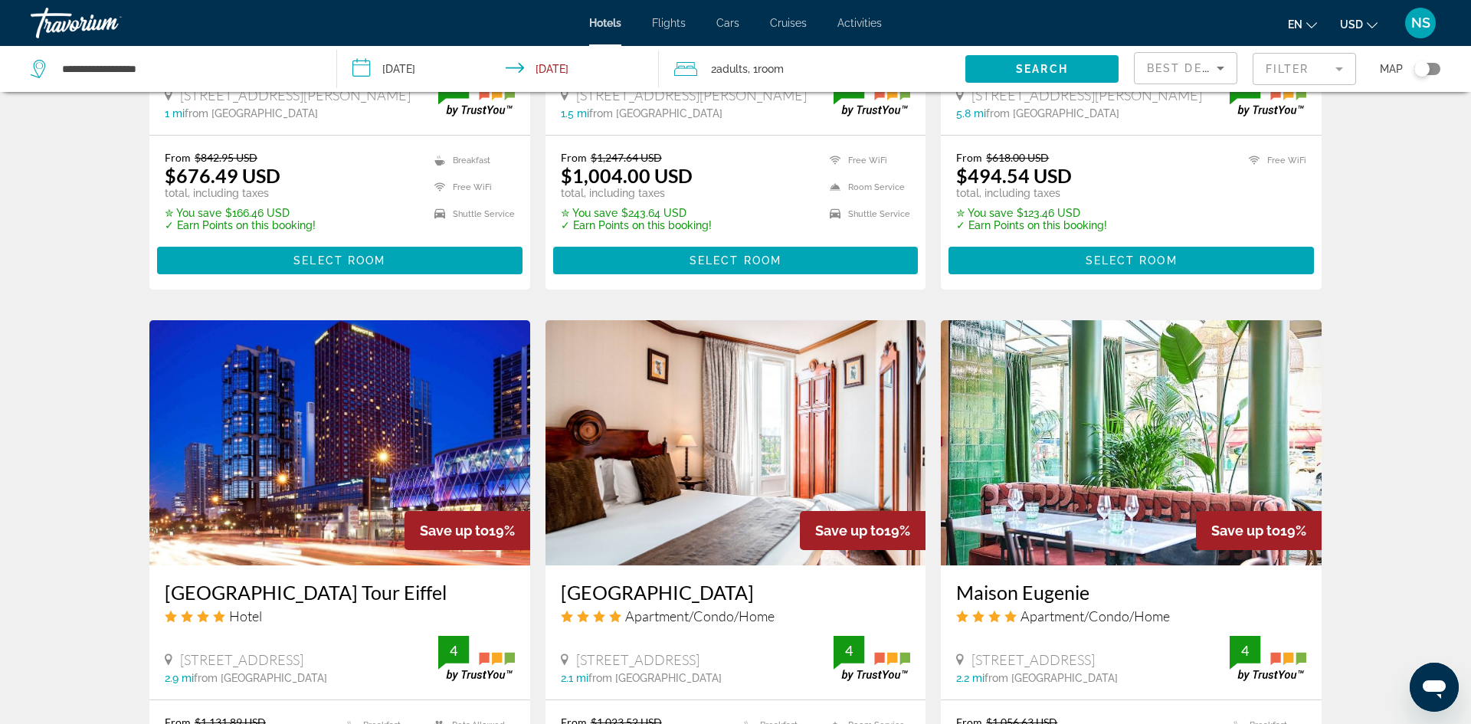
scroll to position [954, 0]
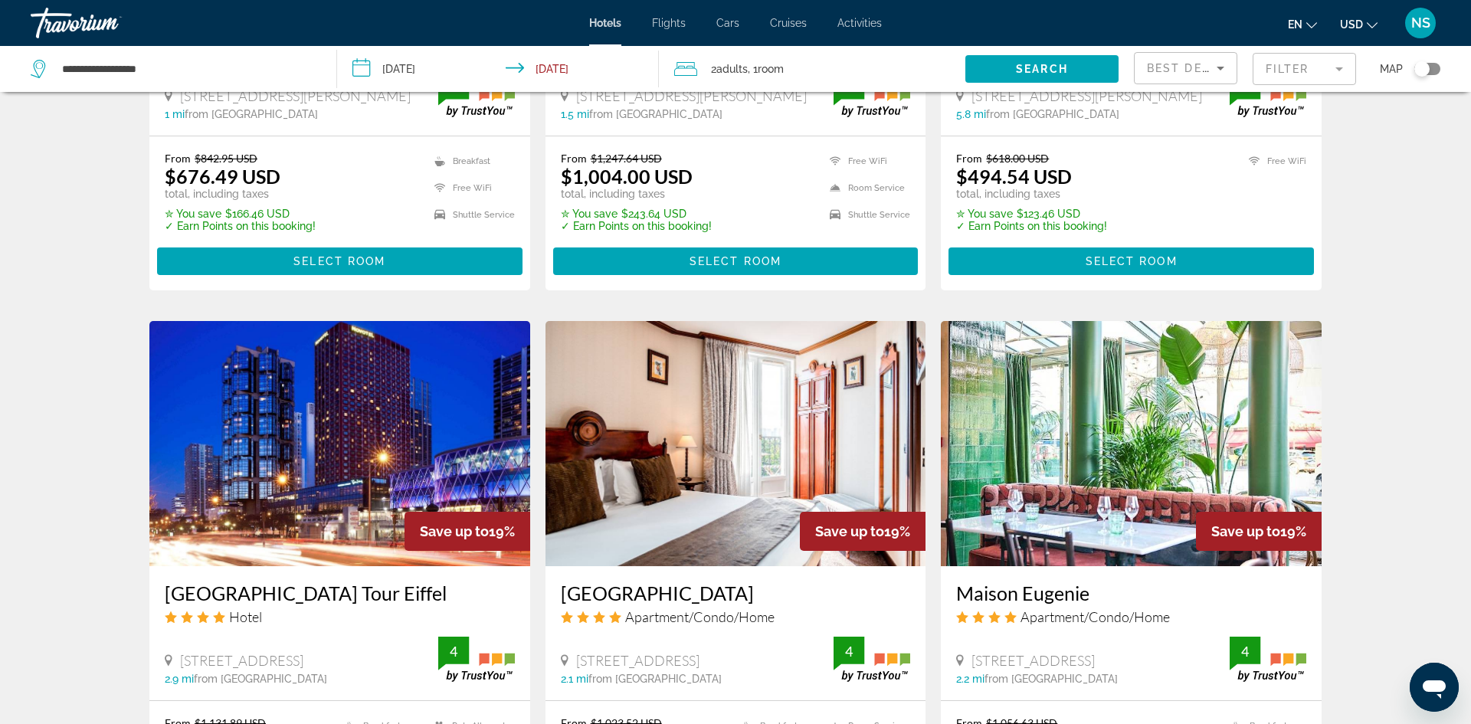
click at [39, 71] on icon "Search widget" at bounding box center [40, 69] width 18 height 18
click at [162, 67] on input "**********" at bounding box center [187, 68] width 253 height 23
type input "*"
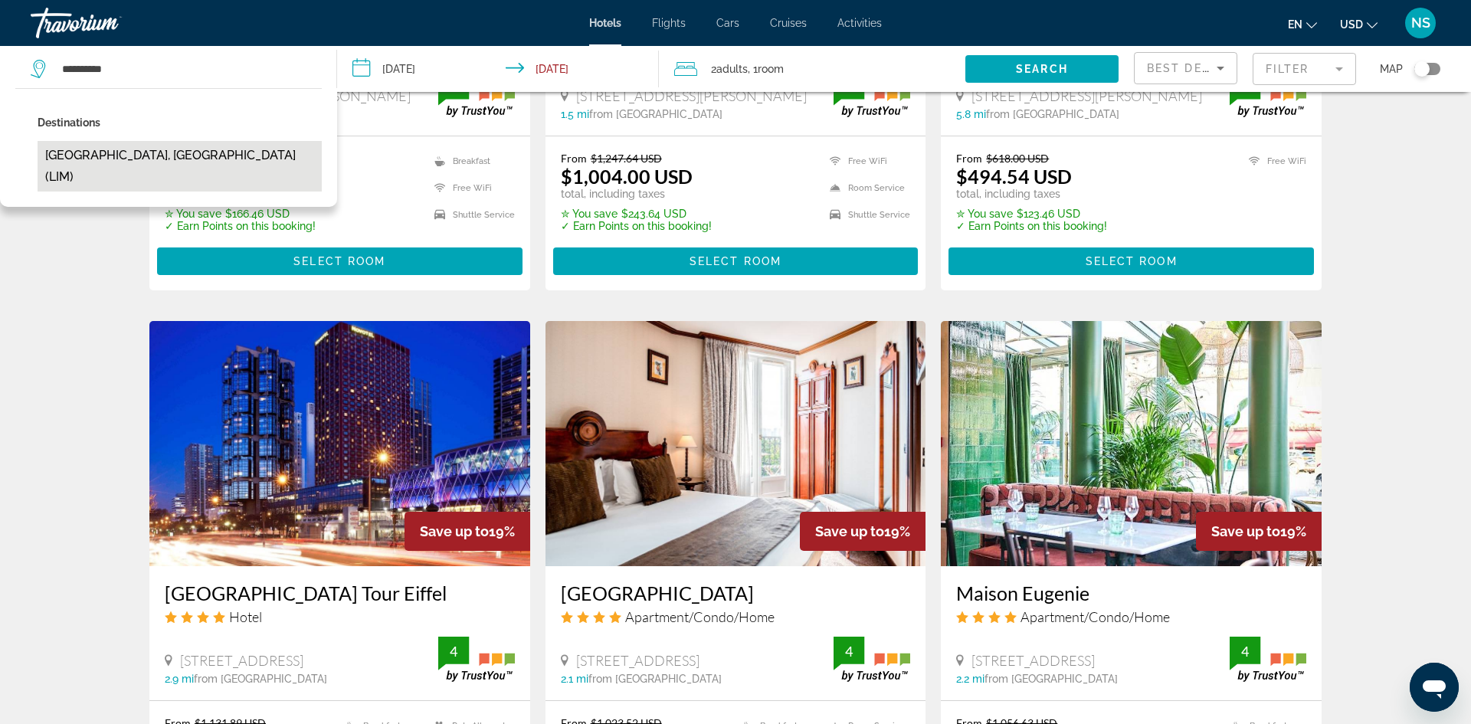
click at [129, 152] on button "[GEOGRAPHIC_DATA], [GEOGRAPHIC_DATA] (LIM)" at bounding box center [180, 166] width 284 height 51
type input "**********"
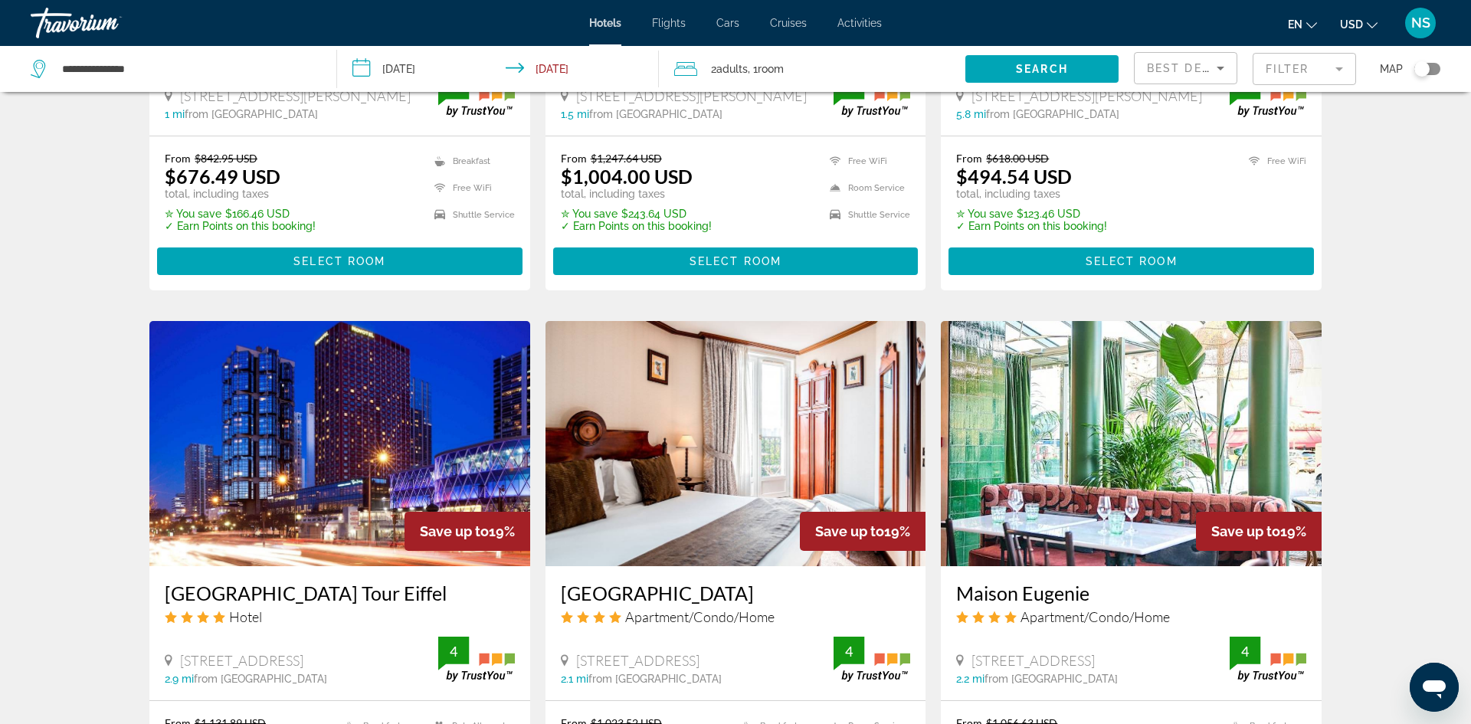
click at [440, 65] on input "**********" at bounding box center [501, 71] width 328 height 51
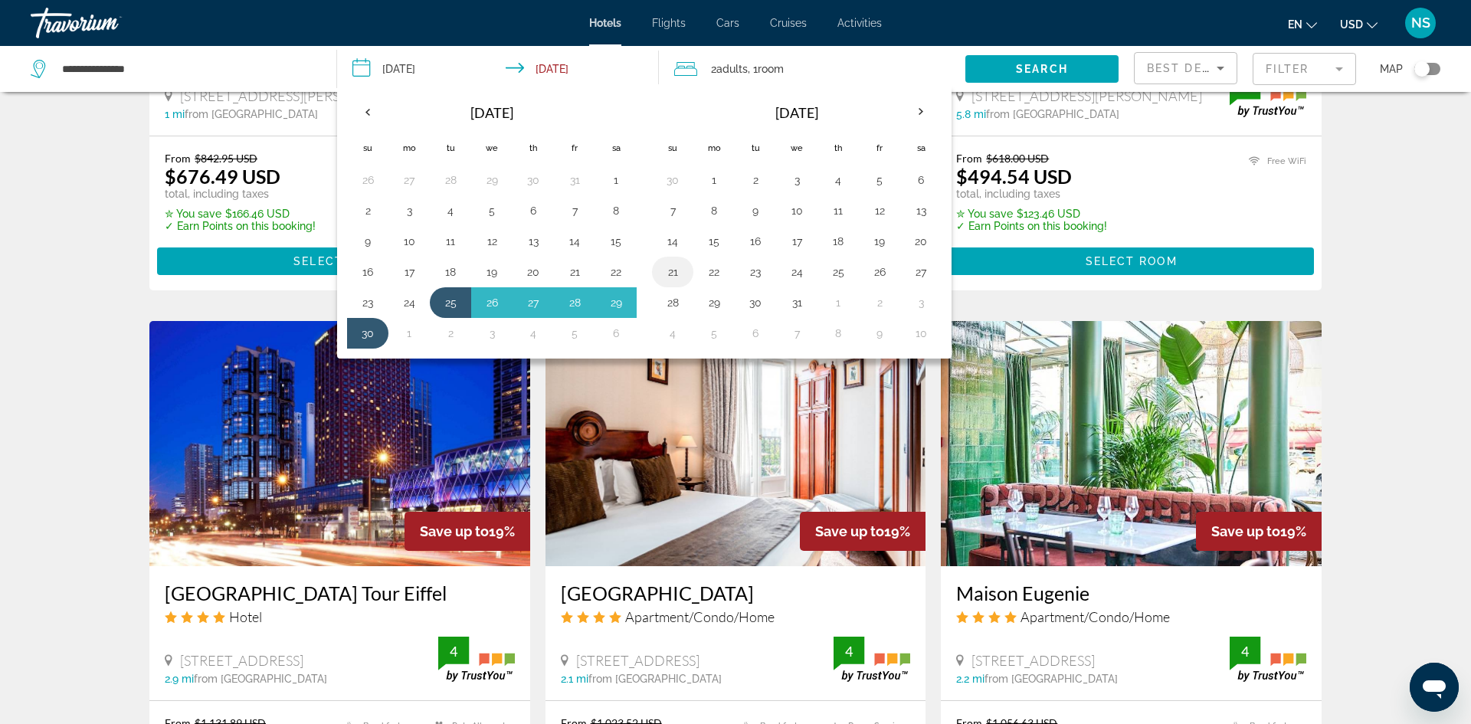
click at [673, 273] on button "21" at bounding box center [672, 271] width 25 height 21
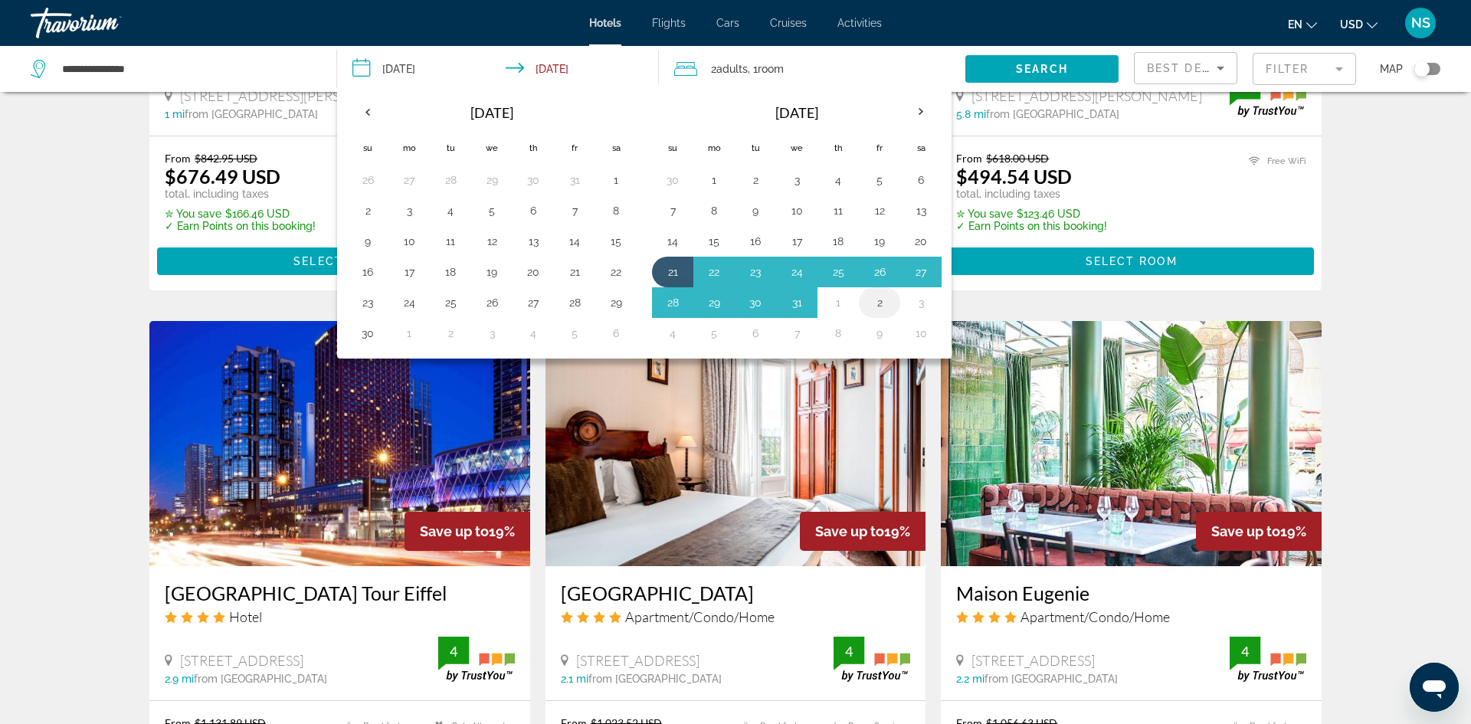
click at [883, 300] on button "2" at bounding box center [879, 302] width 25 height 21
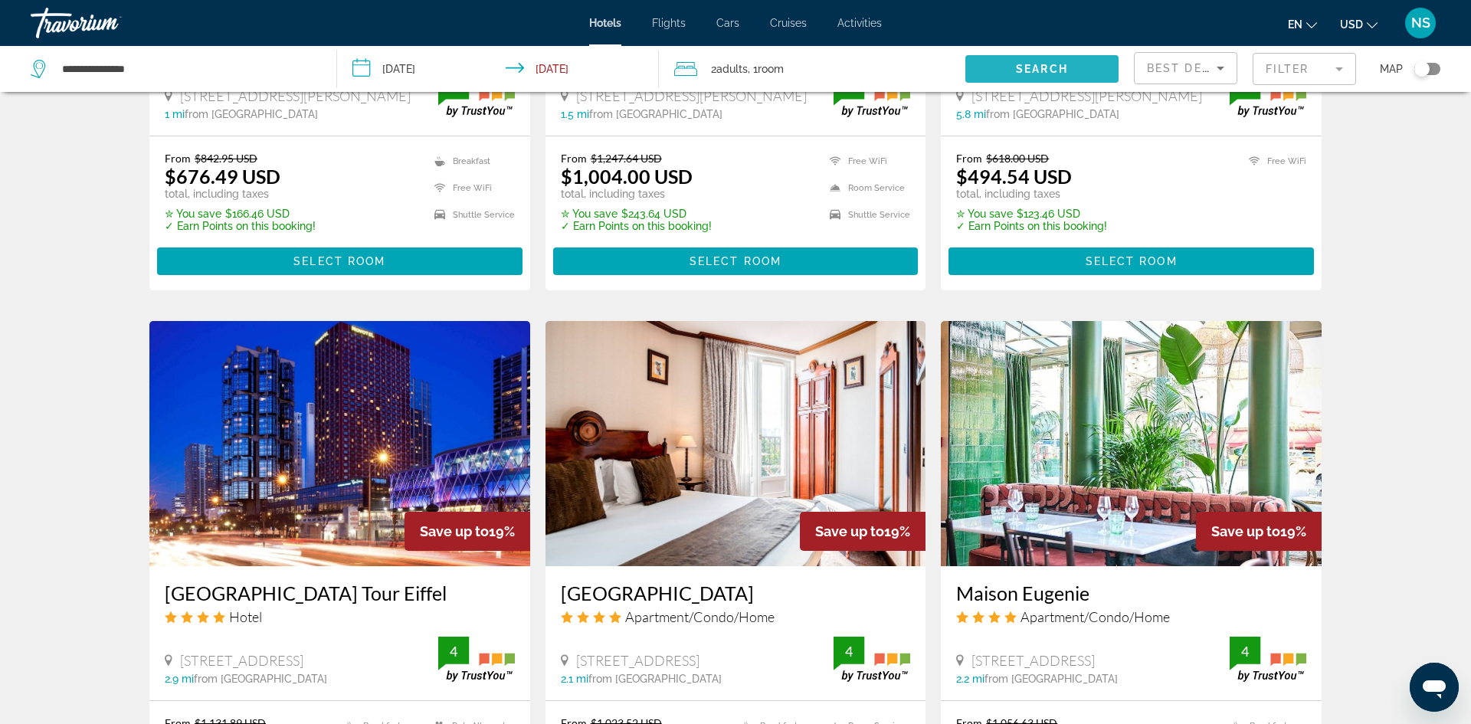
click at [1049, 68] on span "Search" at bounding box center [1042, 69] width 52 height 12
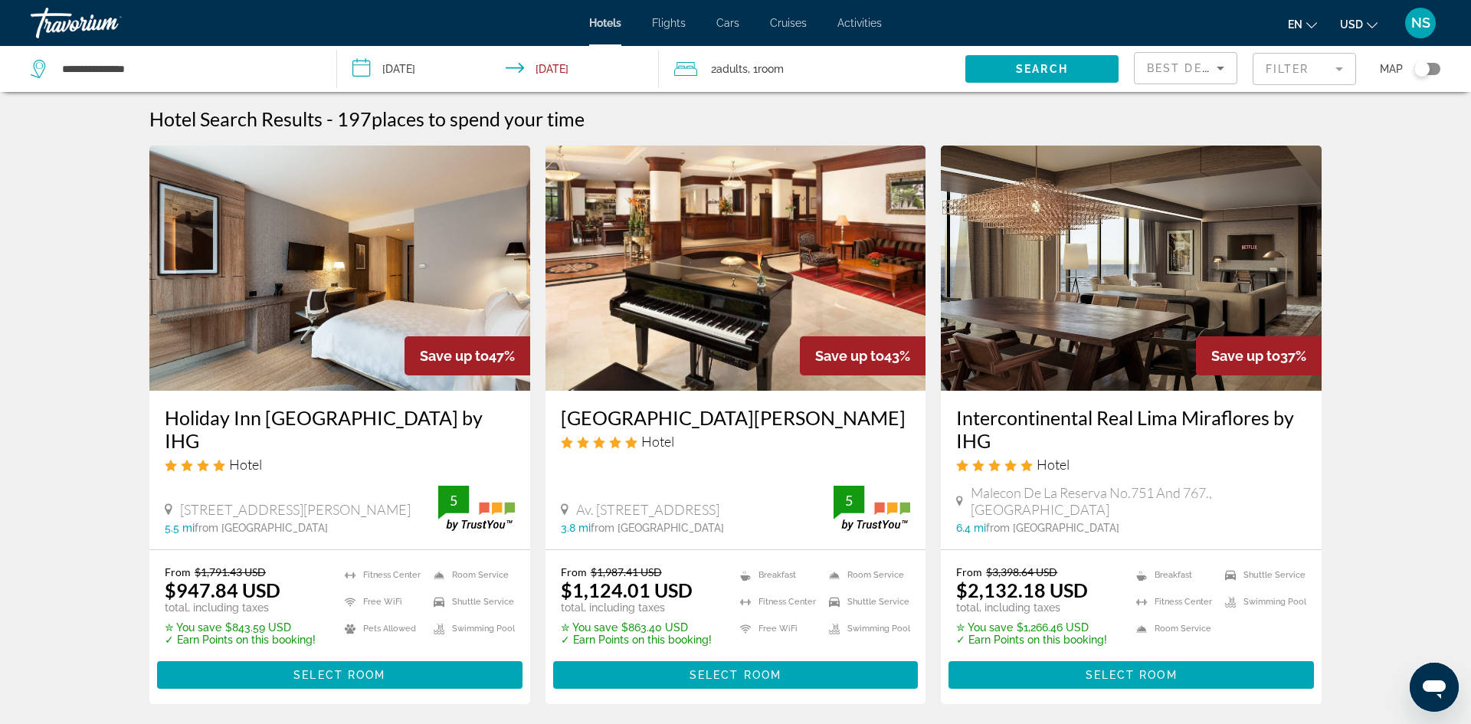
click at [424, 64] on input "**********" at bounding box center [501, 71] width 328 height 51
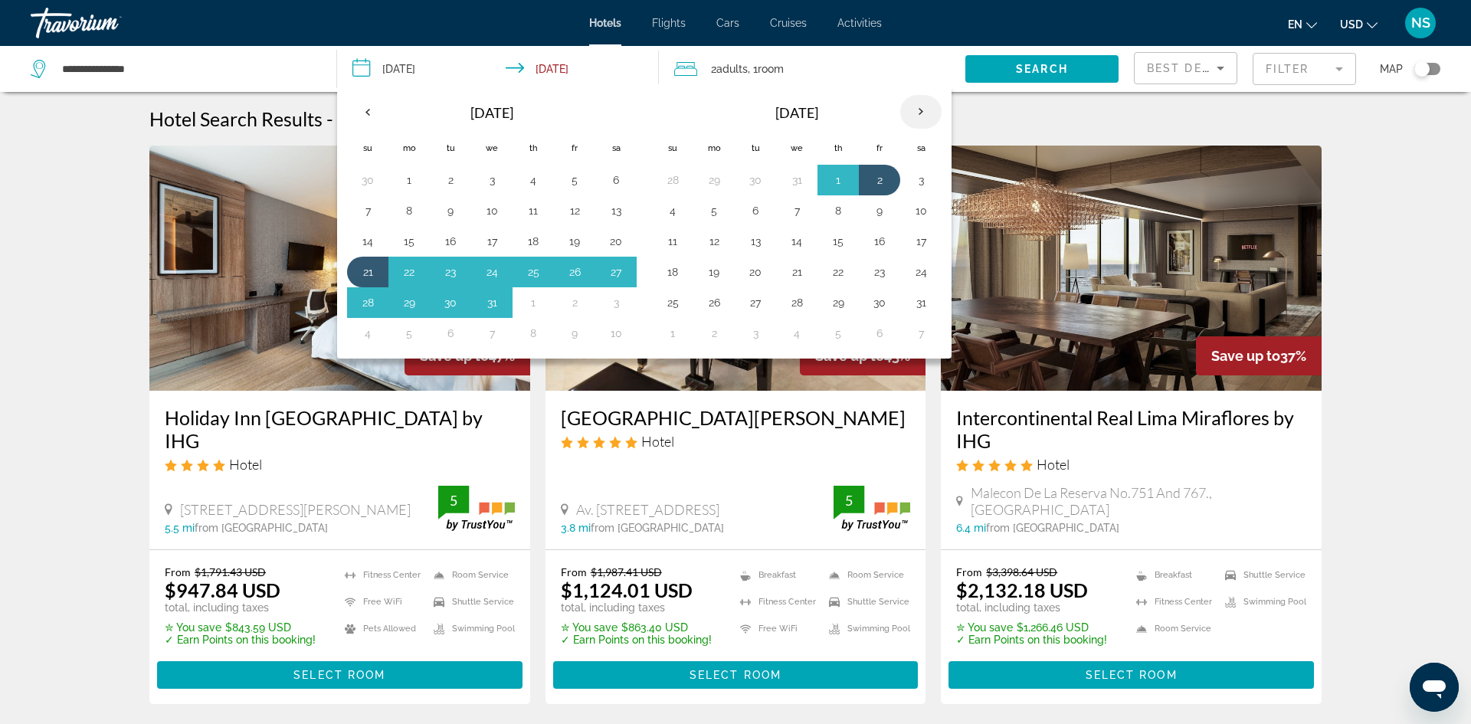
click at [920, 109] on th "Next month" at bounding box center [920, 112] width 41 height 34
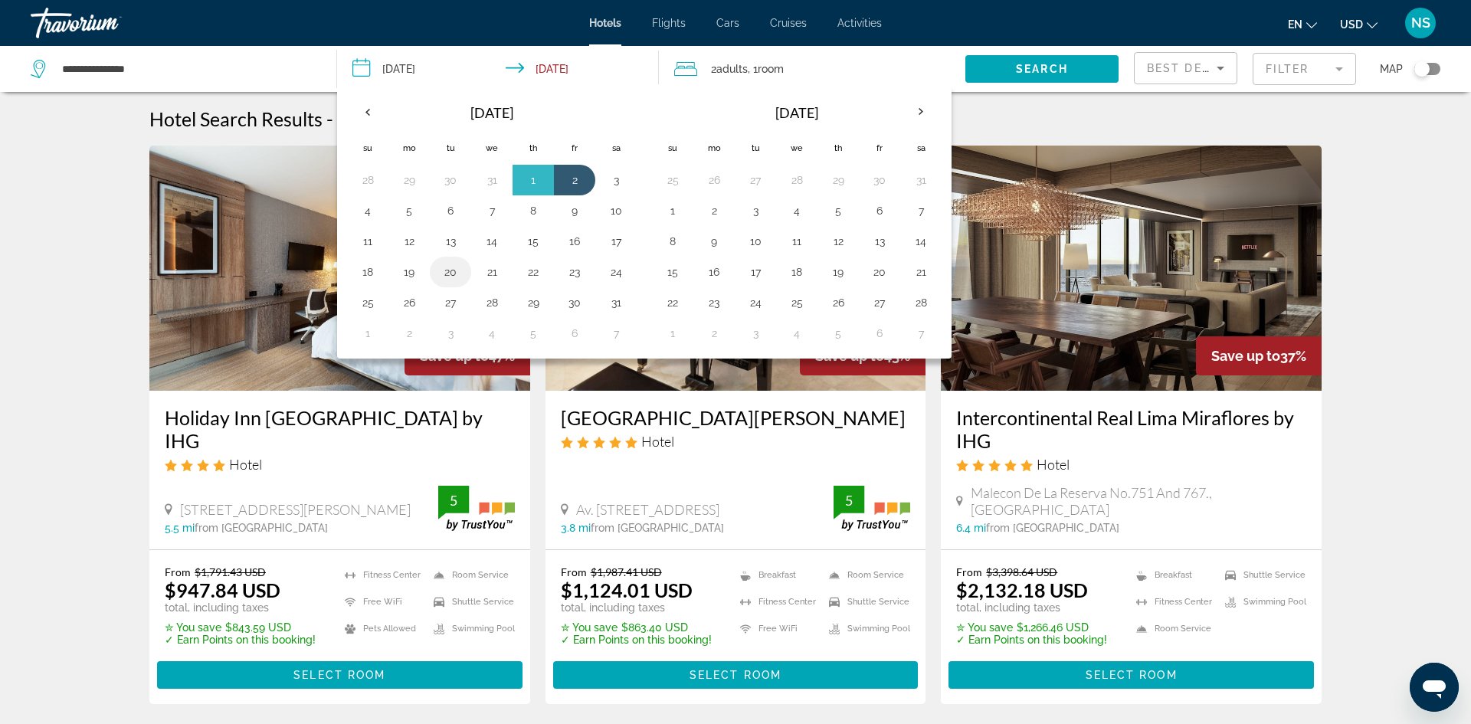
click at [450, 269] on button "20" at bounding box center [450, 271] width 25 height 21
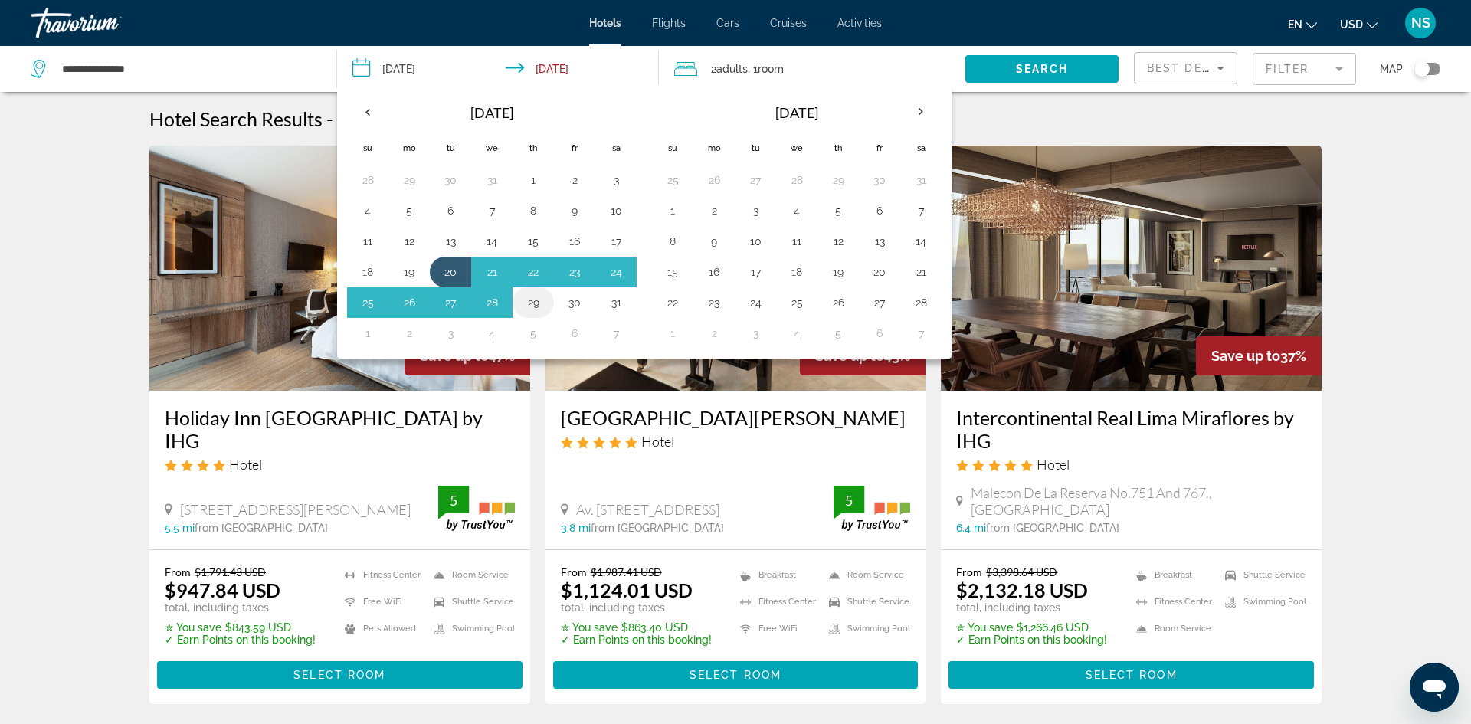
click at [535, 306] on button "29" at bounding box center [533, 302] width 25 height 21
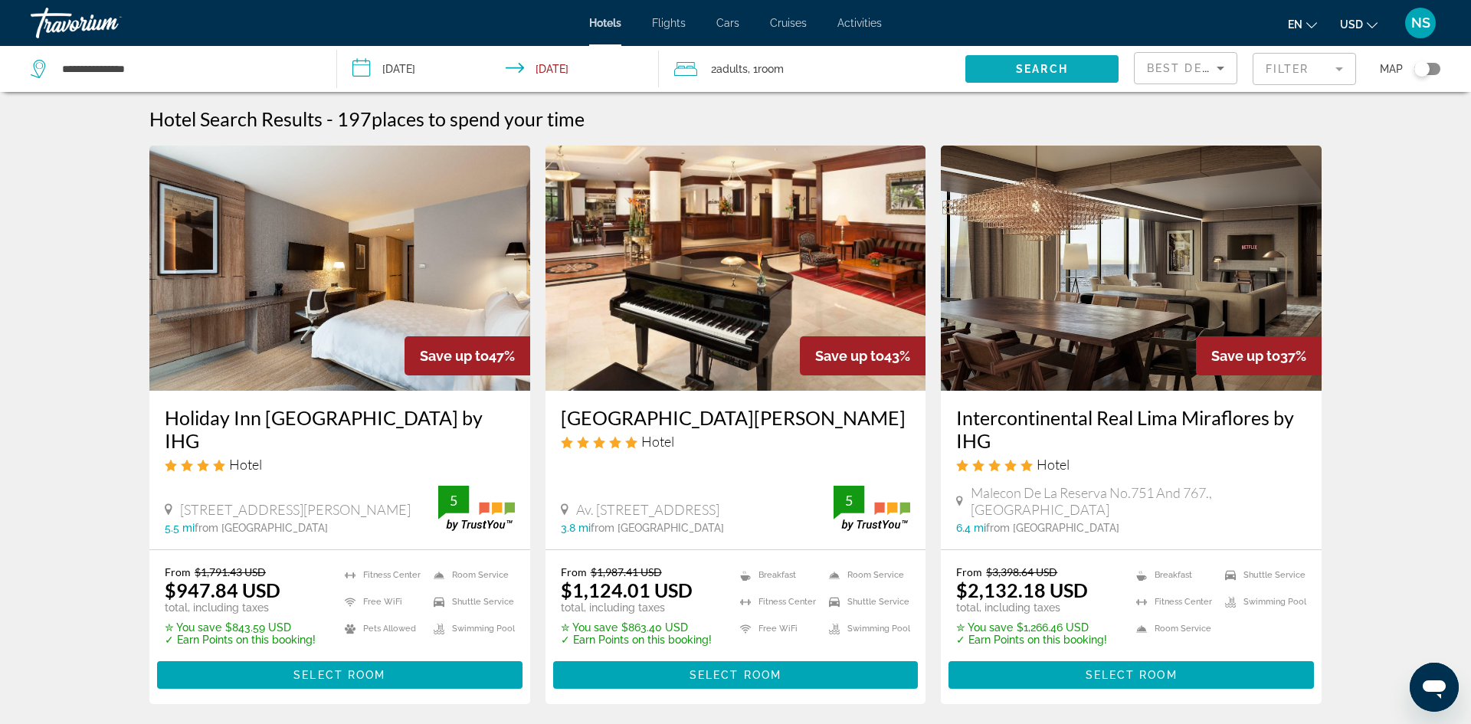
click at [1036, 63] on span "Search" at bounding box center [1042, 69] width 52 height 12
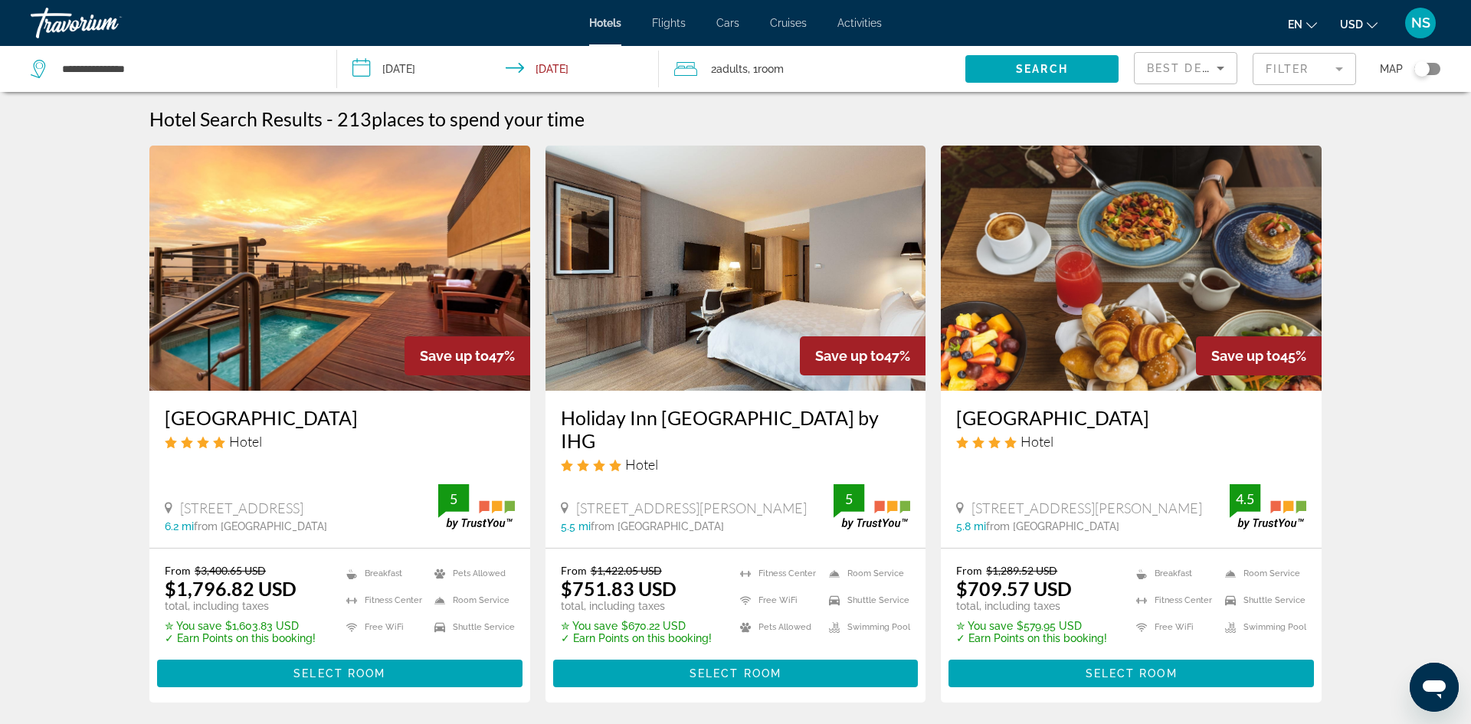
click at [424, 67] on input "**********" at bounding box center [501, 71] width 328 height 51
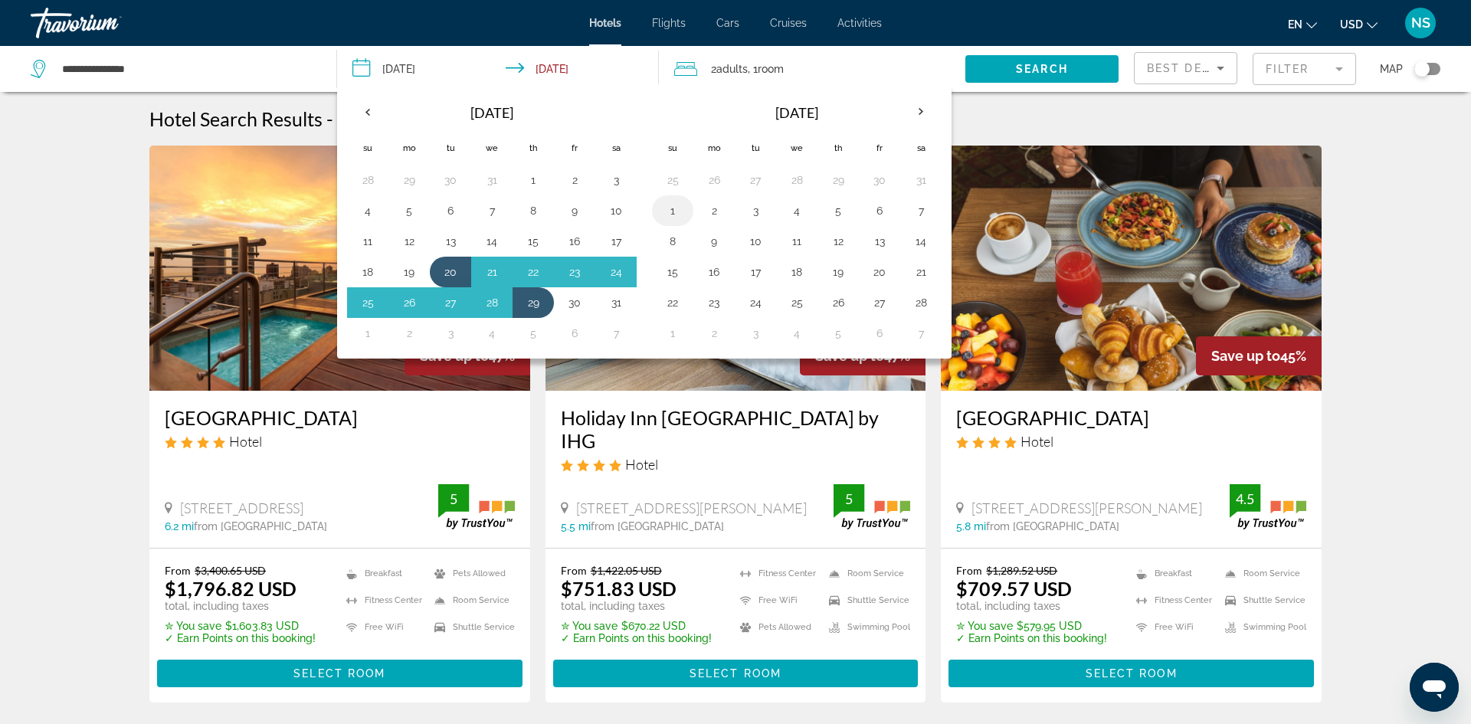
click at [672, 213] on button "1" at bounding box center [672, 210] width 25 height 21
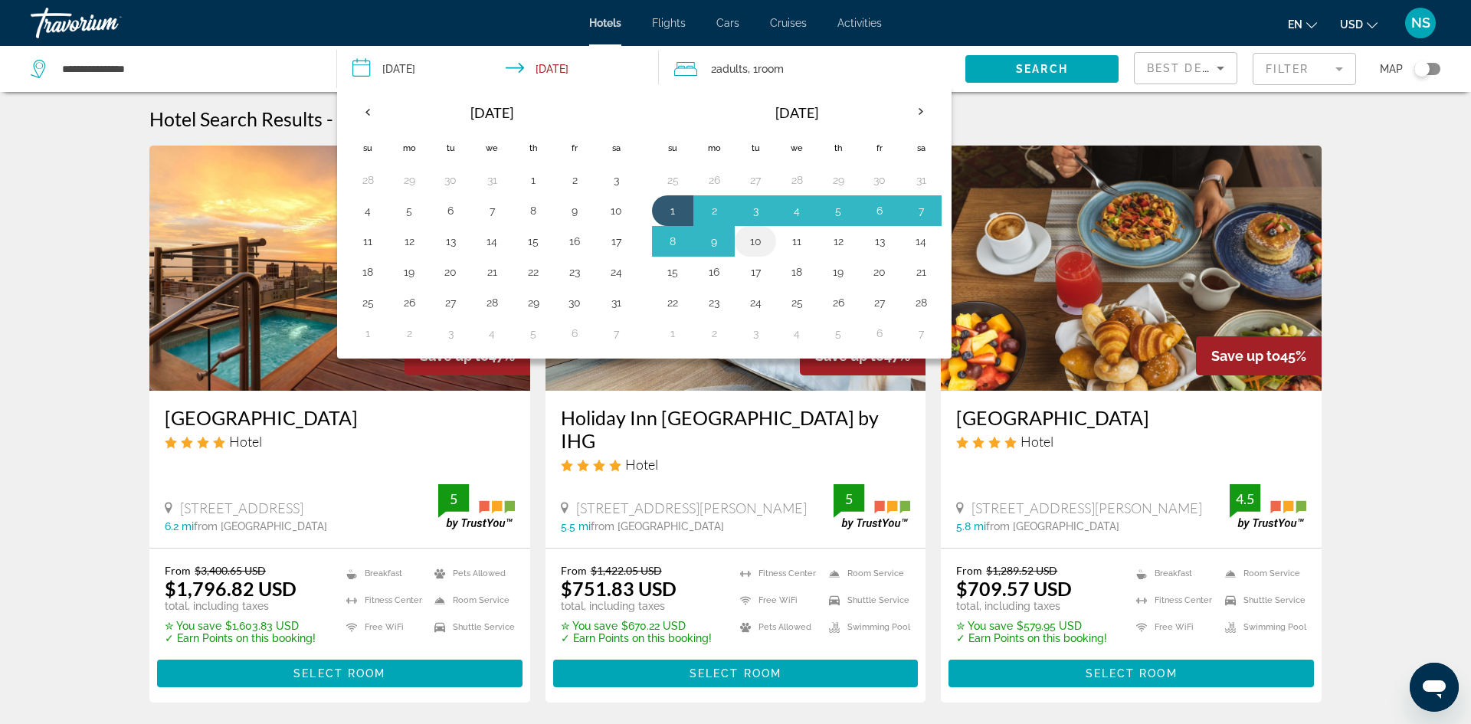
click at [754, 237] on button "10" at bounding box center [755, 241] width 25 height 21
type input "**********"
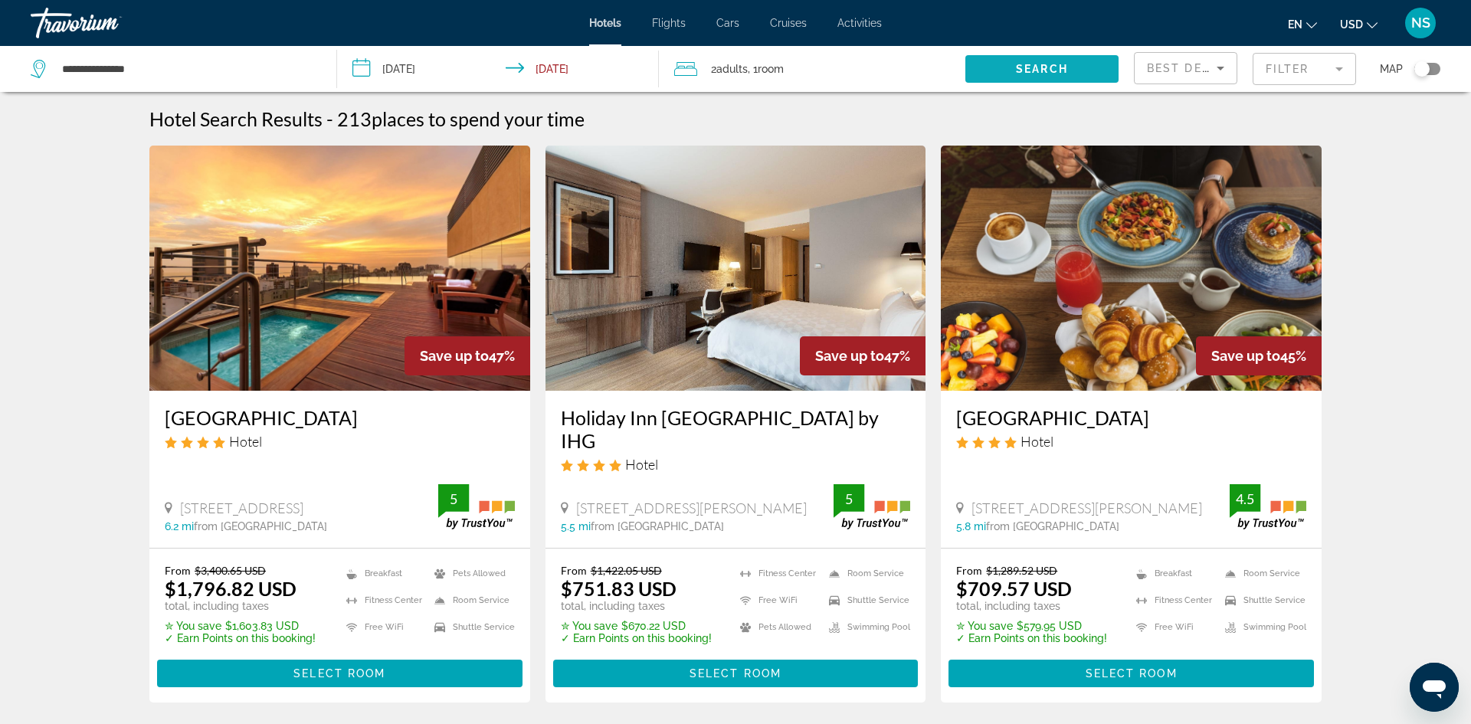
click at [1033, 70] on span "Search" at bounding box center [1042, 69] width 52 height 12
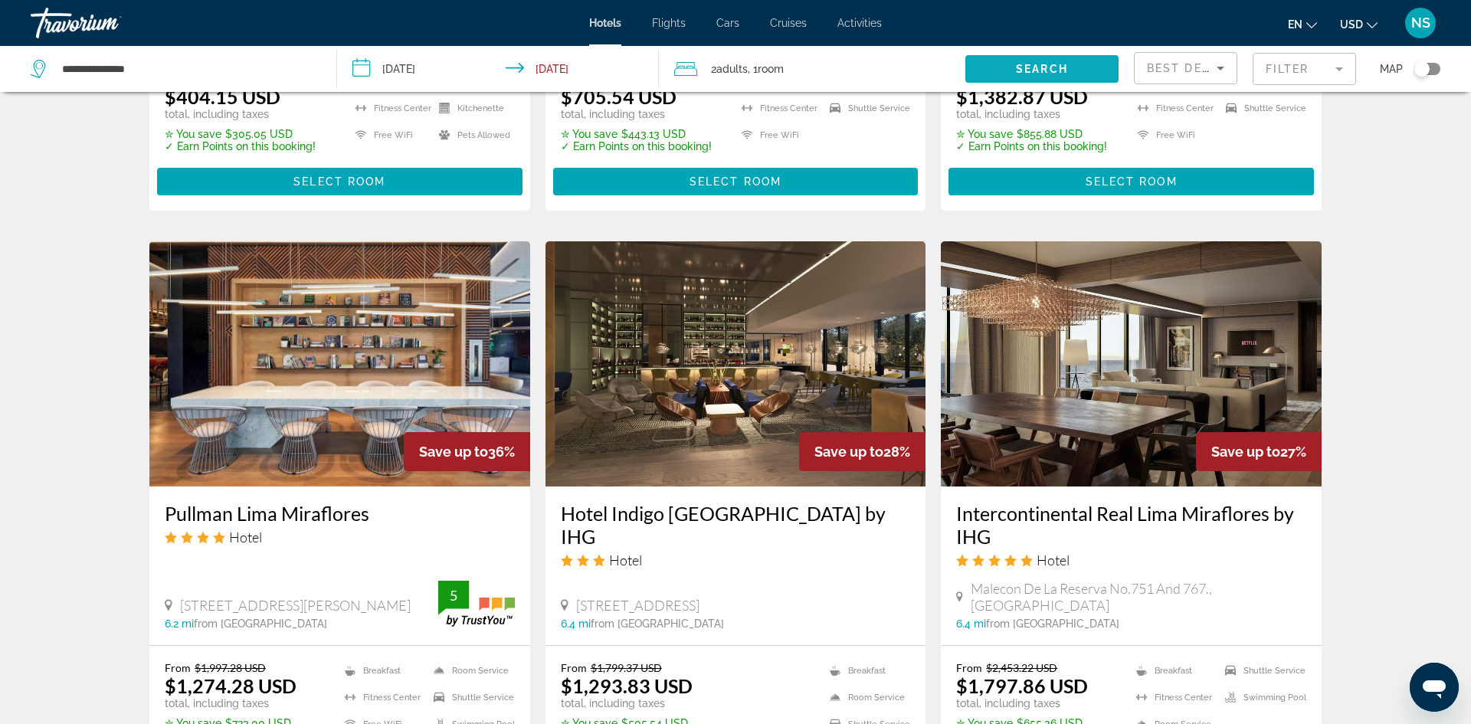
scroll to position [1102, 0]
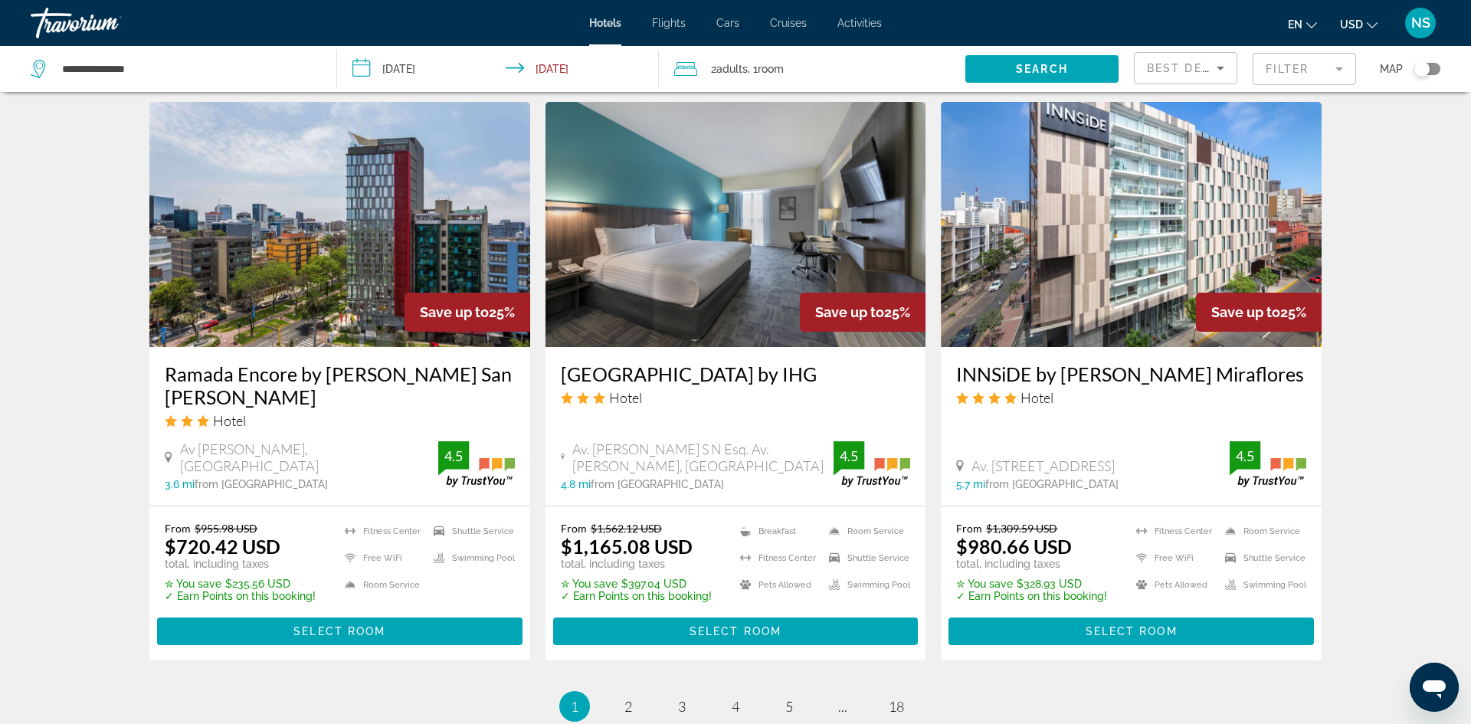
click at [190, 362] on h3 "Ramada Encore by [PERSON_NAME] San [PERSON_NAME]" at bounding box center [340, 385] width 350 height 46
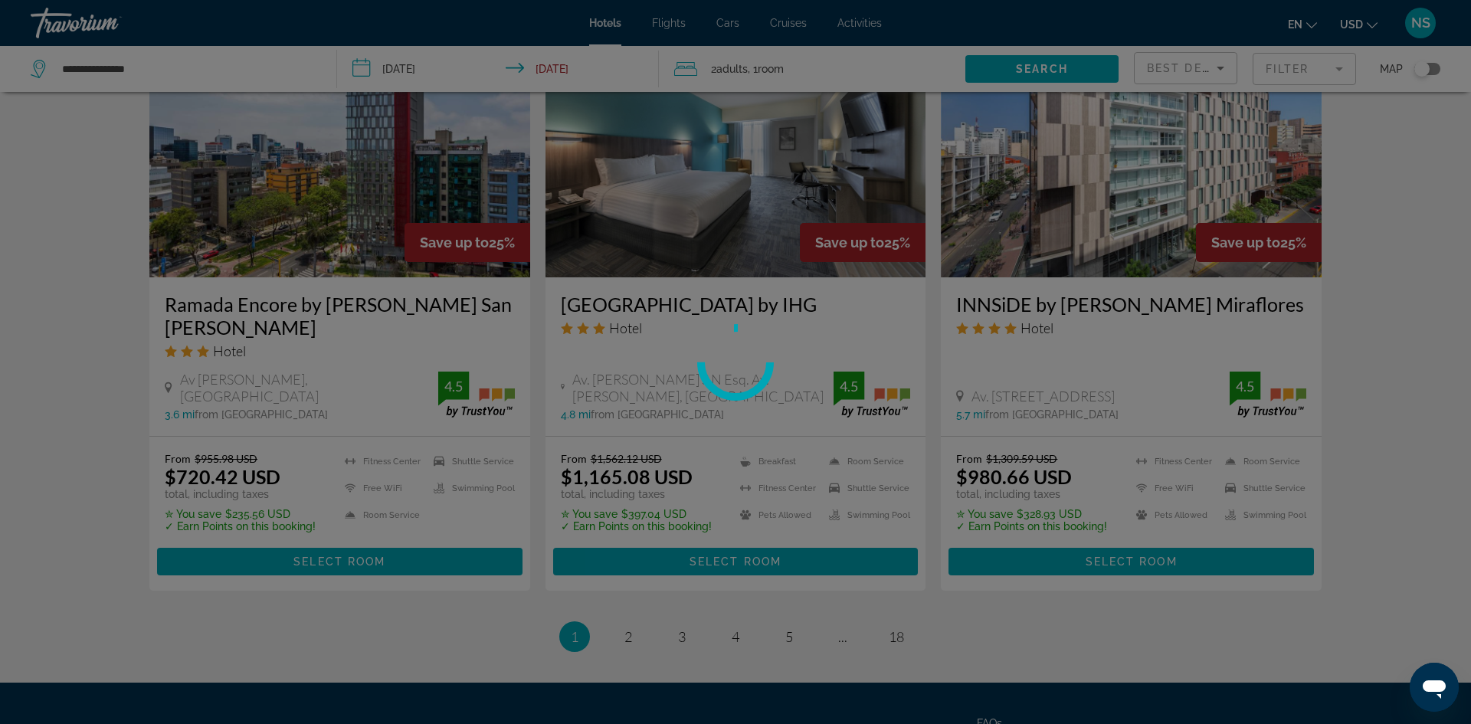
scroll to position [1883, 0]
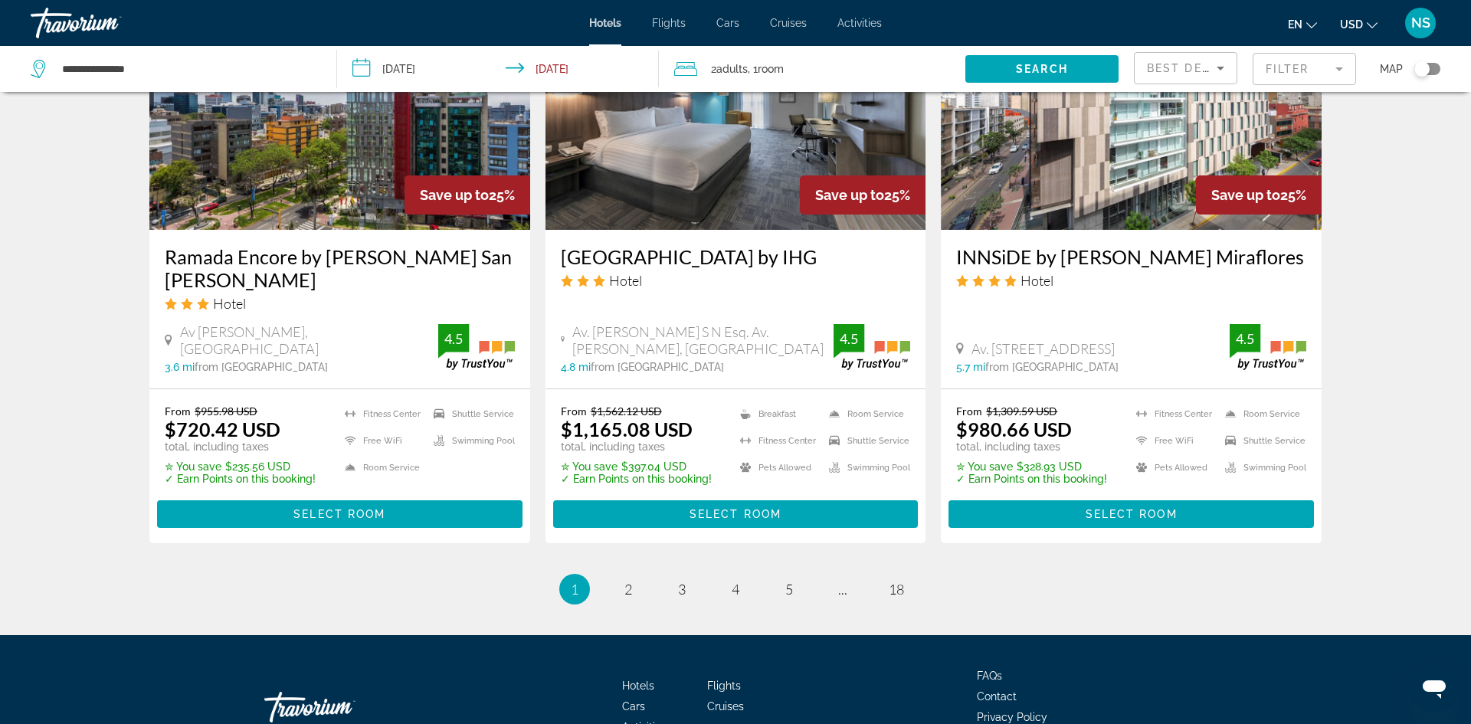
scroll to position [1935, 0]
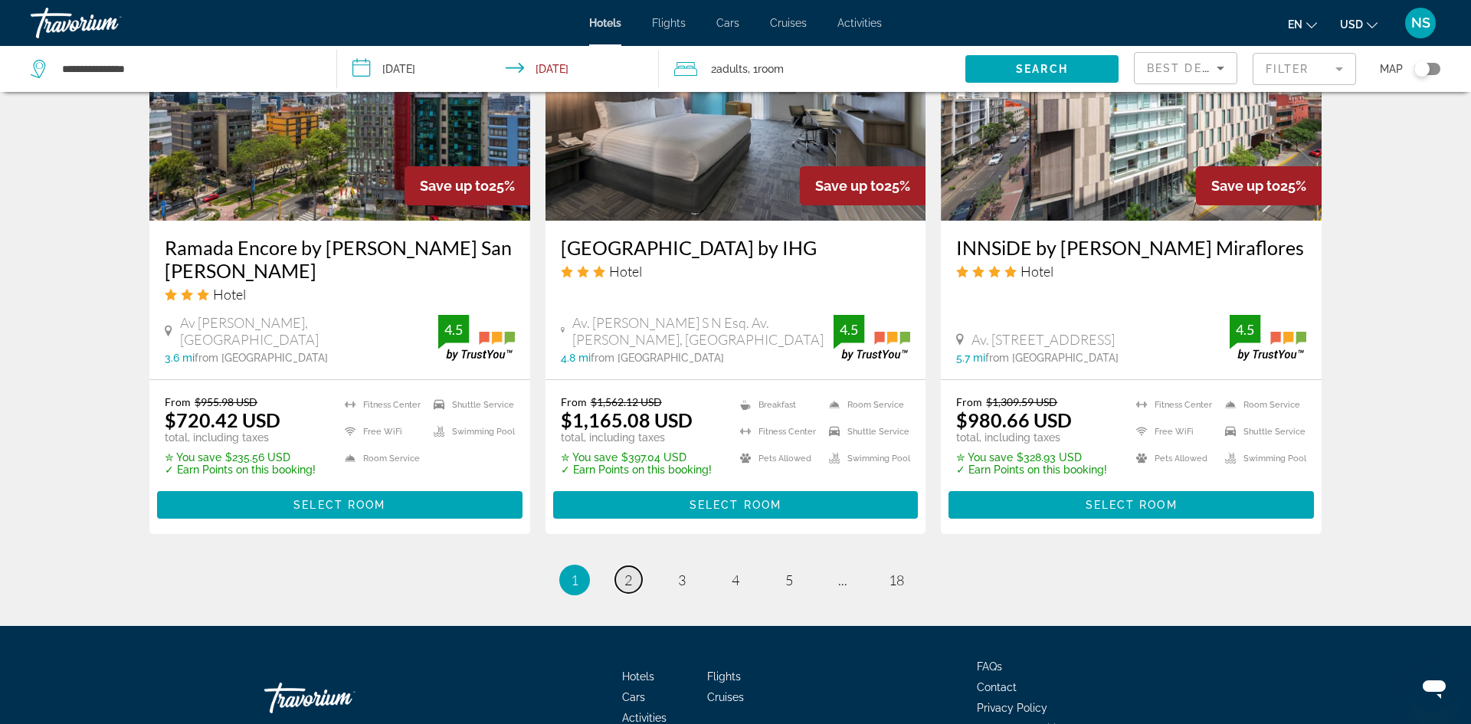
click at [629, 571] on span "2" at bounding box center [628, 579] width 8 height 17
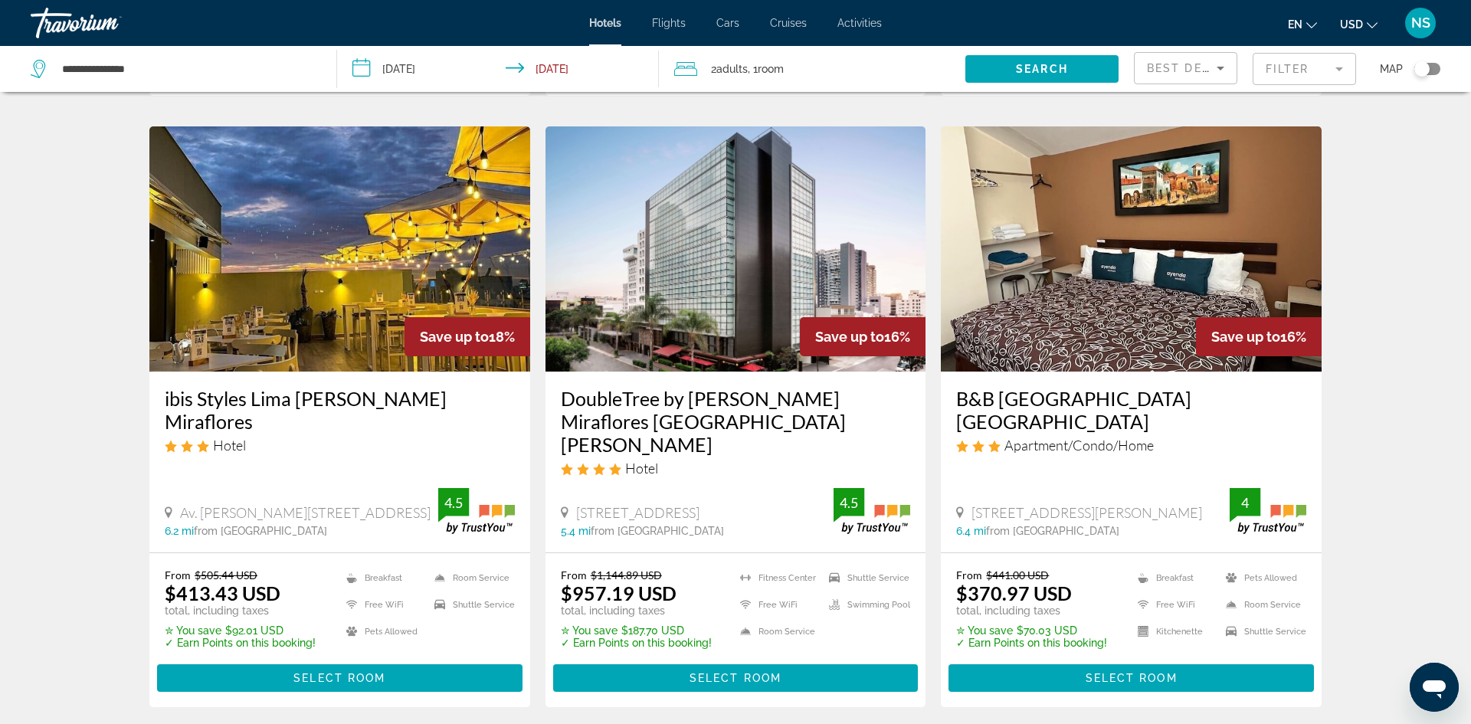
scroll to position [1219, 0]
click at [45, 50] on div "**********" at bounding box center [176, 69] width 290 height 46
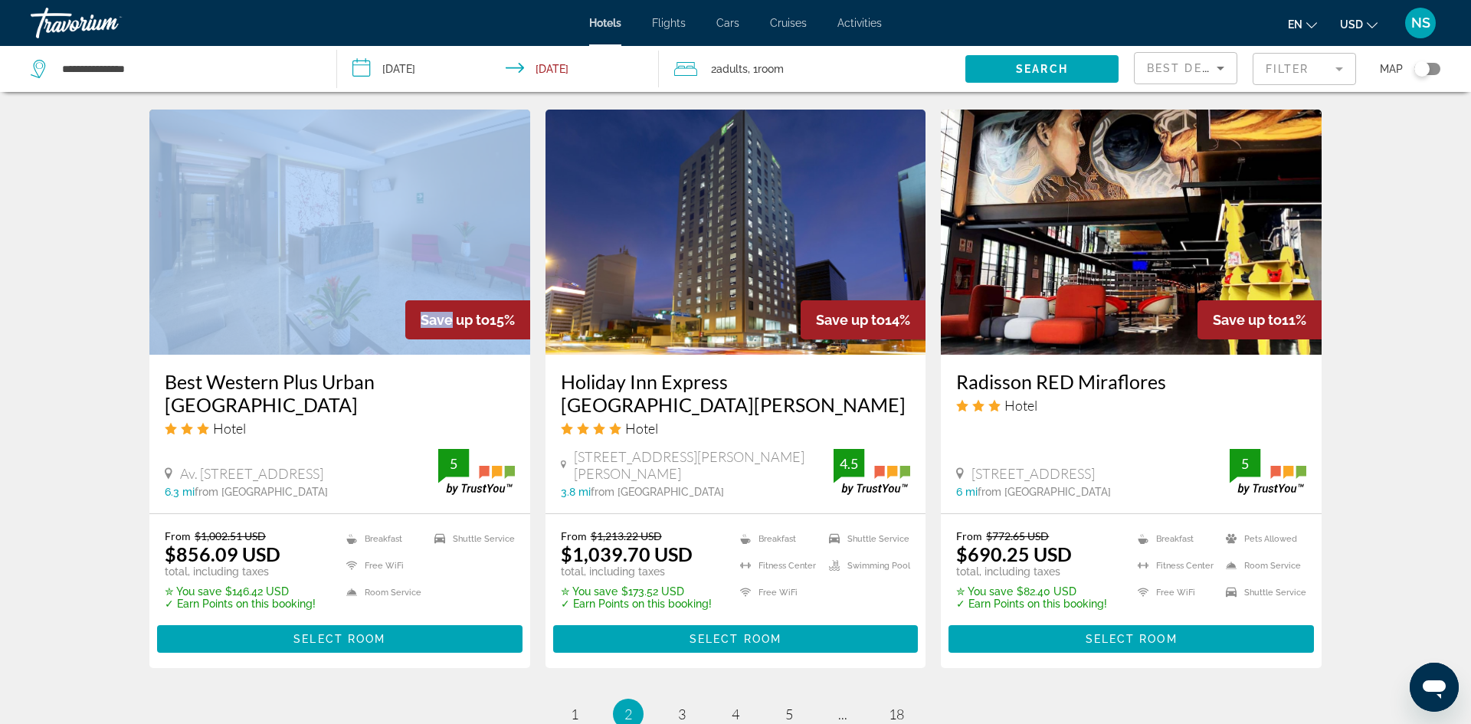
scroll to position [1849, 0]
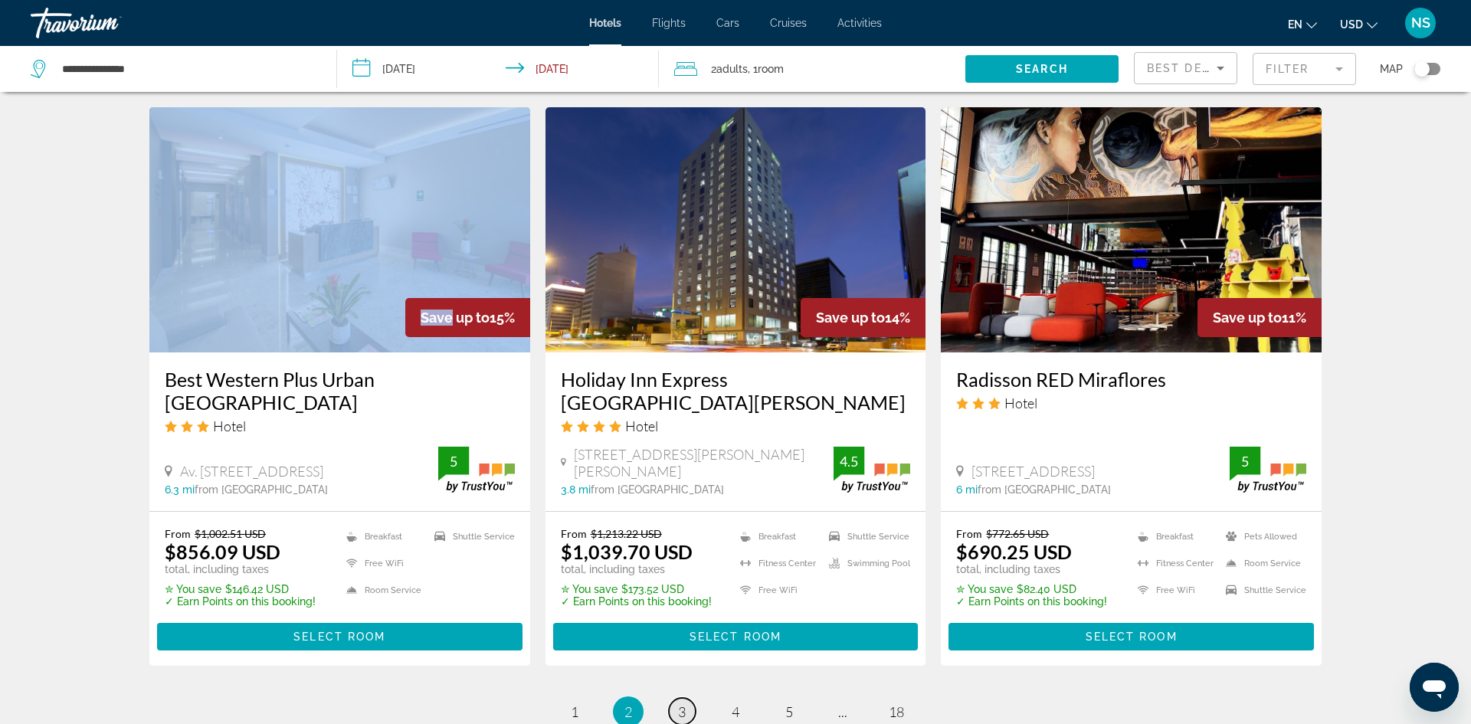
click at [680, 703] on span "3" at bounding box center [682, 711] width 8 height 17
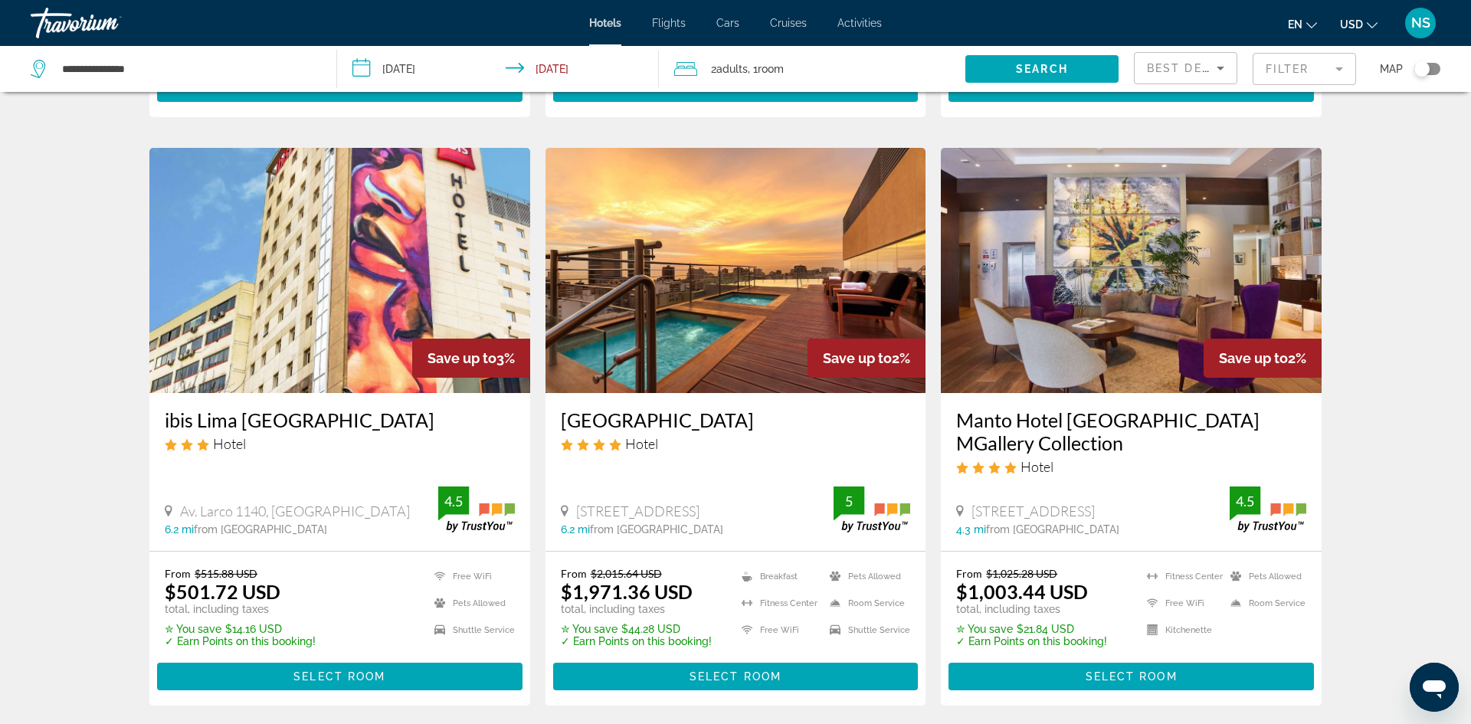
scroll to position [1749, 0]
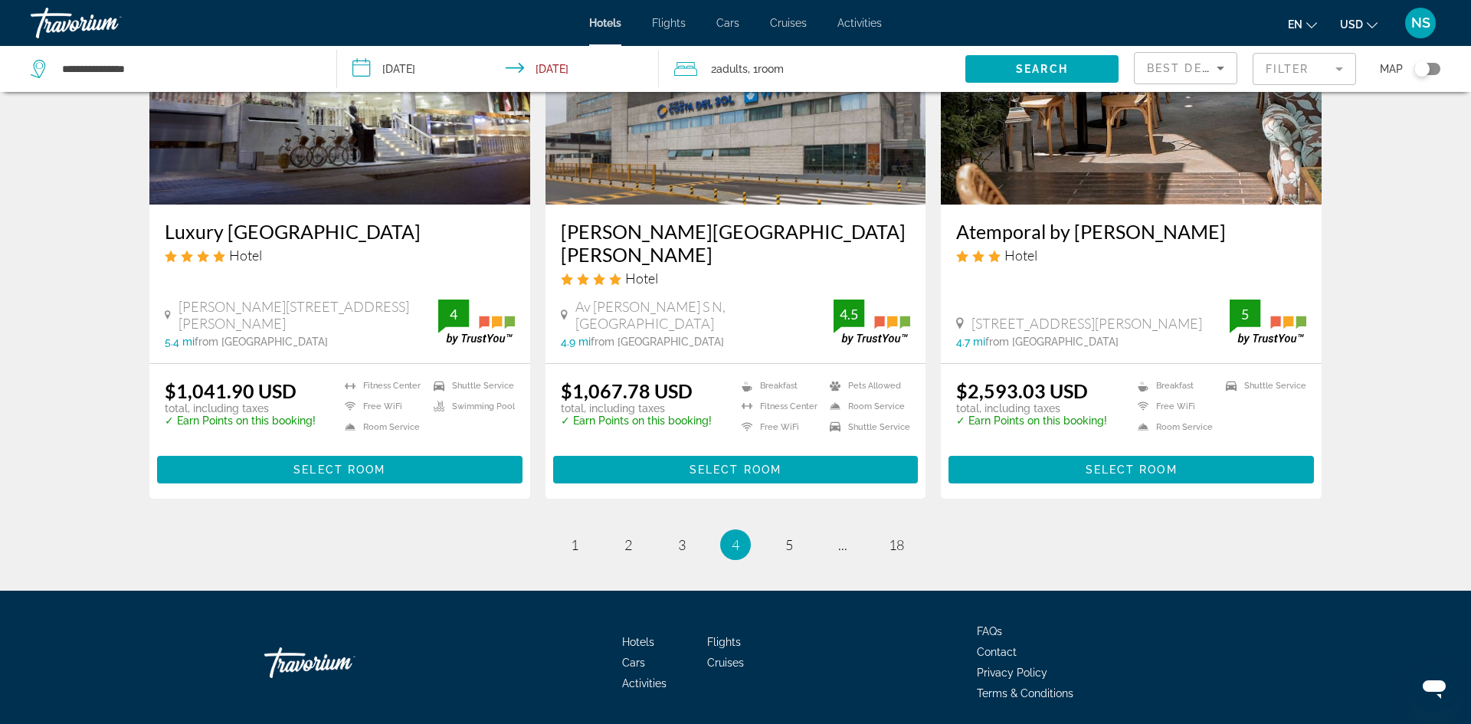
scroll to position [1880, 0]
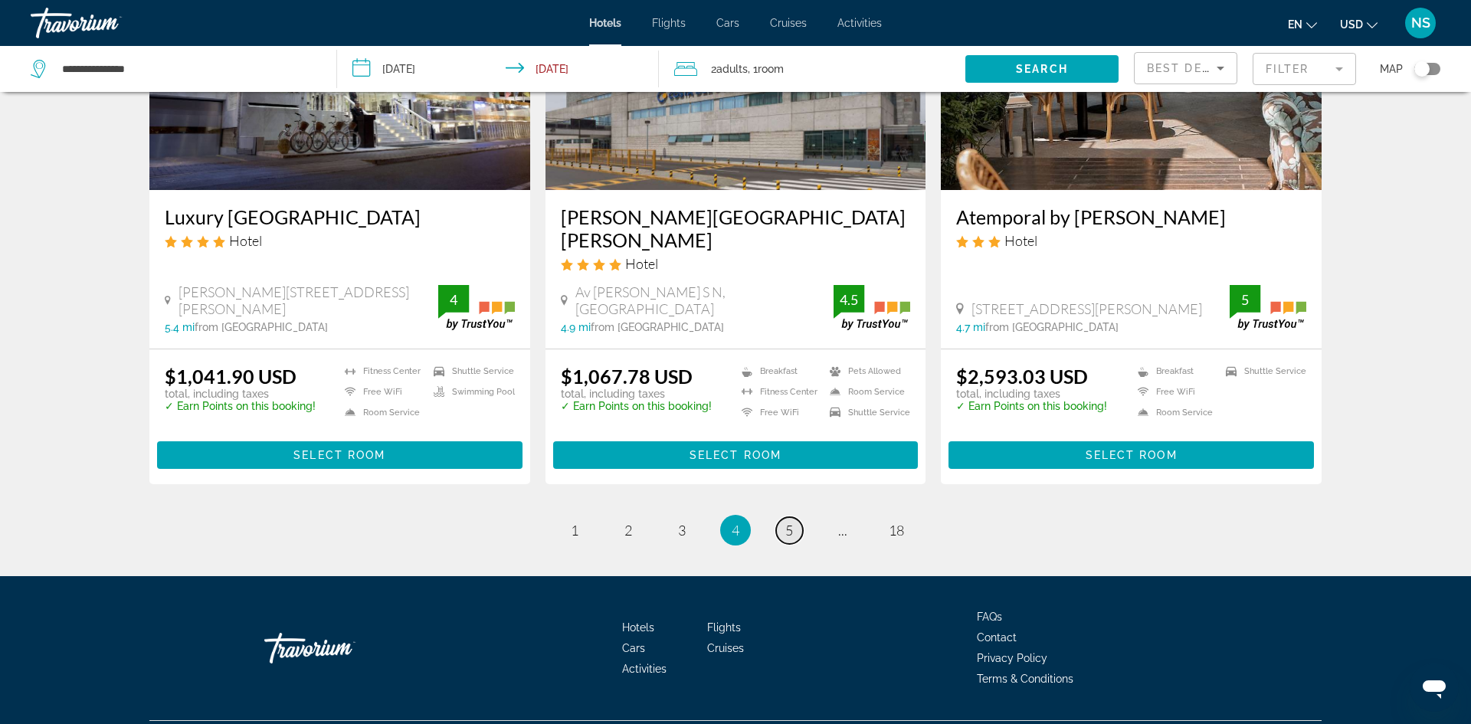
click at [791, 522] on span "5" at bounding box center [789, 530] width 8 height 17
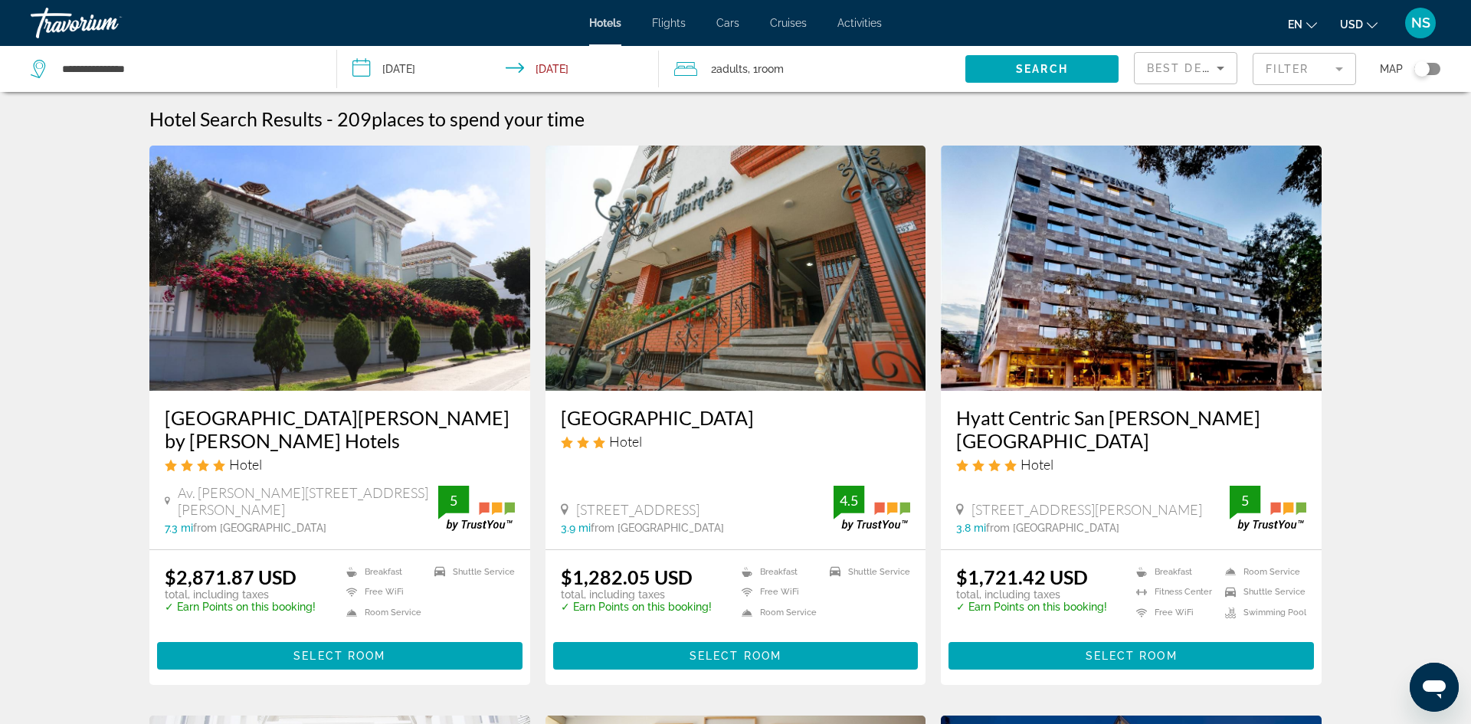
click at [359, 67] on input "**********" at bounding box center [501, 71] width 328 height 51
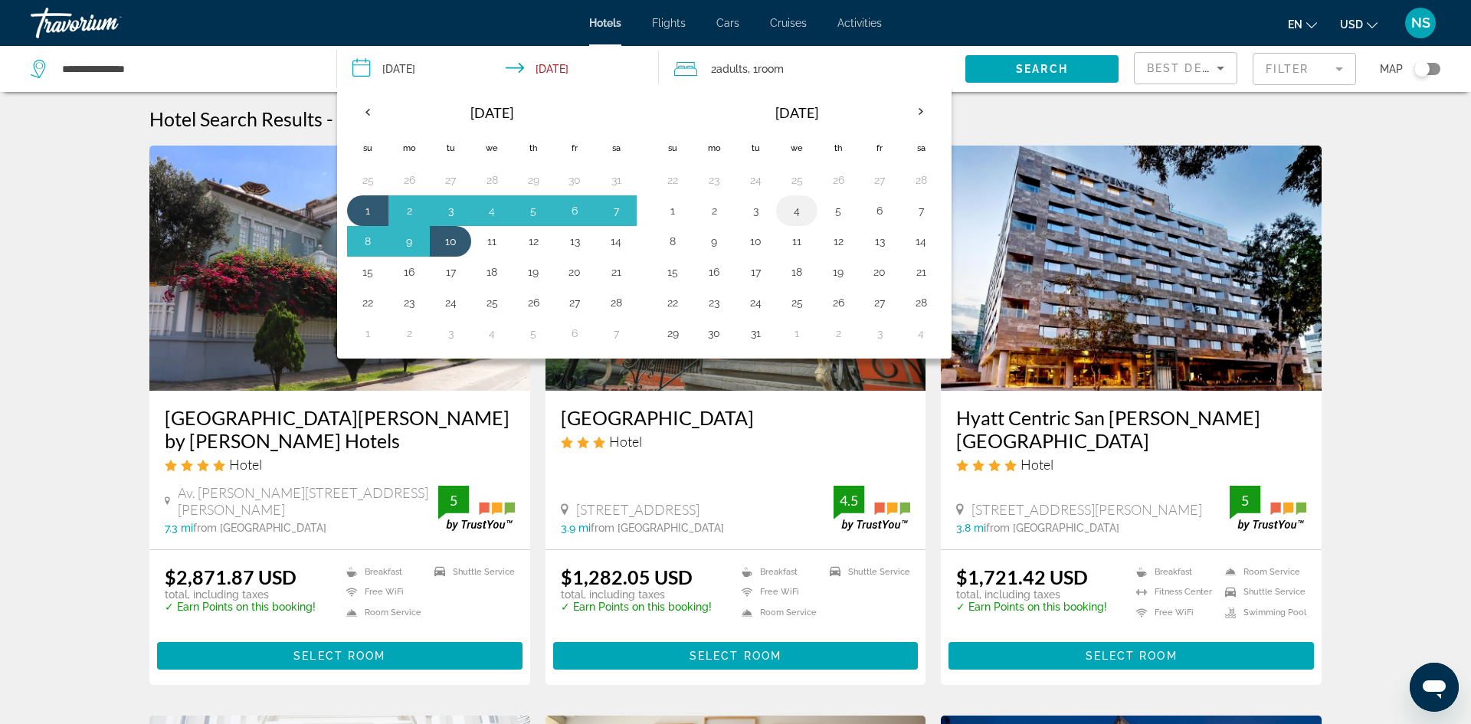
click at [793, 214] on button "4" at bounding box center [796, 210] width 25 height 21
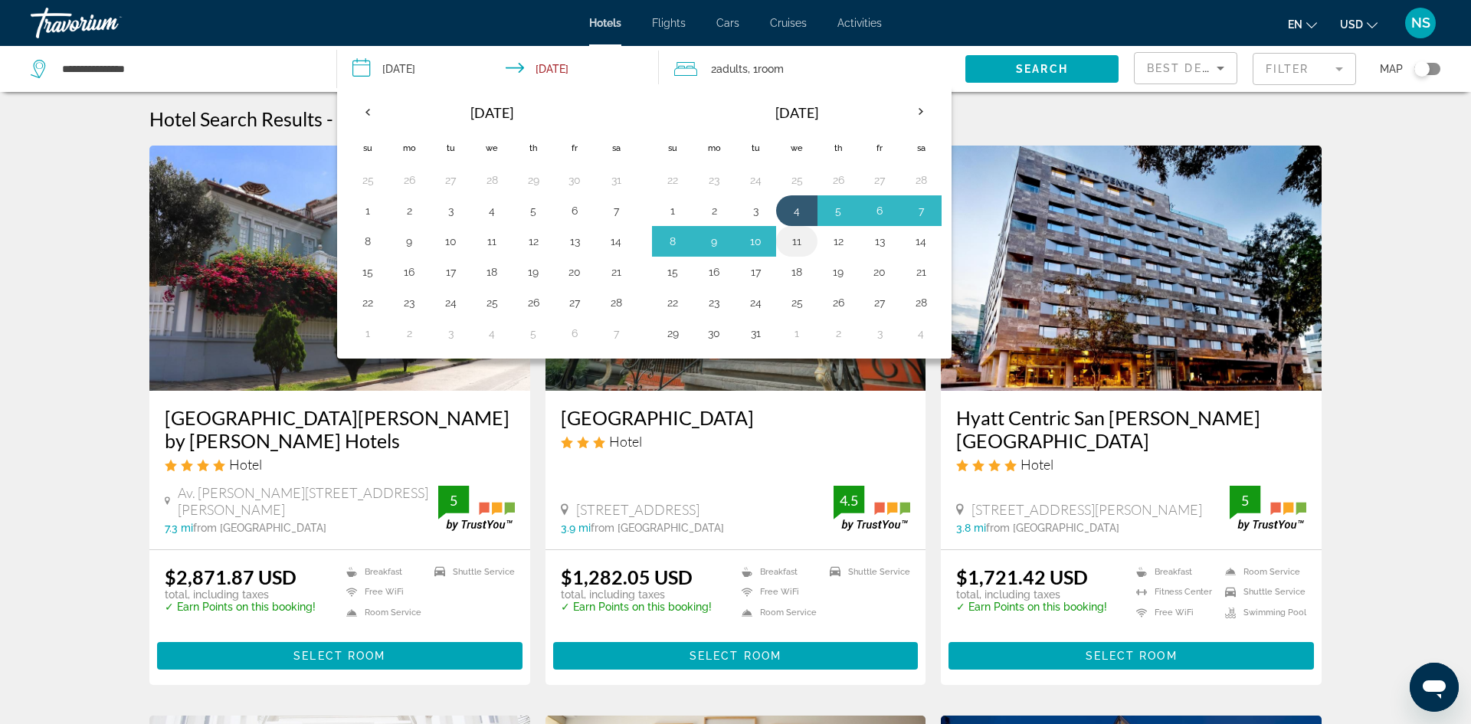
click at [796, 241] on button "11" at bounding box center [796, 241] width 25 height 21
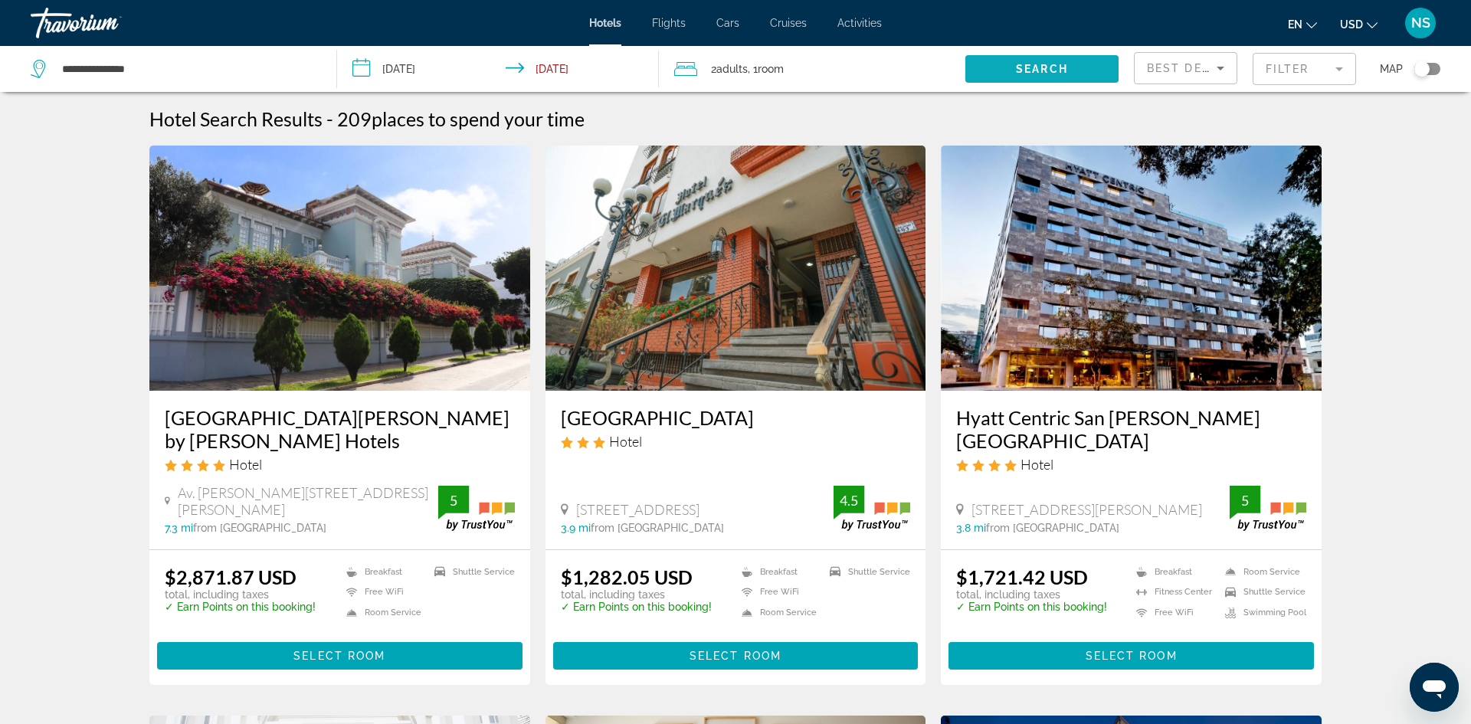
click at [1033, 70] on span "Search" at bounding box center [1042, 69] width 52 height 12
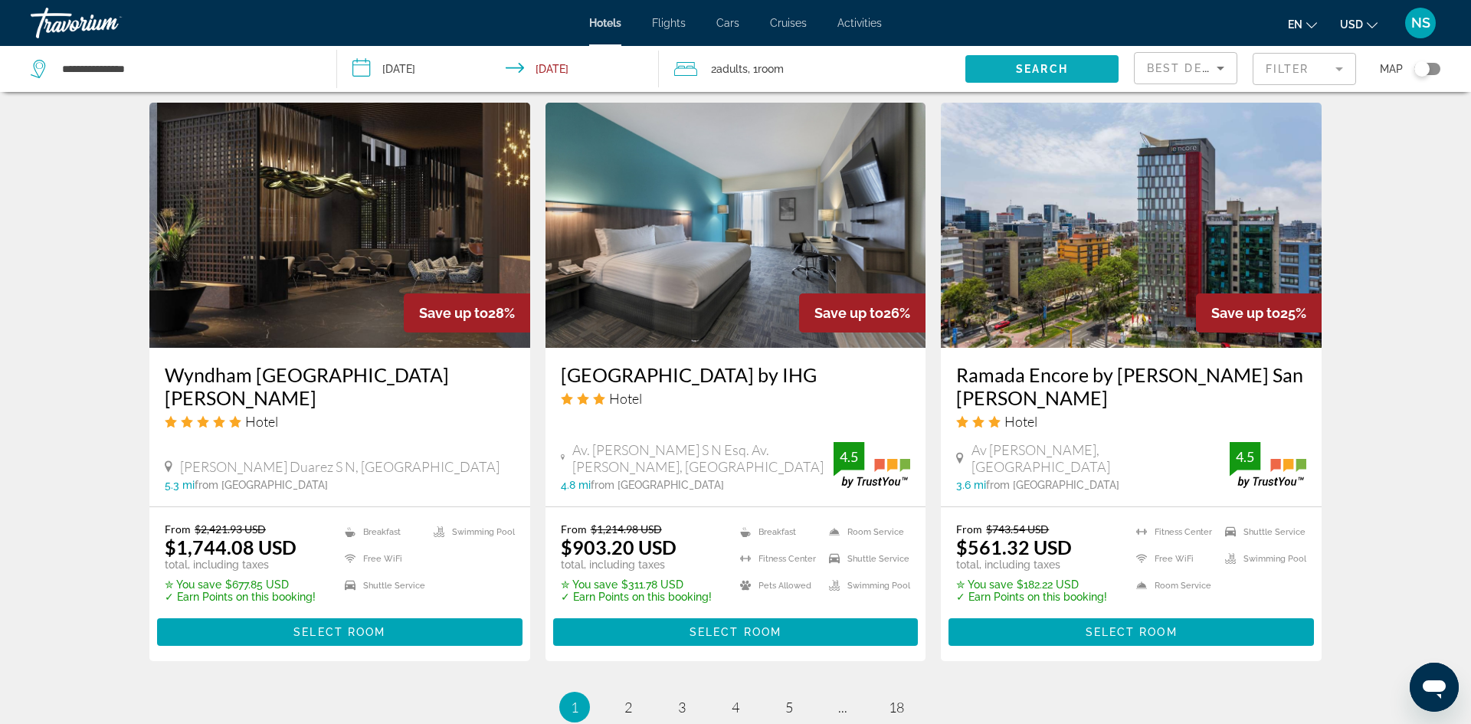
scroll to position [1983, 0]
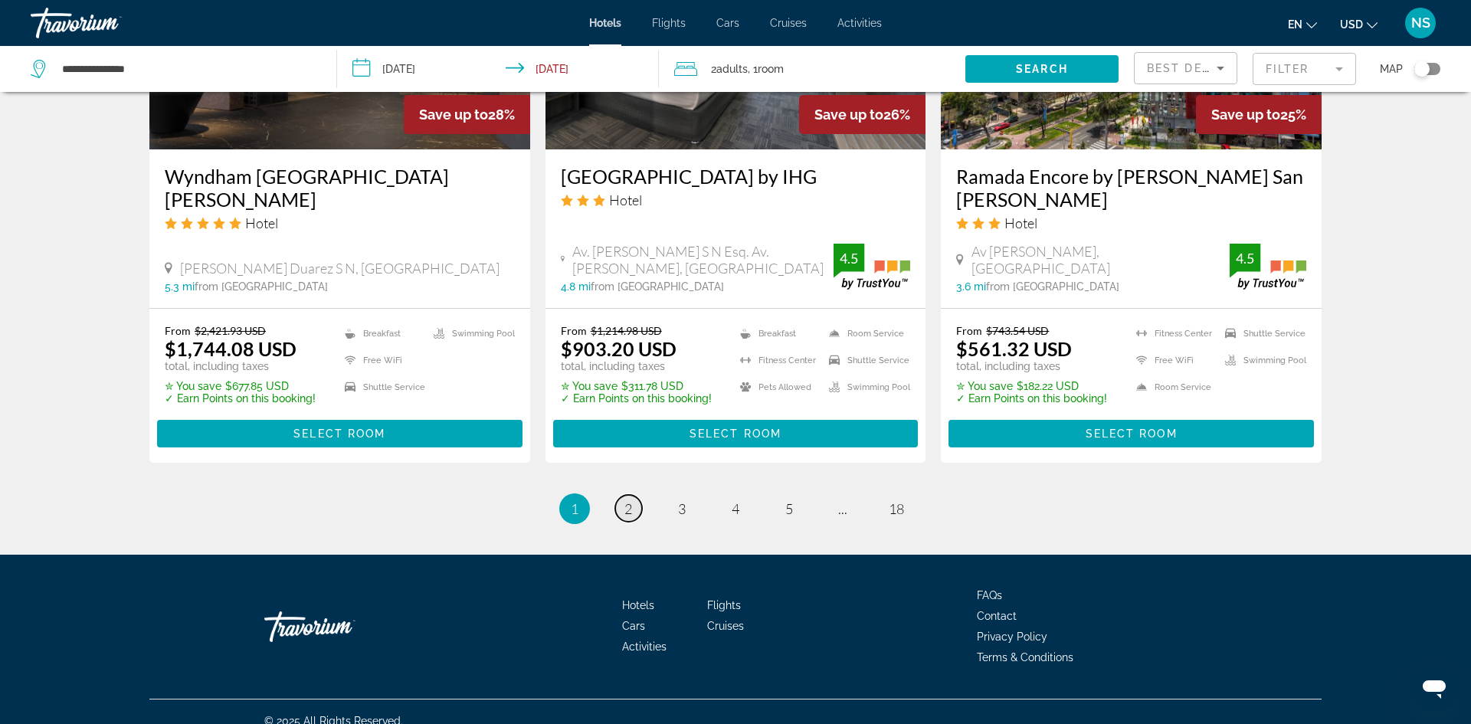
click at [624, 500] on span "2" at bounding box center [628, 508] width 8 height 17
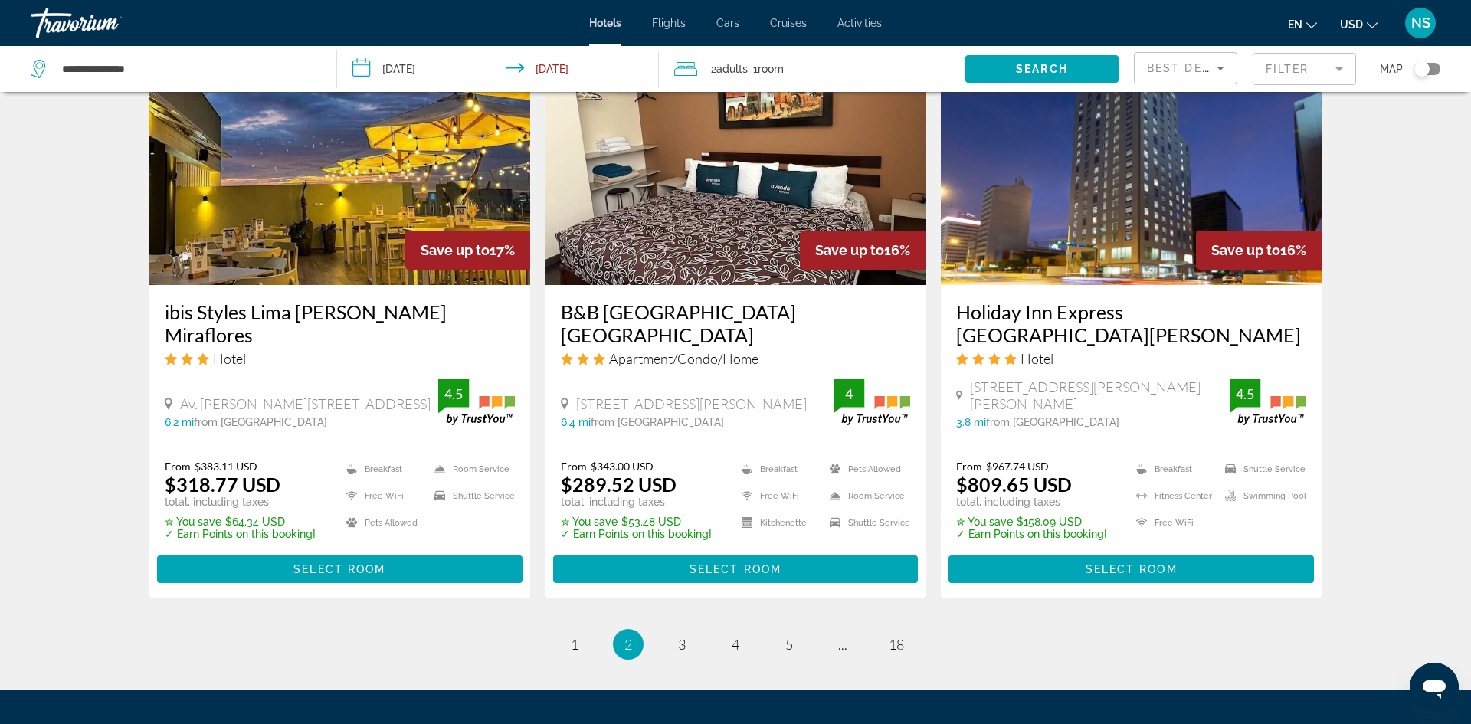
scroll to position [1931, 0]
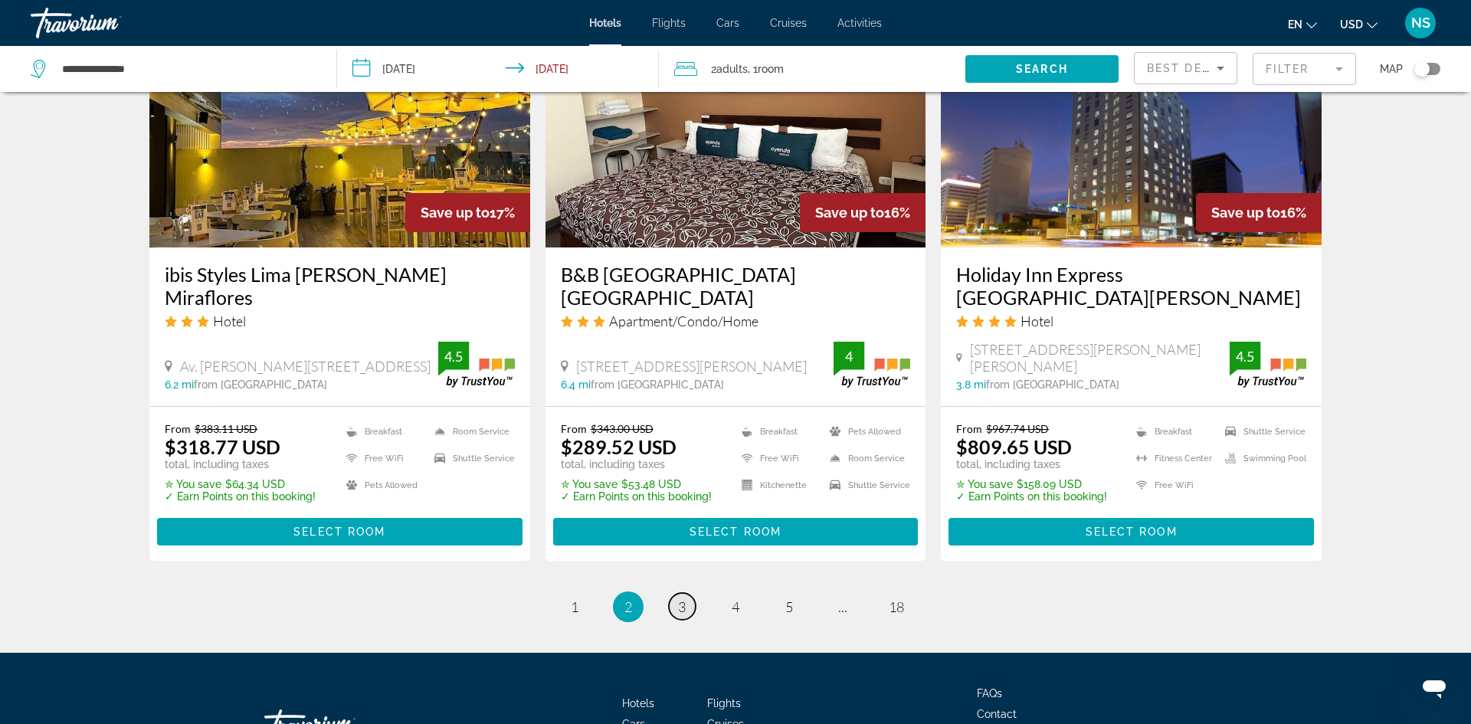
click at [682, 598] on span "3" at bounding box center [682, 606] width 8 height 17
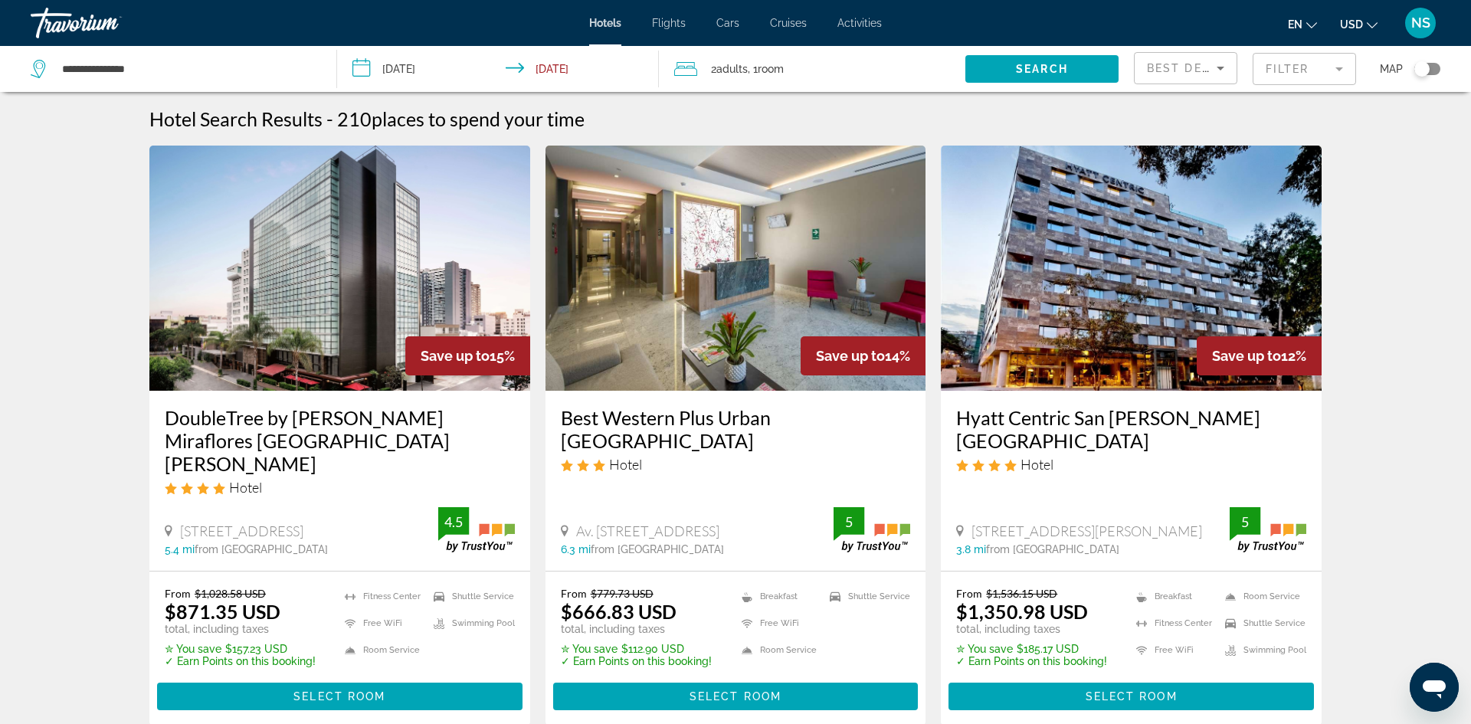
click at [395, 70] on input "**********" at bounding box center [501, 71] width 328 height 51
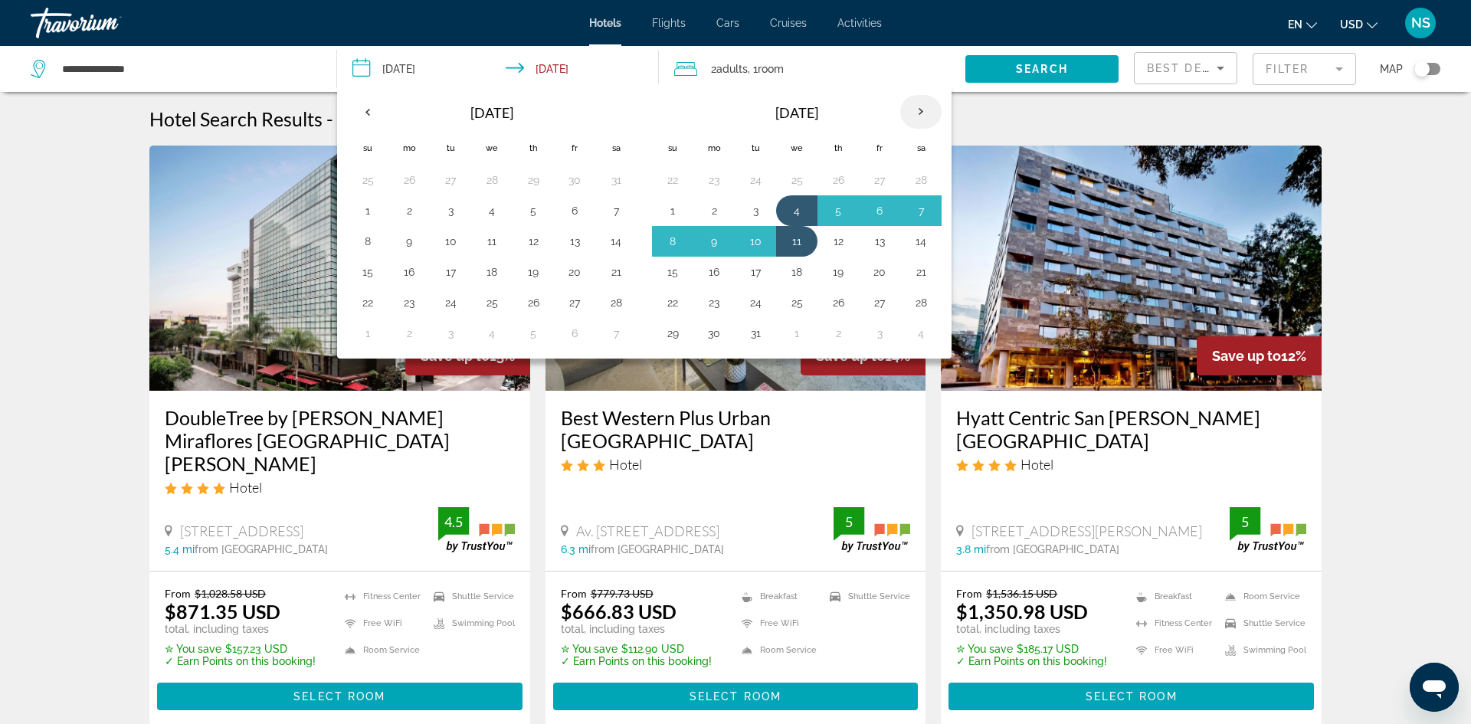
click at [917, 112] on th "Next month" at bounding box center [920, 112] width 41 height 34
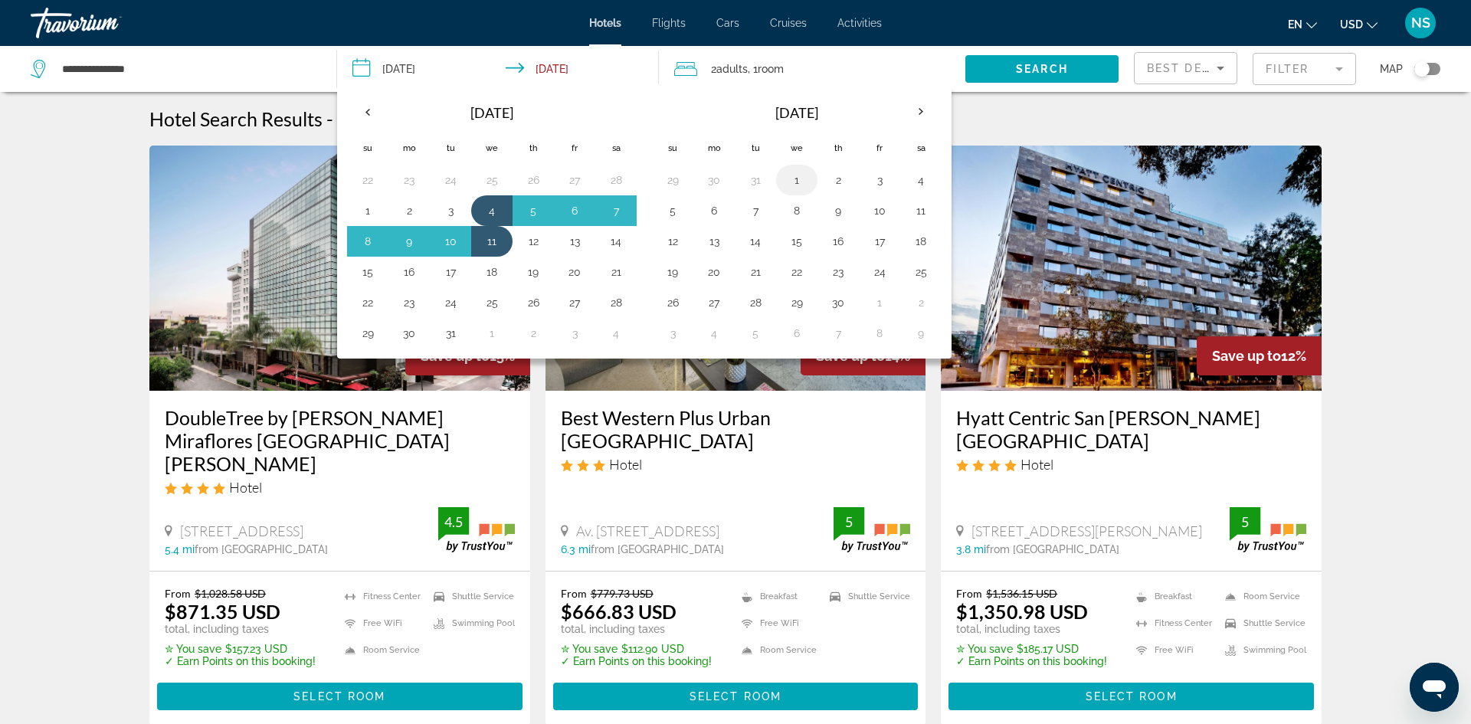
click at [793, 180] on button "1" at bounding box center [796, 179] width 25 height 21
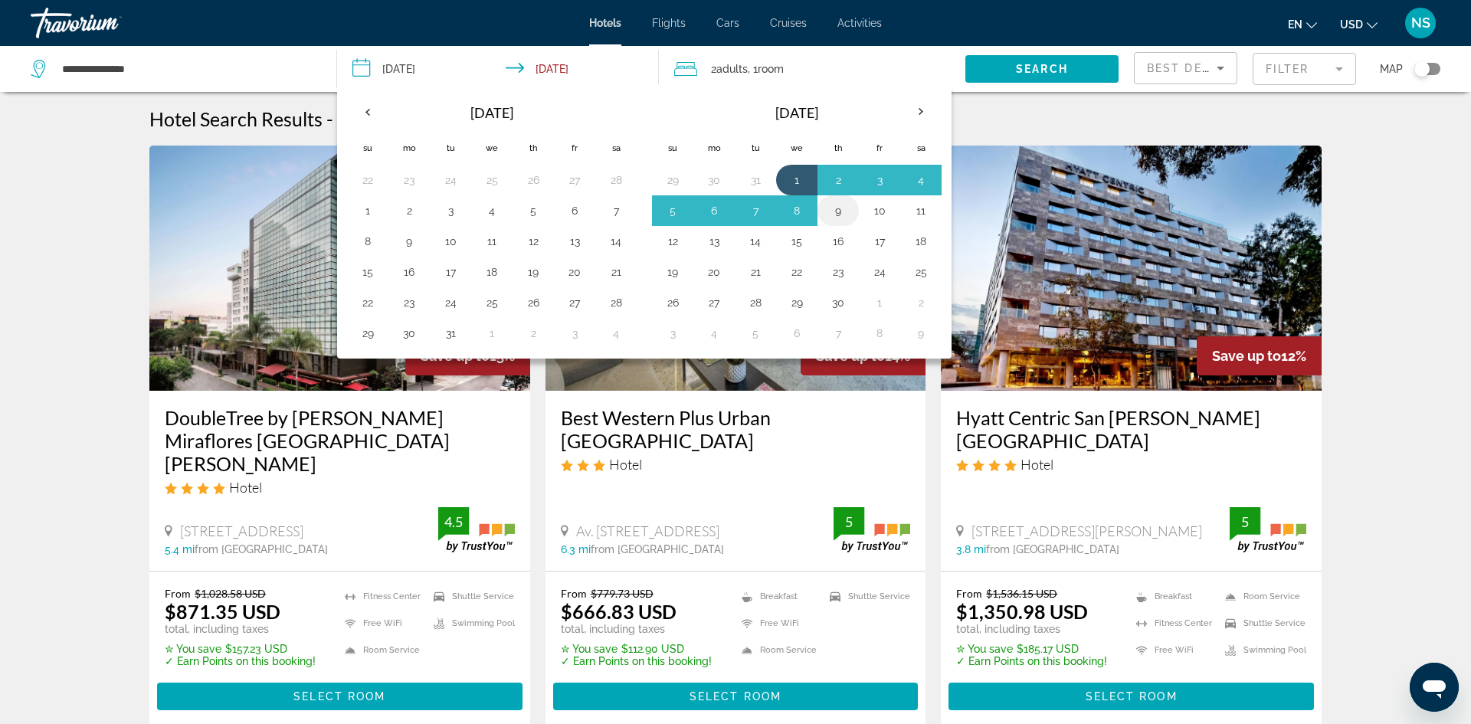
click at [835, 211] on button "9" at bounding box center [838, 210] width 25 height 21
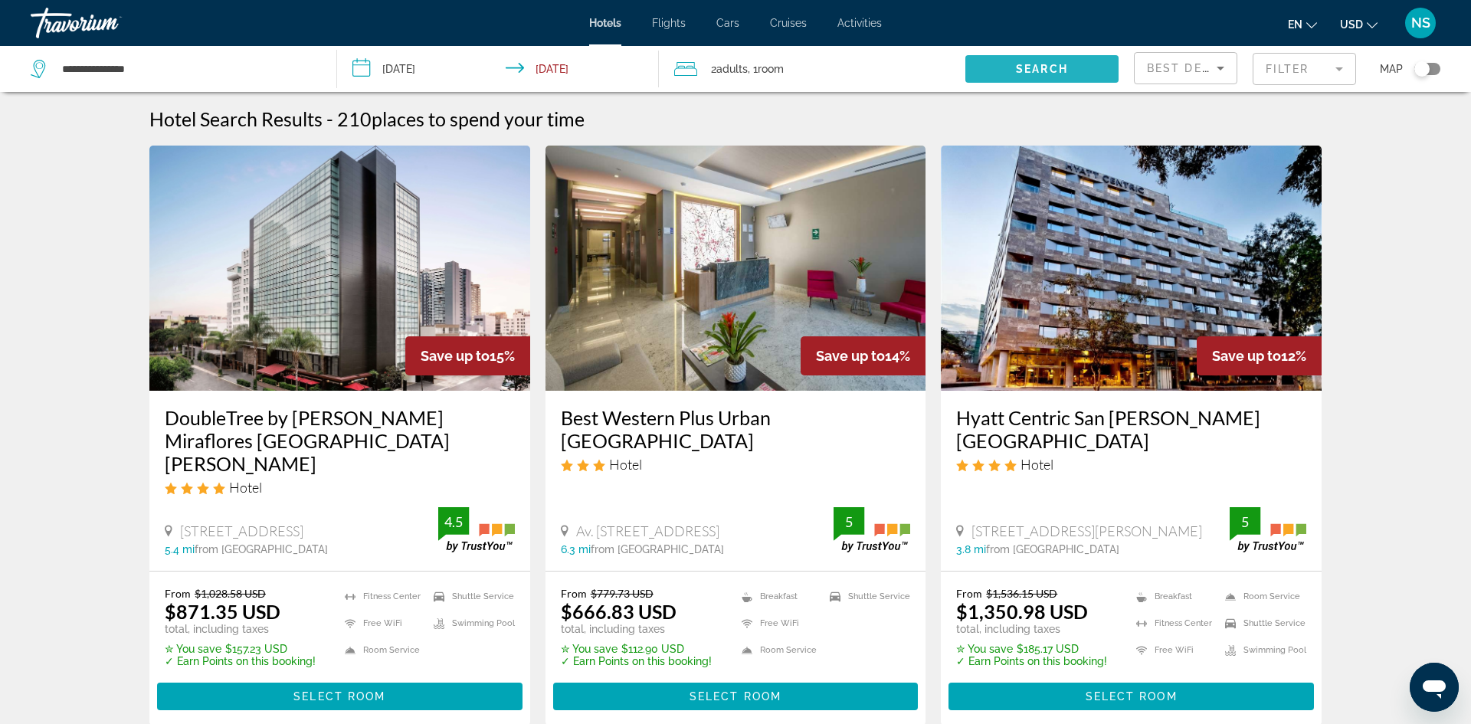
click at [1052, 65] on span "Search" at bounding box center [1042, 69] width 52 height 12
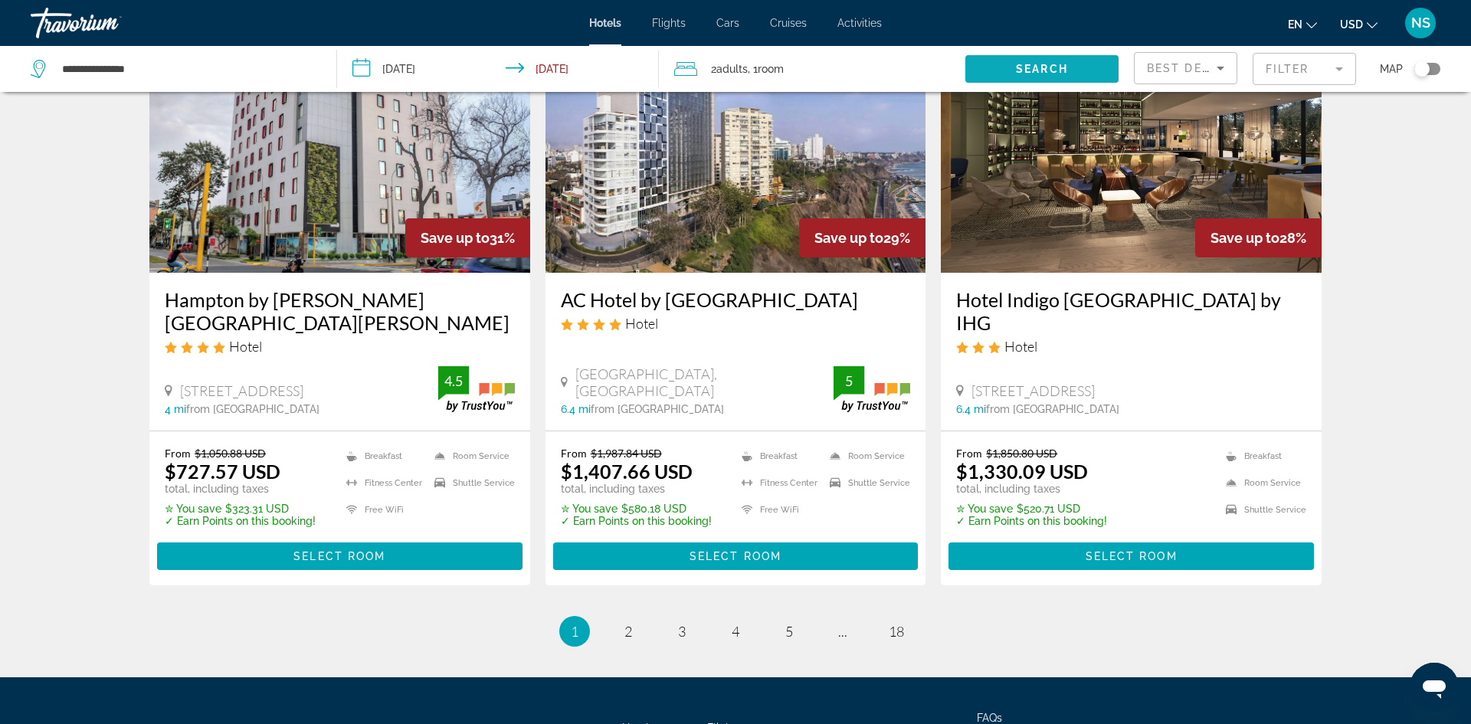
scroll to position [1836, 0]
click at [626, 622] on span "2" at bounding box center [628, 630] width 8 height 17
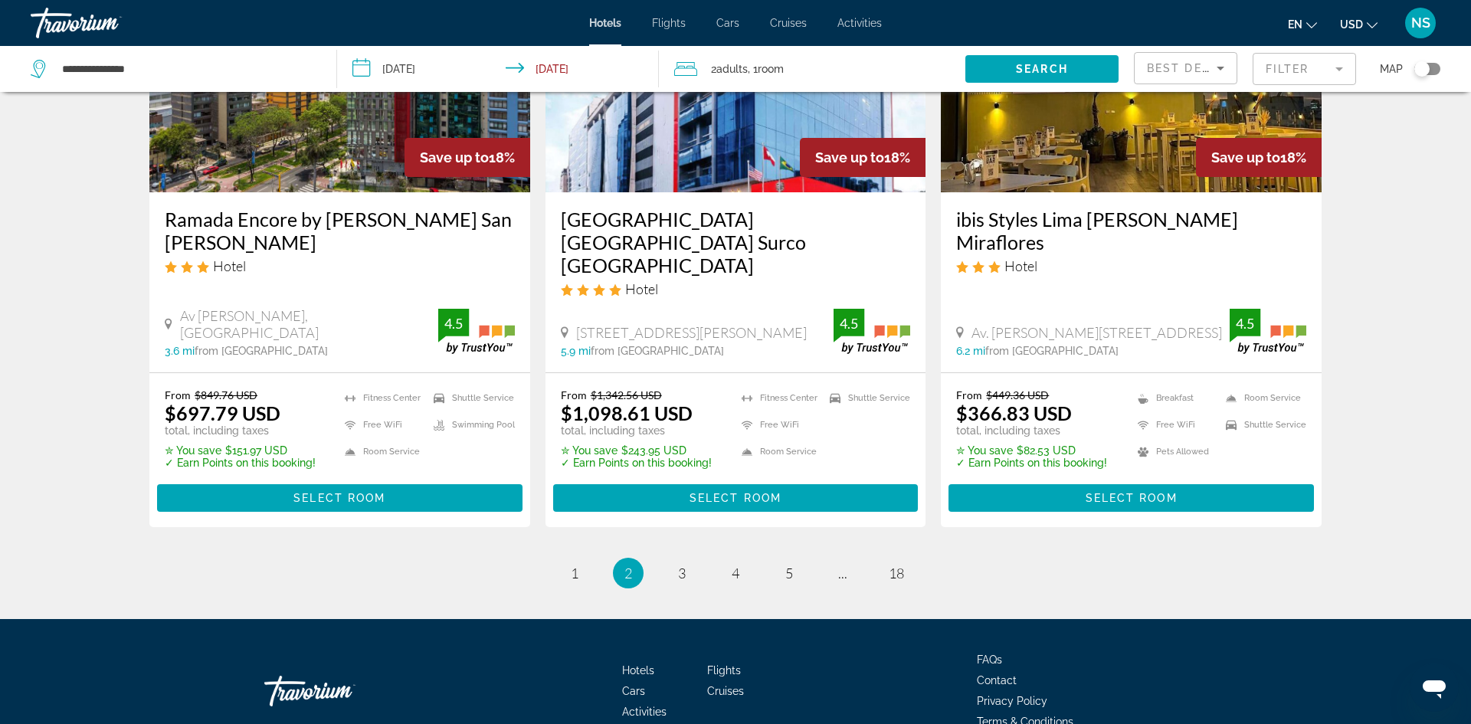
scroll to position [1948, 0]
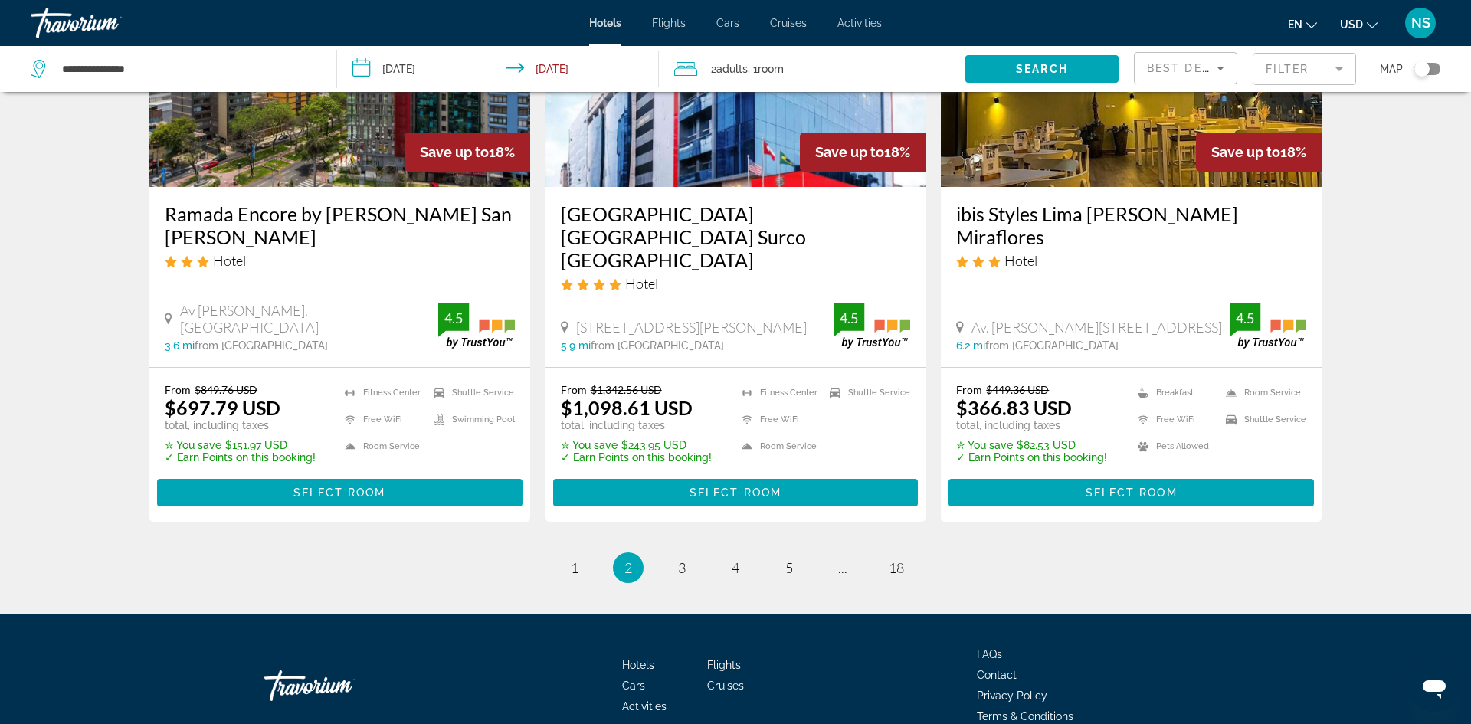
click at [405, 70] on input "**********" at bounding box center [501, 71] width 328 height 51
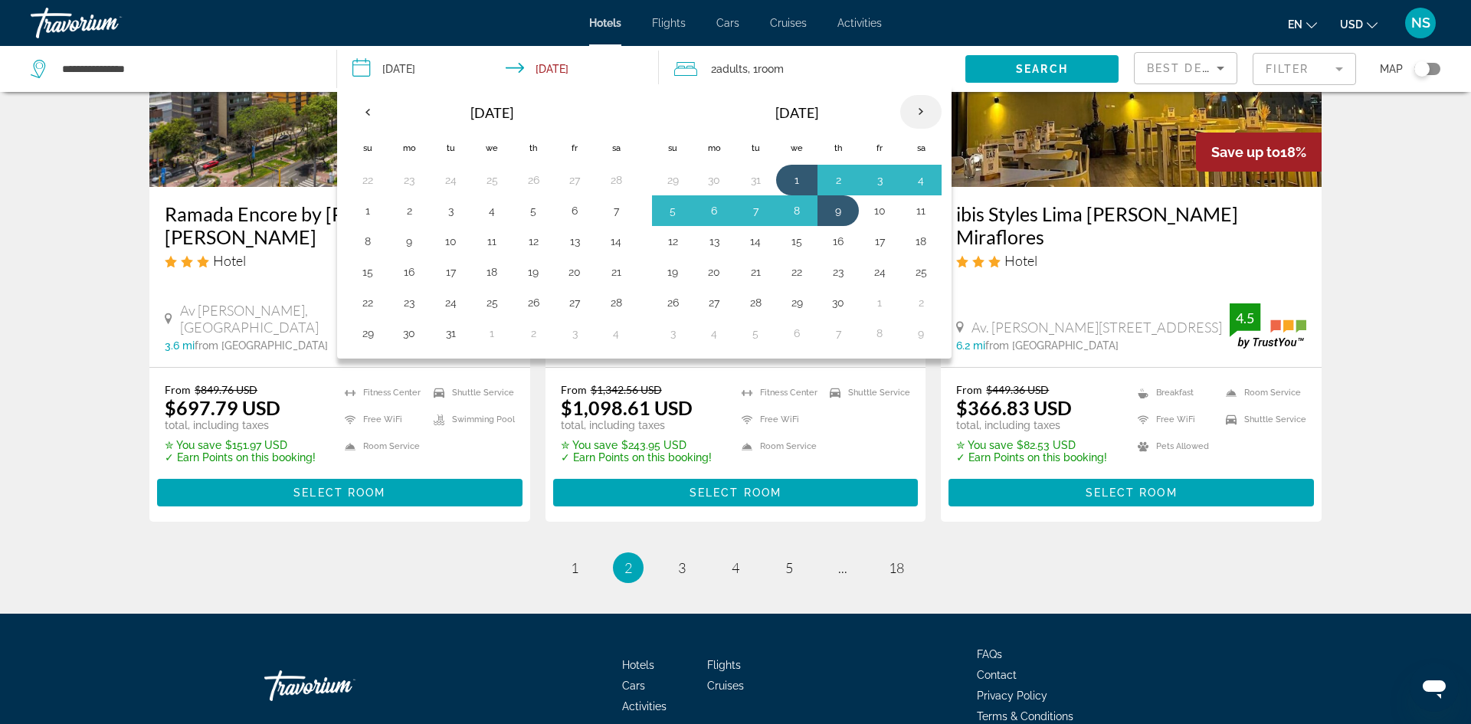
click at [918, 109] on th "Next month" at bounding box center [920, 112] width 41 height 34
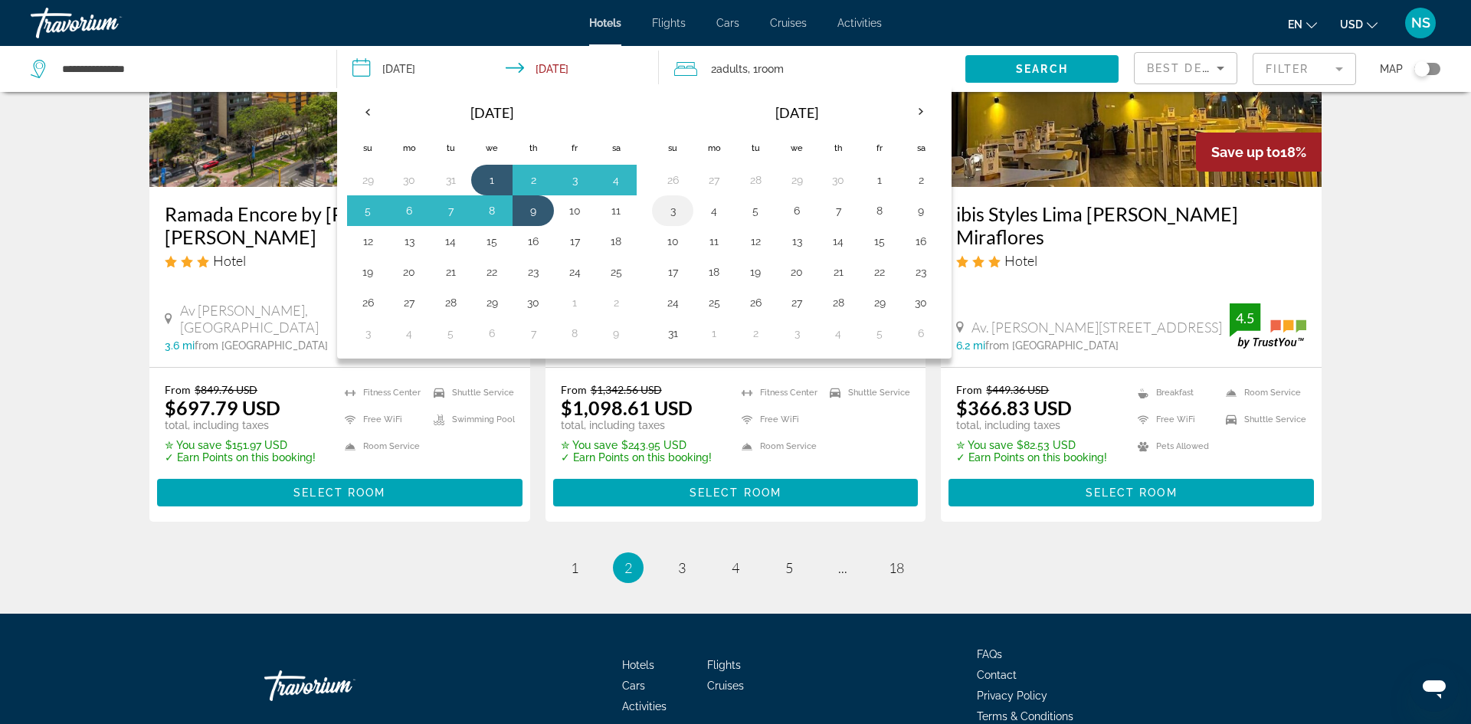
click at [669, 212] on button "3" at bounding box center [672, 210] width 25 height 21
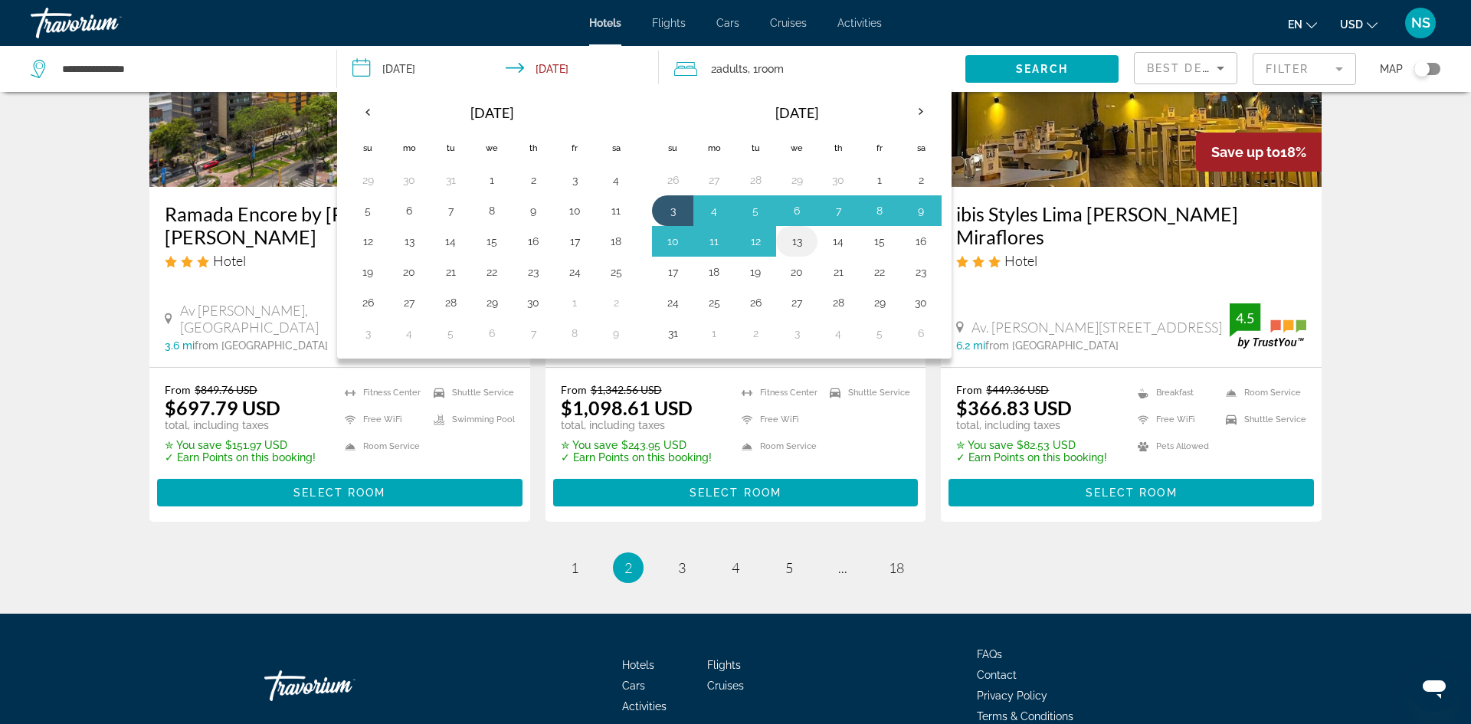
click at [800, 240] on button "13" at bounding box center [796, 241] width 25 height 21
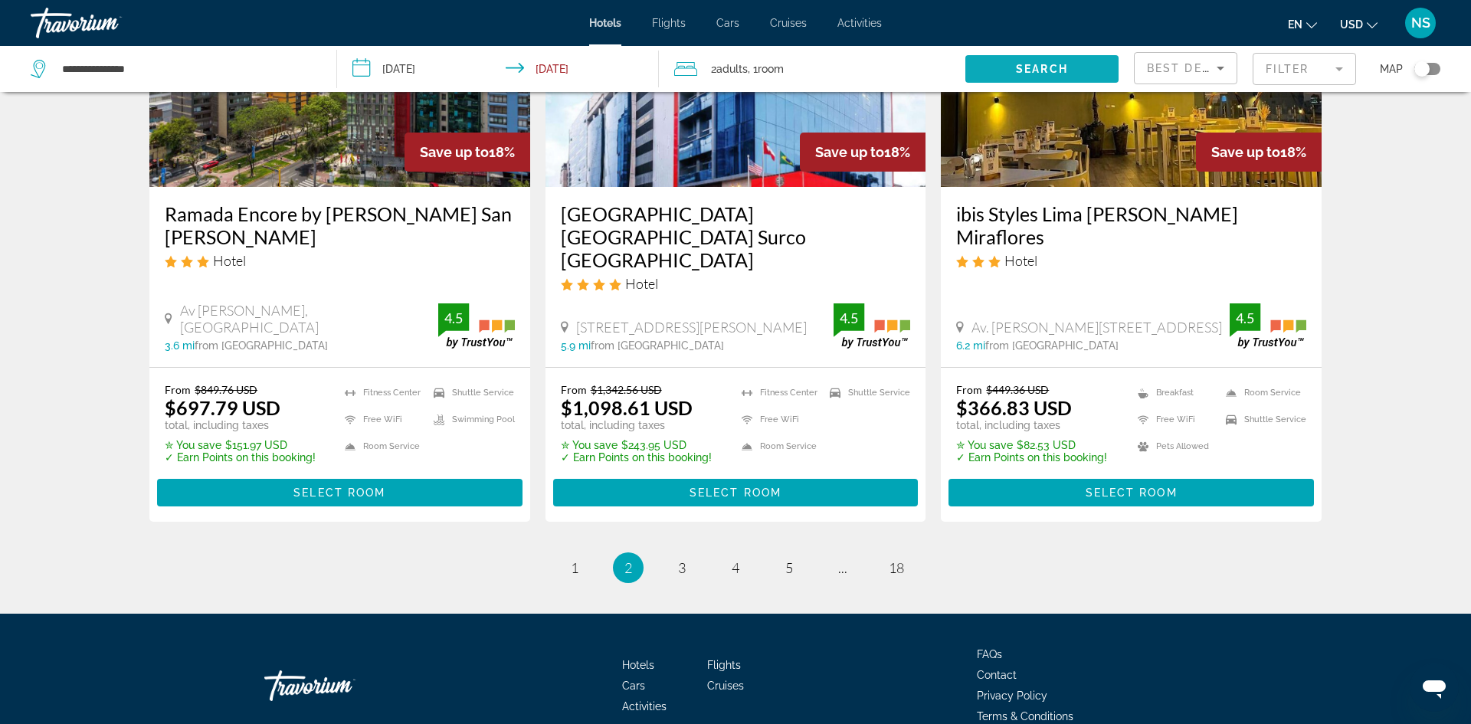
click at [1049, 71] on span "Search" at bounding box center [1042, 69] width 52 height 12
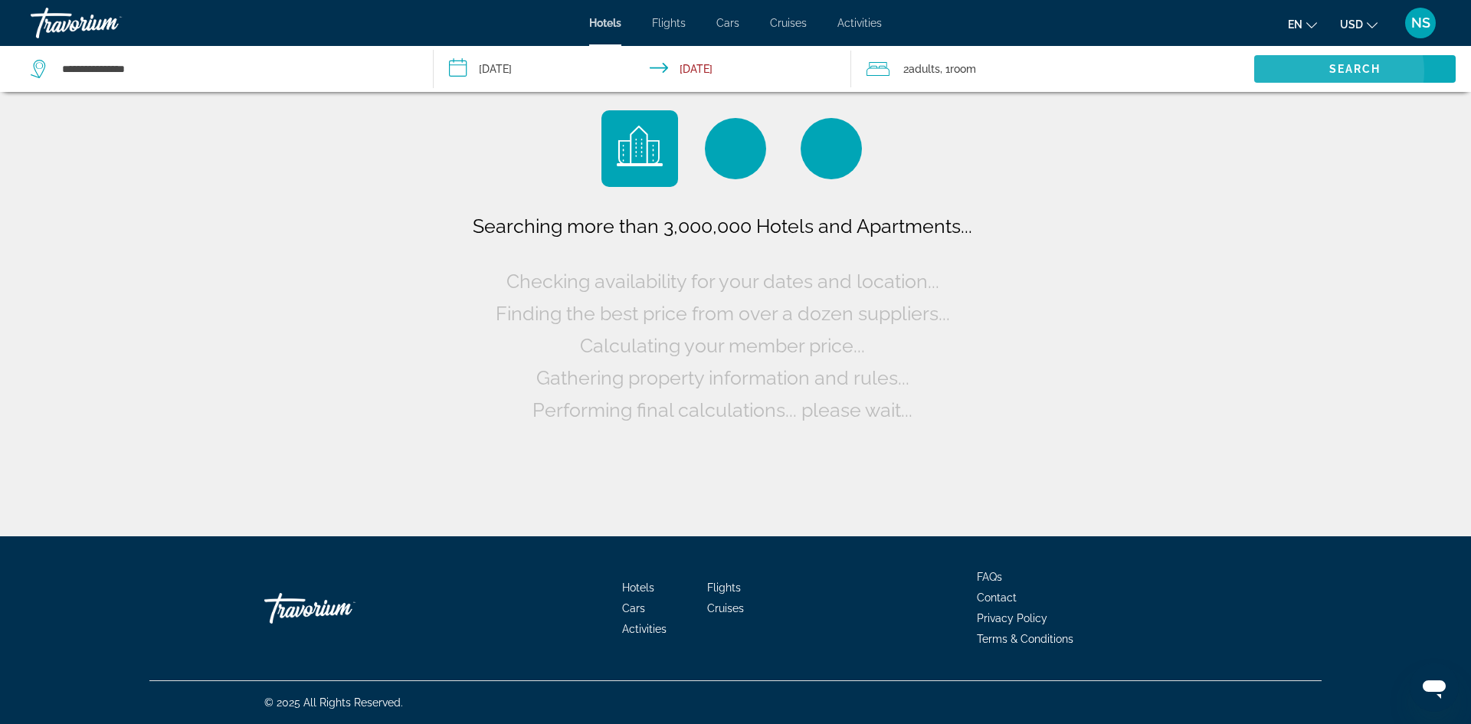
scroll to position [0, 0]
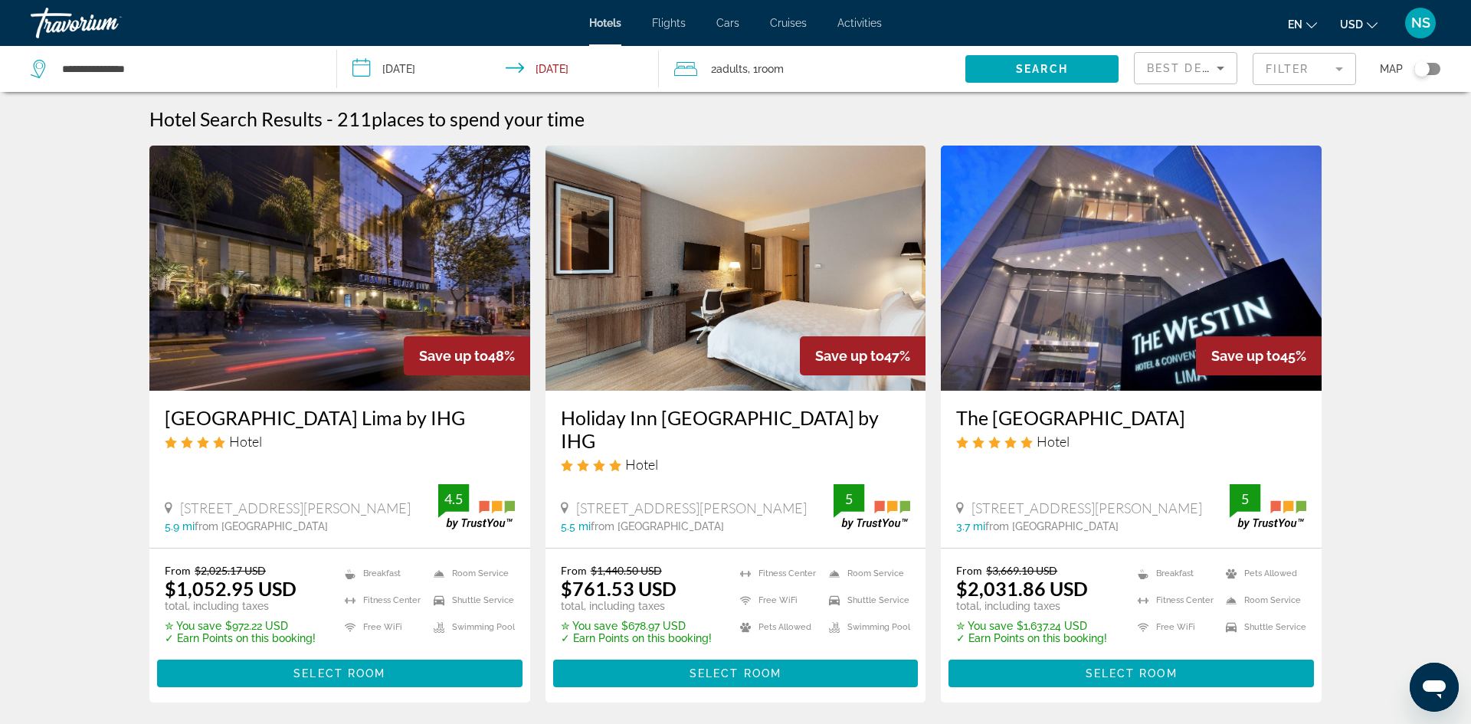
click at [394, 69] on input "**********" at bounding box center [501, 71] width 328 height 51
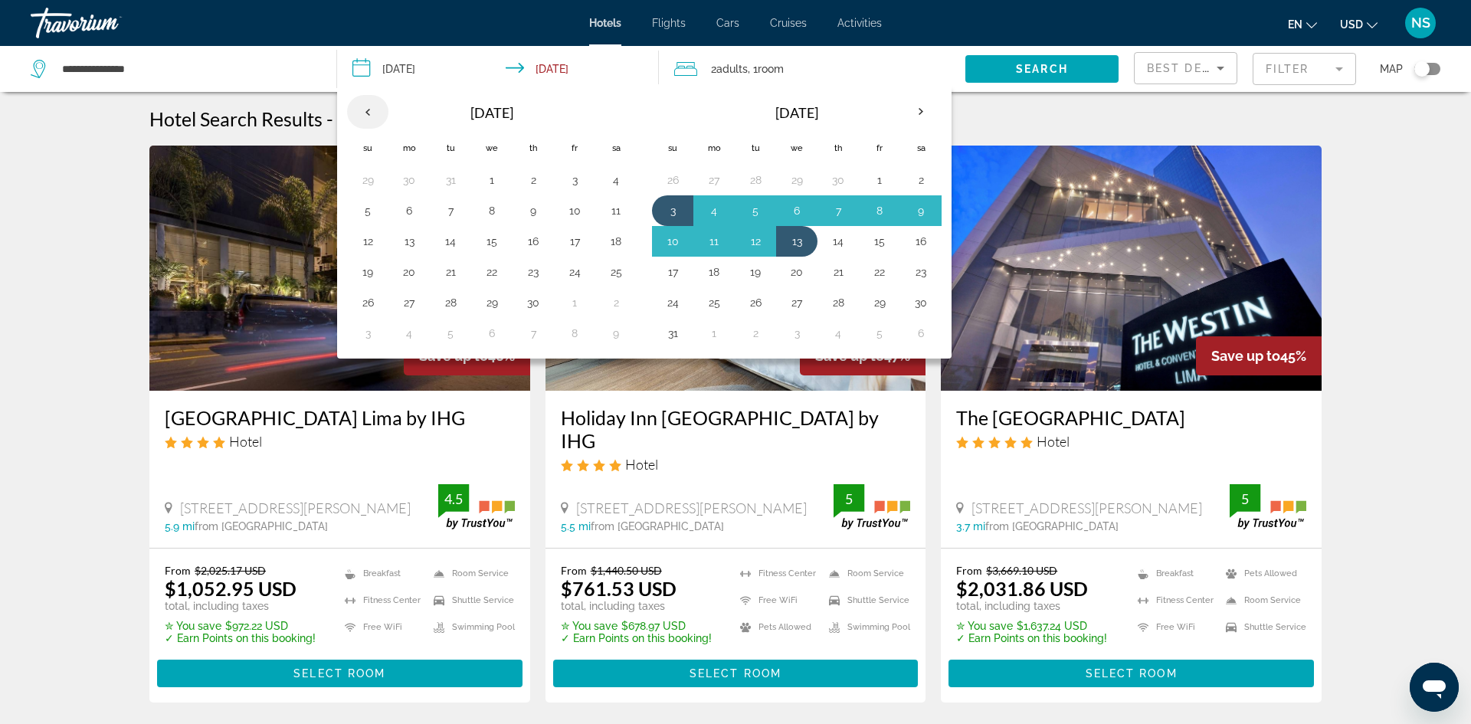
click at [366, 113] on th "Previous month" at bounding box center [367, 112] width 41 height 34
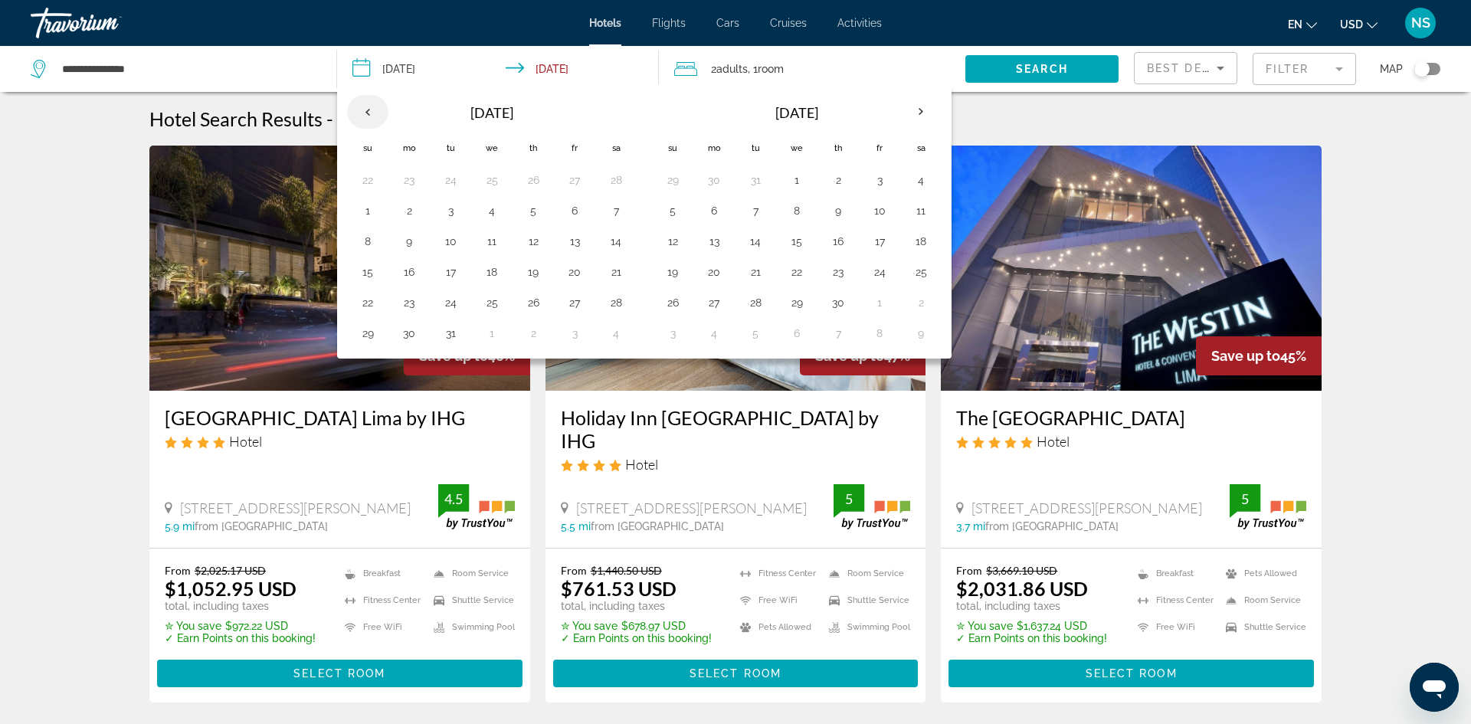
click at [365, 112] on th "Previous month" at bounding box center [367, 112] width 41 height 34
click at [365, 110] on th "Previous month" at bounding box center [367, 112] width 41 height 34
click at [451, 270] on button "18" at bounding box center [450, 271] width 25 height 21
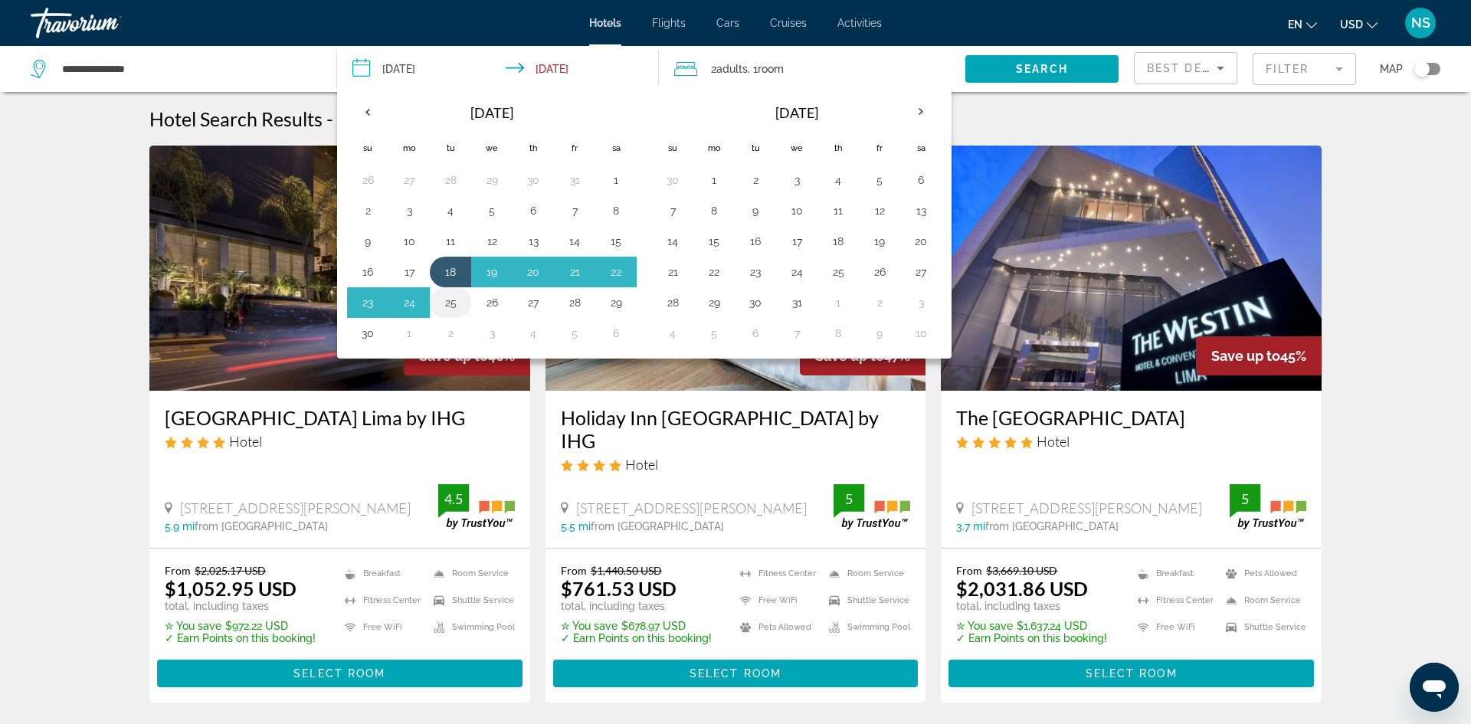
click at [456, 305] on button "25" at bounding box center [450, 302] width 25 height 21
type input "**********"
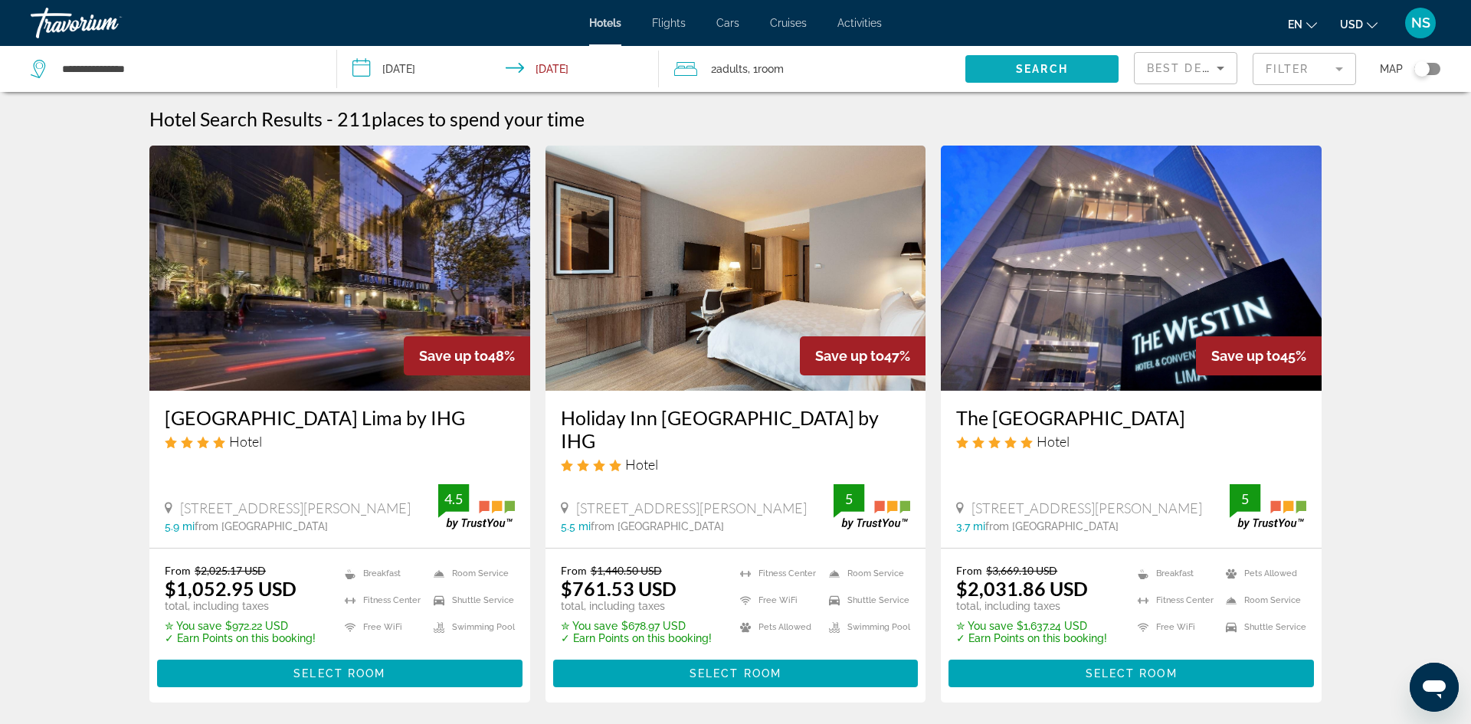
click at [1043, 64] on span "Search" at bounding box center [1042, 69] width 52 height 12
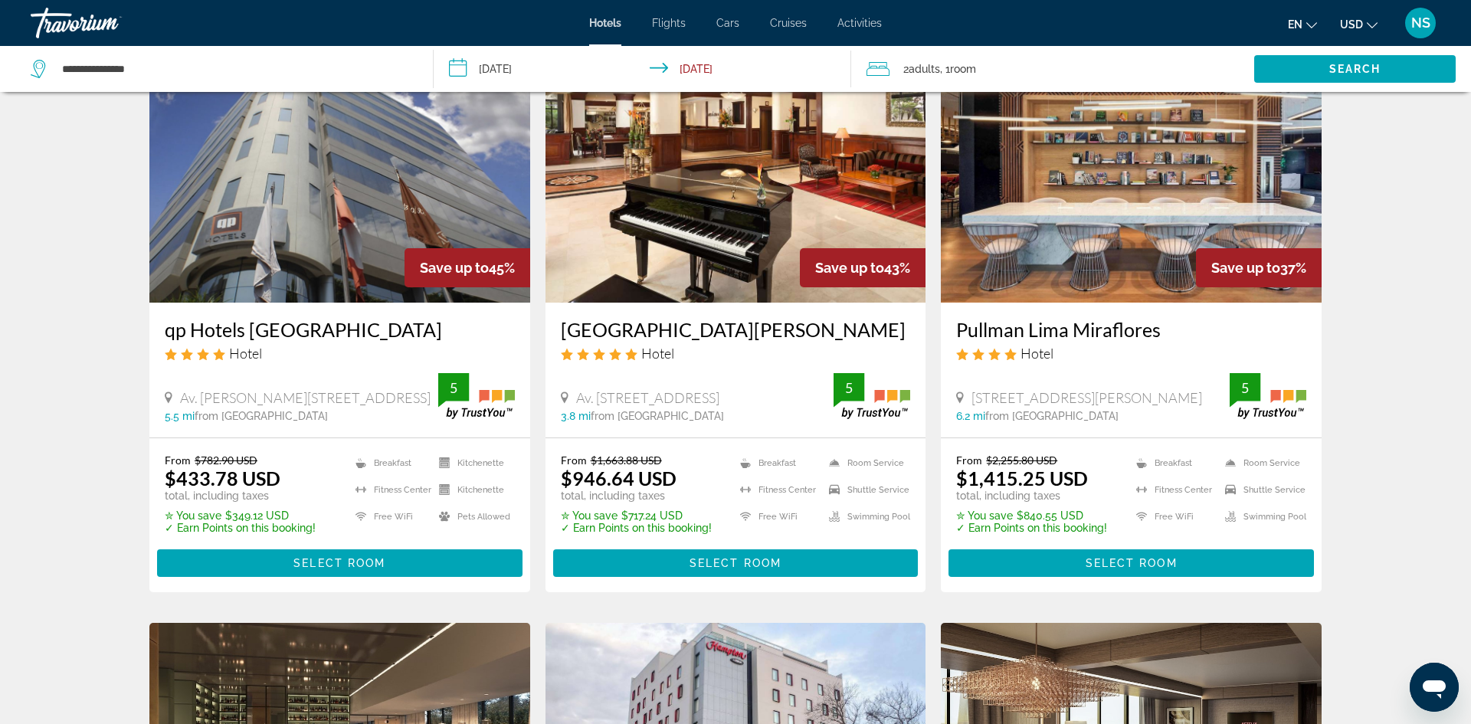
scroll to position [587, 0]
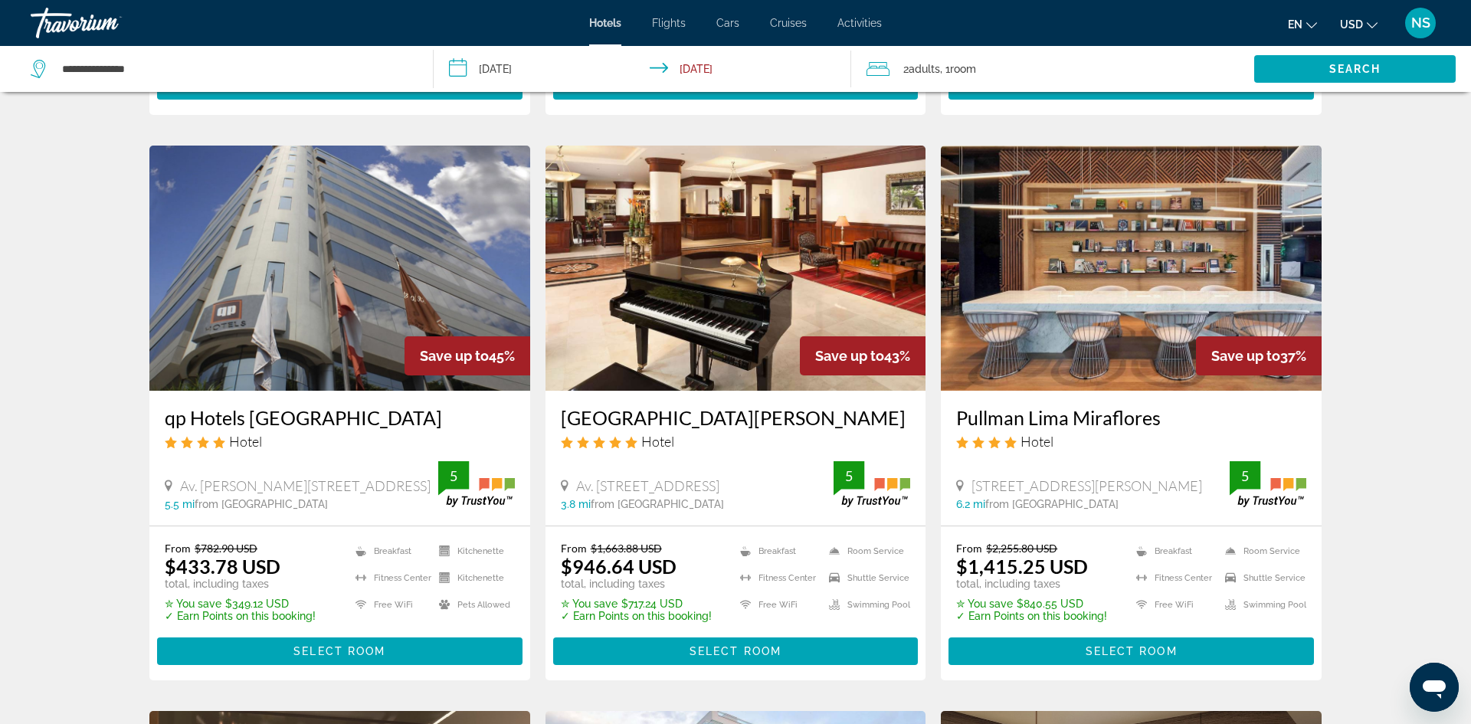
click at [507, 70] on input "**********" at bounding box center [646, 71] width 424 height 51
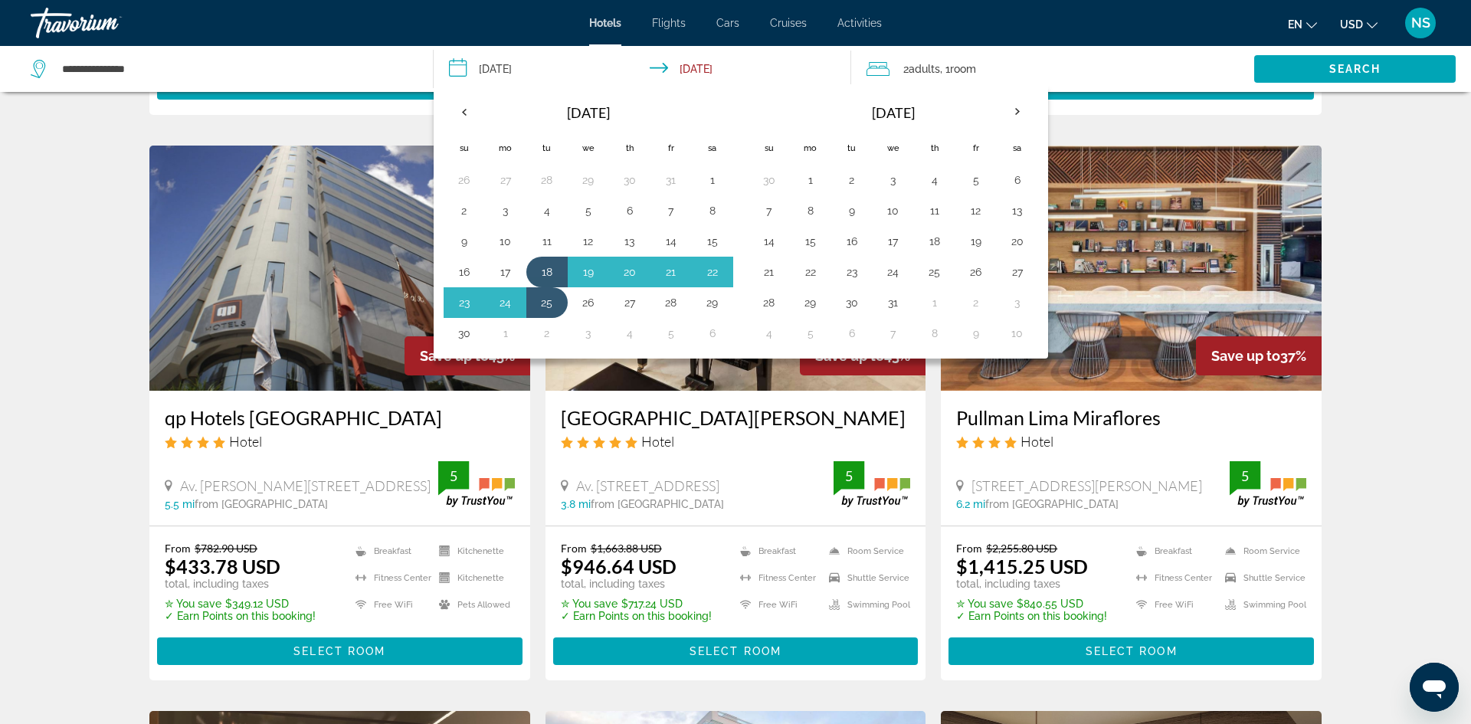
click at [672, 24] on span "Flights" at bounding box center [669, 23] width 34 height 12
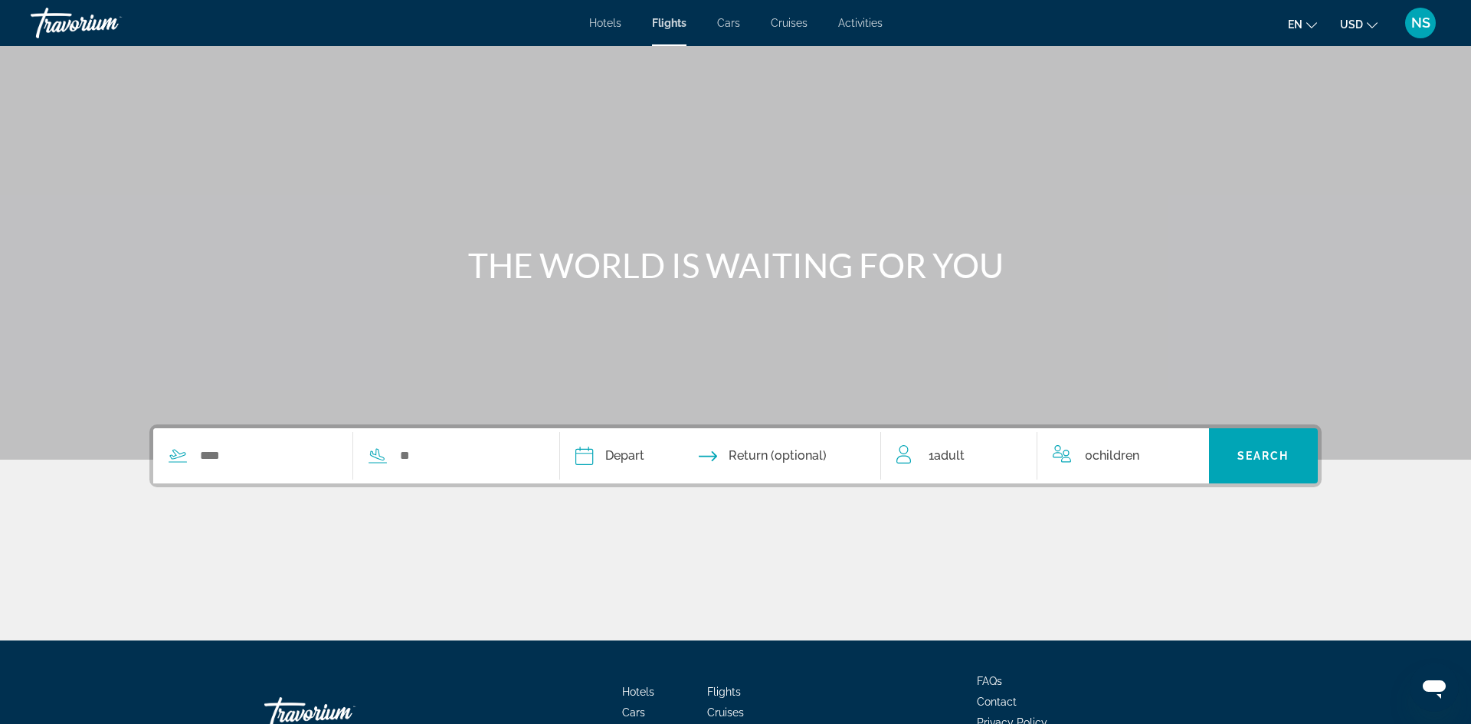
click at [194, 455] on div "Search widget" at bounding box center [252, 455] width 199 height 23
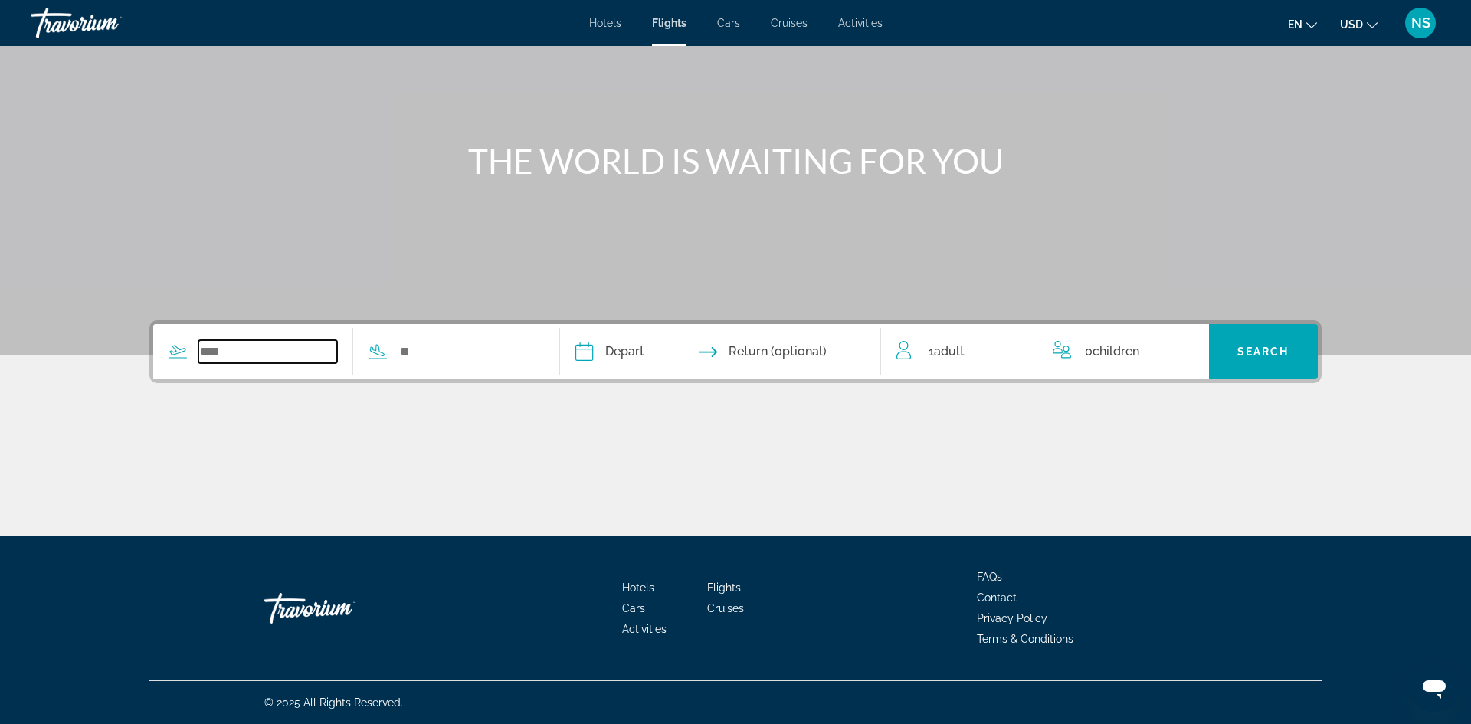
click at [208, 353] on input "Search widget" at bounding box center [267, 351] width 139 height 23
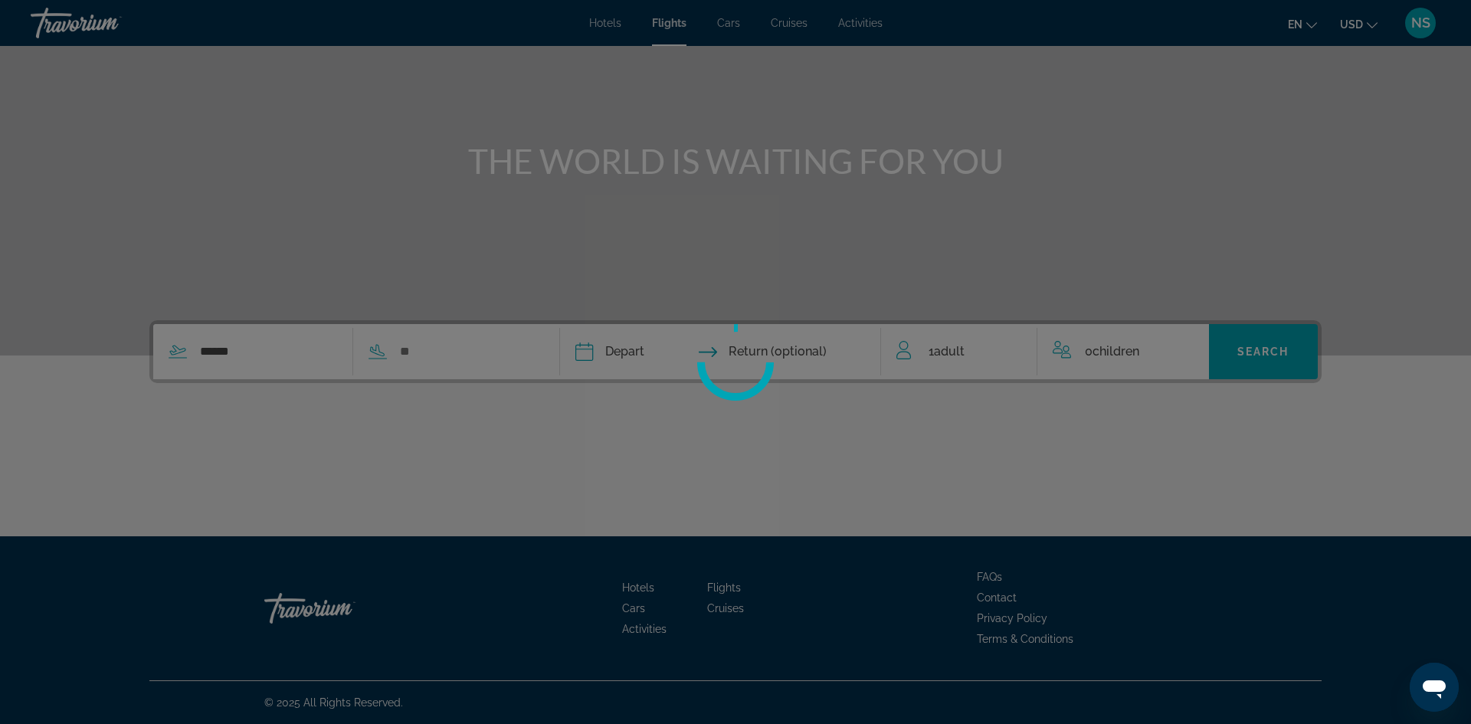
click at [432, 351] on div at bounding box center [735, 362] width 1471 height 724
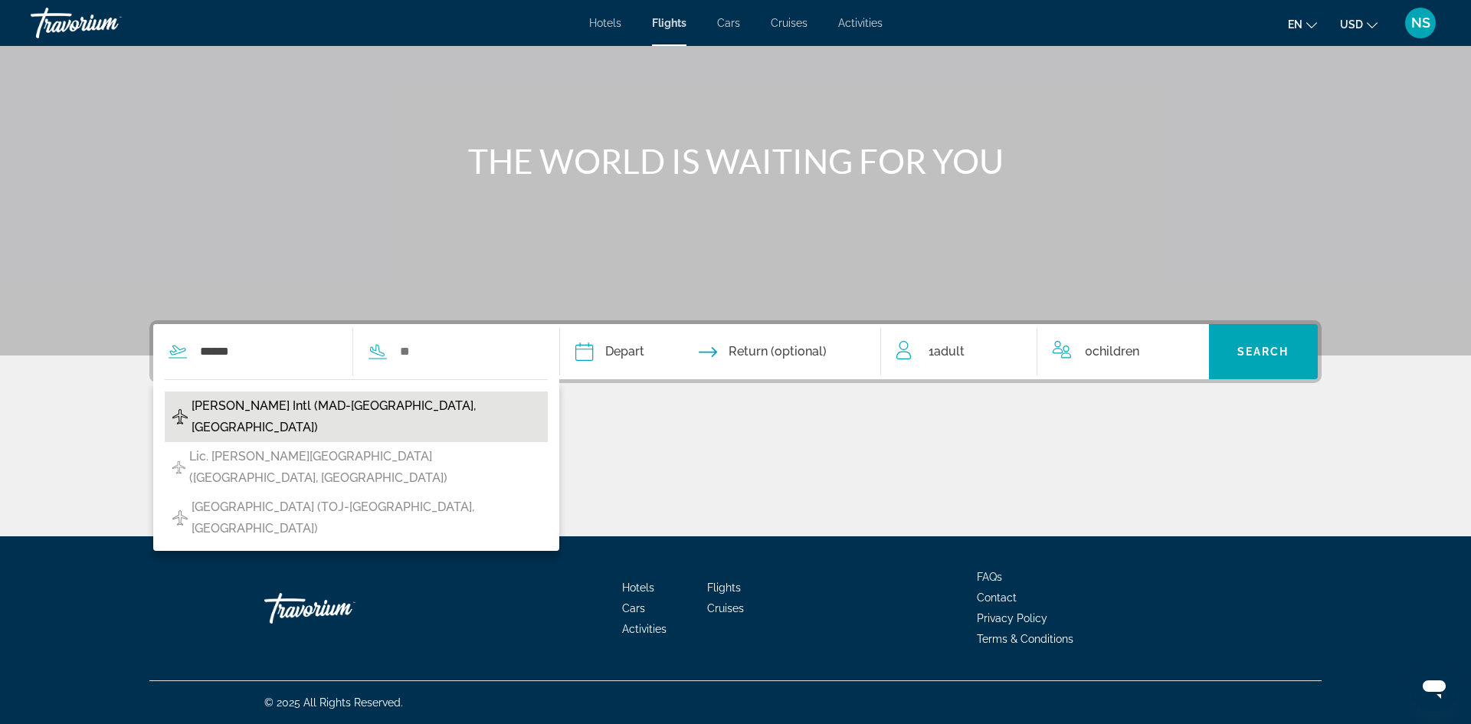
click at [343, 417] on button "[PERSON_NAME] Intl (MAD-[GEOGRAPHIC_DATA], [GEOGRAPHIC_DATA])" at bounding box center [356, 416] width 383 height 51
type input "**********"
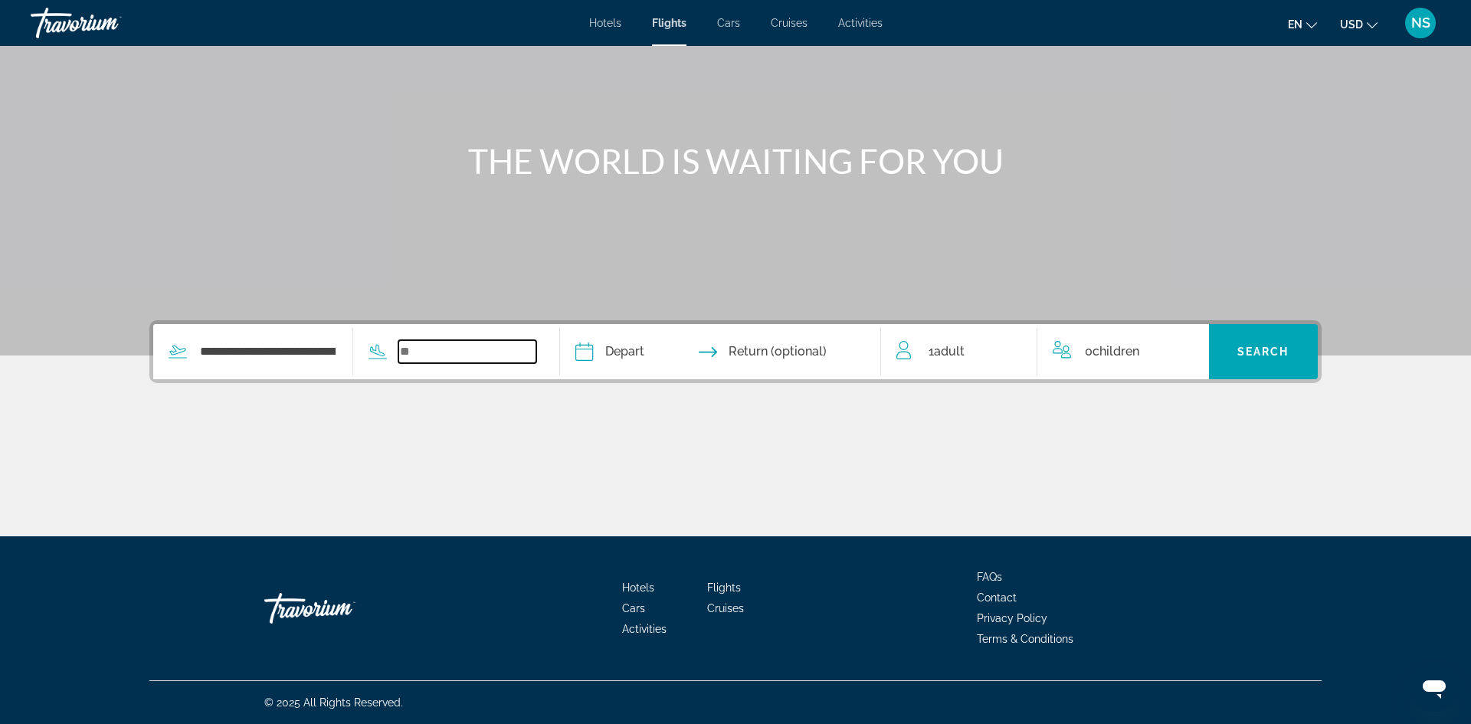
click at [417, 349] on input "Search widget" at bounding box center [467, 351] width 139 height 23
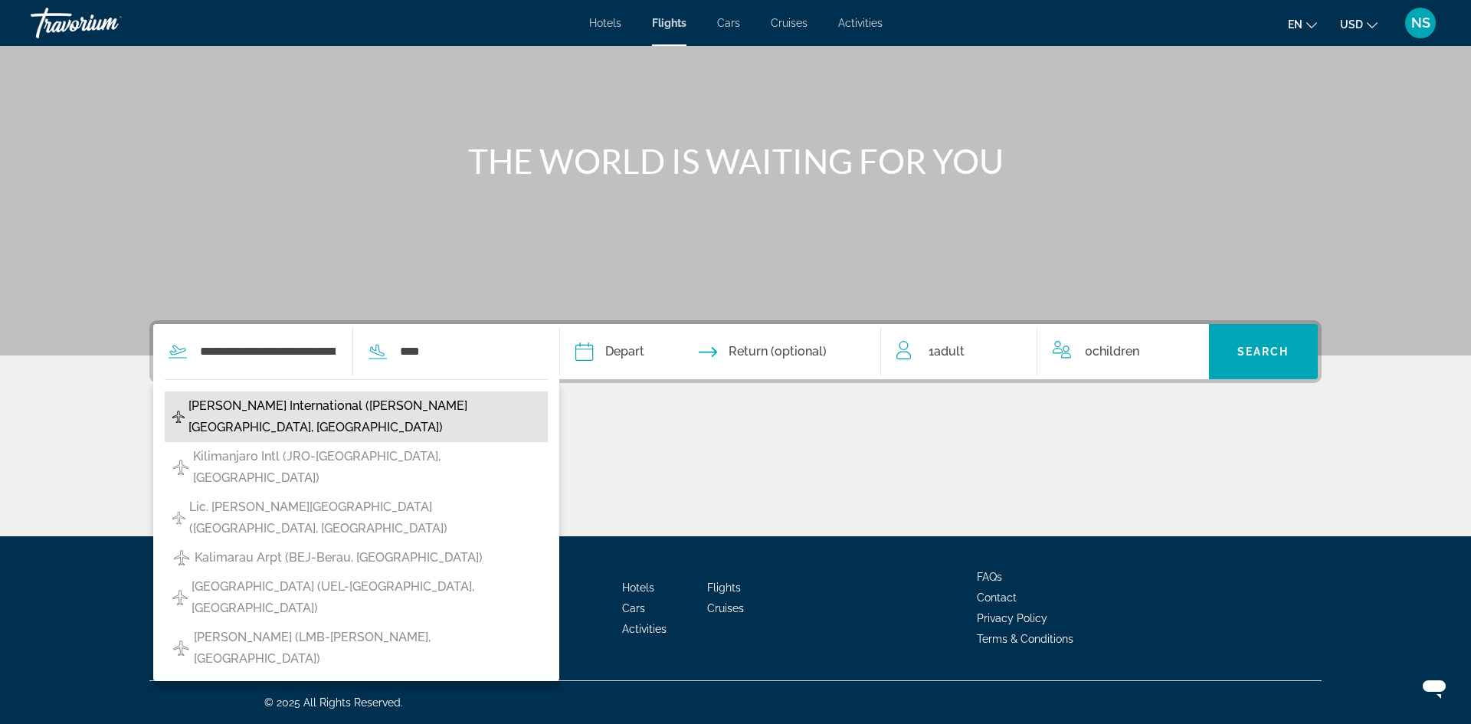
click at [420, 404] on span "[PERSON_NAME] International ([PERSON_NAME][GEOGRAPHIC_DATA], [GEOGRAPHIC_DATA])" at bounding box center [364, 416] width 352 height 43
type input "**********"
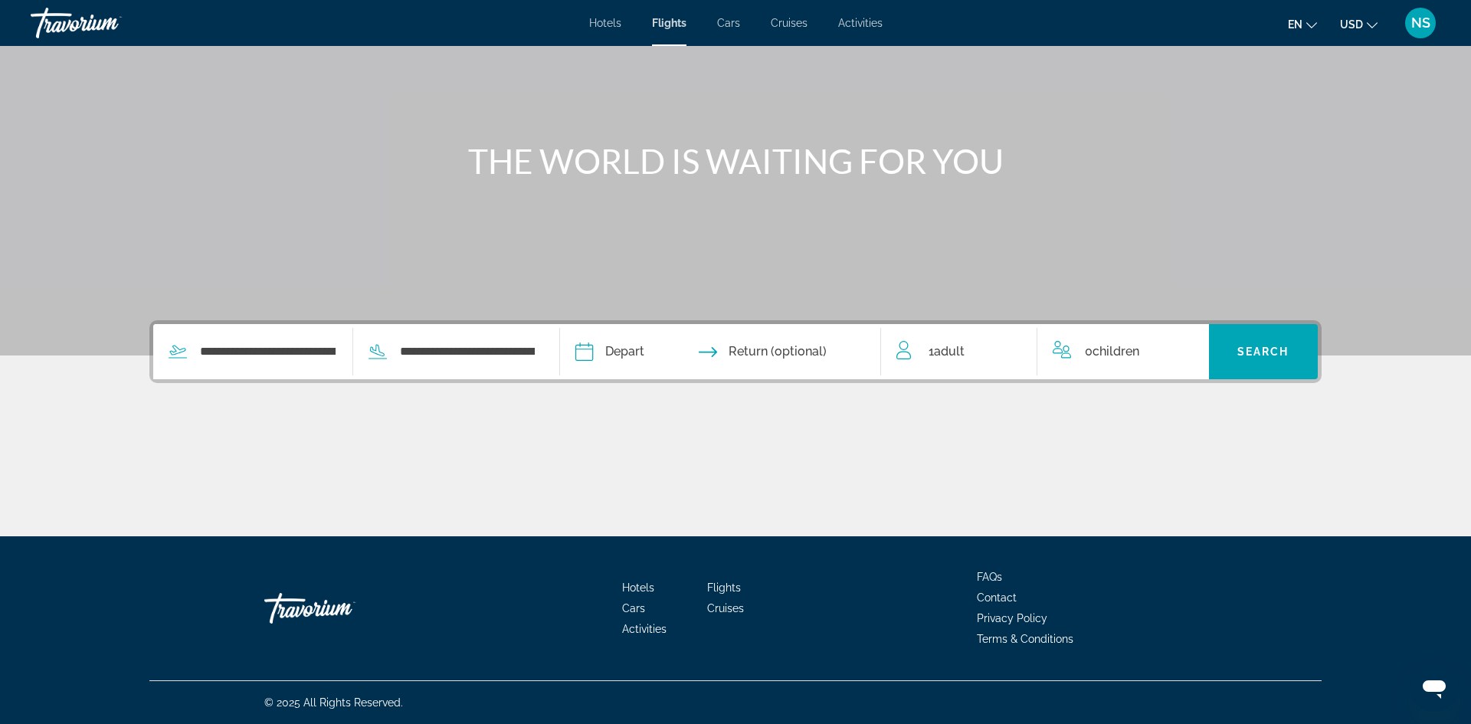
click at [628, 352] on input "Depart date" at bounding box center [650, 354] width 159 height 60
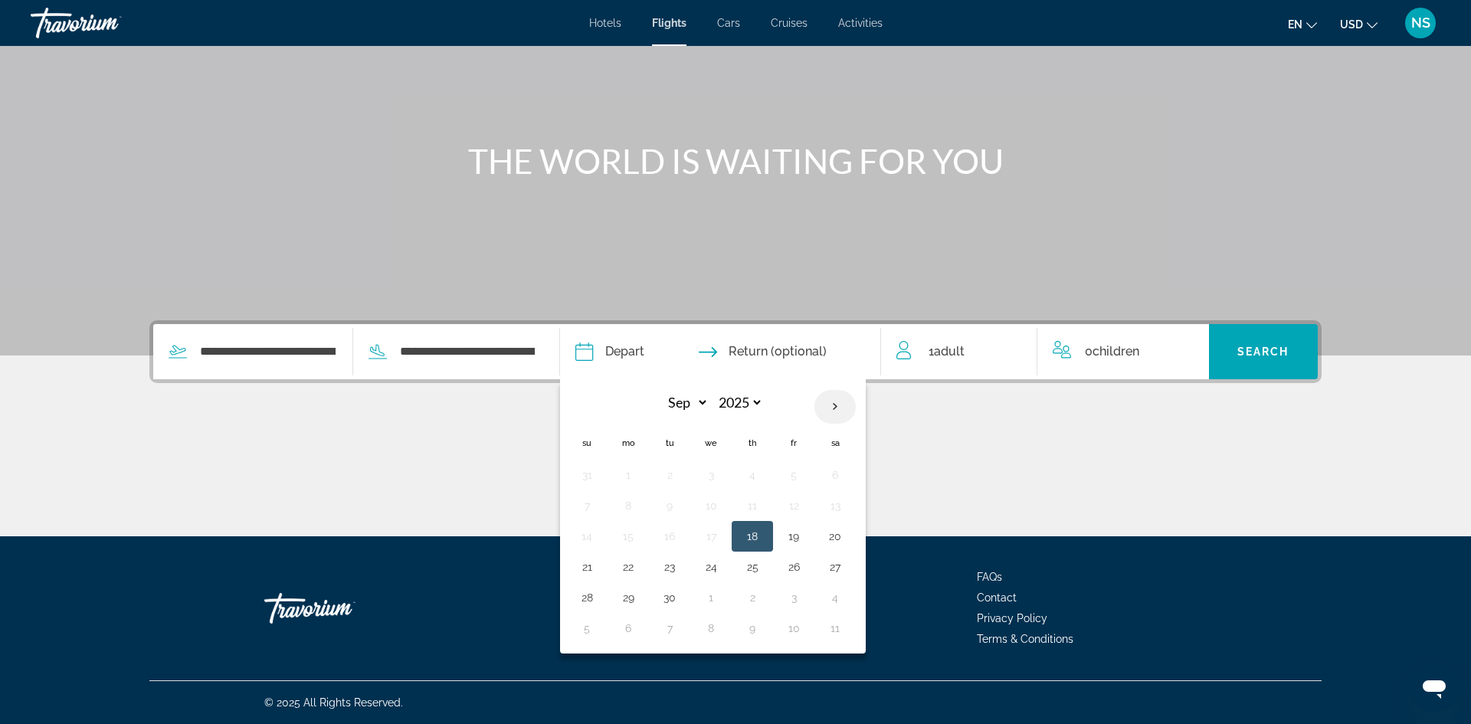
click at [856, 407] on th "Next month" at bounding box center [834, 407] width 41 height 34
select select "**"
click at [682, 505] on button "4" at bounding box center [669, 505] width 25 height 21
type input "**********"
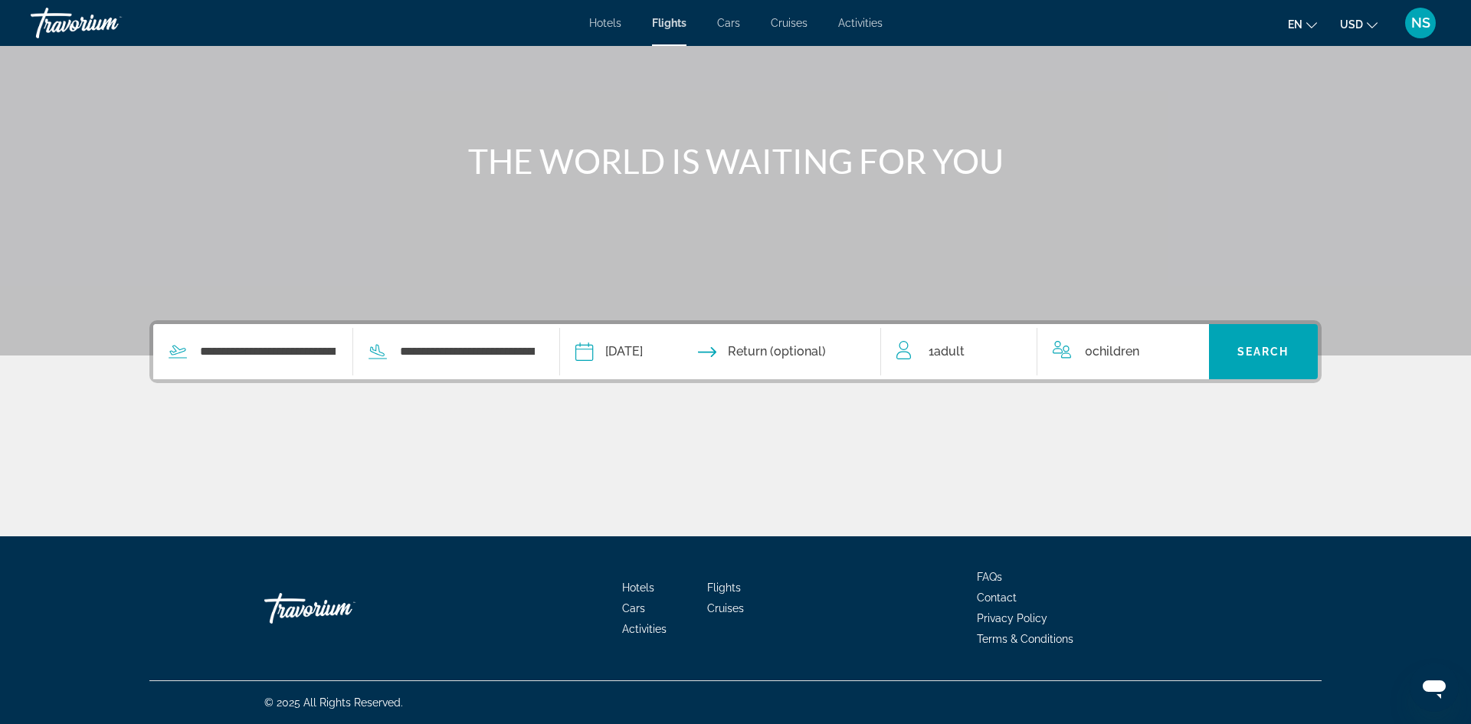
click at [803, 348] on input "Return date" at bounding box center [807, 354] width 159 height 60
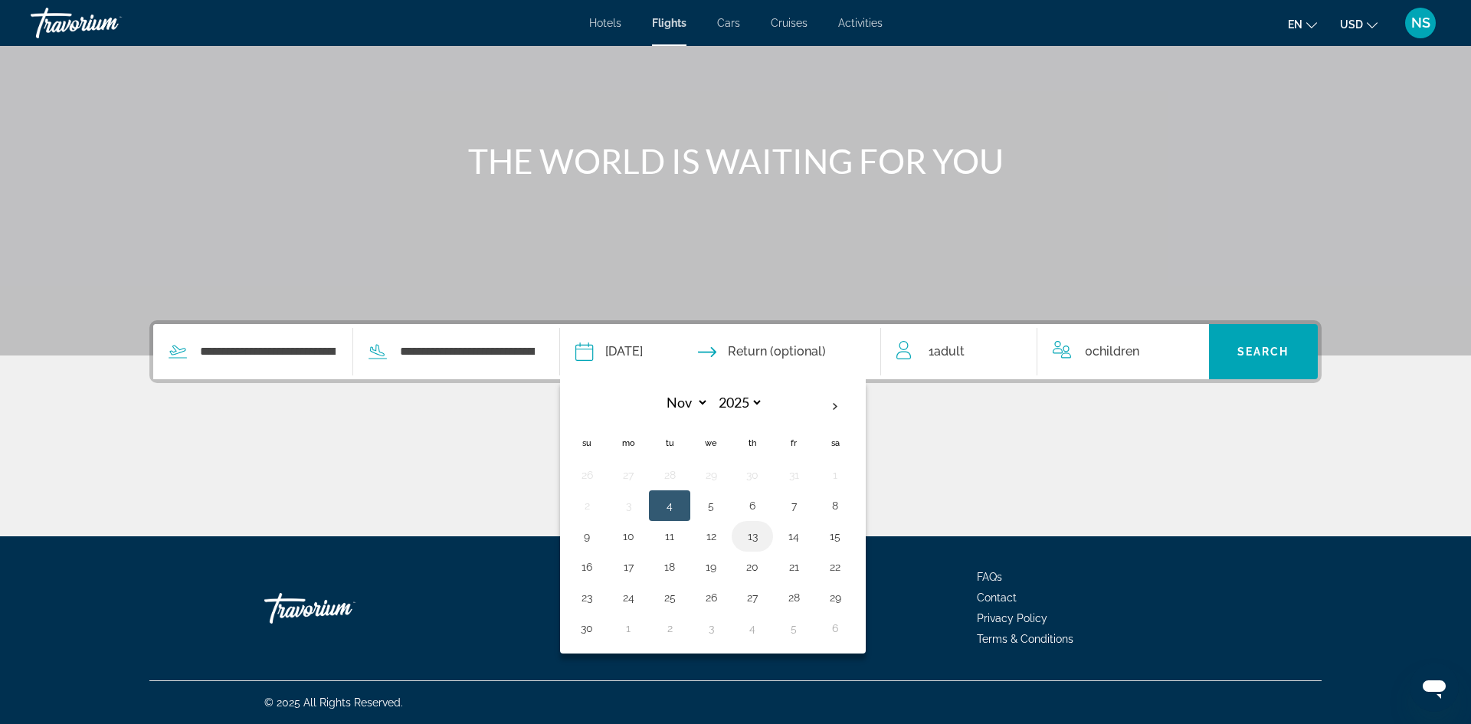
click at [764, 535] on button "13" at bounding box center [752, 535] width 25 height 21
type input "**********"
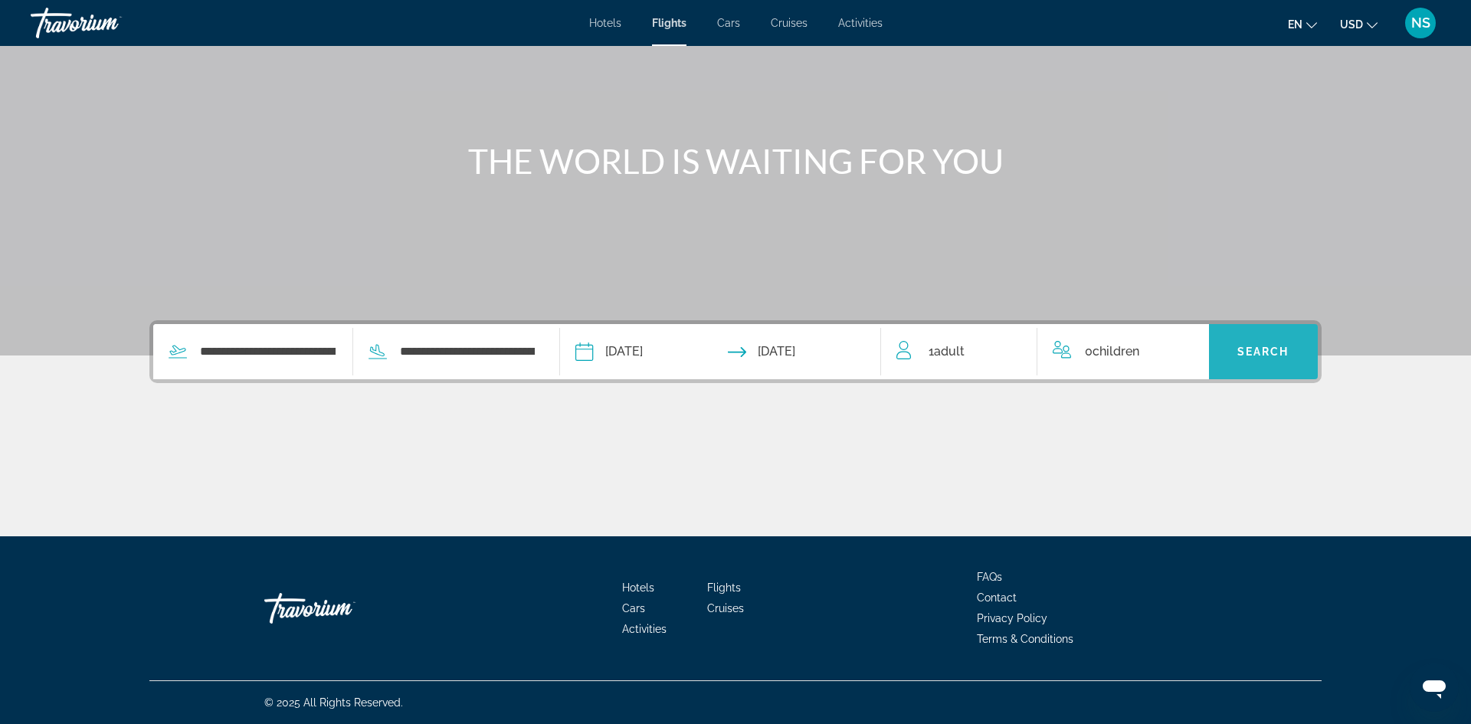
click at [1248, 352] on span "Search" at bounding box center [1263, 351] width 52 height 12
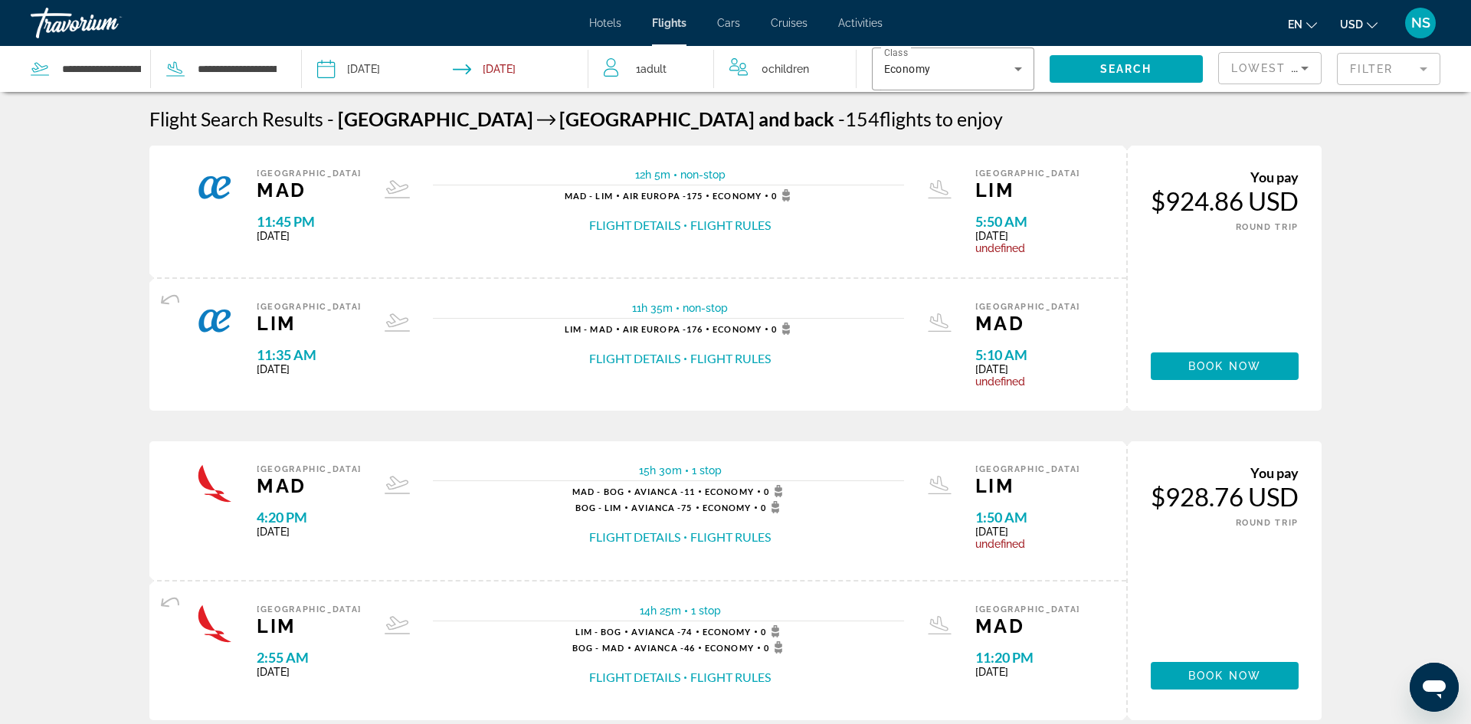
click at [362, 67] on input "Depart date: Nov 4, 2025" at bounding box center [384, 71] width 142 height 51
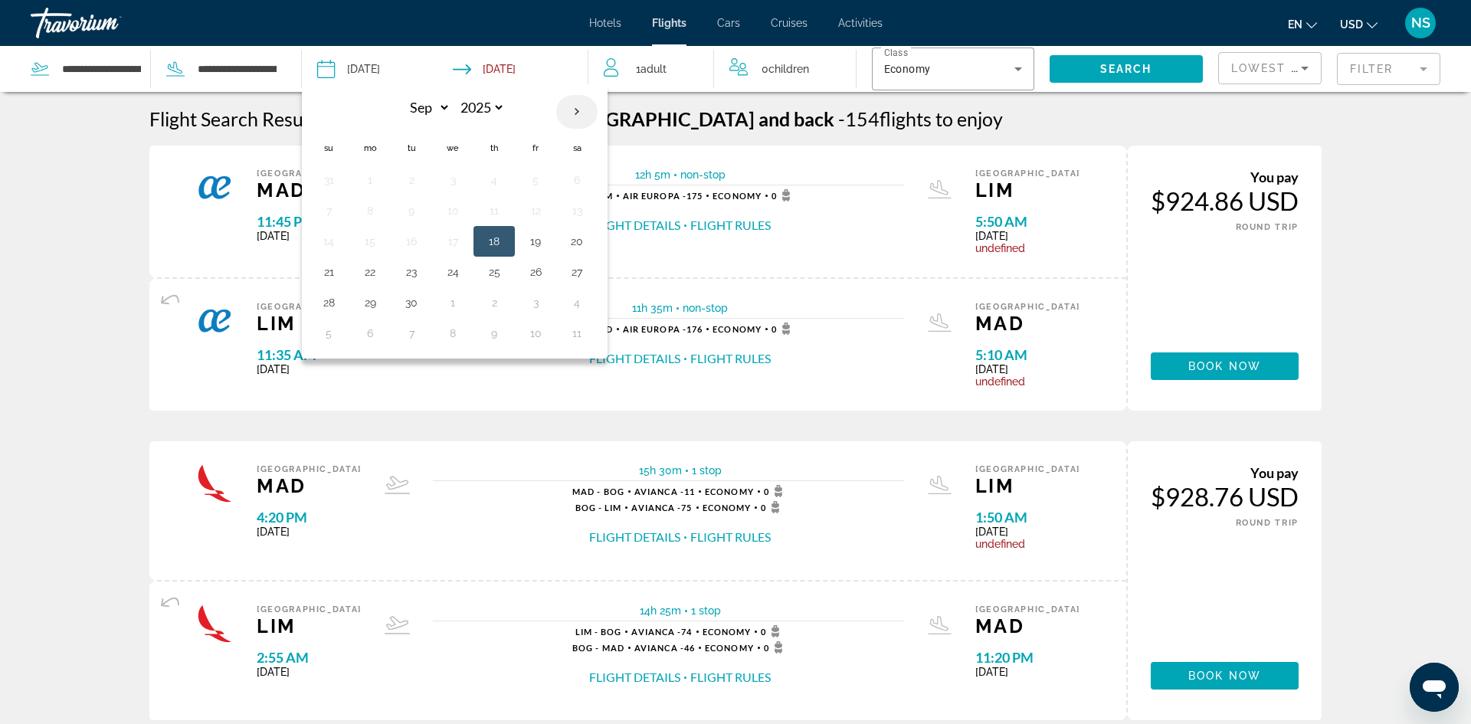
click at [577, 108] on th "Next month" at bounding box center [576, 112] width 41 height 34
select select "**"
click at [459, 240] on button "17" at bounding box center [452, 241] width 25 height 21
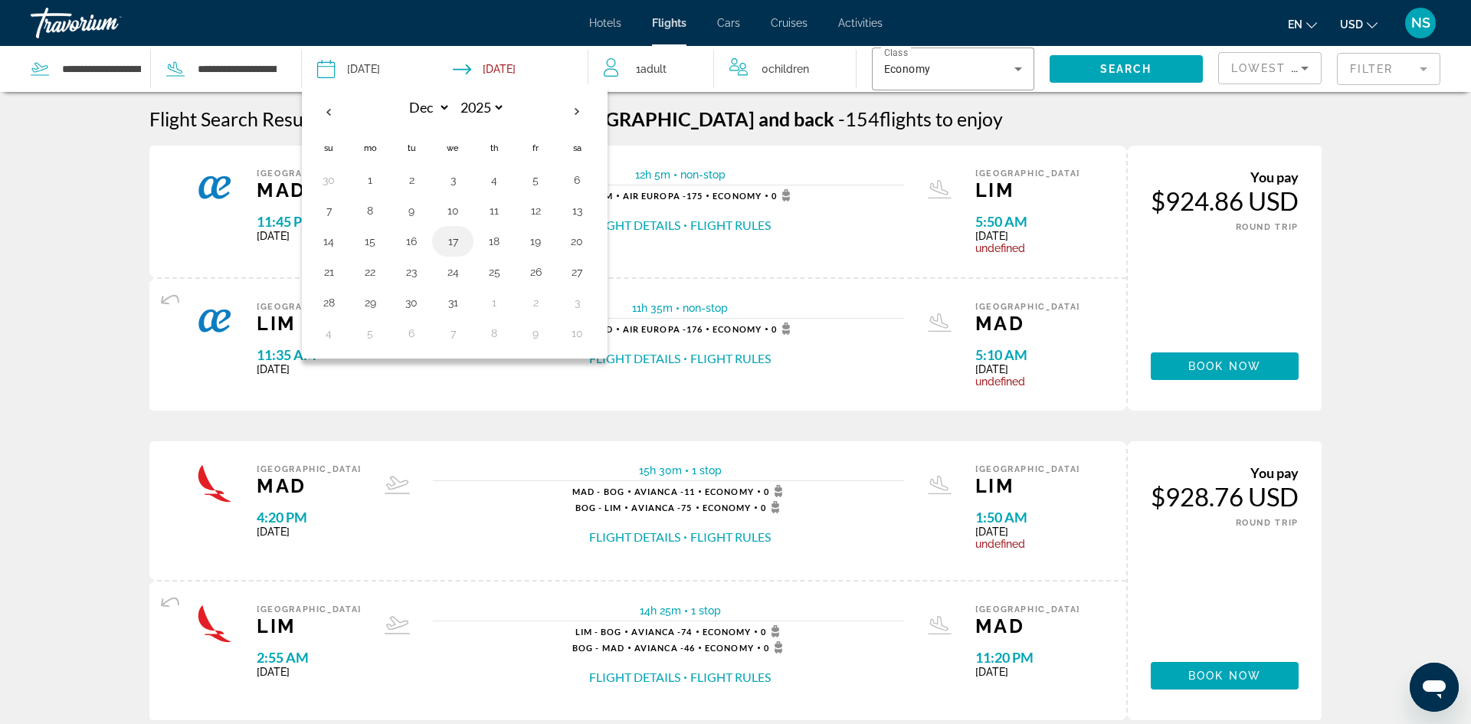
type input "**********"
select select "**"
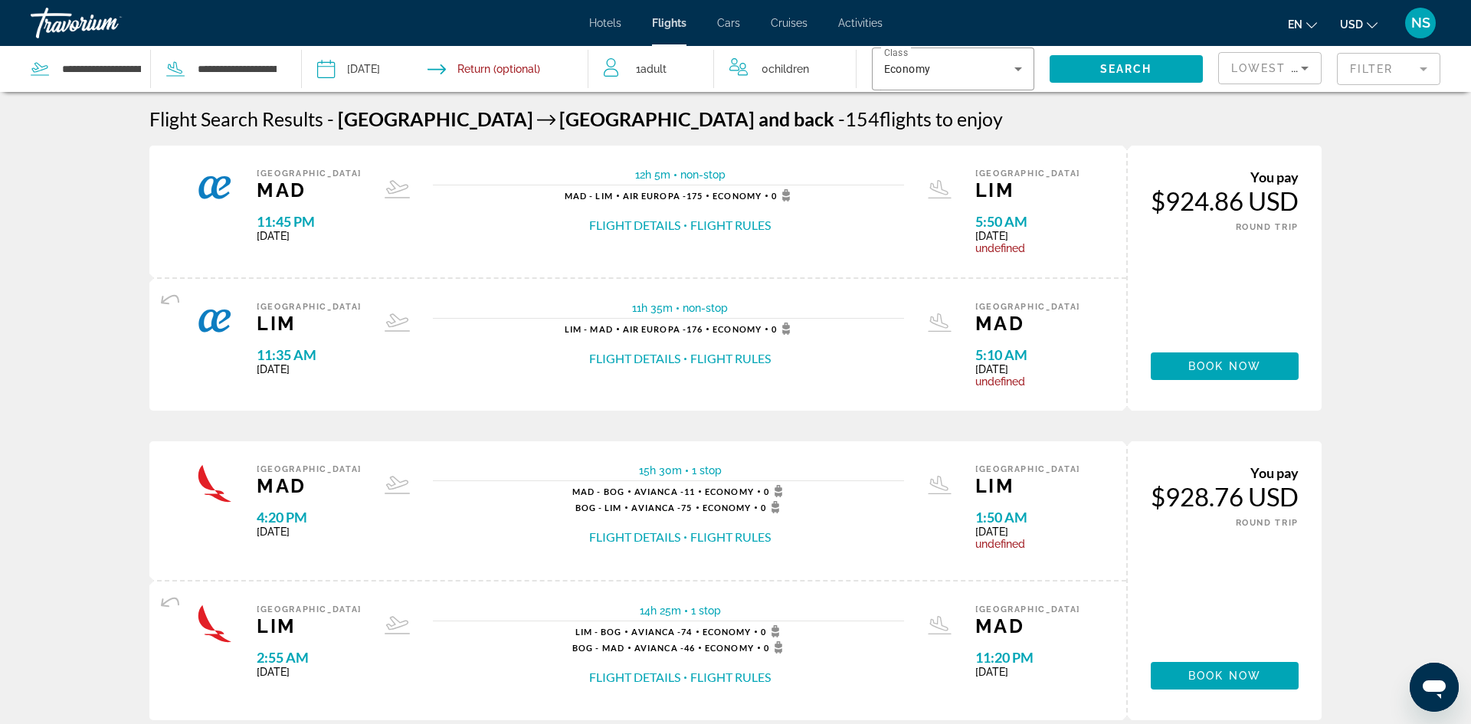
click at [529, 63] on input "Return date" at bounding box center [524, 71] width 142 height 51
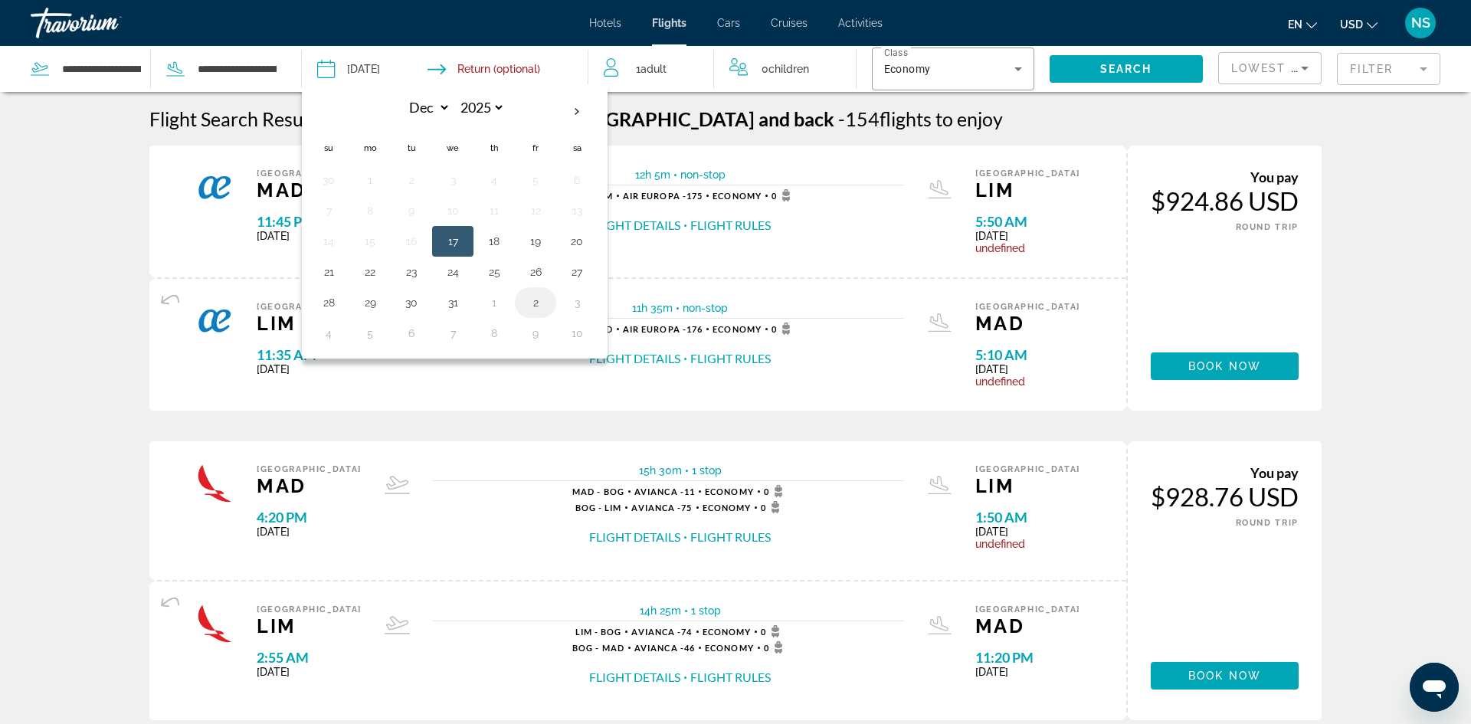
click at [535, 304] on button "2" at bounding box center [535, 302] width 25 height 21
type input "**********"
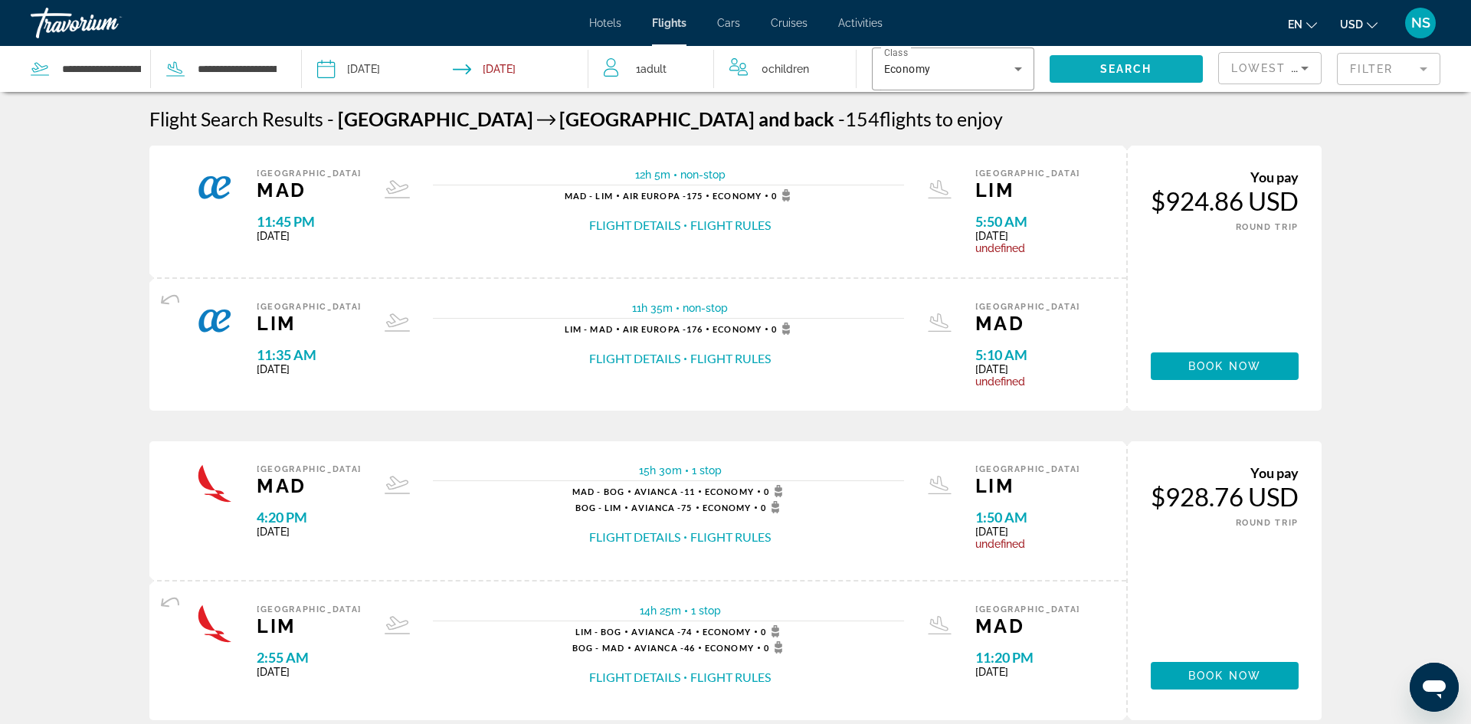
click at [1118, 64] on span "Search" at bounding box center [1126, 69] width 52 height 12
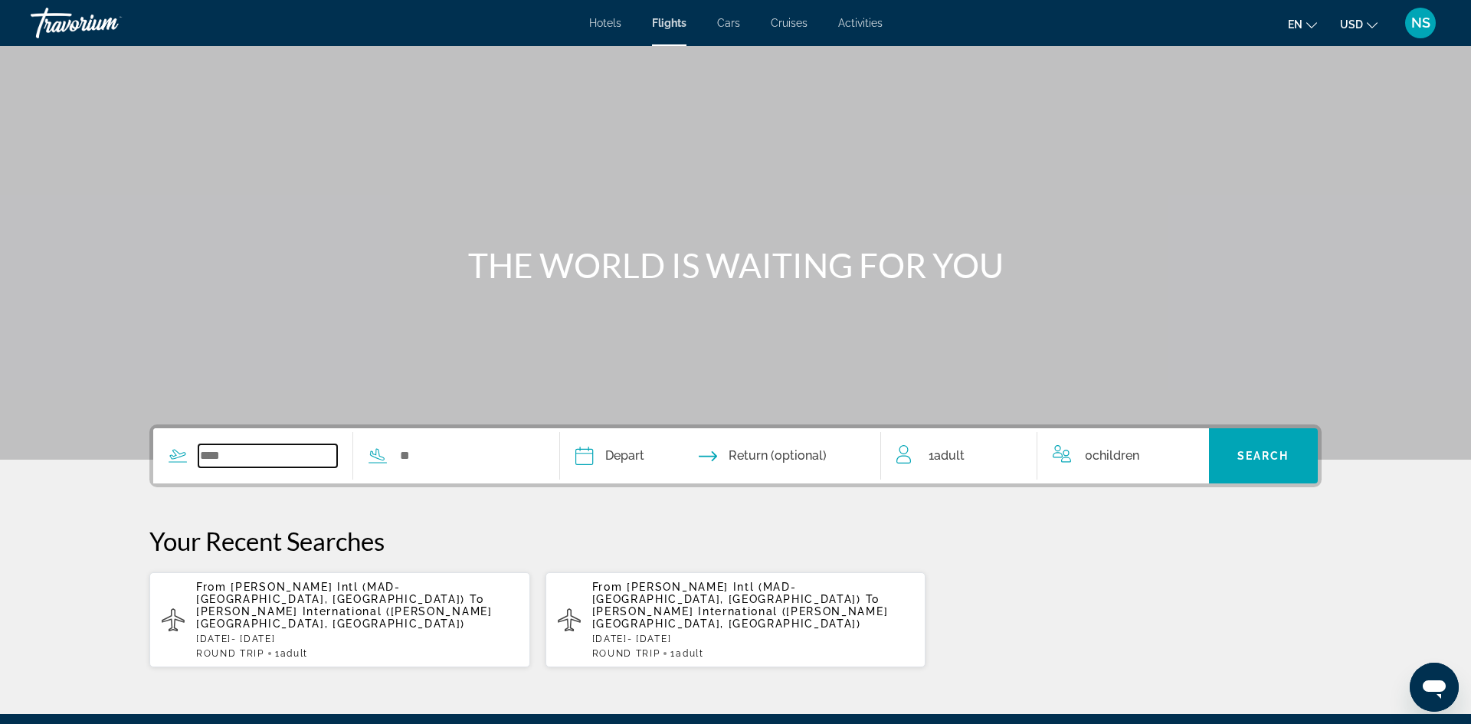
click at [226, 461] on input "Search widget" at bounding box center [267, 455] width 139 height 23
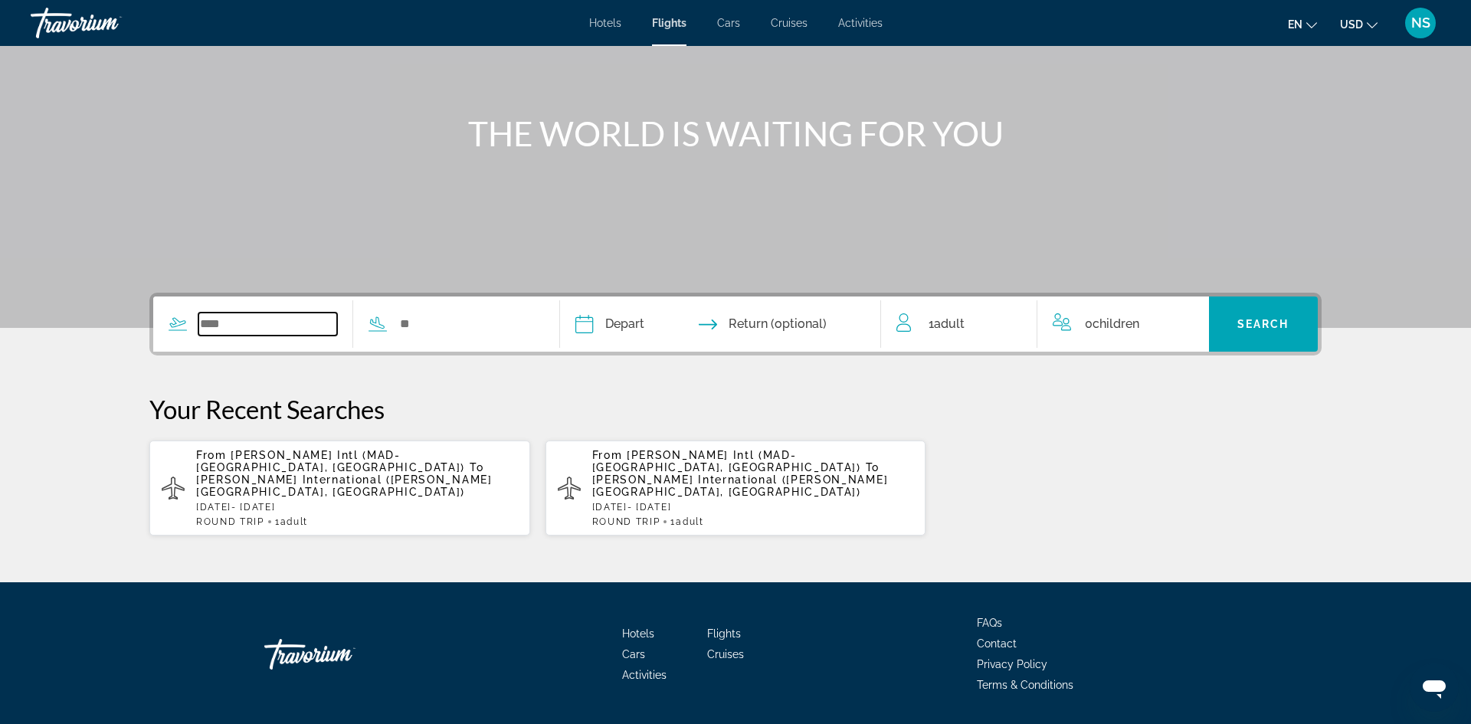
scroll to position [153, 0]
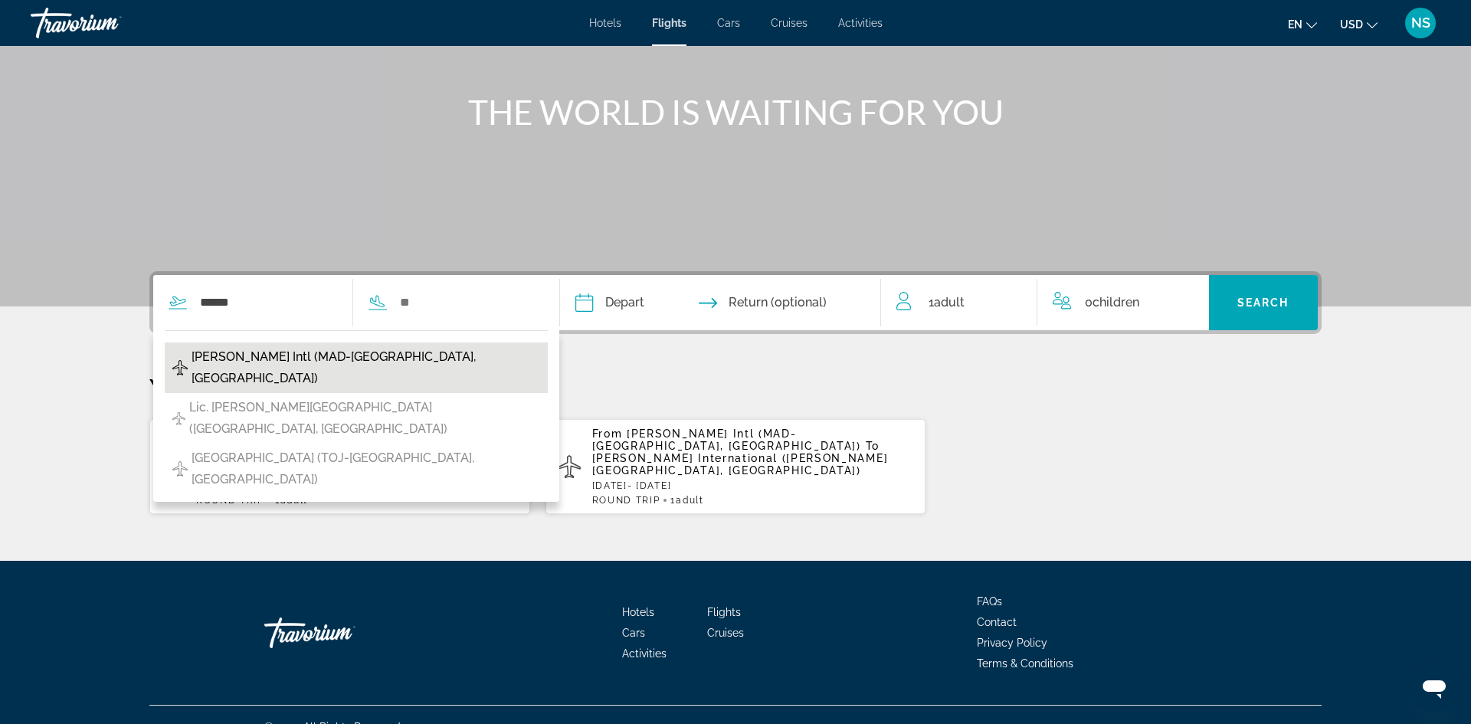
click at [347, 358] on span "[PERSON_NAME] Intl (MAD-[GEOGRAPHIC_DATA], [GEOGRAPHIC_DATA])" at bounding box center [365, 367] width 348 height 43
type input "**********"
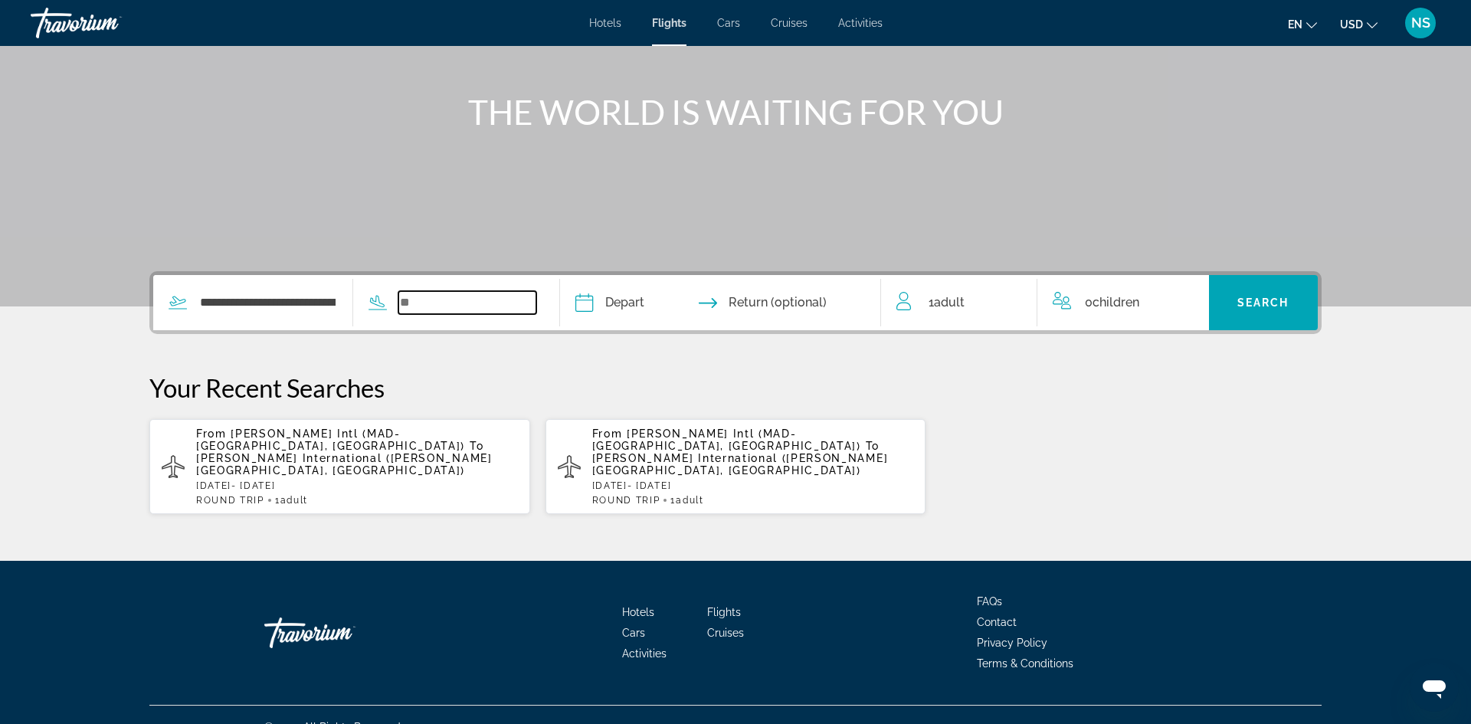
click at [416, 338] on div "**********" at bounding box center [735, 393] width 1233 height 244
click at [440, 300] on input "Search widget" at bounding box center [467, 302] width 139 height 23
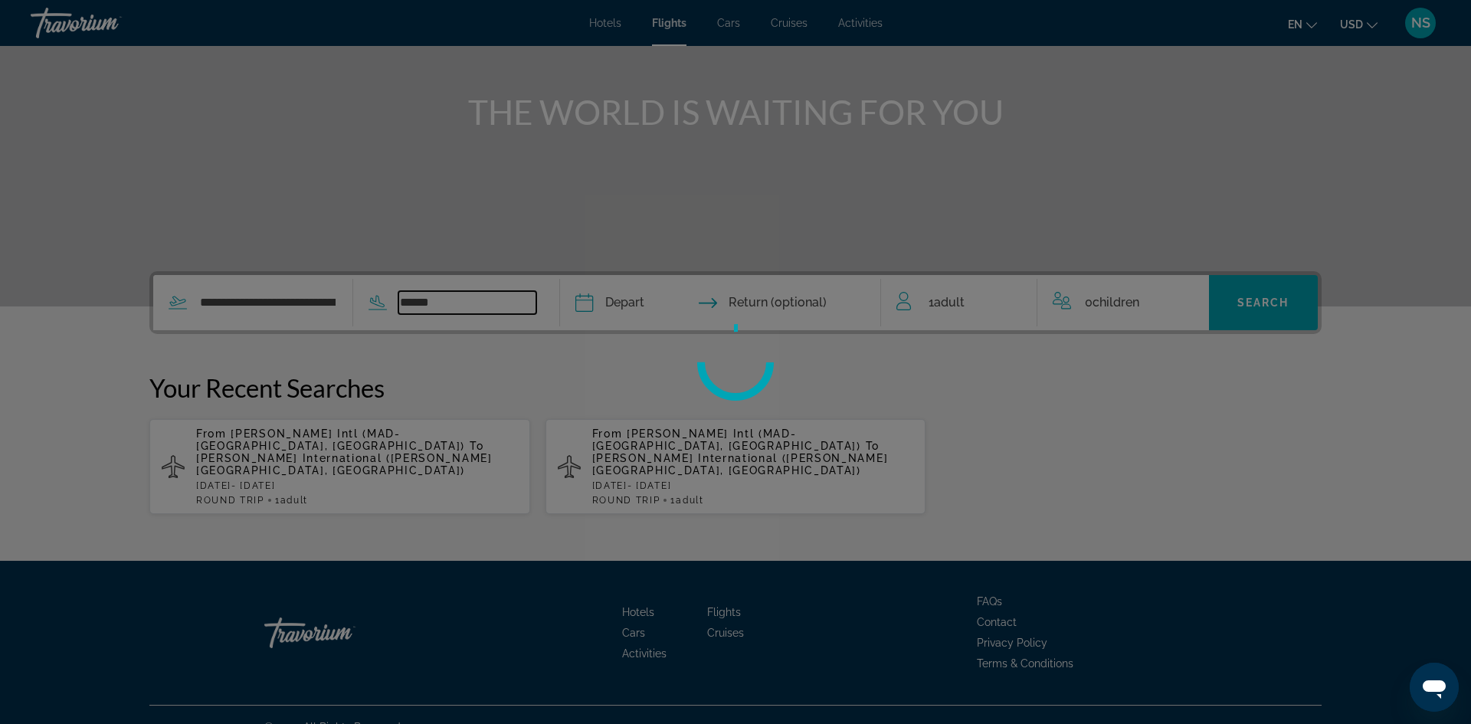
type input "******"
click at [644, 300] on div at bounding box center [735, 362] width 1471 height 724
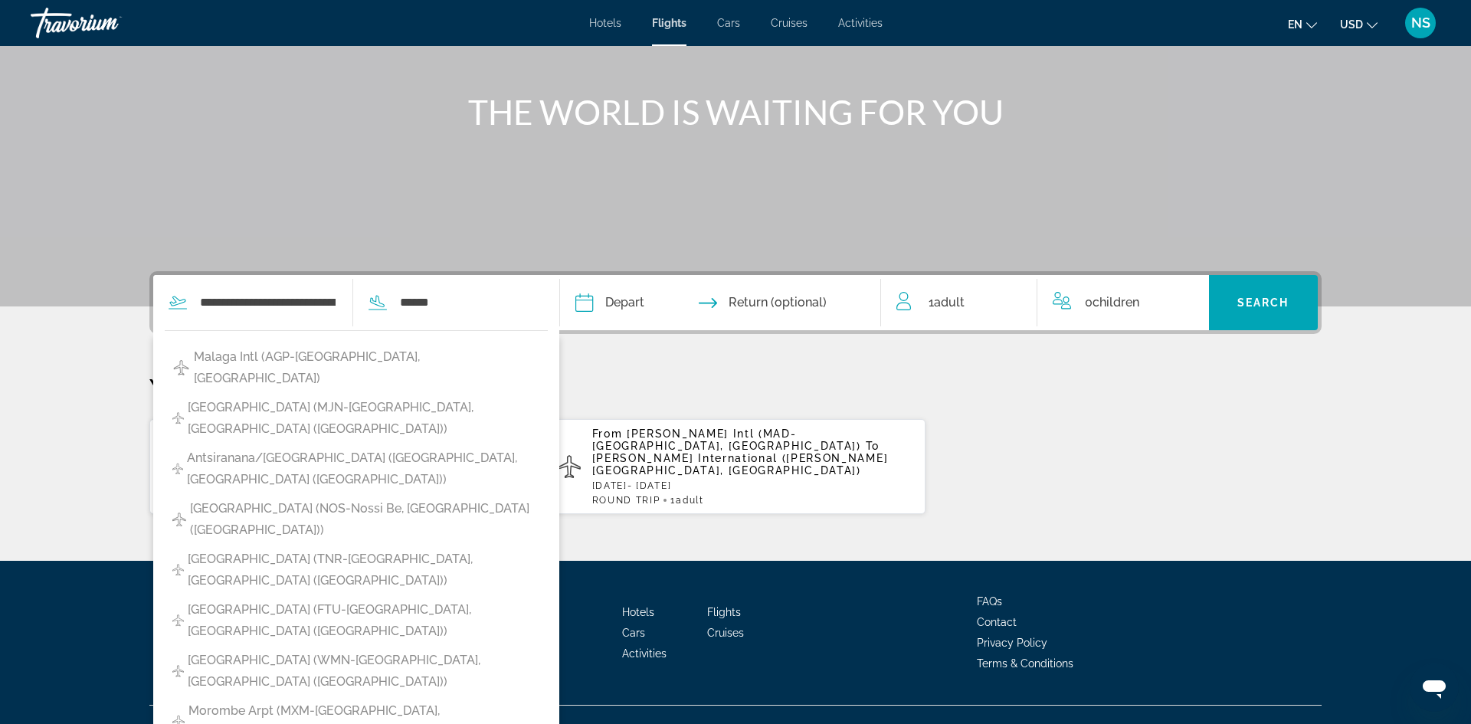
click at [646, 301] on input "Depart date" at bounding box center [650, 305] width 159 height 60
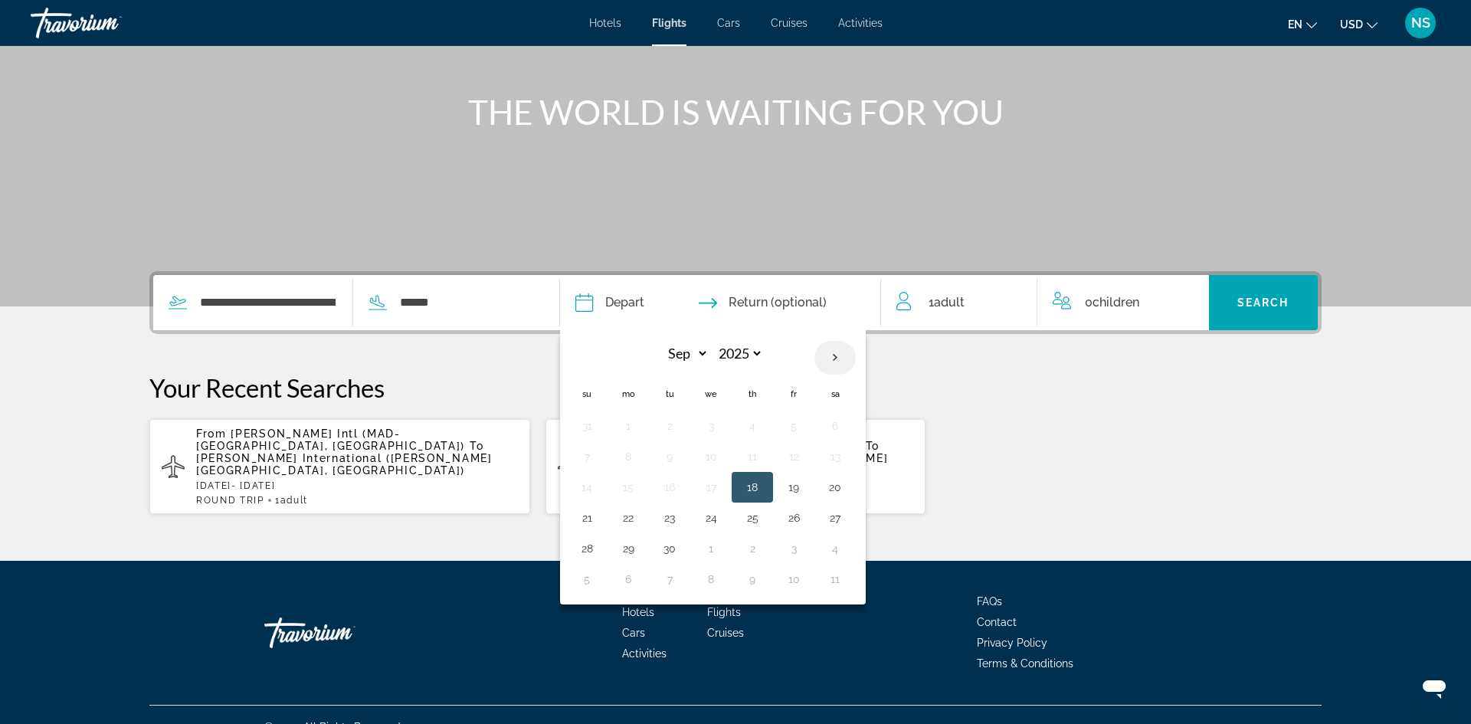
click at [856, 358] on th "Next month" at bounding box center [834, 358] width 41 height 34
select select "*"
click at [599, 548] on button "26" at bounding box center [586, 548] width 25 height 21
type input "**********"
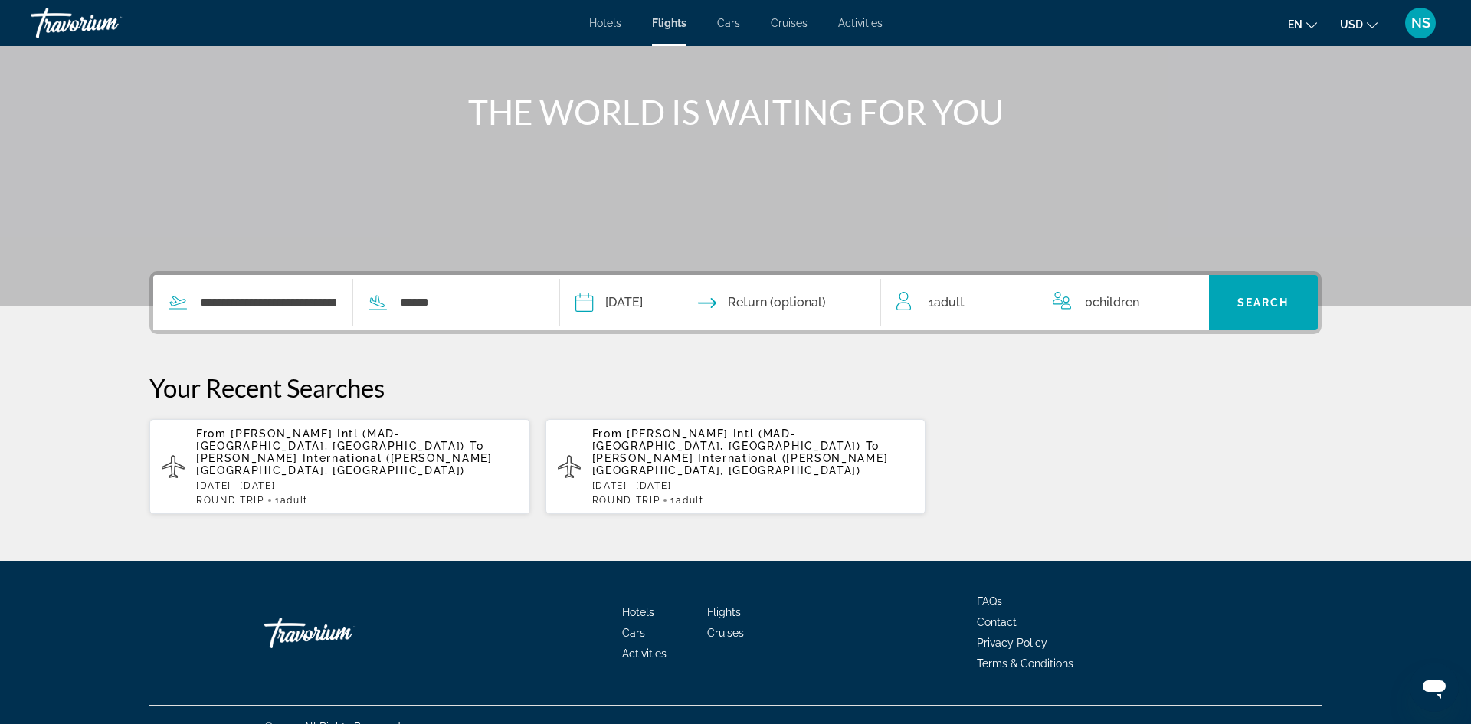
click at [775, 300] on input "Return date" at bounding box center [807, 305] width 159 height 60
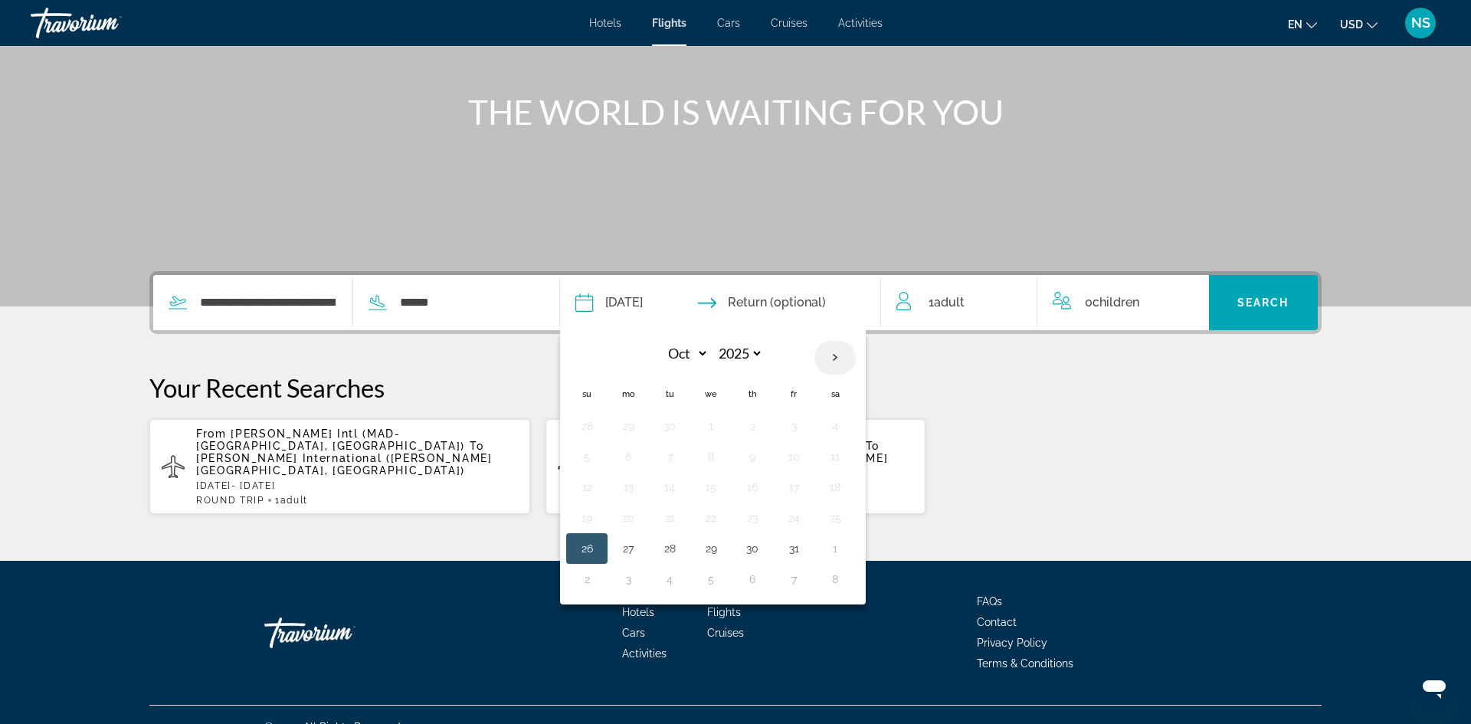
click at [856, 353] on th "Next month" at bounding box center [834, 358] width 41 height 34
click at [607, 361] on th "Previous month" at bounding box center [586, 358] width 41 height 34
click at [856, 358] on th "Next month" at bounding box center [834, 358] width 41 height 34
select select "**"
click at [640, 456] on button "3" at bounding box center [628, 456] width 25 height 21
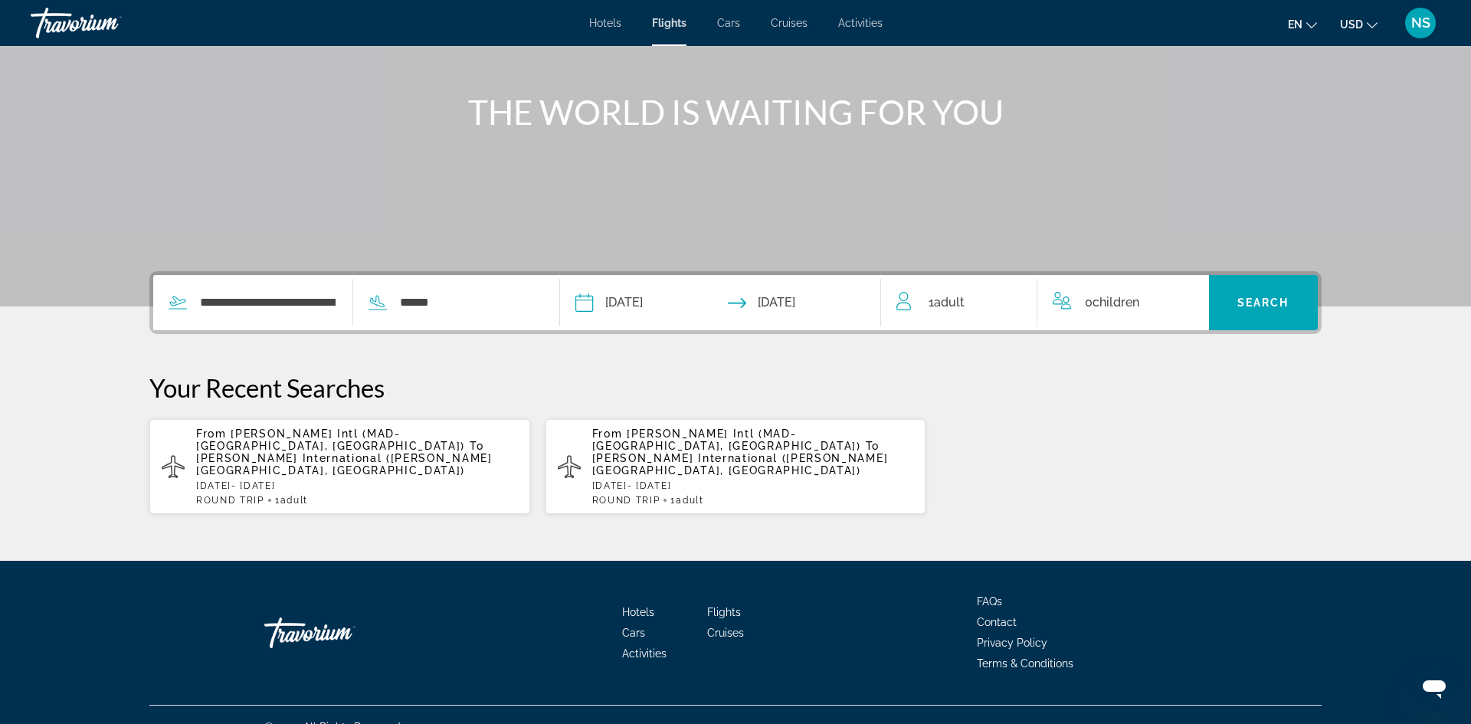
click at [789, 301] on input "**********" at bounding box center [807, 305] width 159 height 60
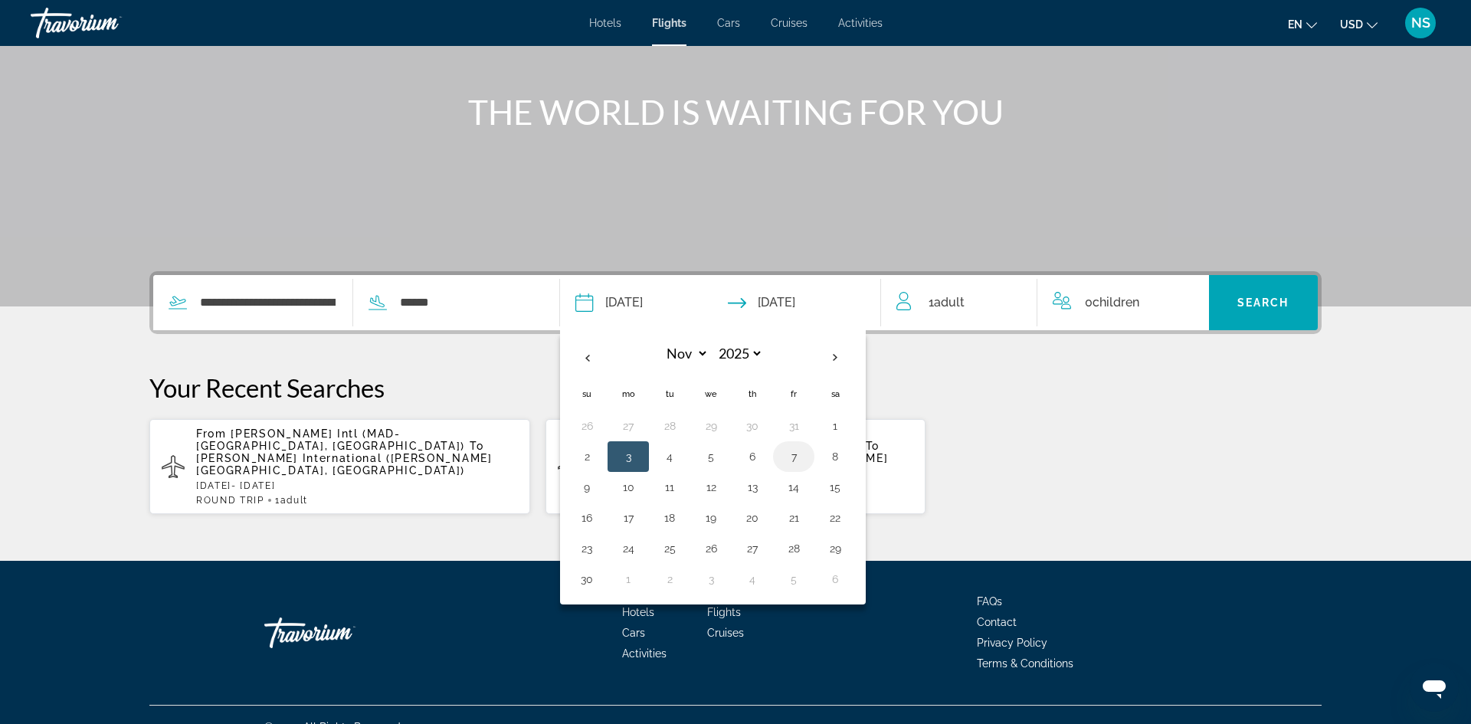
click at [806, 457] on button "7" at bounding box center [793, 456] width 25 height 21
type input "**********"
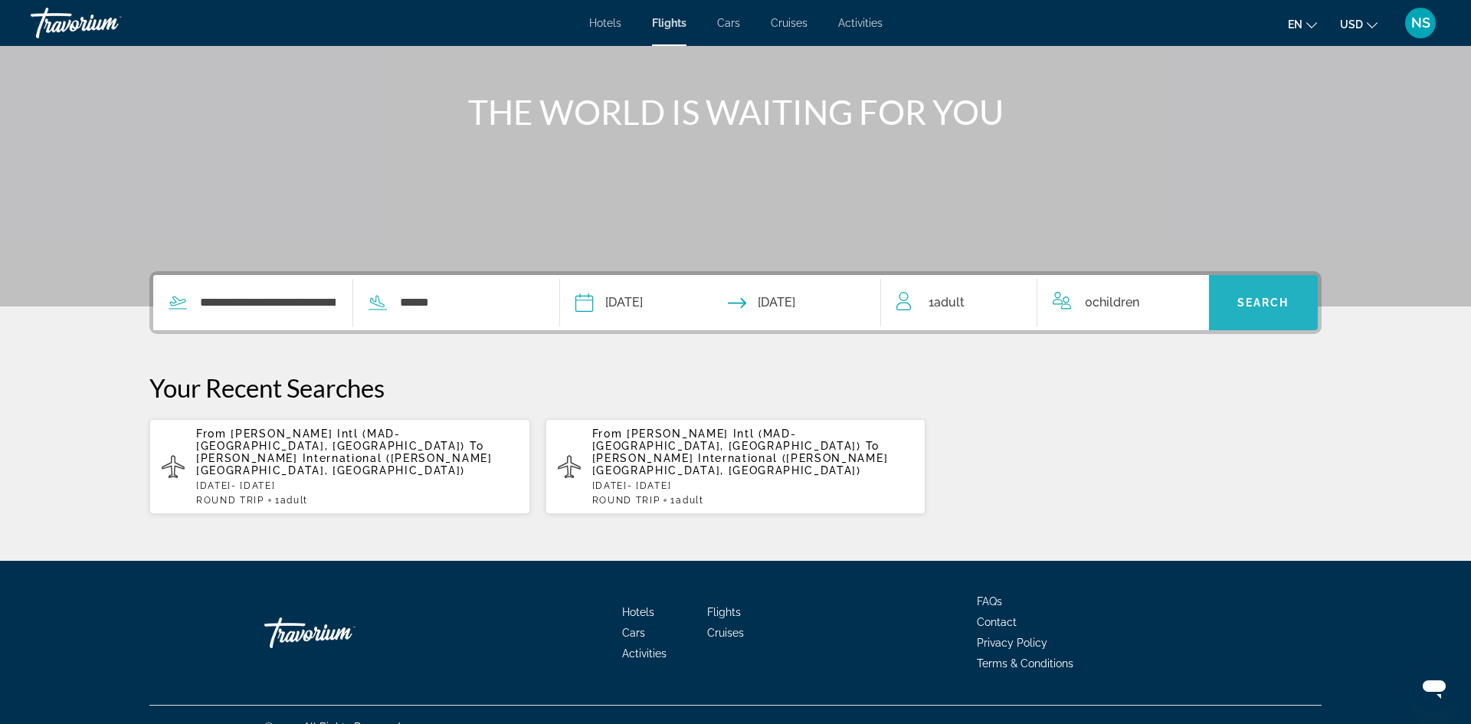
click at [1255, 298] on span "Search" at bounding box center [1263, 302] width 52 height 12
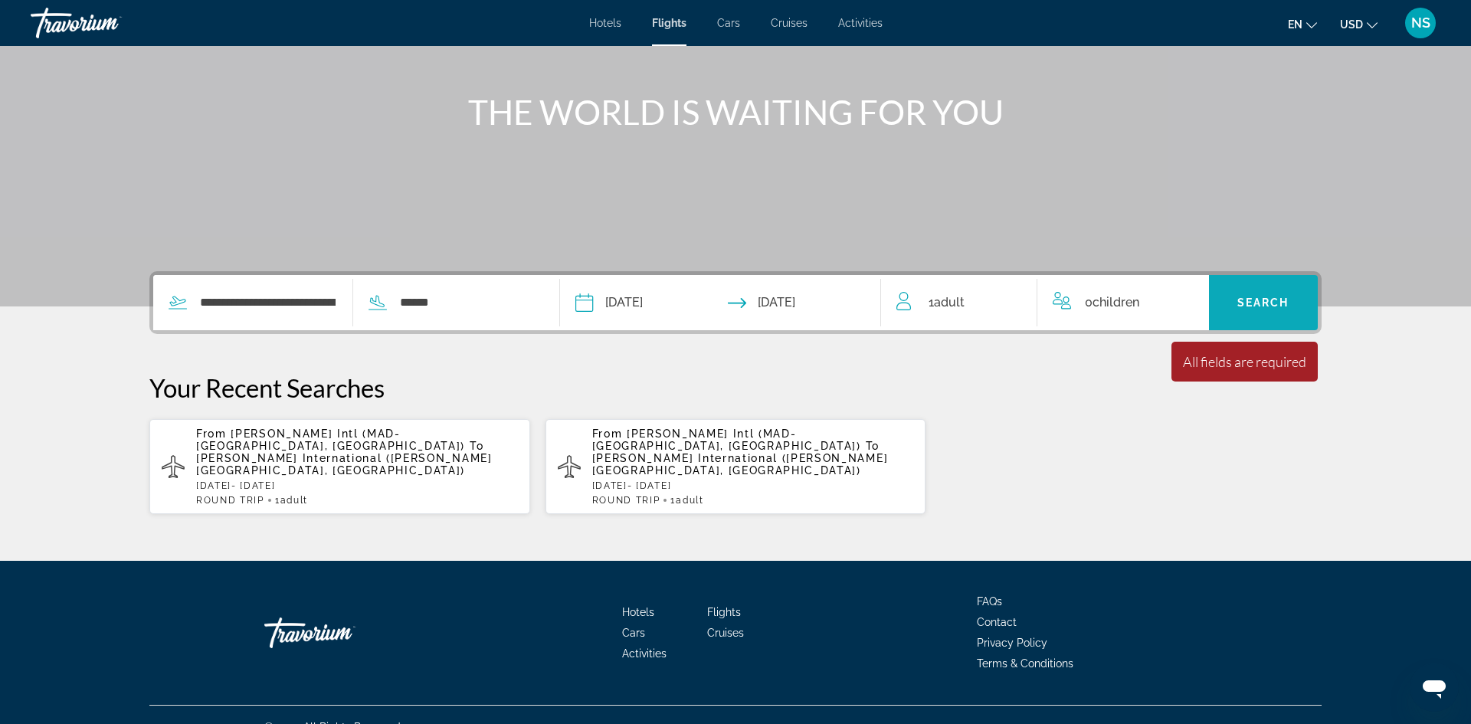
click at [1277, 299] on span "Search" at bounding box center [1263, 302] width 52 height 12
click at [466, 308] on input "******" at bounding box center [467, 302] width 139 height 23
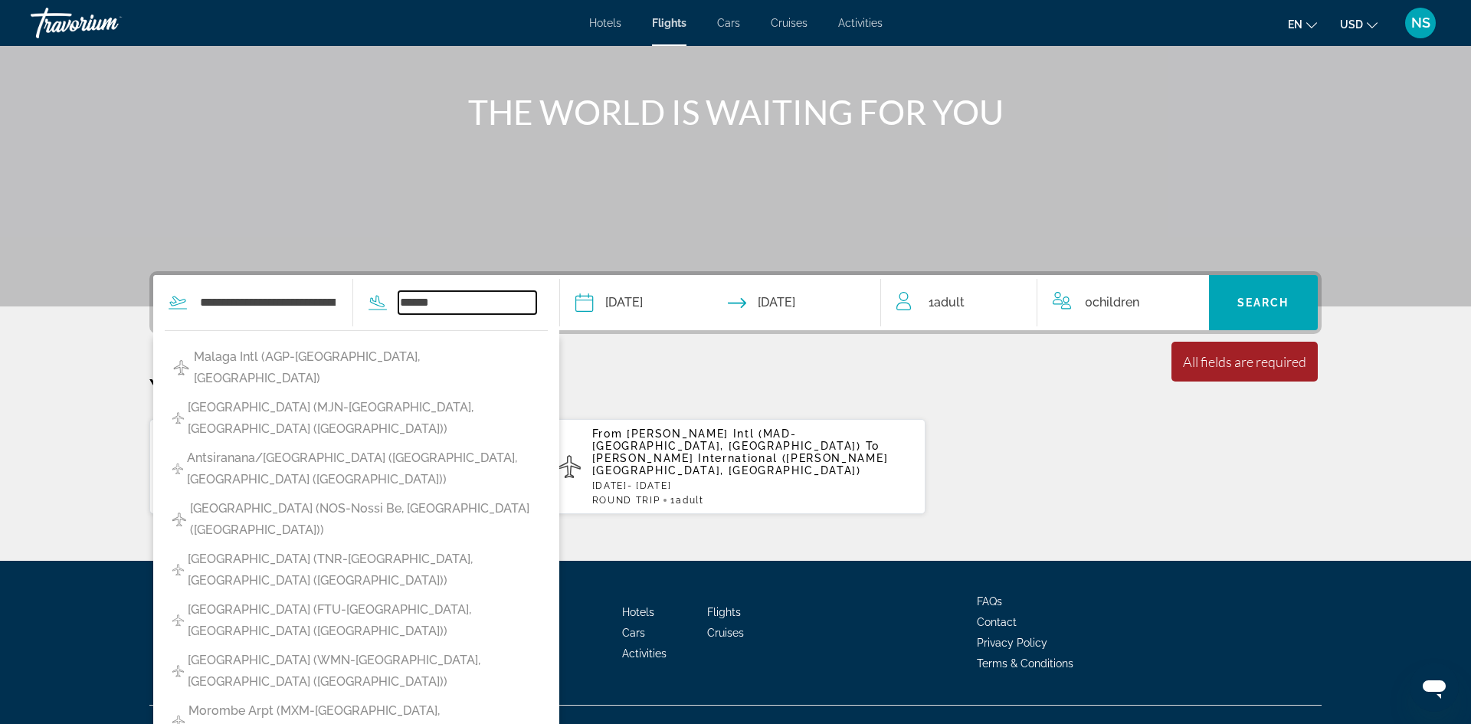
scroll to position [201, 0]
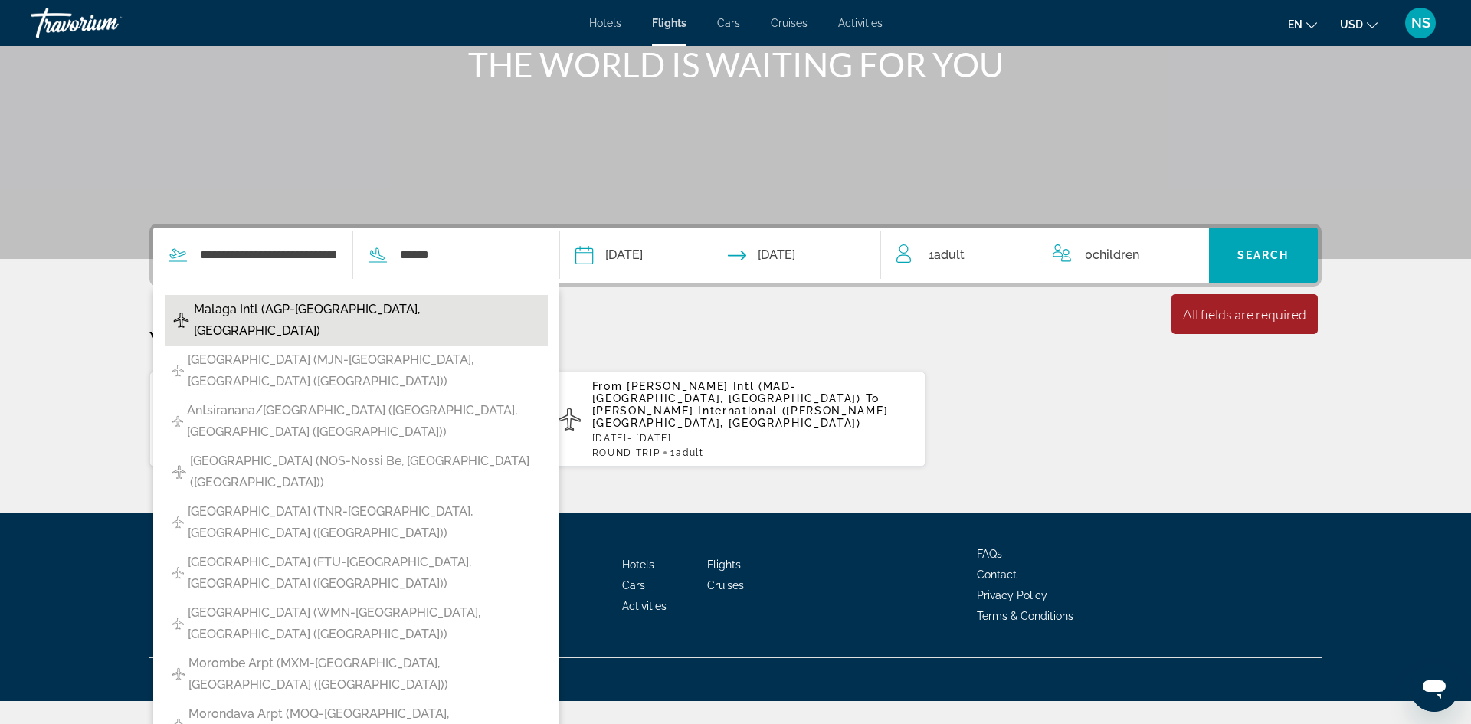
click at [459, 301] on button "Malaga Intl (AGP-[GEOGRAPHIC_DATA], [GEOGRAPHIC_DATA])" at bounding box center [356, 320] width 383 height 51
type input "**********"
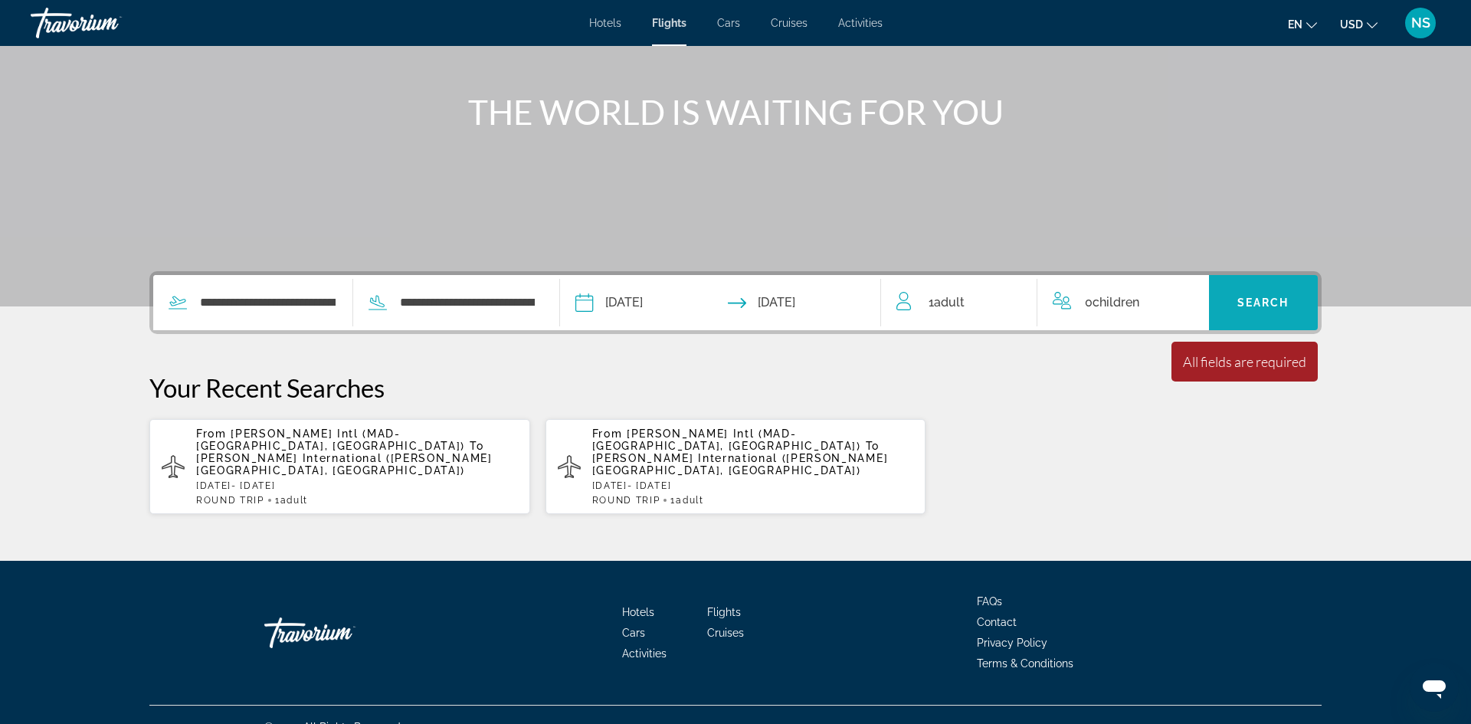
click at [1265, 301] on span "Search" at bounding box center [1263, 302] width 52 height 12
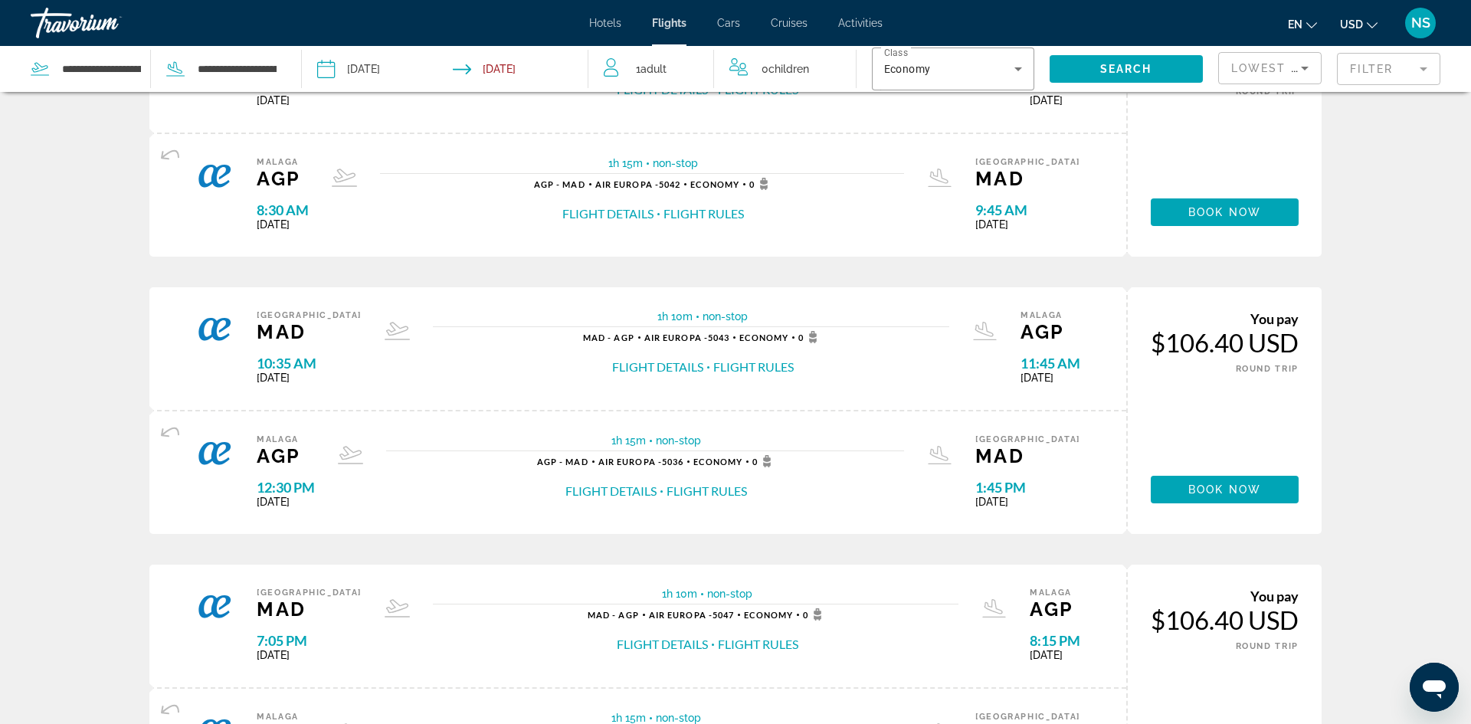
scroll to position [415, 0]
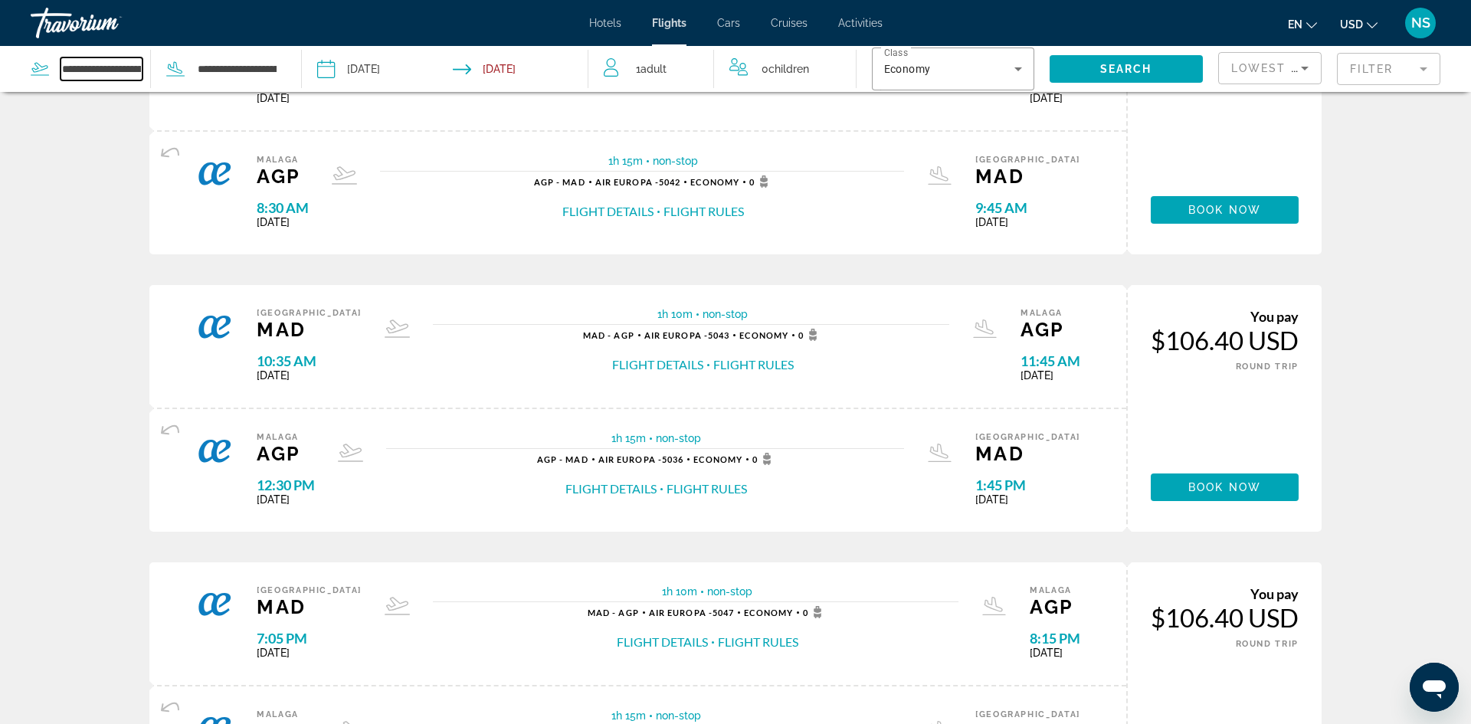
click at [116, 74] on input "**********" at bounding box center [102, 68] width 82 height 23
click at [134, 70] on input "**********" at bounding box center [102, 68] width 82 height 23
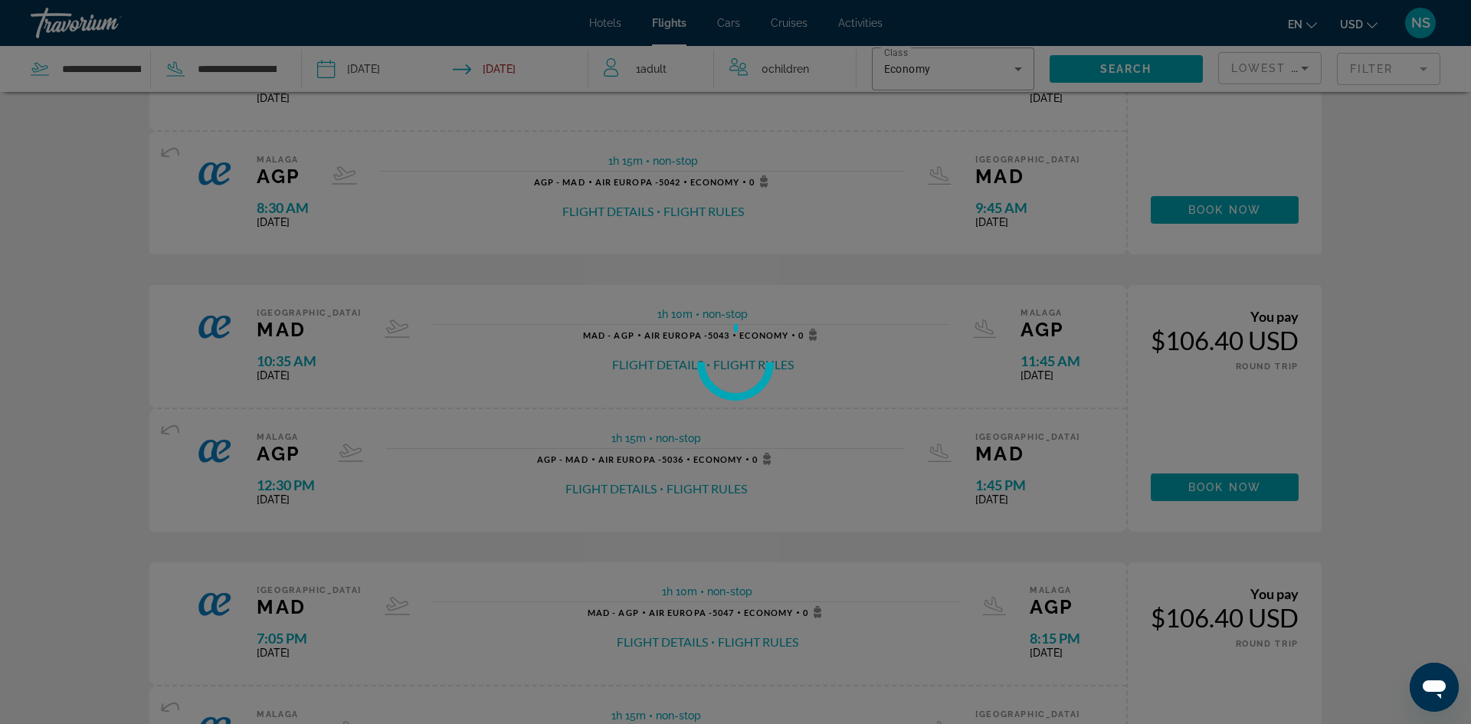
click at [134, 69] on div at bounding box center [735, 362] width 1471 height 724
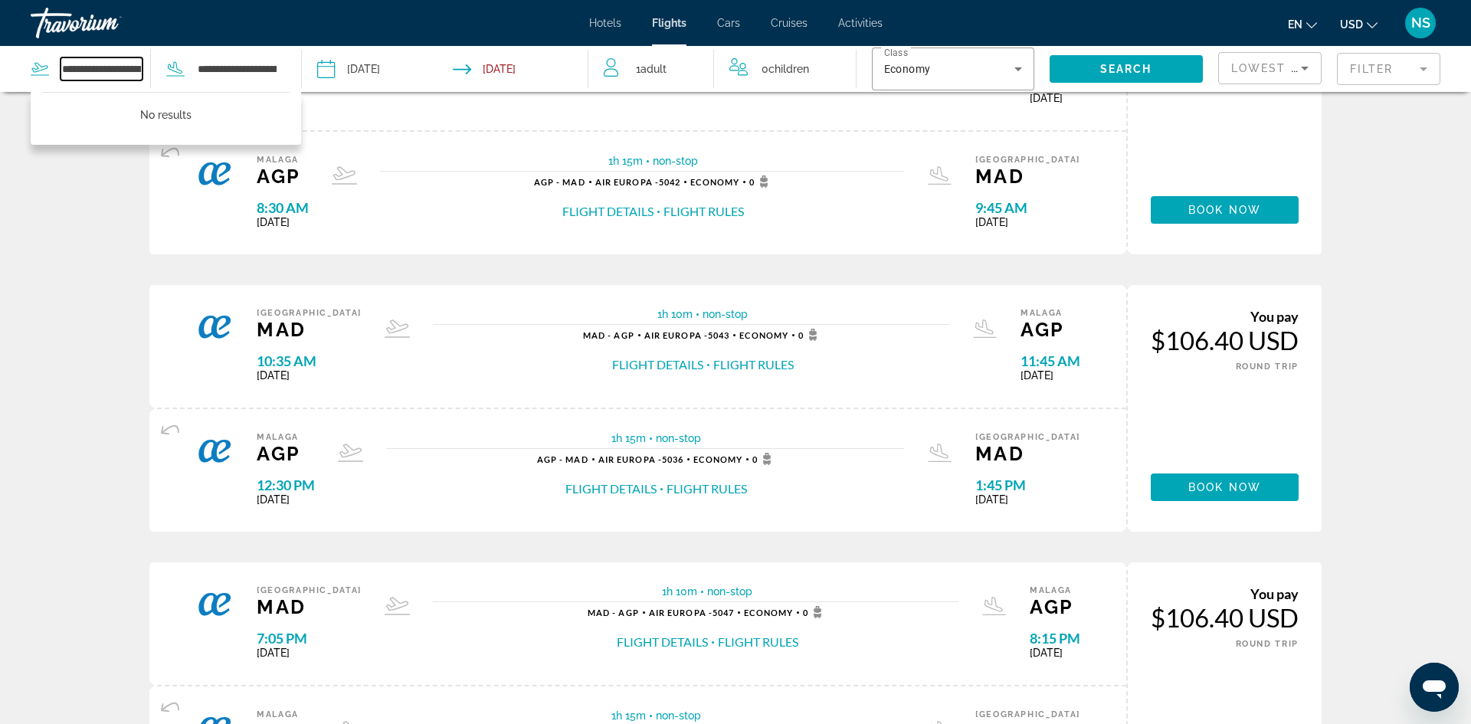
click at [137, 69] on input "**********" at bounding box center [102, 68] width 82 height 23
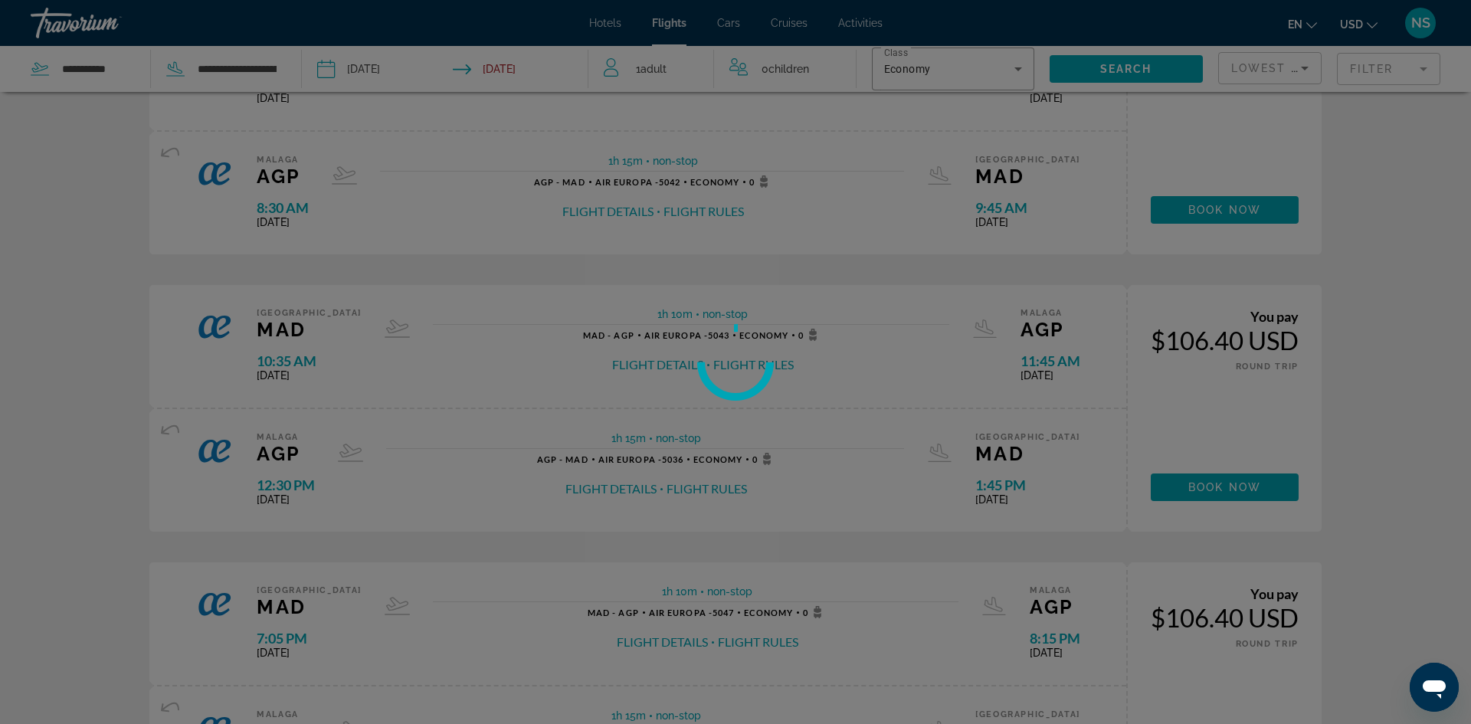
click at [115, 68] on div at bounding box center [735, 362] width 1471 height 724
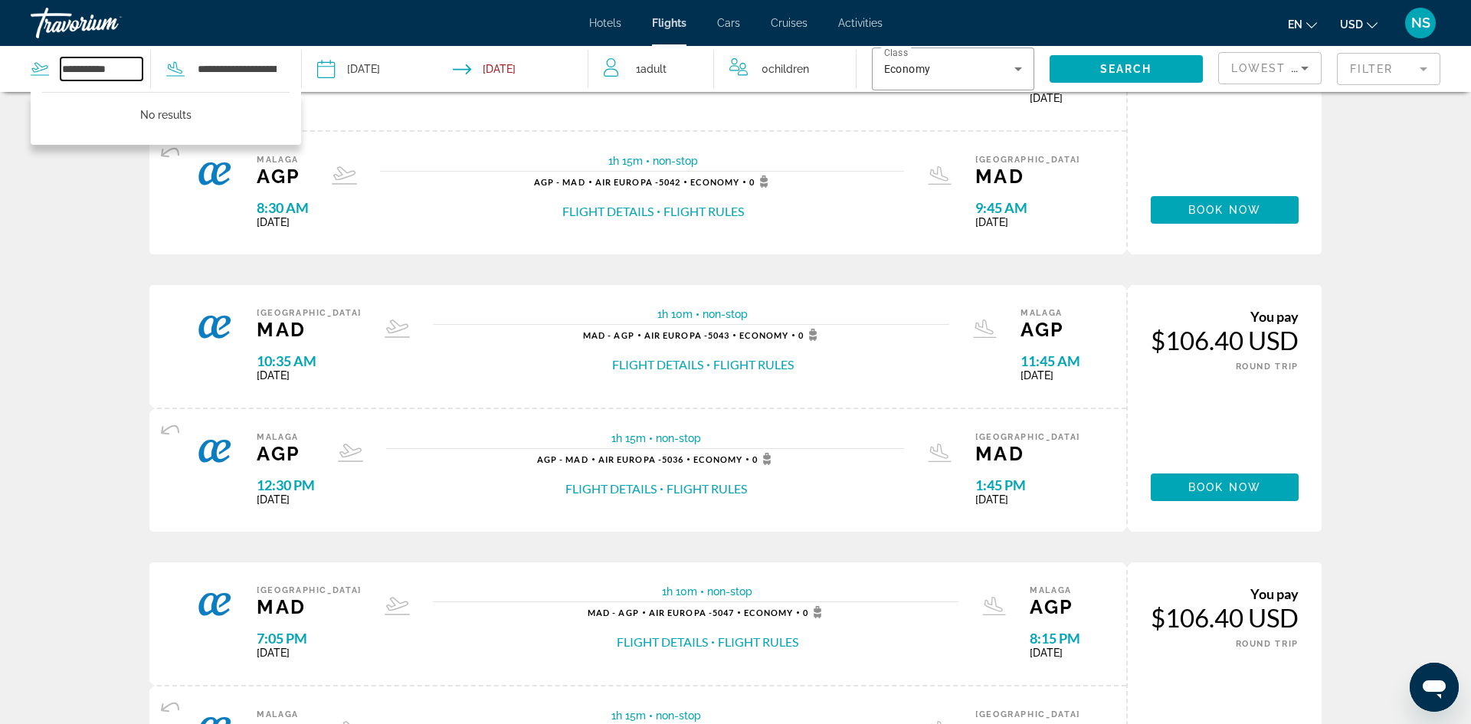
click at [115, 68] on input "**********" at bounding box center [102, 68] width 82 height 23
type input "*"
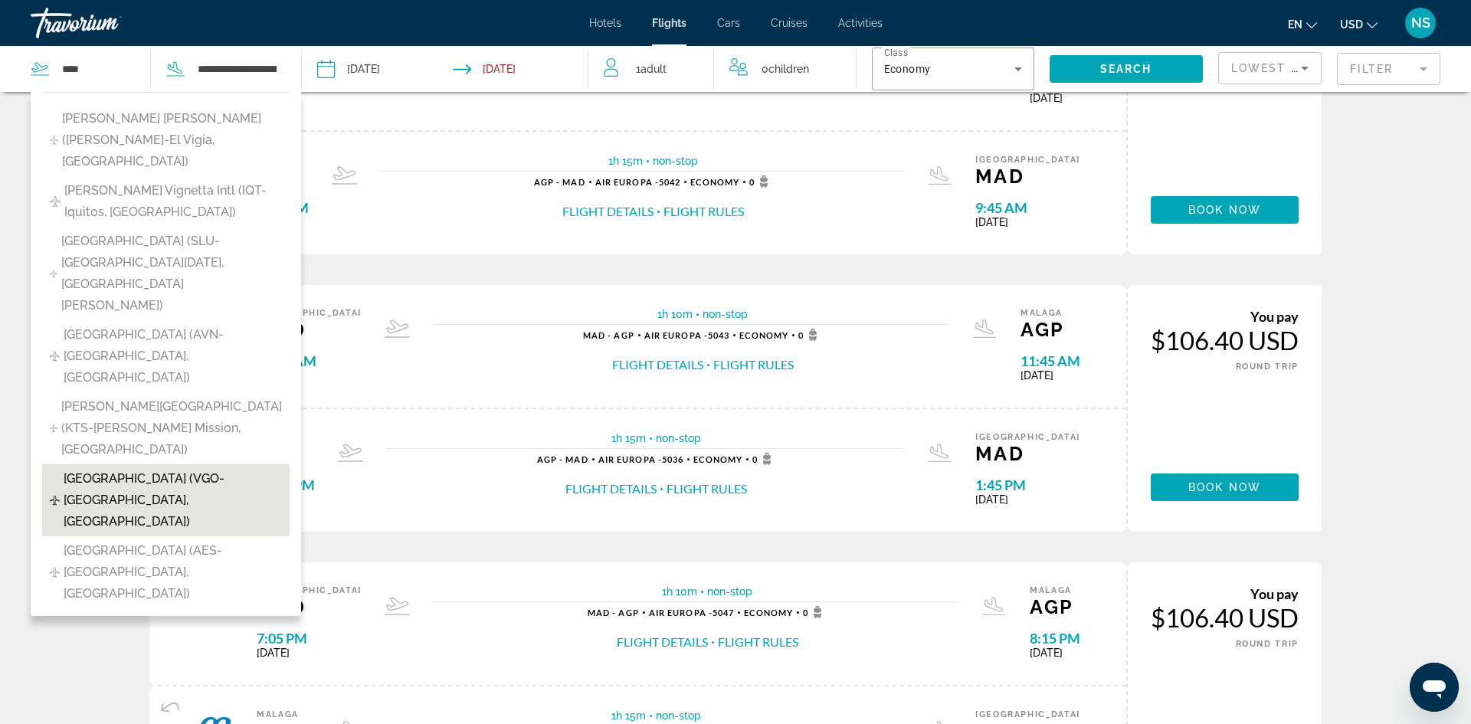
click at [181, 468] on span "[GEOGRAPHIC_DATA] (VGO-[GEOGRAPHIC_DATA], [GEOGRAPHIC_DATA])" at bounding box center [173, 500] width 218 height 64
type input "**********"
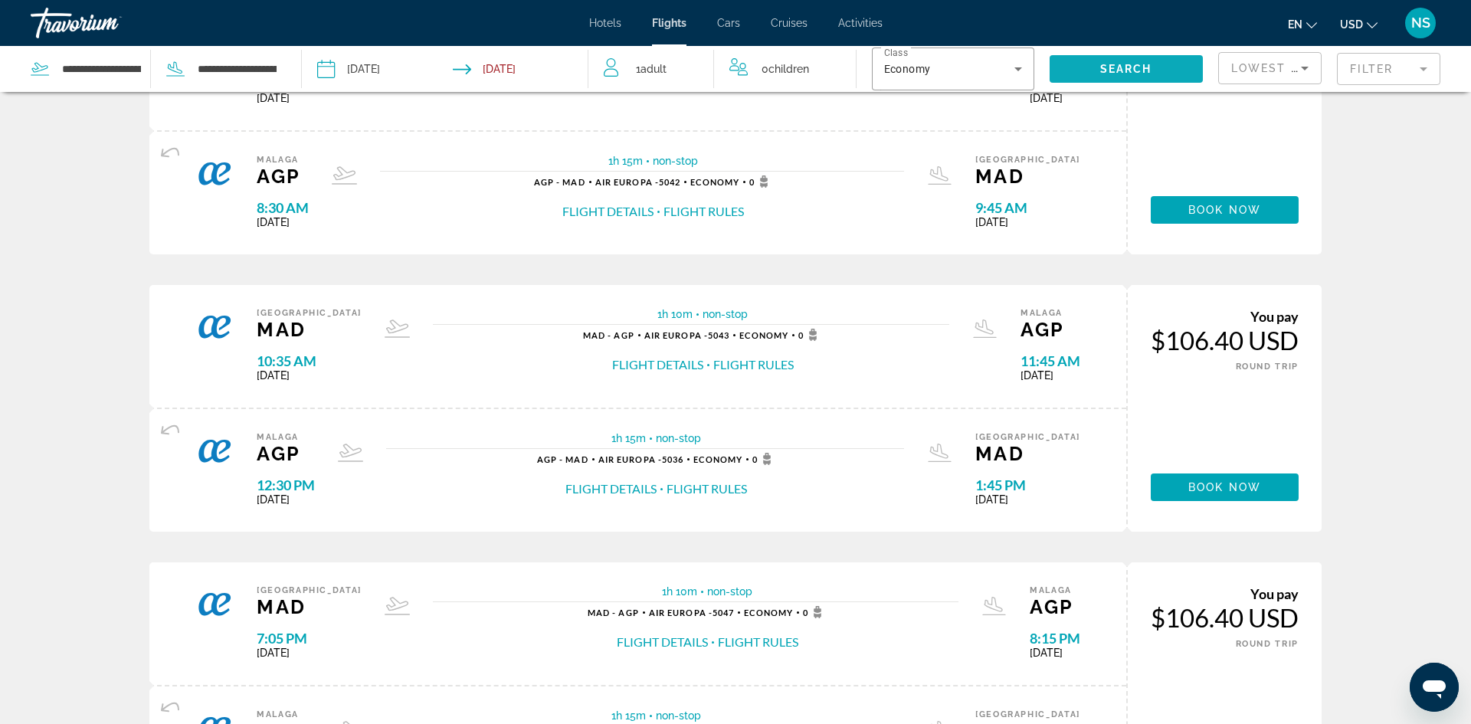
click at [1122, 66] on span "Search" at bounding box center [1126, 69] width 52 height 12
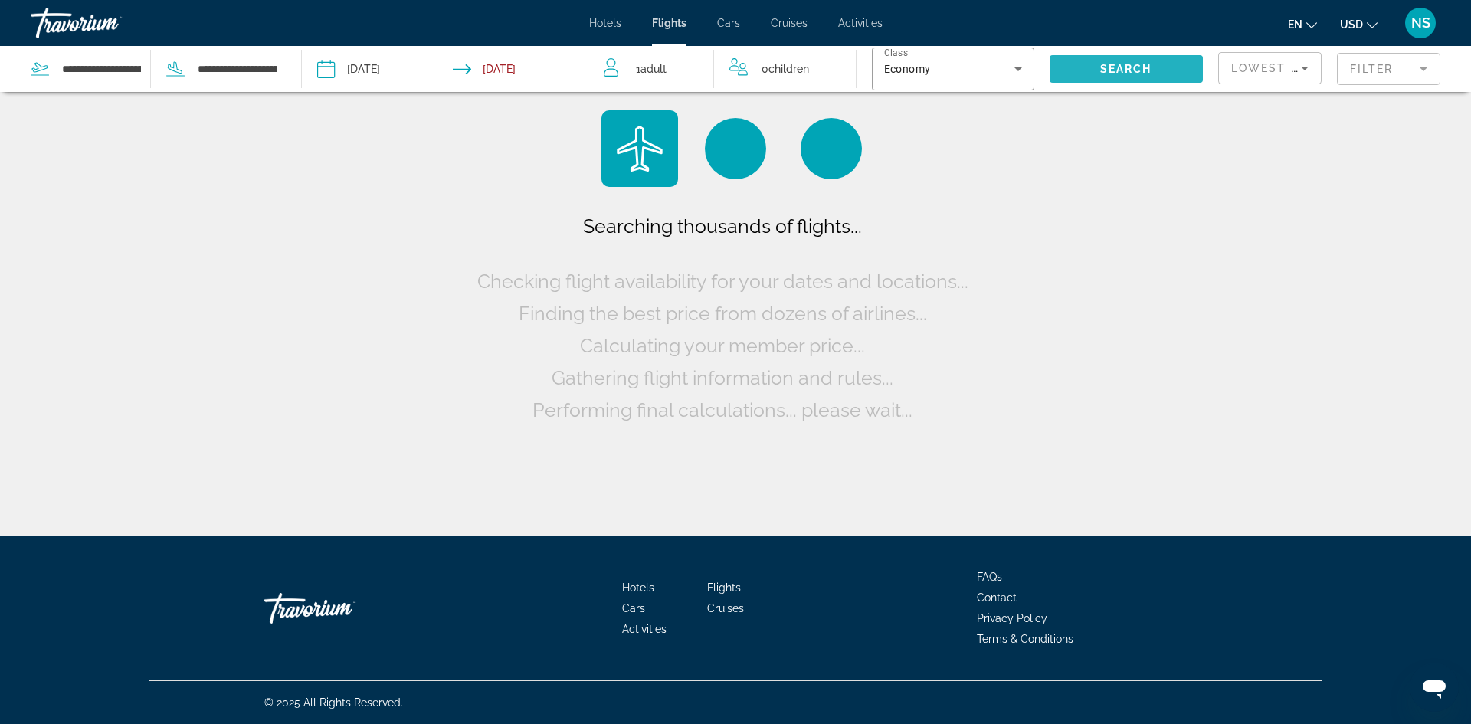
scroll to position [0, 0]
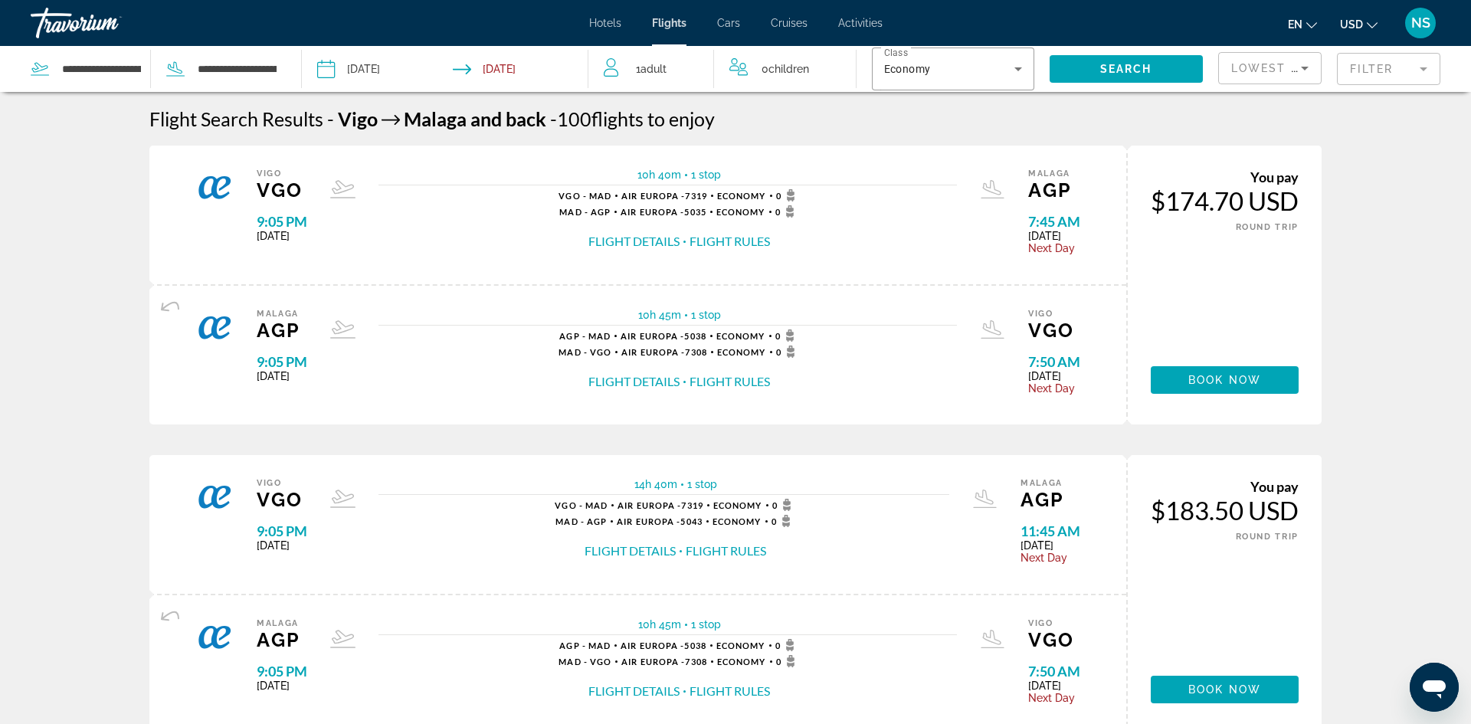
click at [793, 26] on span "Cruises" at bounding box center [789, 23] width 37 height 12
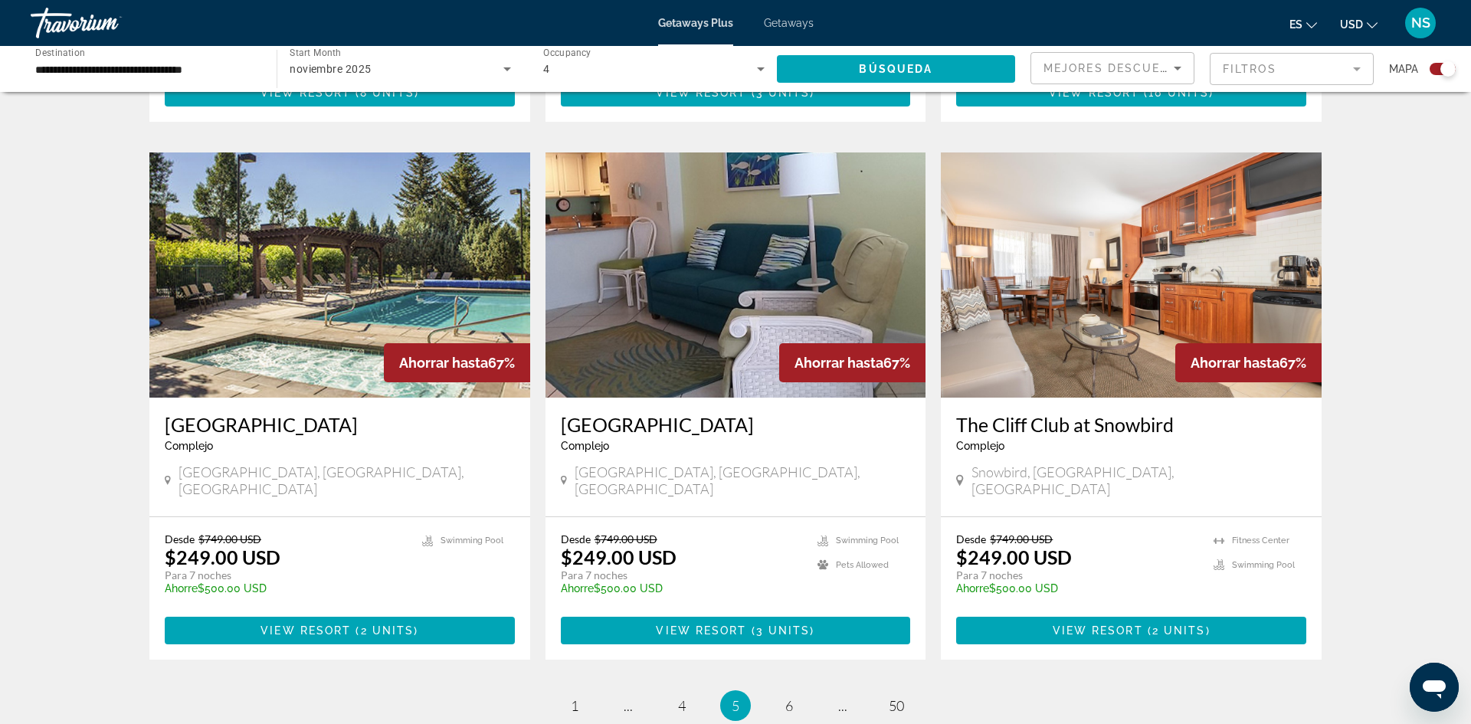
scroll to position [2202, 0]
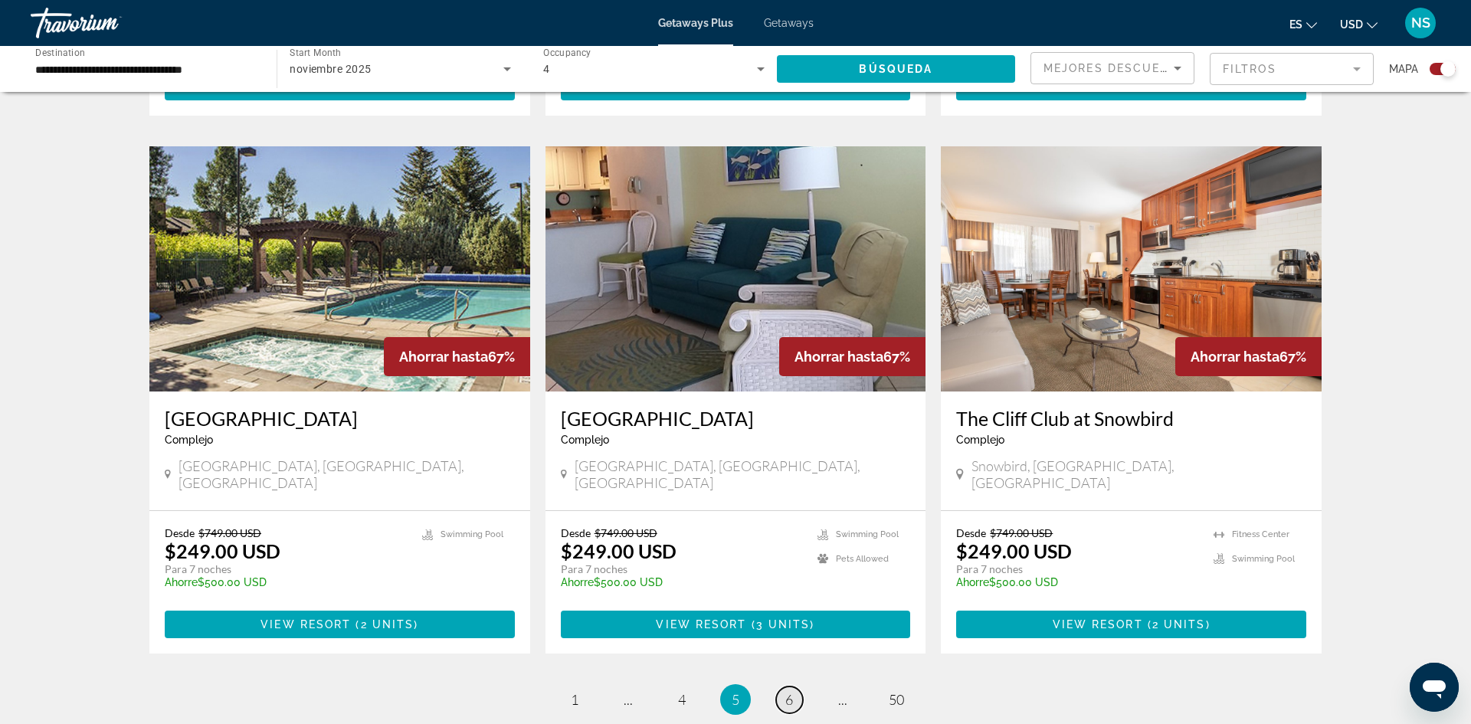
click at [789, 691] on span "6" at bounding box center [789, 699] width 8 height 17
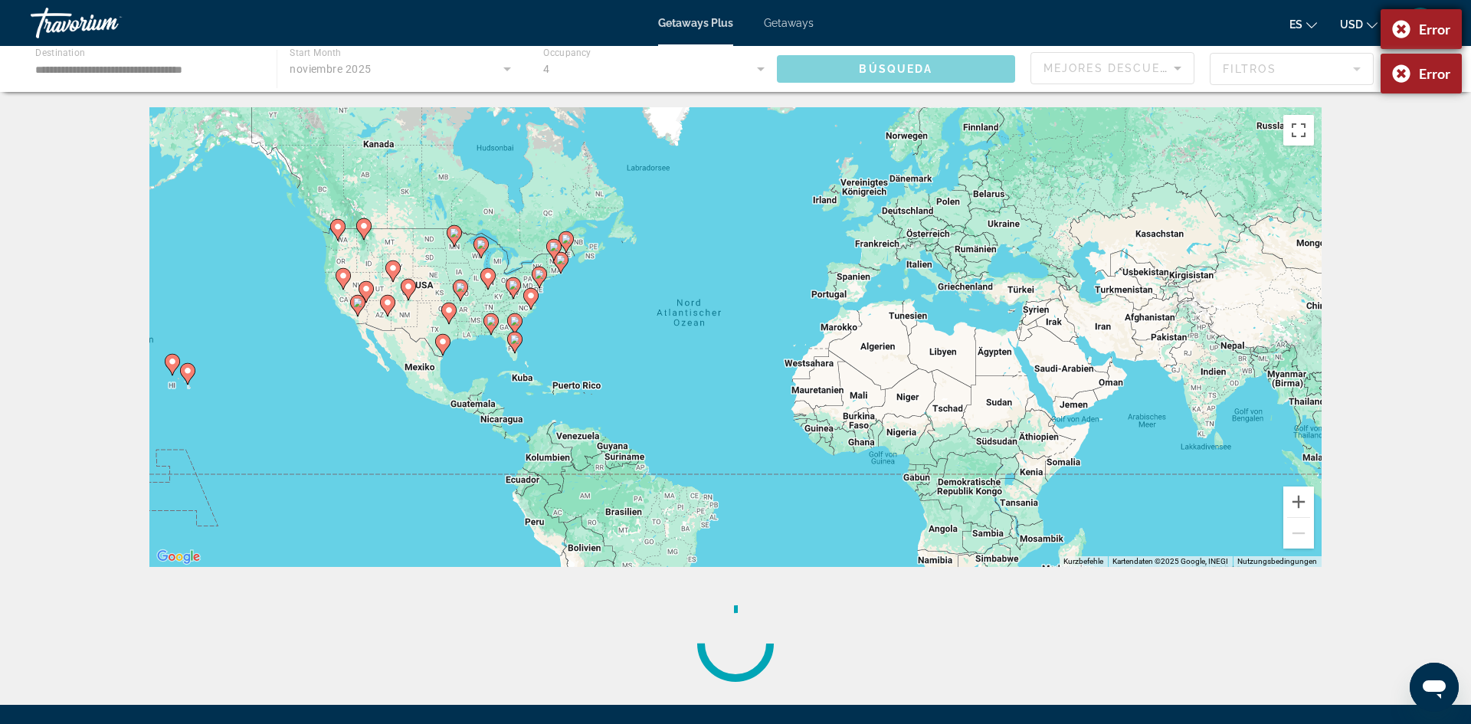
click at [1397, 30] on div "Error" at bounding box center [1420, 29] width 81 height 40
click at [1399, 28] on div "Error" at bounding box center [1420, 29] width 81 height 40
click at [1318, 23] on ul "es English Español Français Italiano Português русский USD USD ($) MXN (Mex$) C…" at bounding box center [1344, 23] width 111 height 25
click at [1312, 27] on icon "Change language" at bounding box center [1311, 25] width 11 height 6
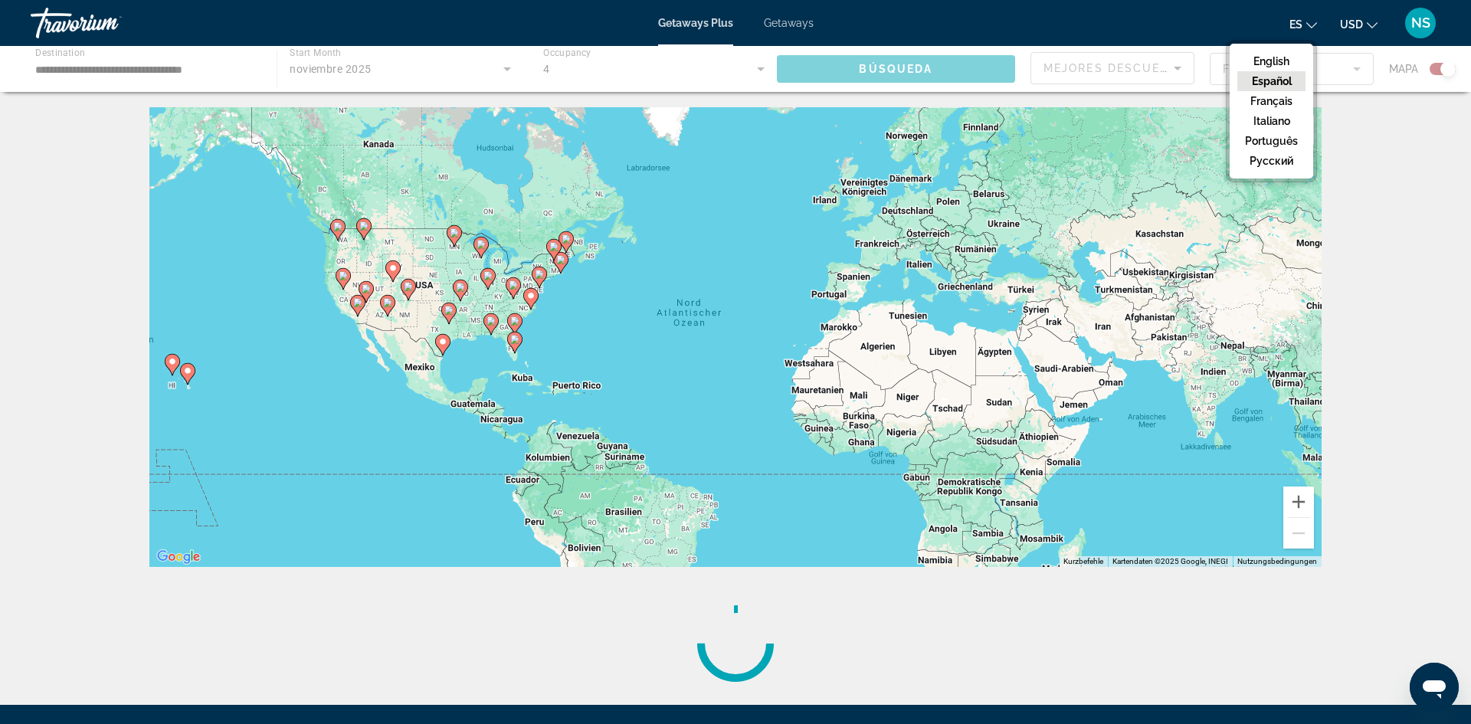
click at [1287, 81] on button "Español" at bounding box center [1271, 81] width 68 height 20
